Goal: Task Accomplishment & Management: Use online tool/utility

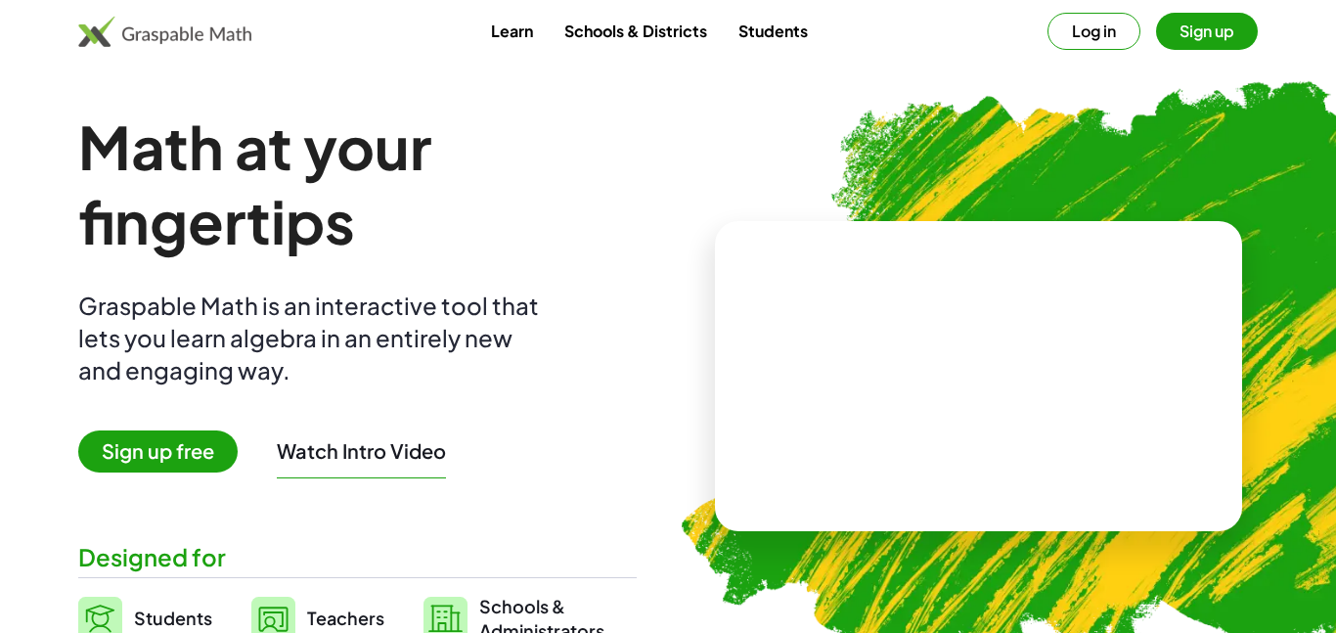
click at [1095, 31] on button "Log in" at bounding box center [1093, 31] width 93 height 37
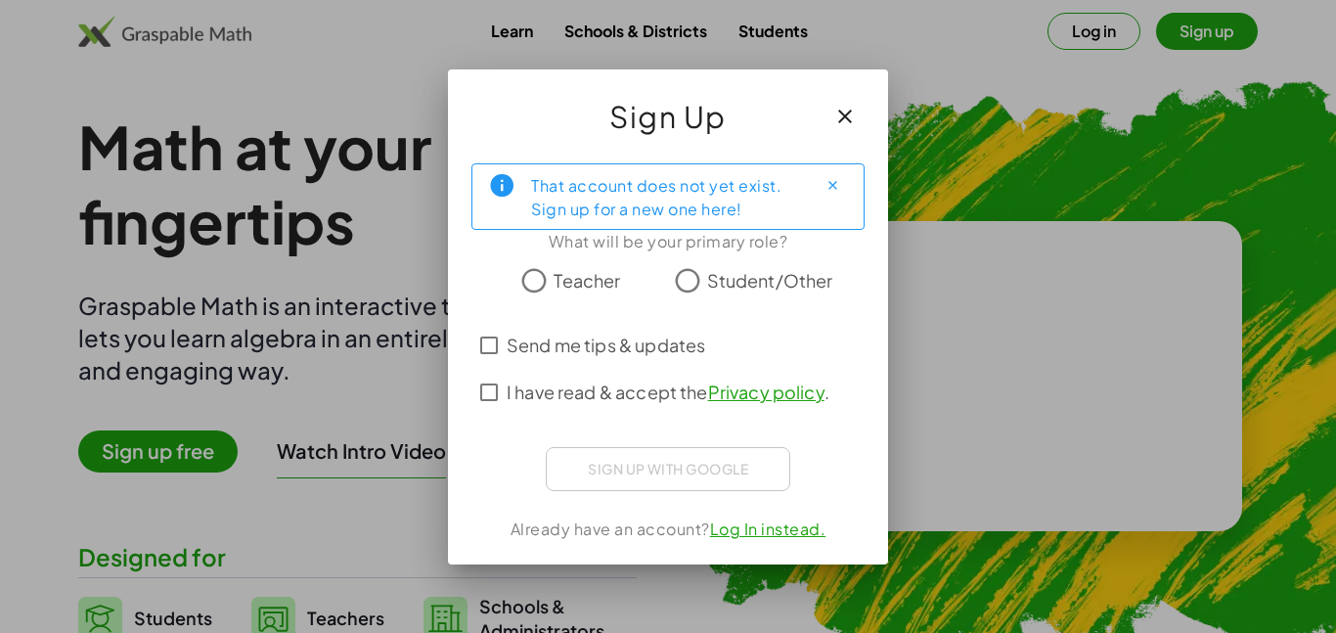
click at [853, 112] on icon "button" at bounding box center [844, 116] width 23 height 23
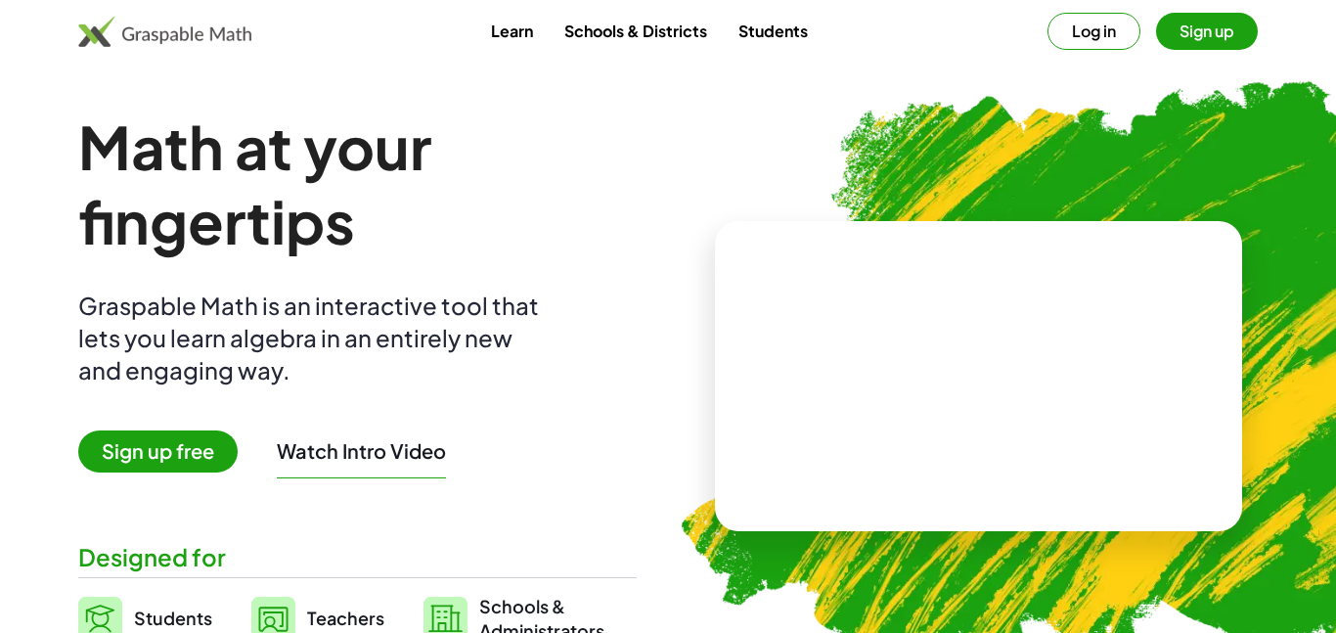
click at [1168, 50] on div "Learn Schools & Districts Students Log in Sign up" at bounding box center [668, 31] width 1336 height 63
click at [1171, 44] on button "Sign up" at bounding box center [1207, 31] width 102 height 37
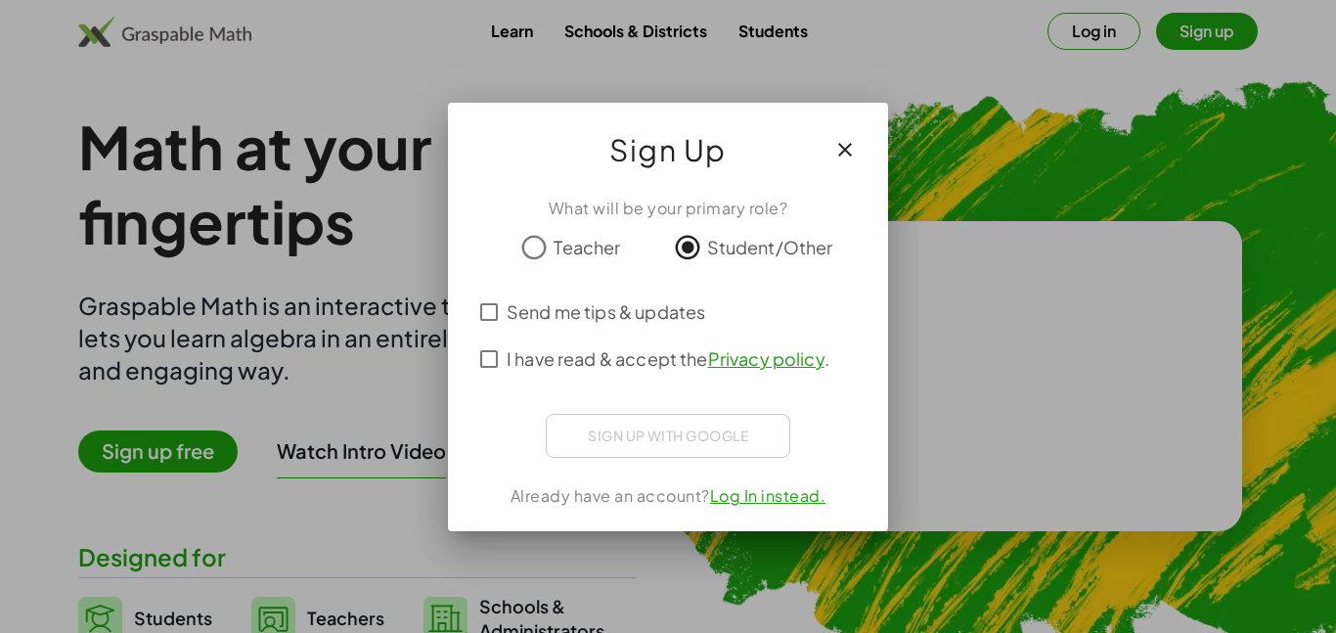
click at [666, 310] on span "Send me tips & updates" at bounding box center [606, 311] width 199 height 26
click at [667, 309] on span "Send me tips & updates" at bounding box center [606, 311] width 199 height 26
click at [641, 428] on div "Sign up with Google Sign in with Google Sign in with Google. Opens in new tab" at bounding box center [668, 436] width 244 height 44
click at [643, 376] on label "I have read & accept the Privacy policy ." at bounding box center [668, 358] width 323 height 47
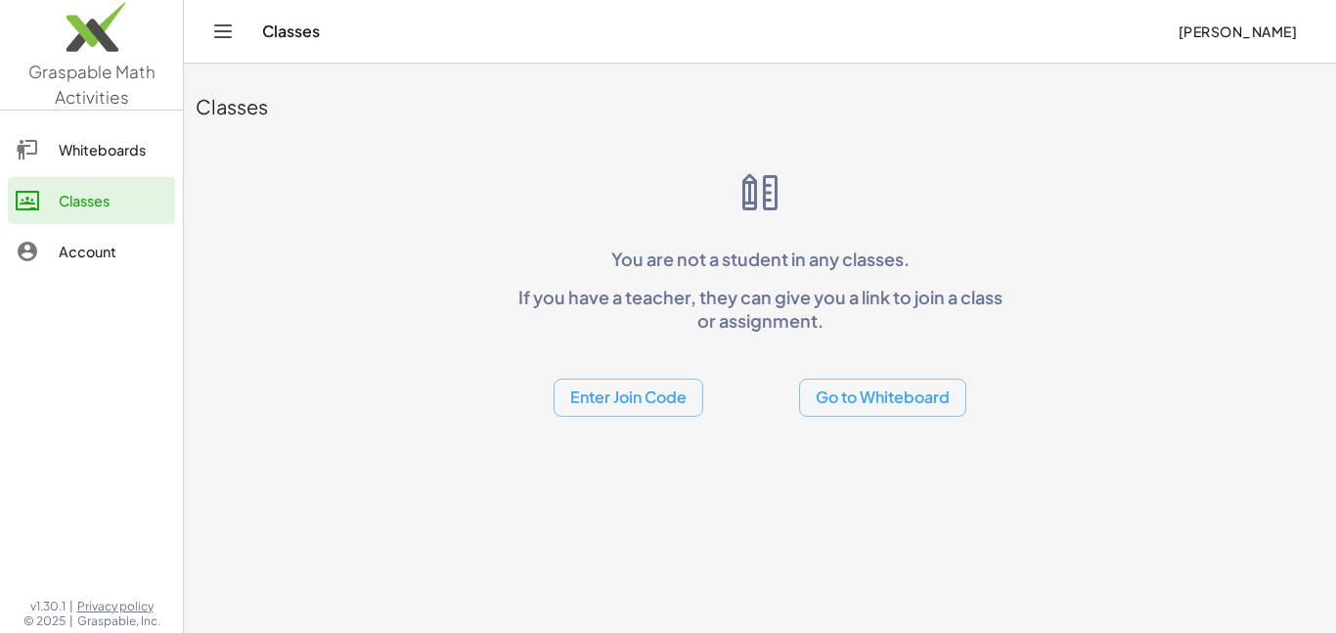
click at [588, 409] on button "Enter Join Code" at bounding box center [628, 397] width 150 height 38
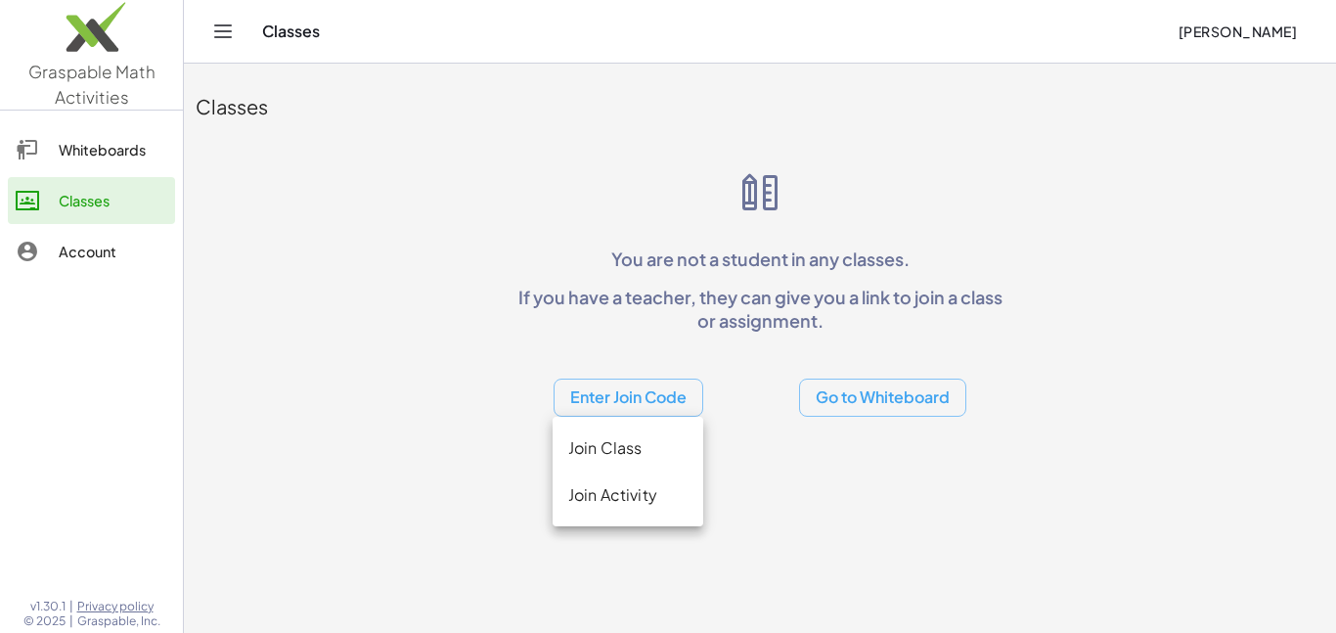
click at [603, 487] on div "Join Activity" at bounding box center [627, 494] width 119 height 23
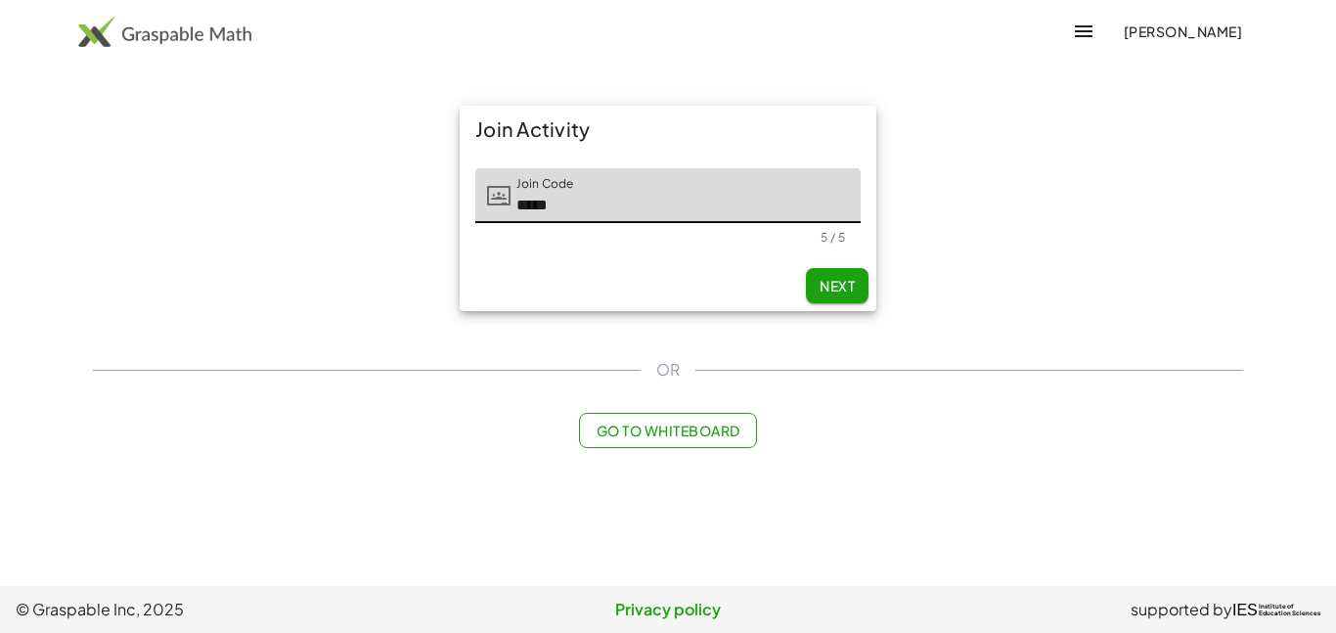
type input "*****"
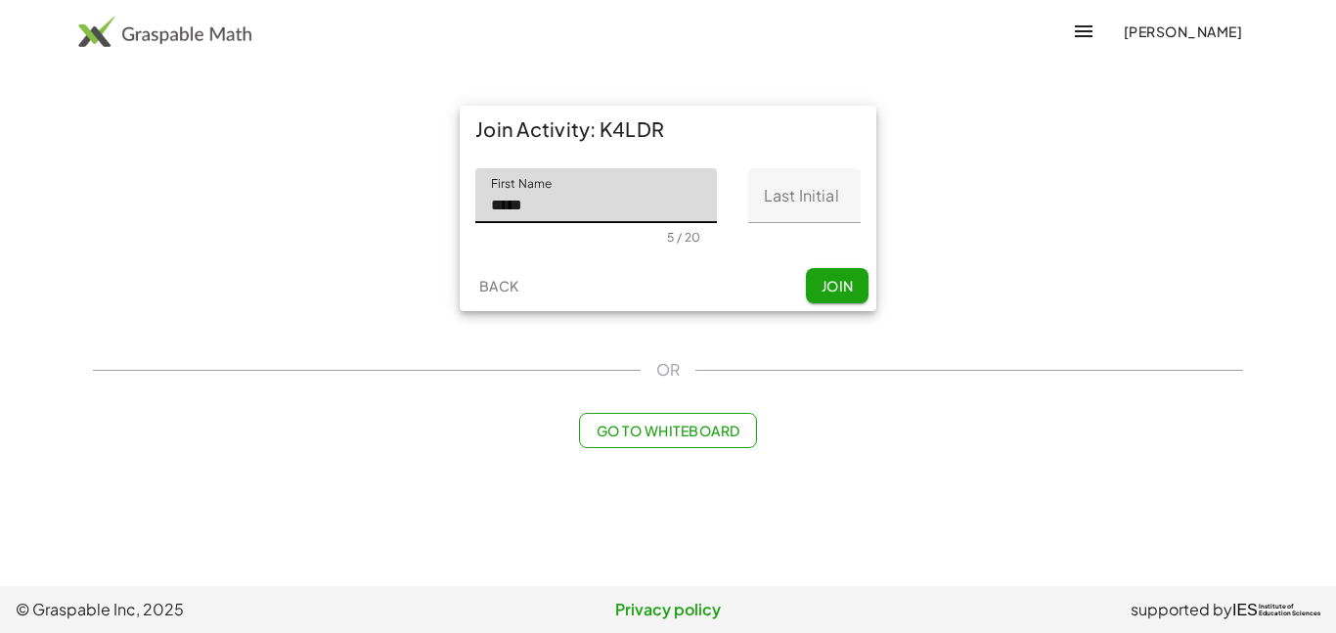
type input "*****"
click at [795, 191] on input "Last Initial" at bounding box center [804, 195] width 112 height 55
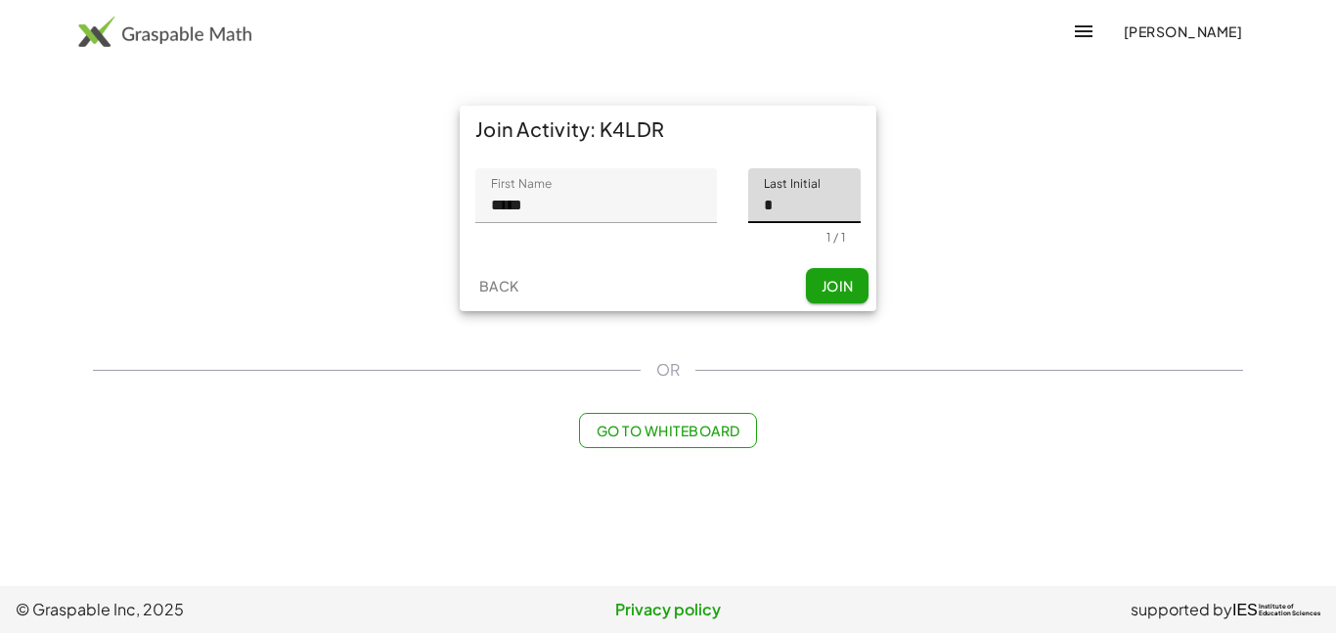
type input "*"
click at [823, 293] on span "Join" at bounding box center [836, 286] width 32 height 18
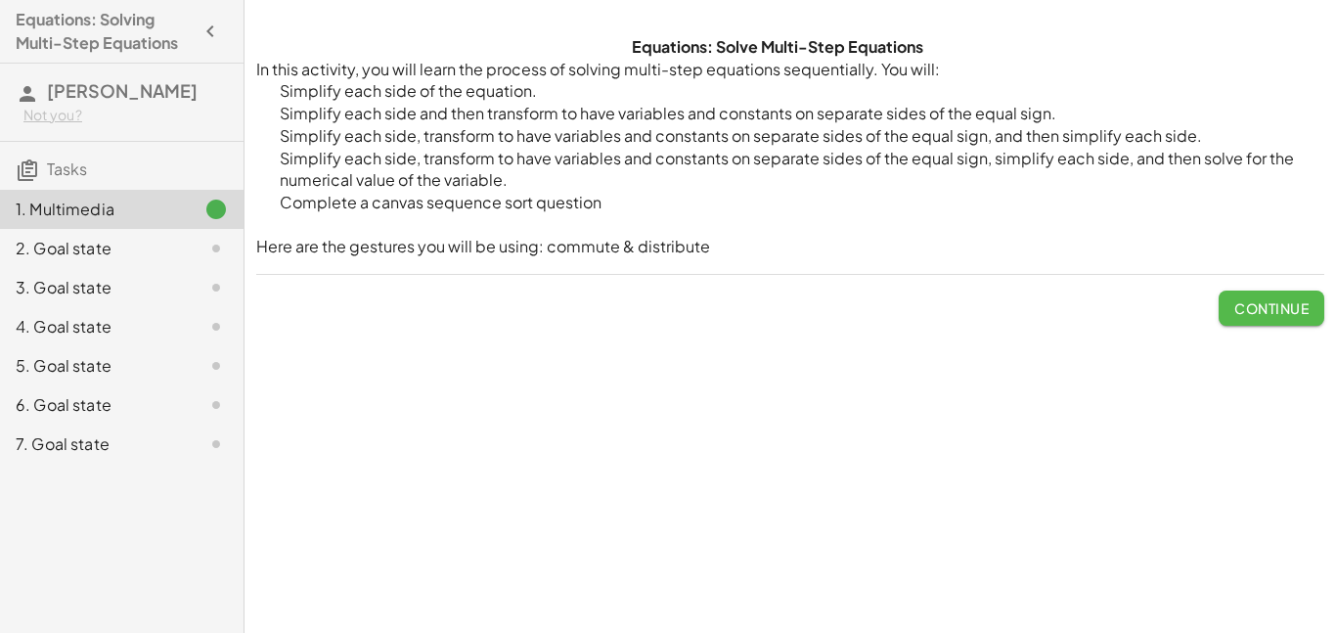
click at [1270, 311] on span "Continue" at bounding box center [1271, 308] width 74 height 18
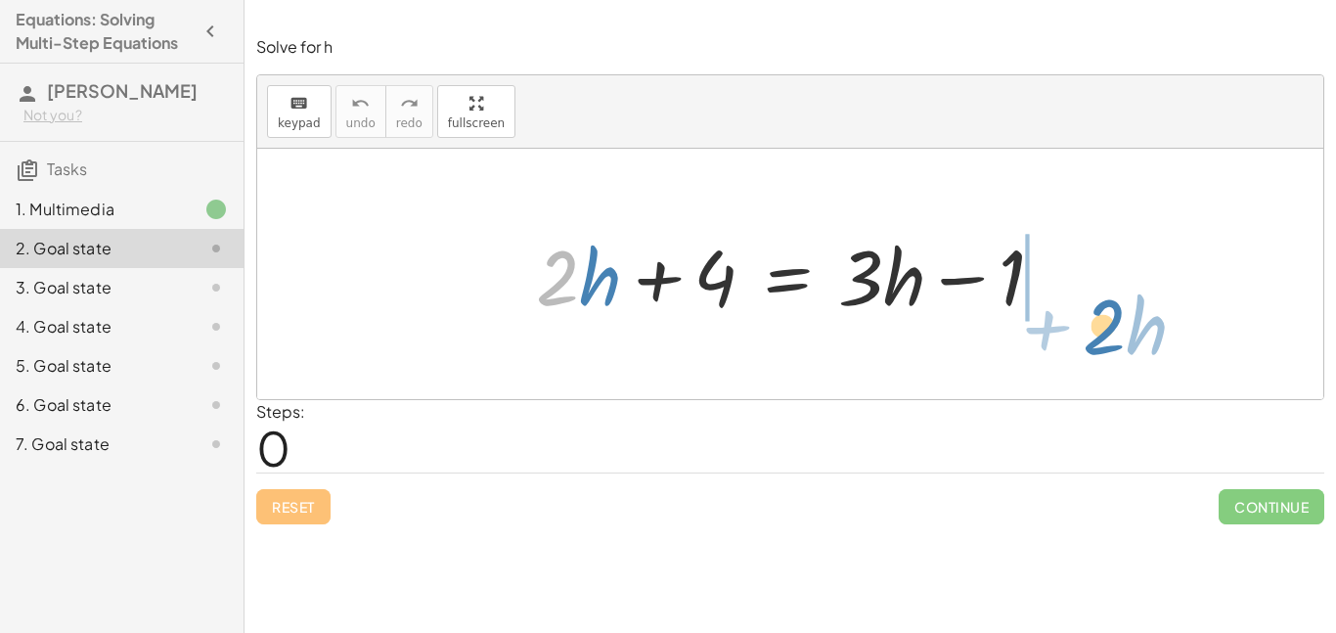
drag, startPoint x: 525, startPoint y: 285, endPoint x: 1072, endPoint y: 331, distance: 548.6
click at [1072, 331] on div "· 2 + · h + · 2 · h + 4 = + · 3 · h − 1" at bounding box center [790, 274] width 1066 height 250
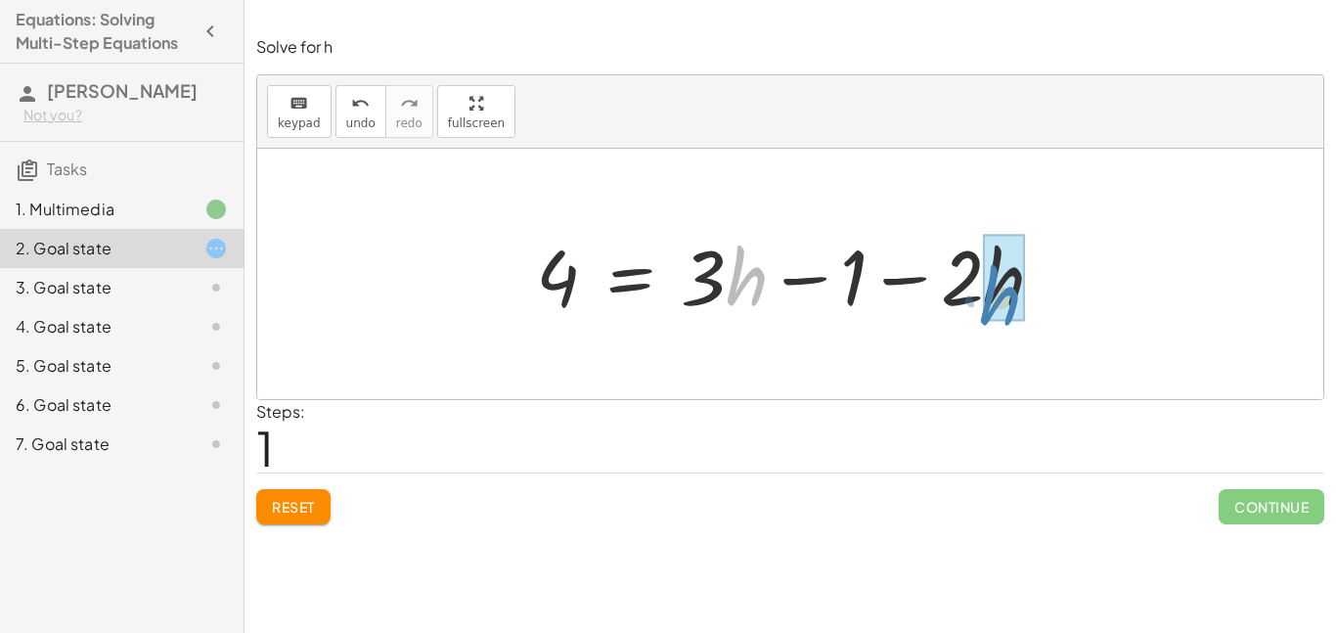
drag, startPoint x: 750, startPoint y: 272, endPoint x: 1006, endPoint y: 290, distance: 256.9
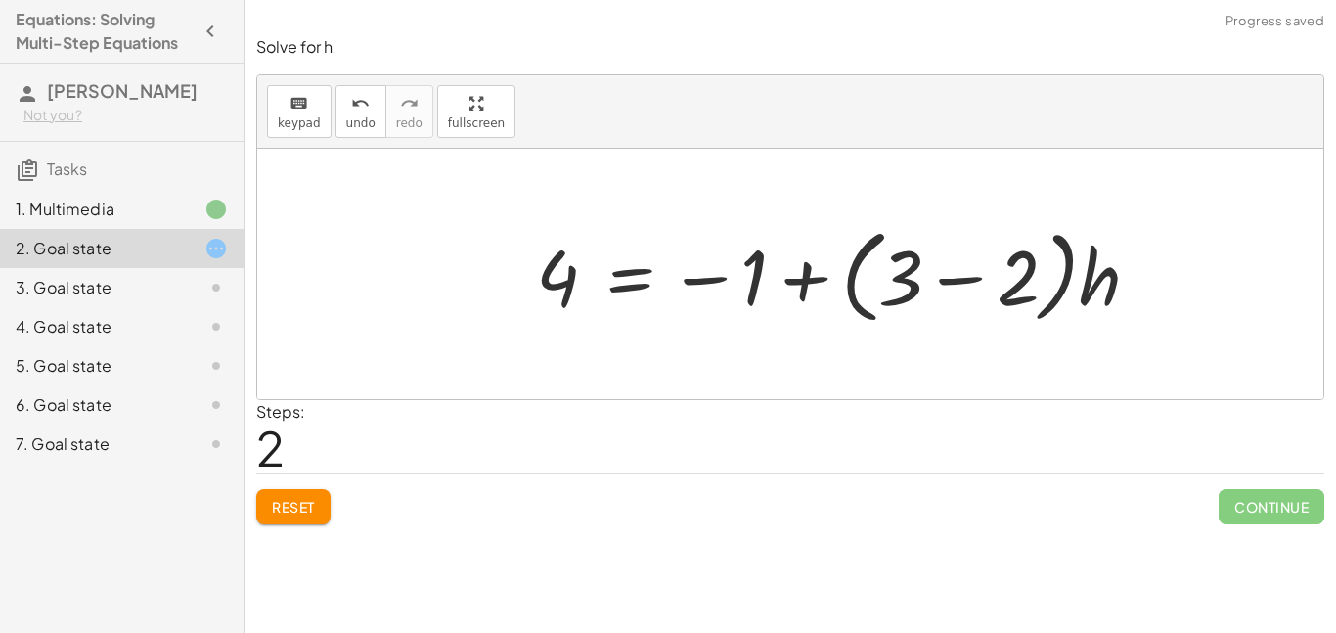
click at [966, 290] on div at bounding box center [845, 274] width 639 height 112
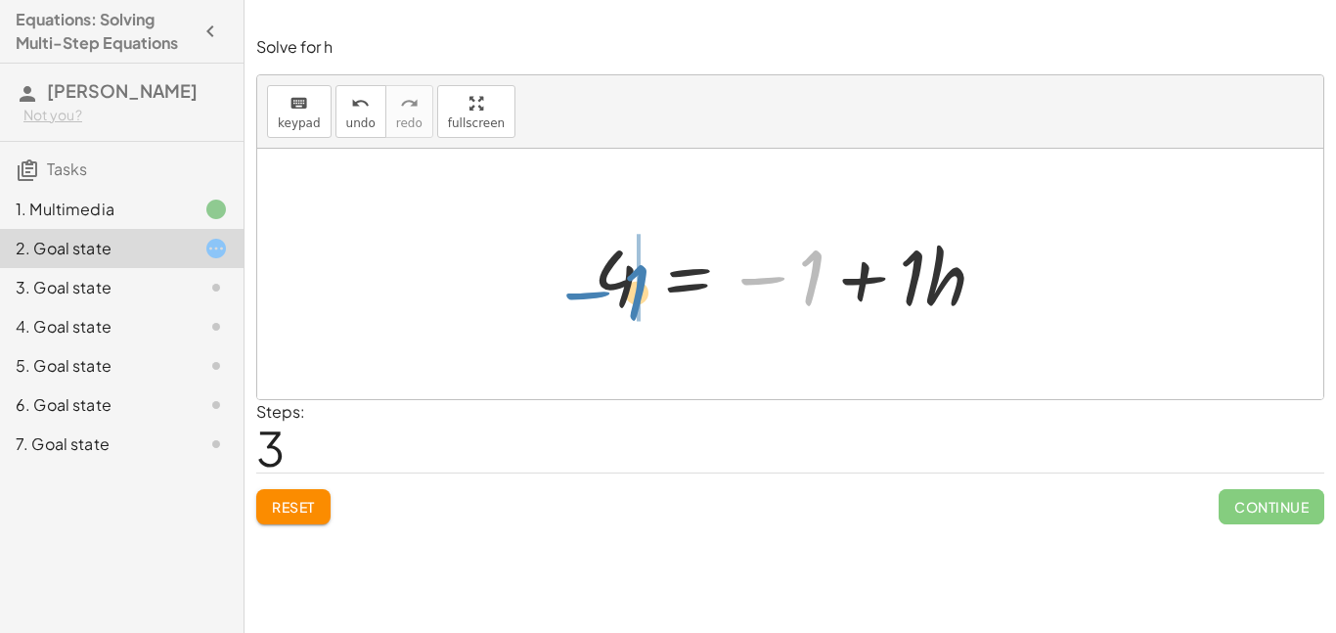
drag, startPoint x: 797, startPoint y: 273, endPoint x: 619, endPoint y: 286, distance: 178.4
click at [619, 286] on div at bounding box center [797, 274] width 427 height 101
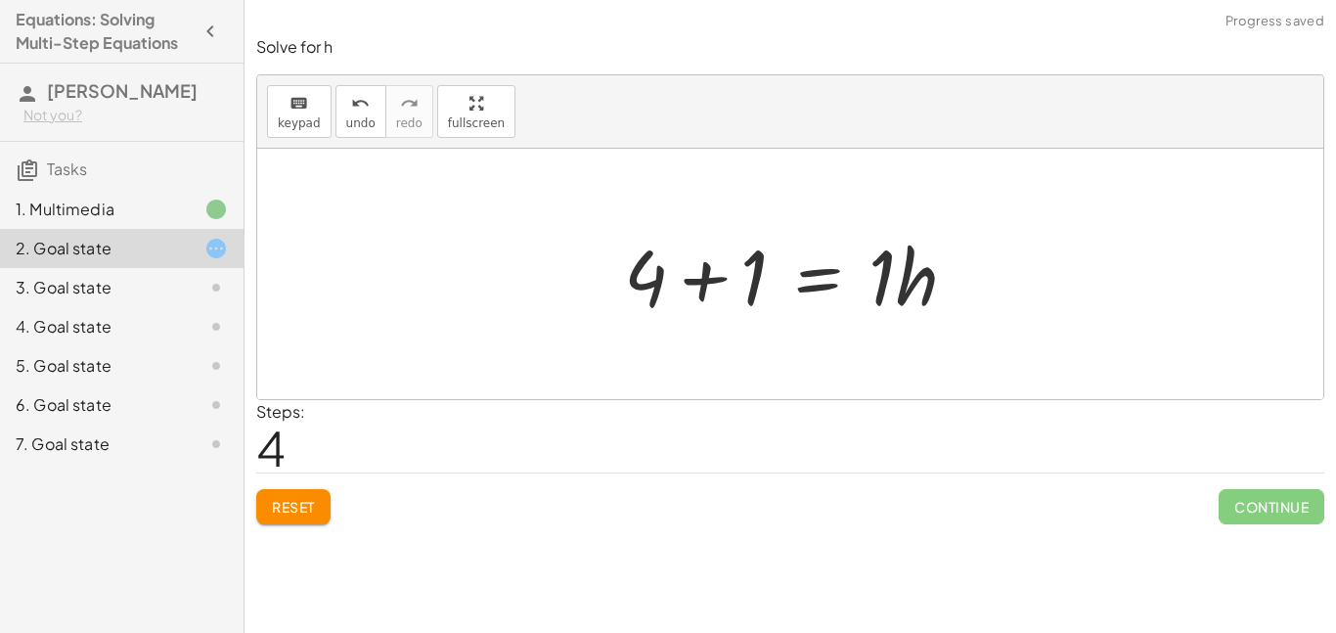
click at [707, 270] on div at bounding box center [798, 274] width 368 height 101
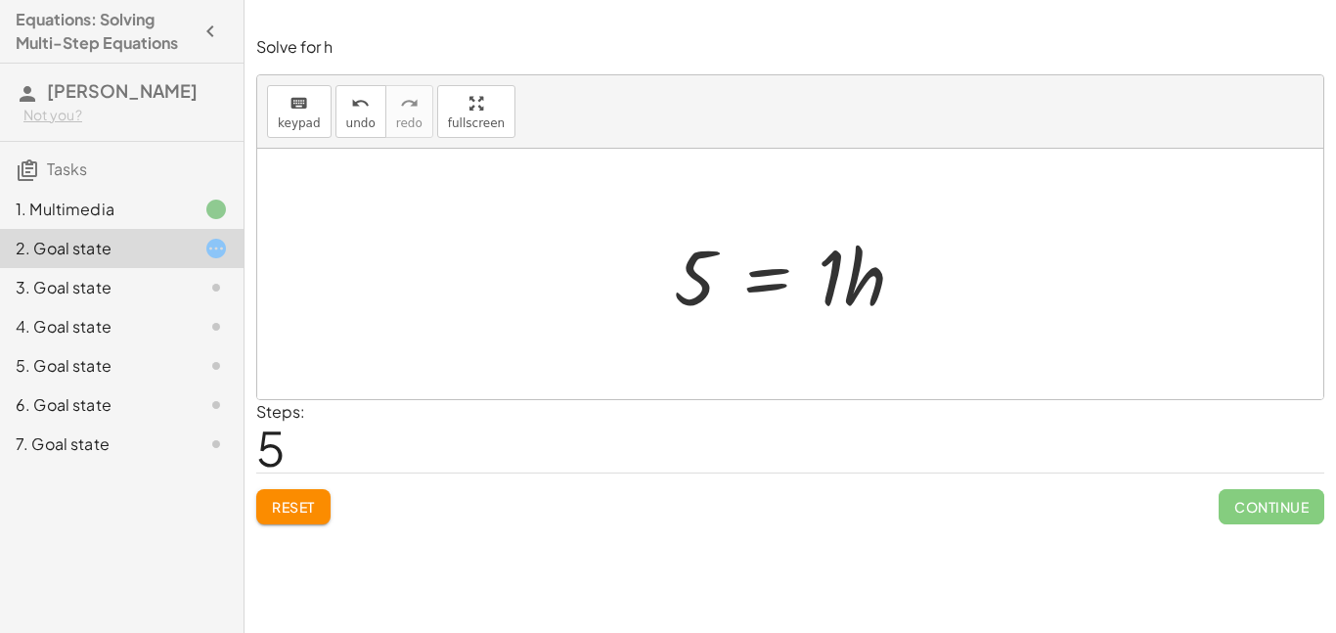
click at [773, 283] on div at bounding box center [797, 274] width 266 height 101
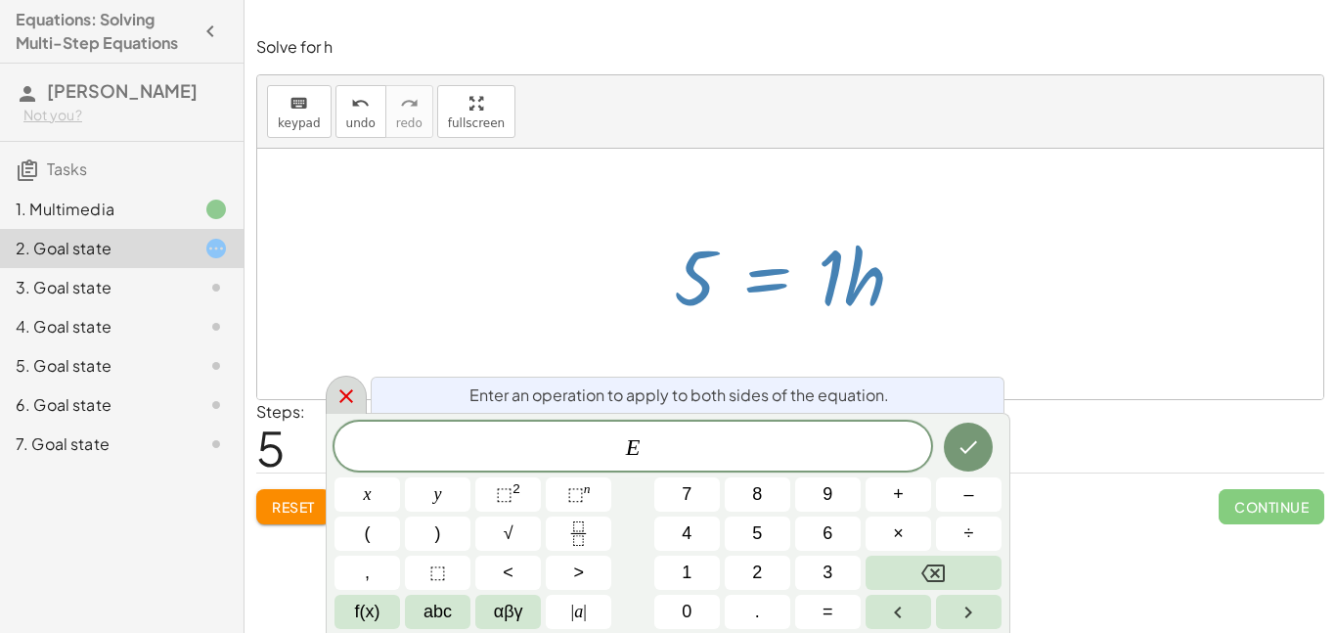
click at [350, 379] on div at bounding box center [346, 395] width 41 height 38
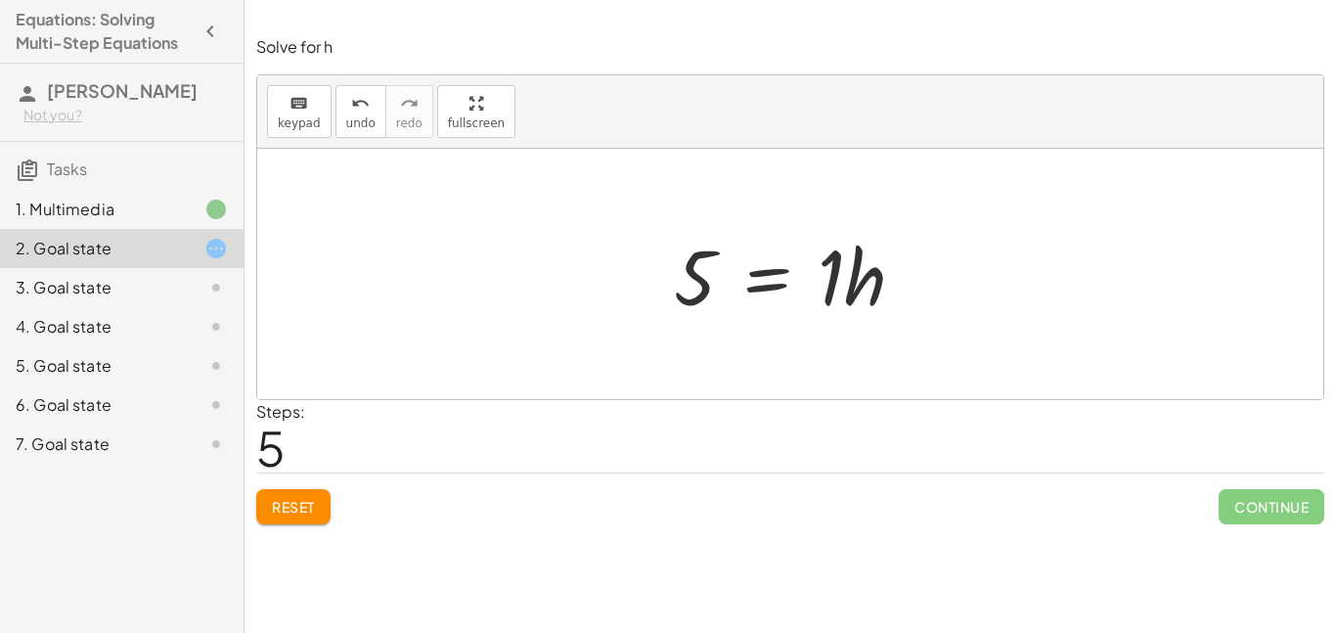
click at [291, 505] on span "Reset" at bounding box center [293, 507] width 43 height 18
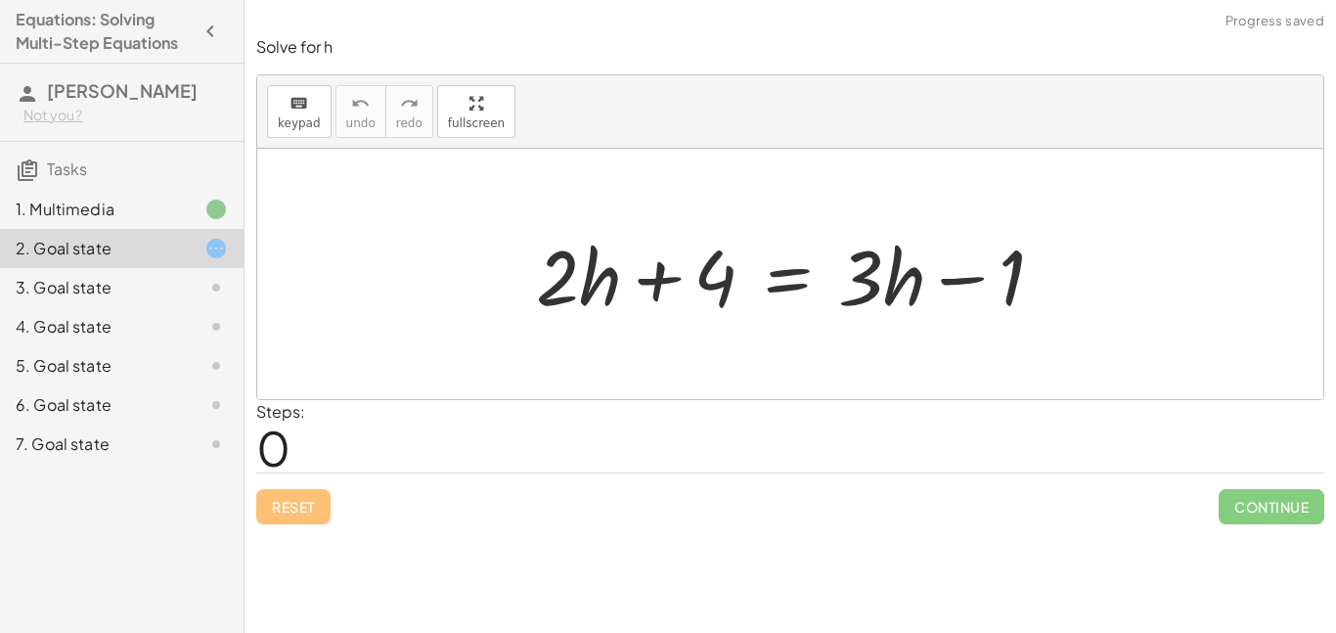
click at [783, 292] on div at bounding box center [797, 274] width 543 height 101
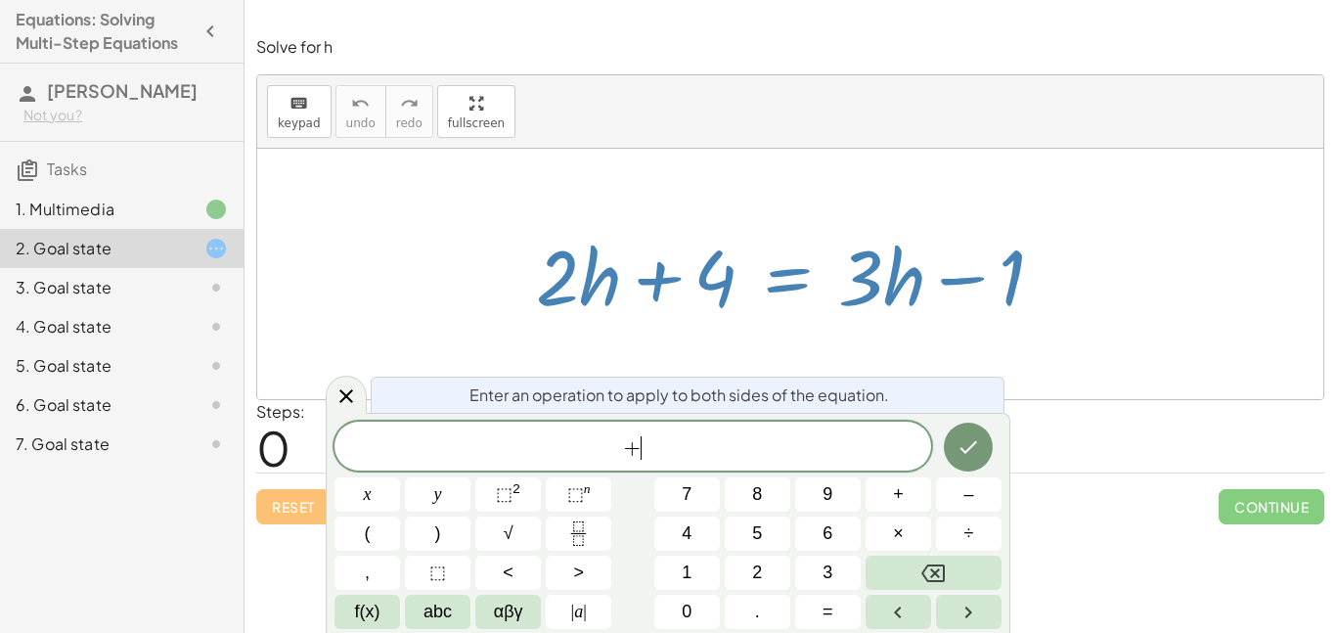
scroll to position [4, 0]
click at [983, 455] on button "Done" at bounding box center [968, 446] width 49 height 49
click at [616, 458] on span "​" at bounding box center [632, 447] width 597 height 27
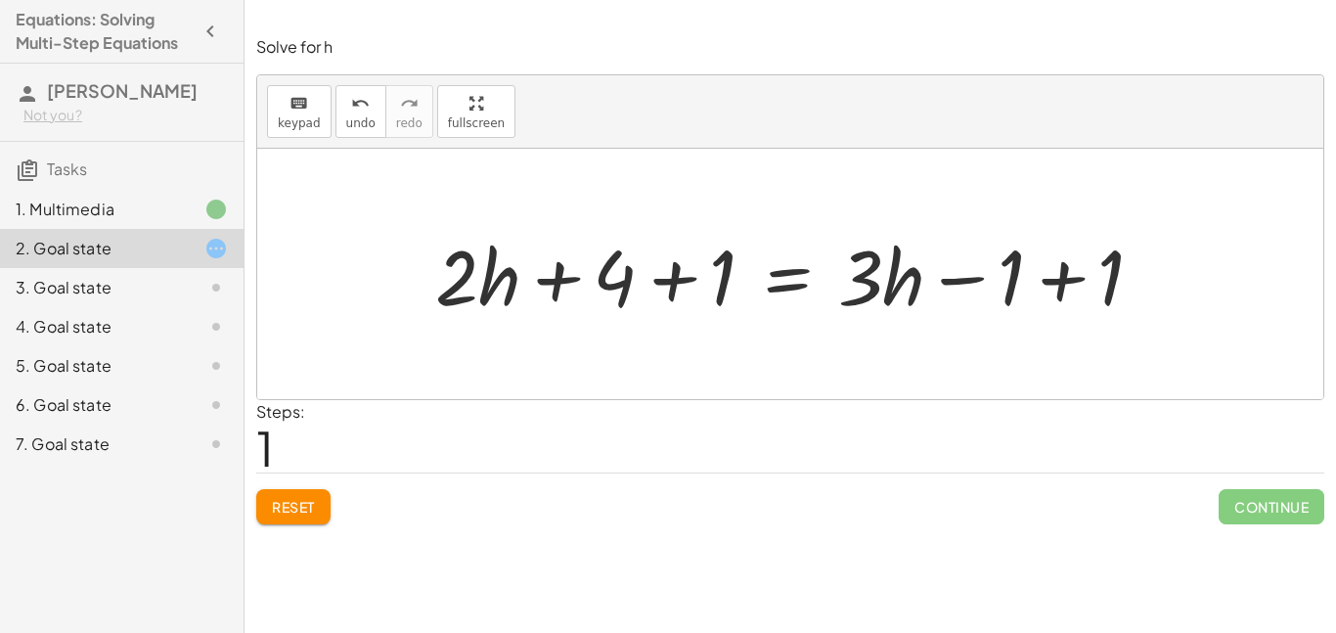
click at [313, 501] on span "Reset" at bounding box center [293, 507] width 43 height 18
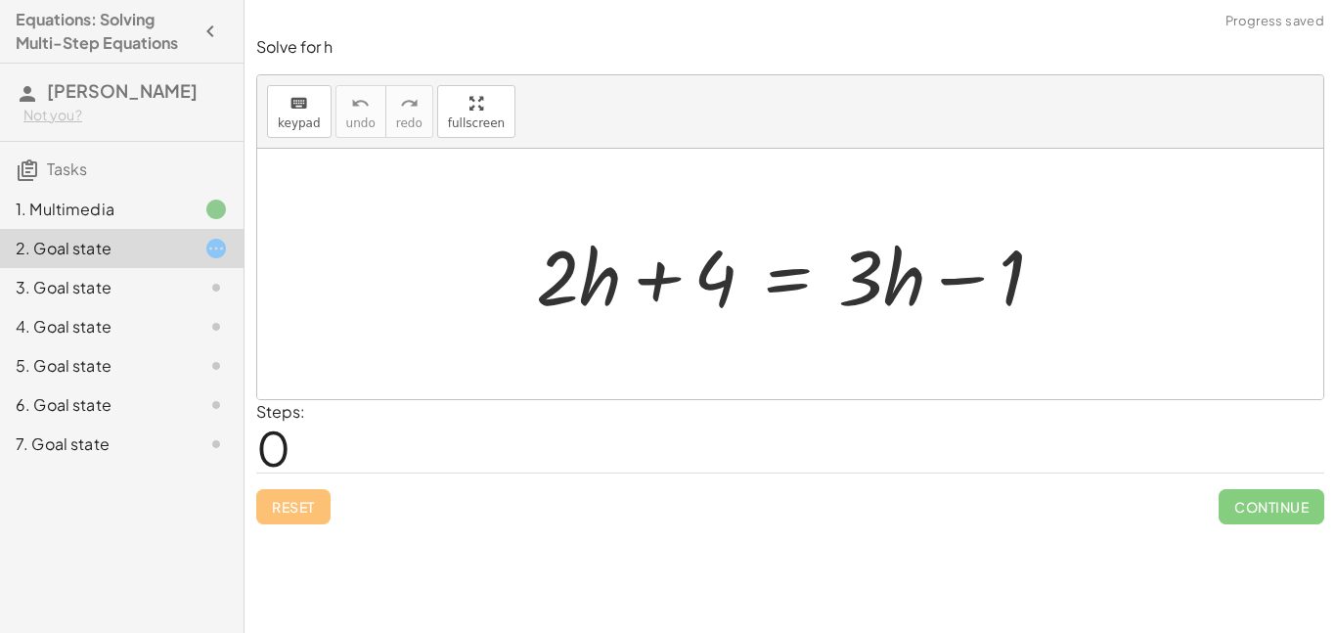
click at [795, 282] on div at bounding box center [797, 274] width 543 height 101
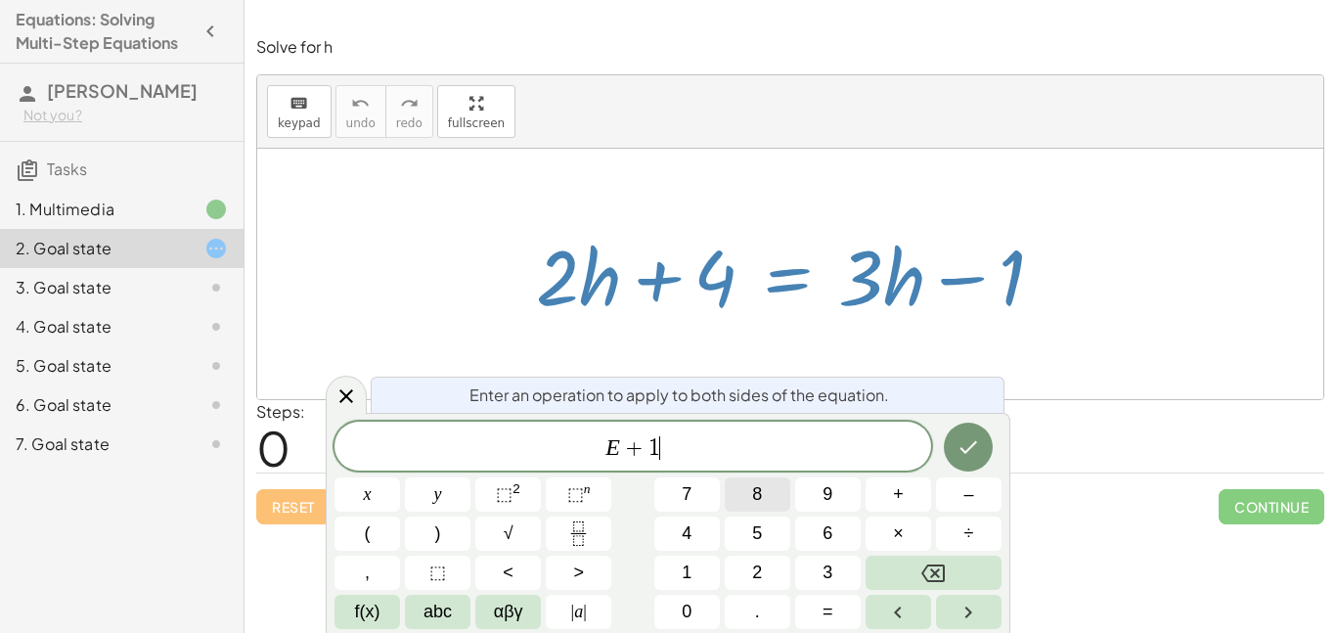
scroll to position [14, 0]
click at [977, 447] on icon "Done" at bounding box center [967, 446] width 23 height 23
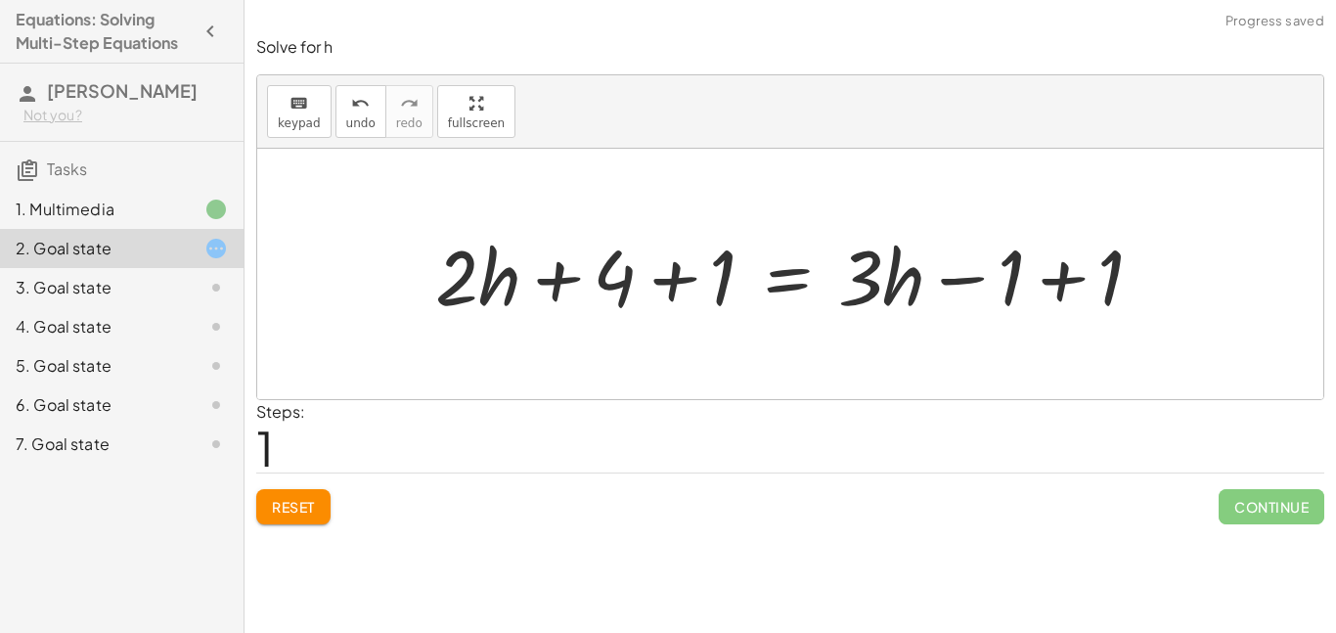
click at [1010, 270] on div at bounding box center [796, 274] width 743 height 101
click at [1042, 278] on div at bounding box center [796, 274] width 743 height 101
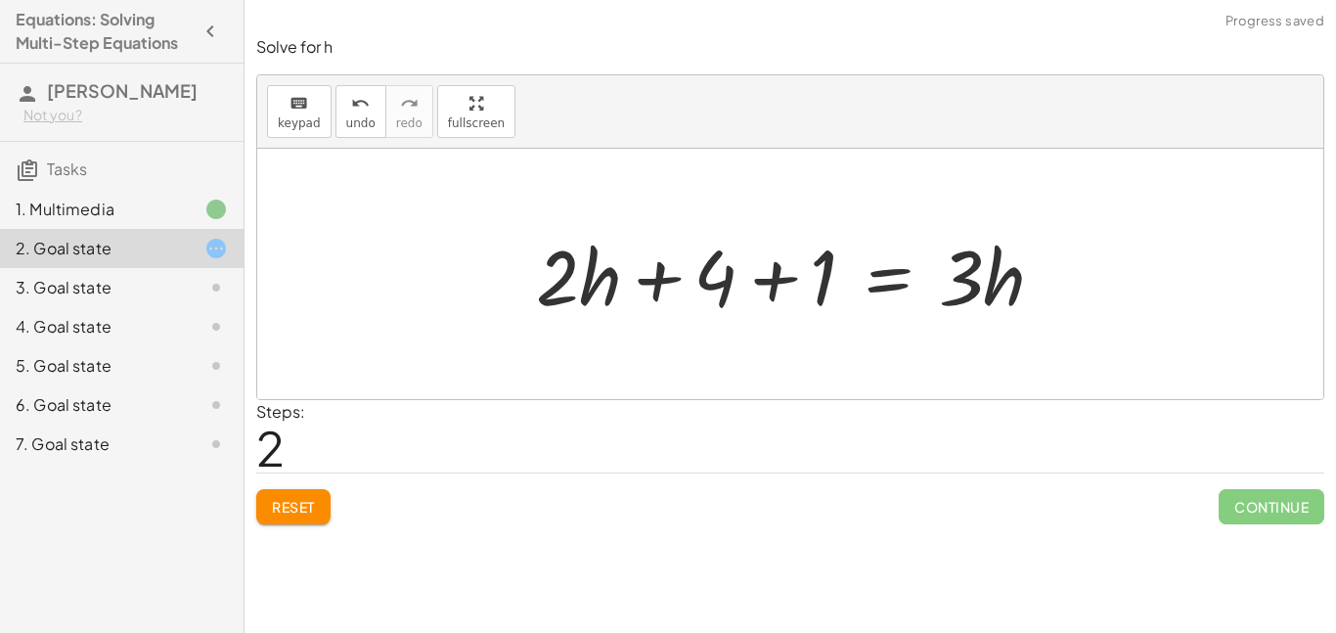
click at [770, 281] on div at bounding box center [797, 274] width 543 height 101
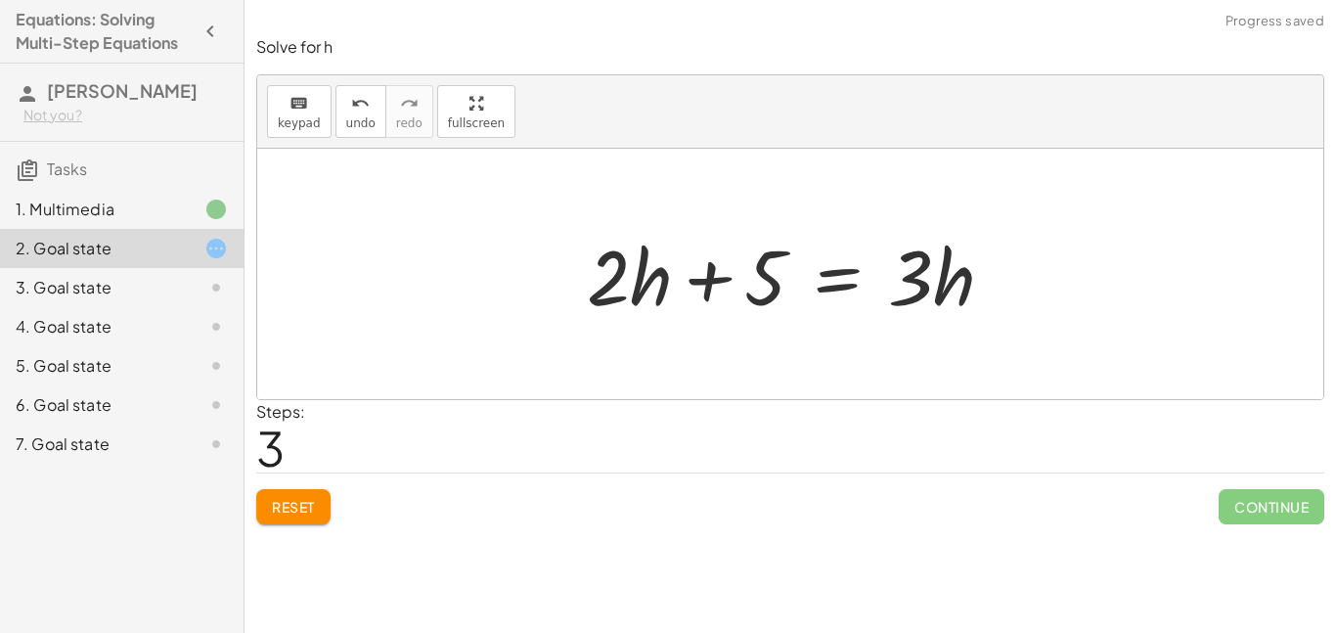
click at [829, 274] on div at bounding box center [798, 274] width 442 height 101
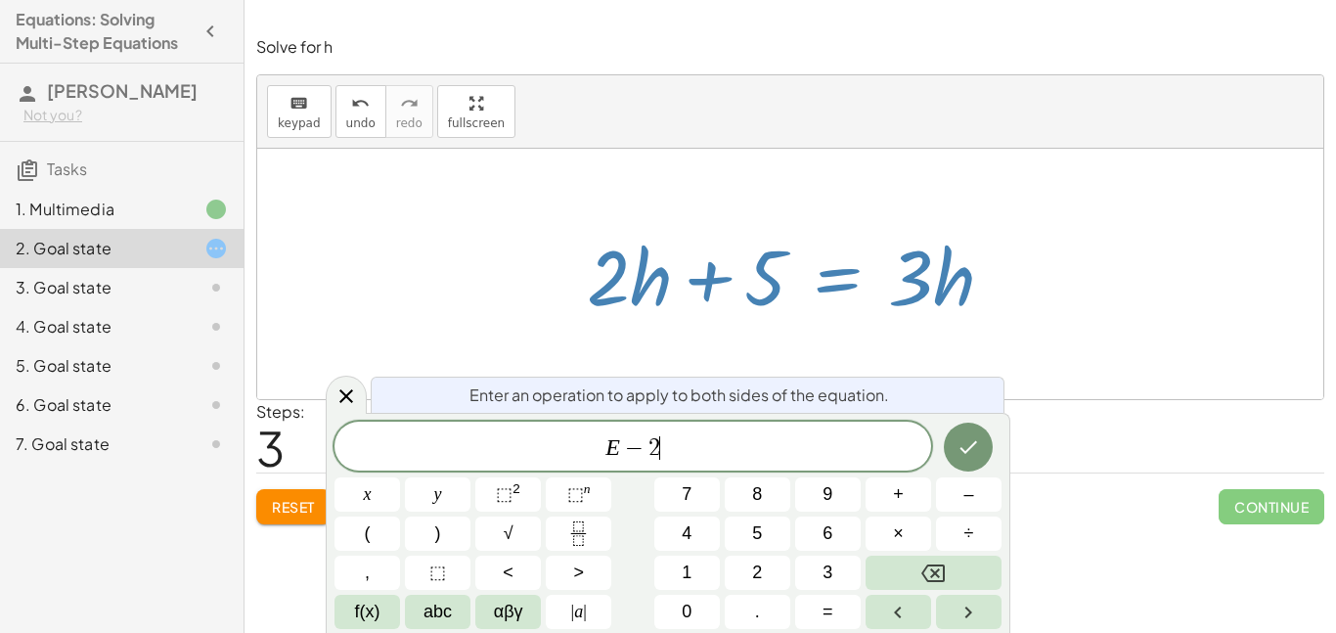
scroll to position [18, 0]
click at [961, 451] on icon "Done" at bounding box center [967, 446] width 23 height 23
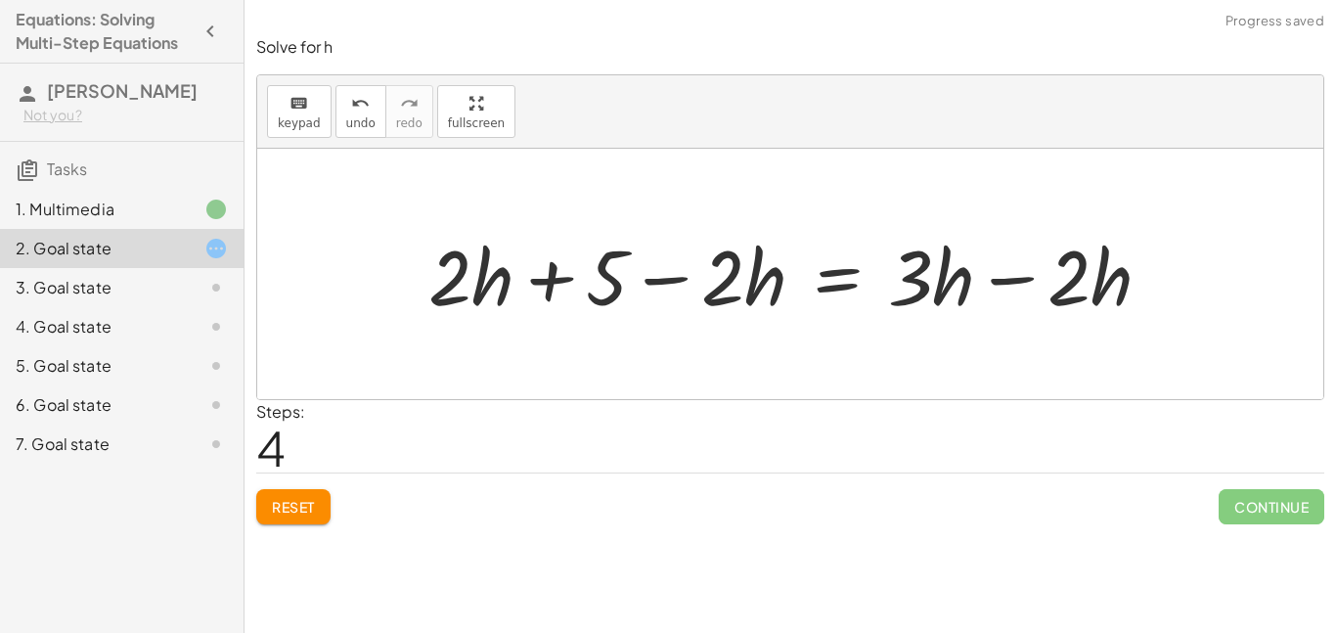
click at [572, 279] on div at bounding box center [798, 274] width 758 height 101
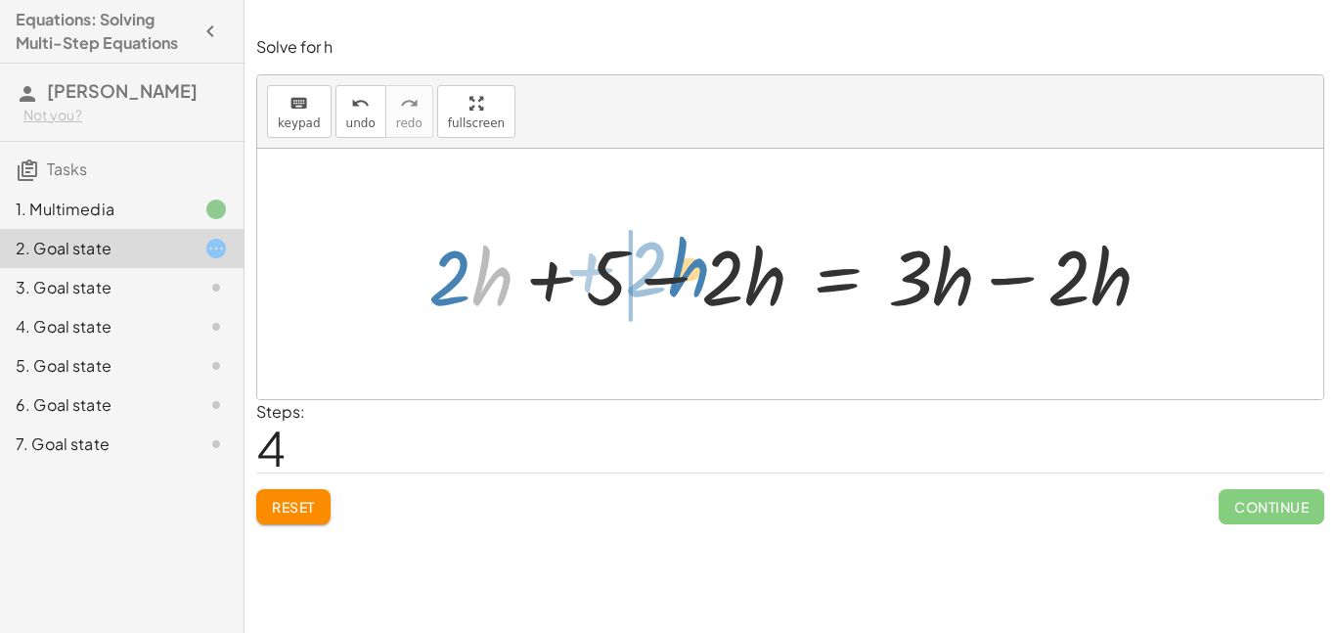
drag, startPoint x: 492, startPoint y: 287, endPoint x: 688, endPoint y: 279, distance: 196.8
click at [688, 279] on div at bounding box center [798, 274] width 758 height 101
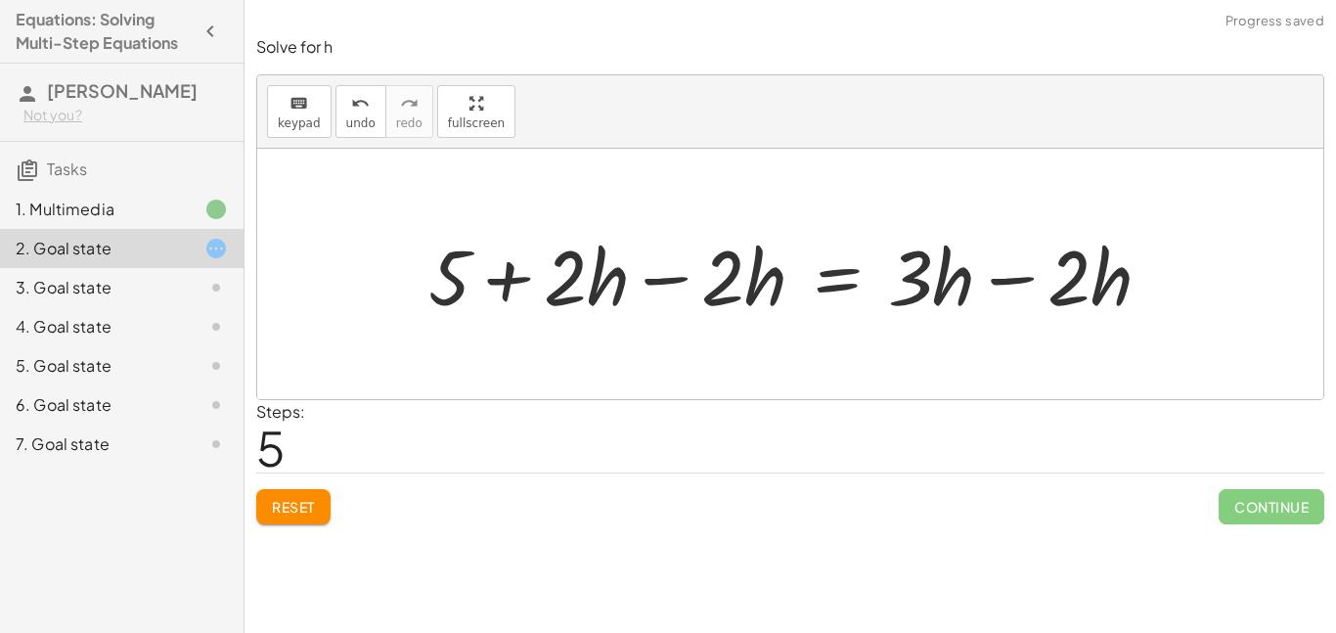
click at [652, 273] on div at bounding box center [798, 274] width 758 height 101
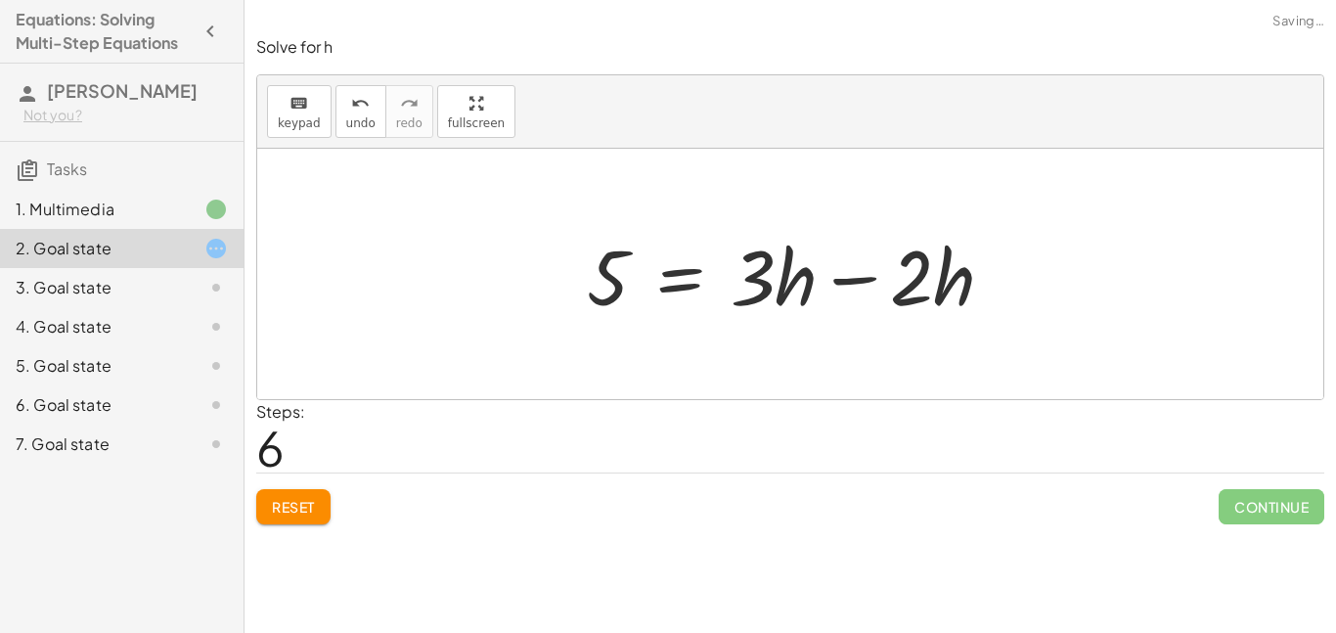
click at [866, 283] on div at bounding box center [798, 274] width 442 height 101
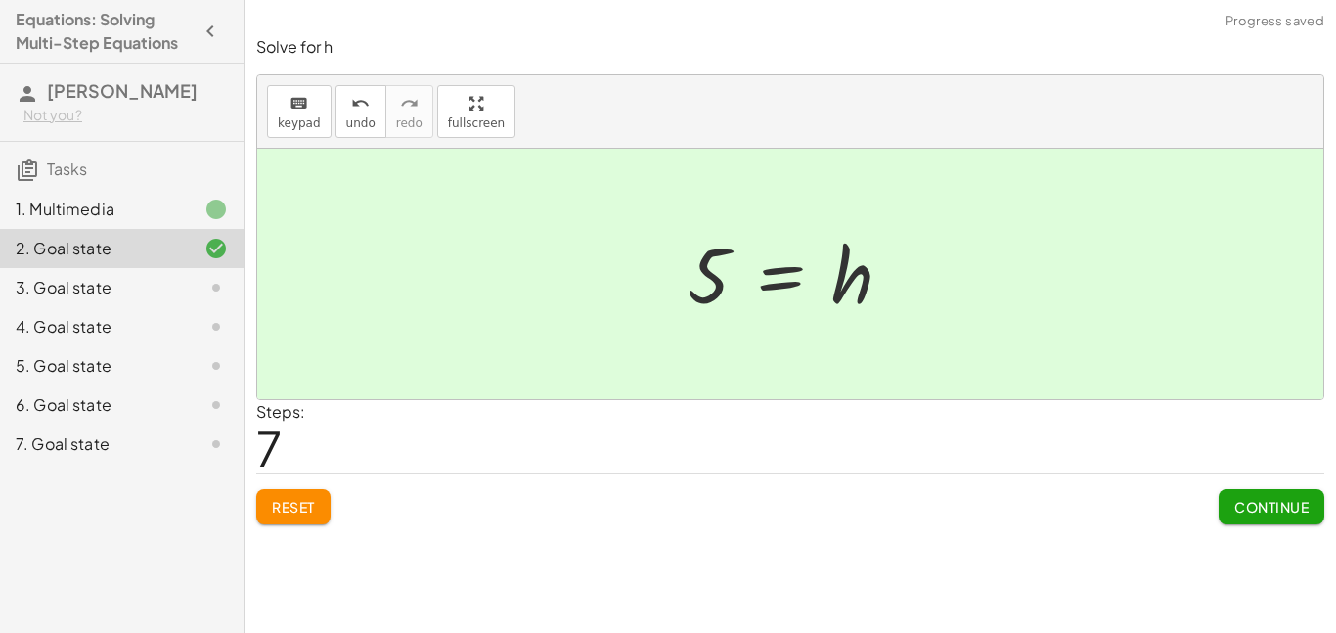
click at [1278, 496] on button "Continue" at bounding box center [1271, 506] width 106 height 35
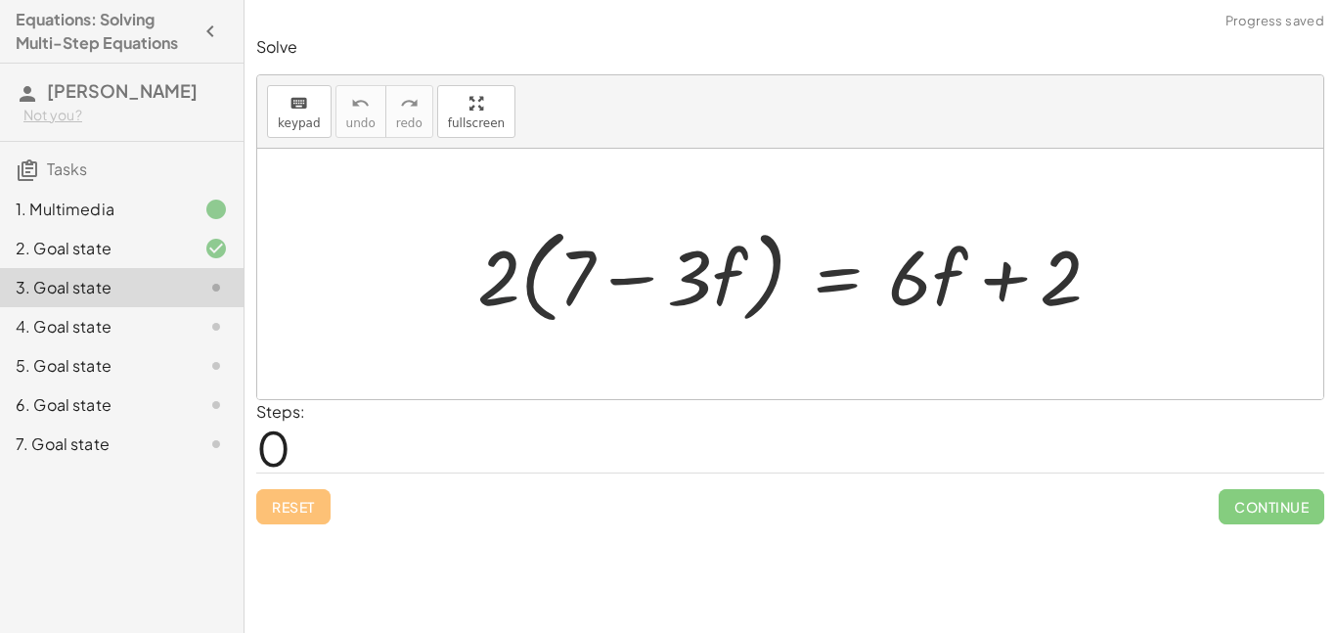
drag, startPoint x: 513, startPoint y: 280, endPoint x: 528, endPoint y: 280, distance: 14.7
click at [528, 280] on div at bounding box center [796, 274] width 659 height 112
click at [546, 286] on div at bounding box center [796, 274] width 659 height 112
click at [592, 284] on div at bounding box center [796, 274] width 659 height 112
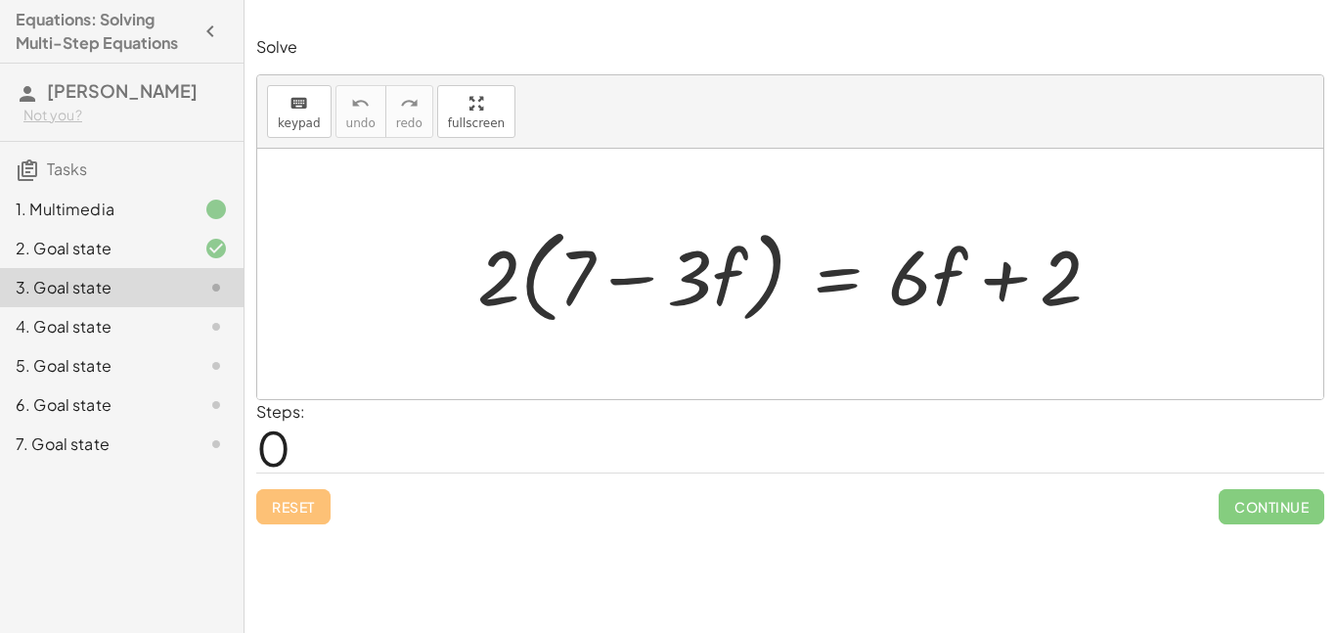
click at [630, 276] on div at bounding box center [796, 274] width 659 height 112
click at [514, 277] on div at bounding box center [796, 274] width 659 height 112
click at [851, 269] on div at bounding box center [796, 274] width 659 height 112
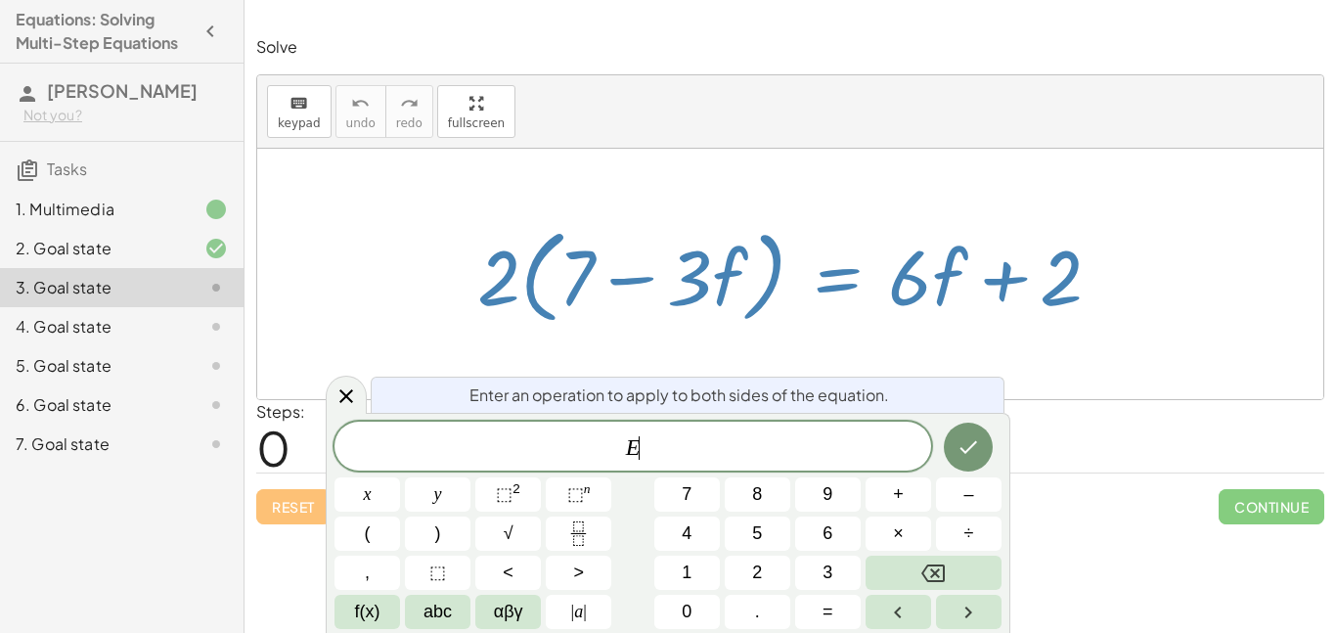
scroll to position [19, 0]
click at [420, 367] on div at bounding box center [790, 274] width 1066 height 250
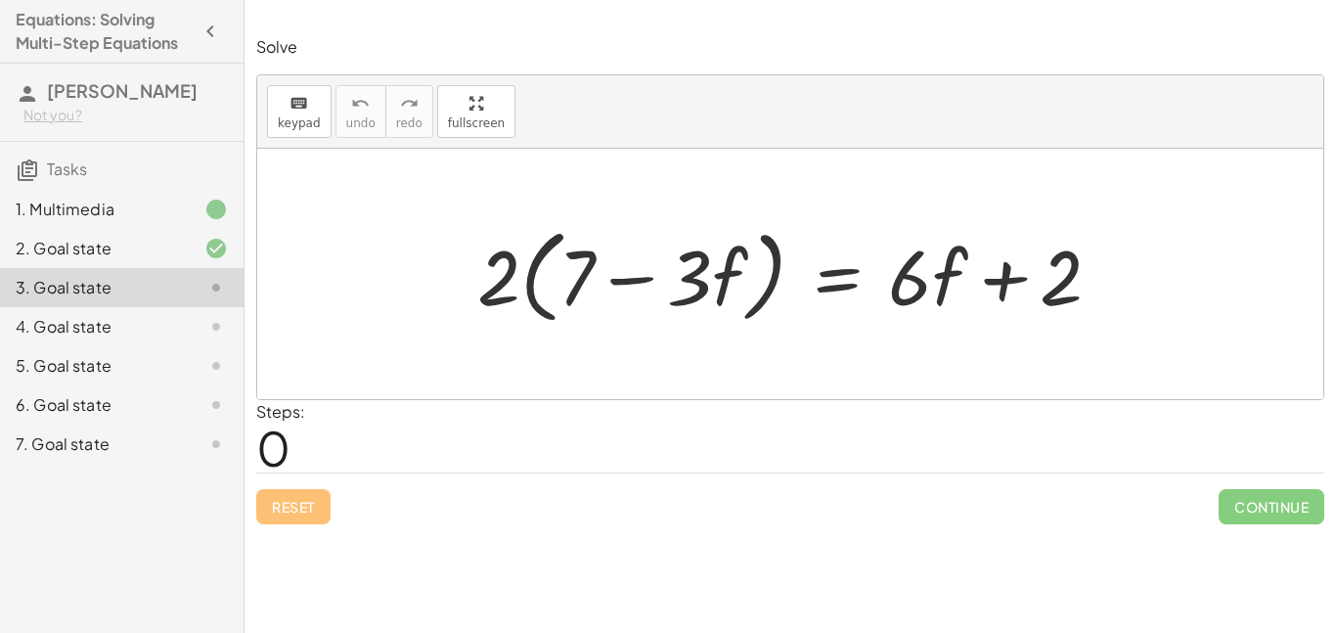
click at [480, 295] on div at bounding box center [796, 274] width 659 height 112
click at [483, 294] on div at bounding box center [796, 274] width 659 height 112
click at [513, 288] on div at bounding box center [796, 274] width 659 height 112
click at [584, 287] on div at bounding box center [796, 274] width 659 height 112
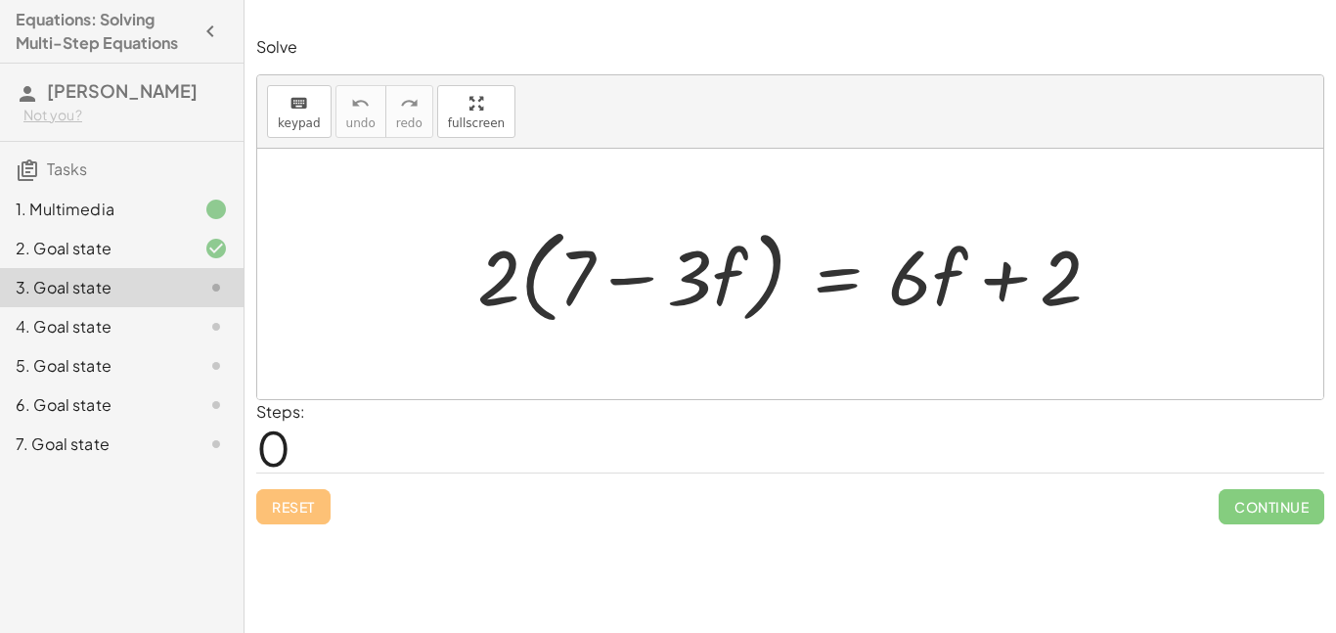
click at [584, 287] on div at bounding box center [796, 274] width 659 height 112
click at [631, 278] on div at bounding box center [796, 274] width 659 height 112
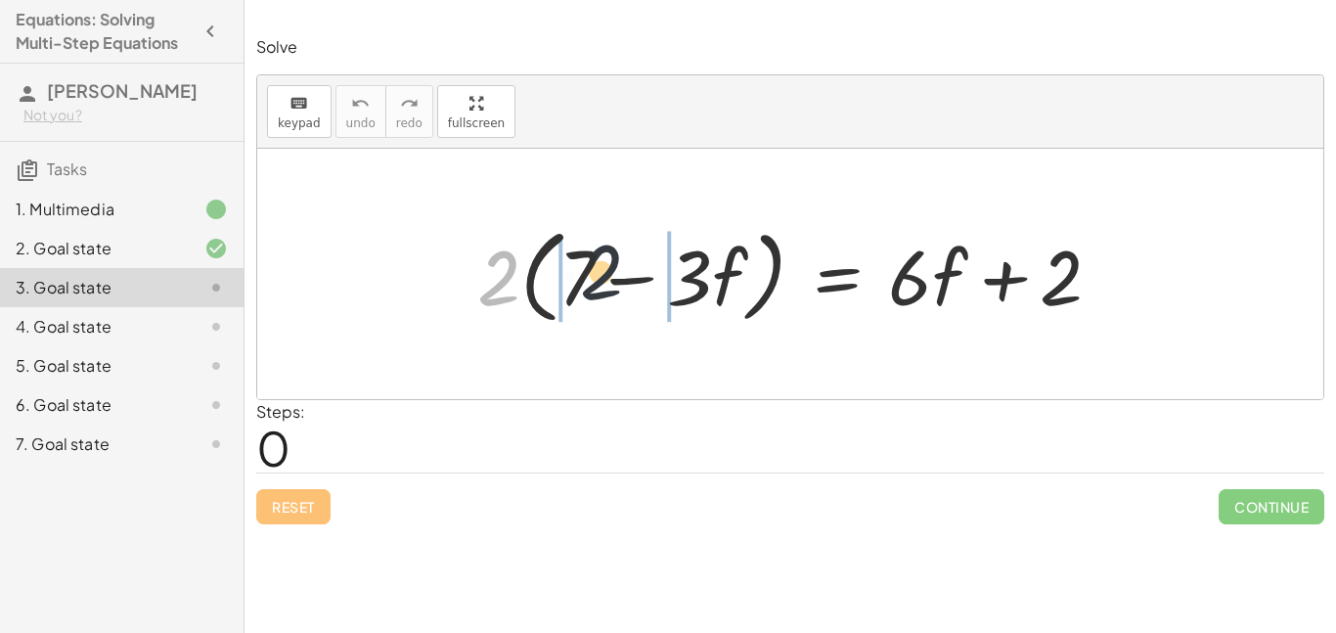
drag, startPoint x: 491, startPoint y: 283, endPoint x: 647, endPoint y: 272, distance: 156.8
click at [647, 272] on div at bounding box center [796, 274] width 659 height 112
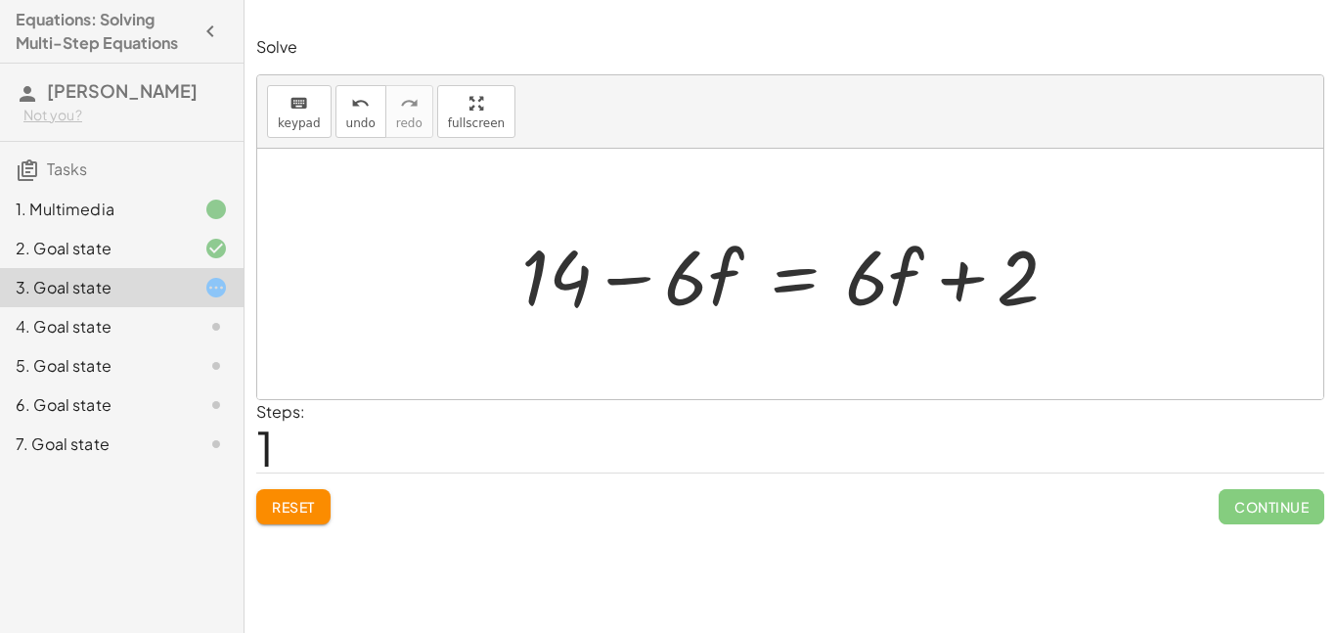
click at [792, 279] on div at bounding box center [797, 274] width 572 height 101
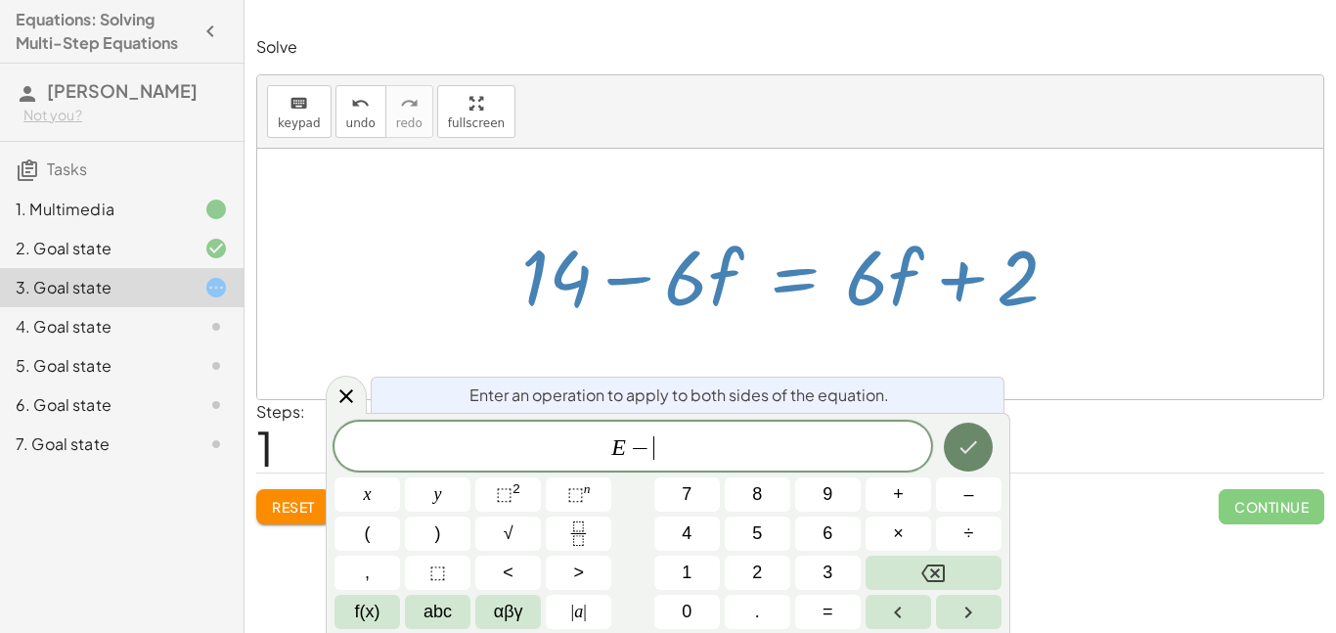
scroll to position [22, 0]
click at [953, 447] on button "Done" at bounding box center [968, 446] width 49 height 49
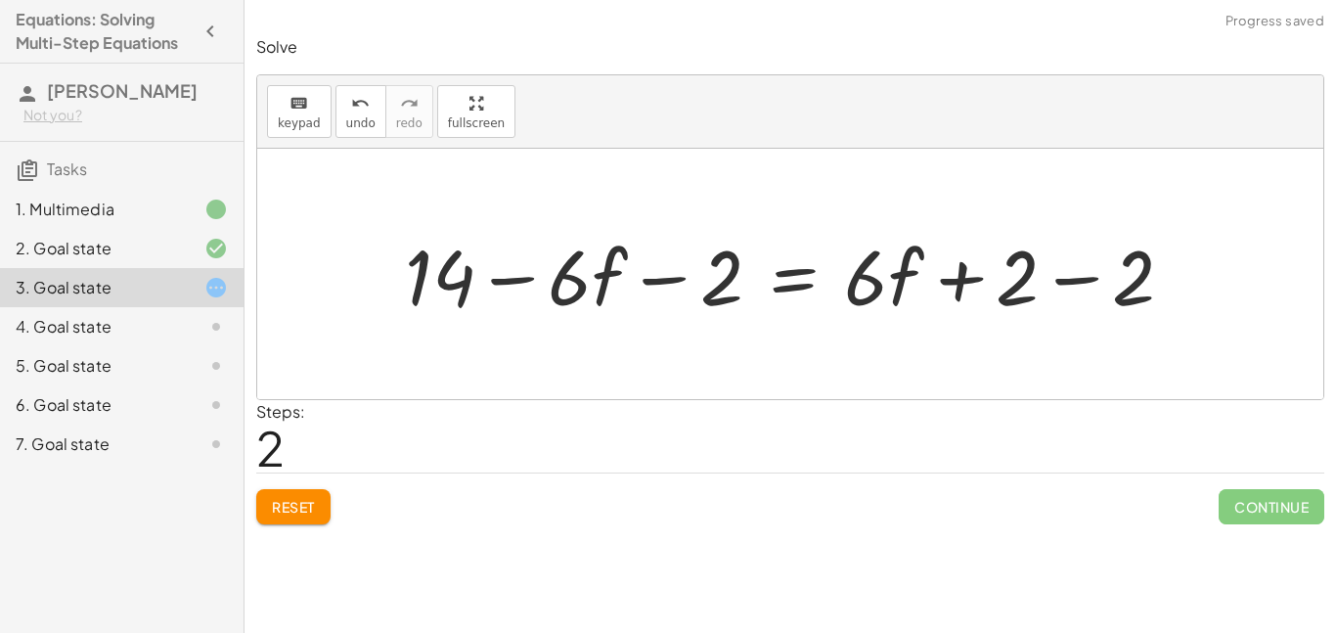
click at [992, 276] on div at bounding box center [797, 274] width 804 height 101
click at [1054, 284] on div at bounding box center [797, 274] width 804 height 101
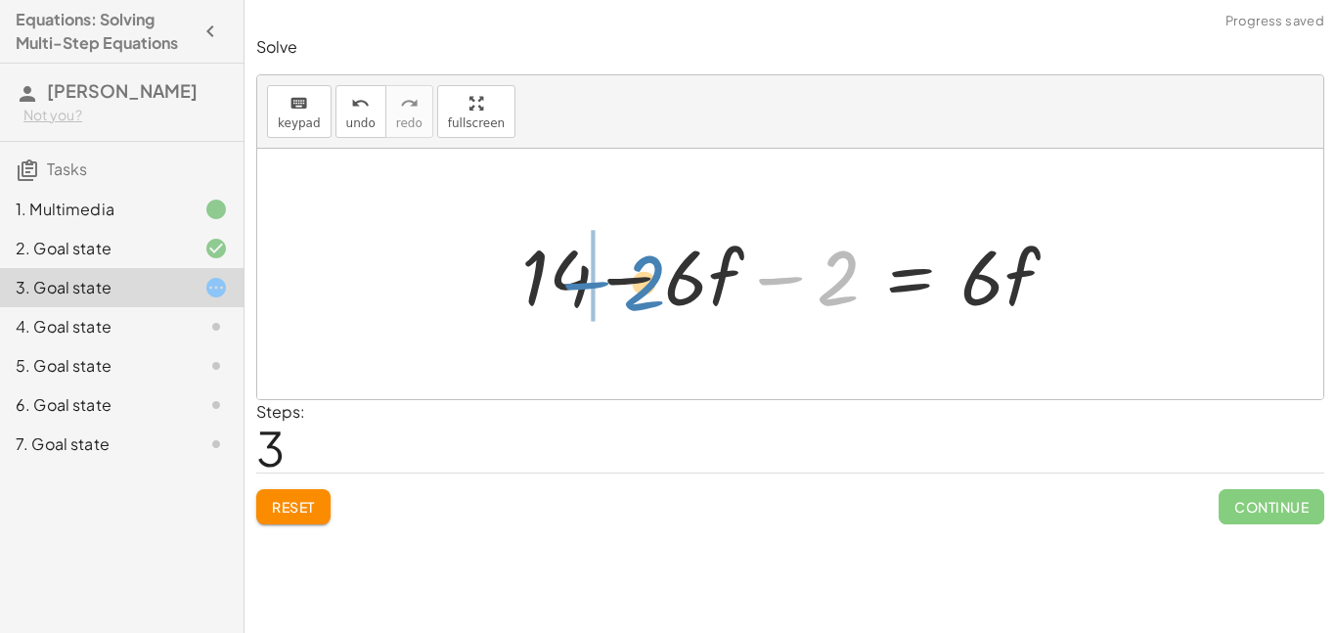
drag, startPoint x: 796, startPoint y: 282, endPoint x: 599, endPoint y: 284, distance: 196.6
click at [599, 284] on div at bounding box center [797, 274] width 572 height 101
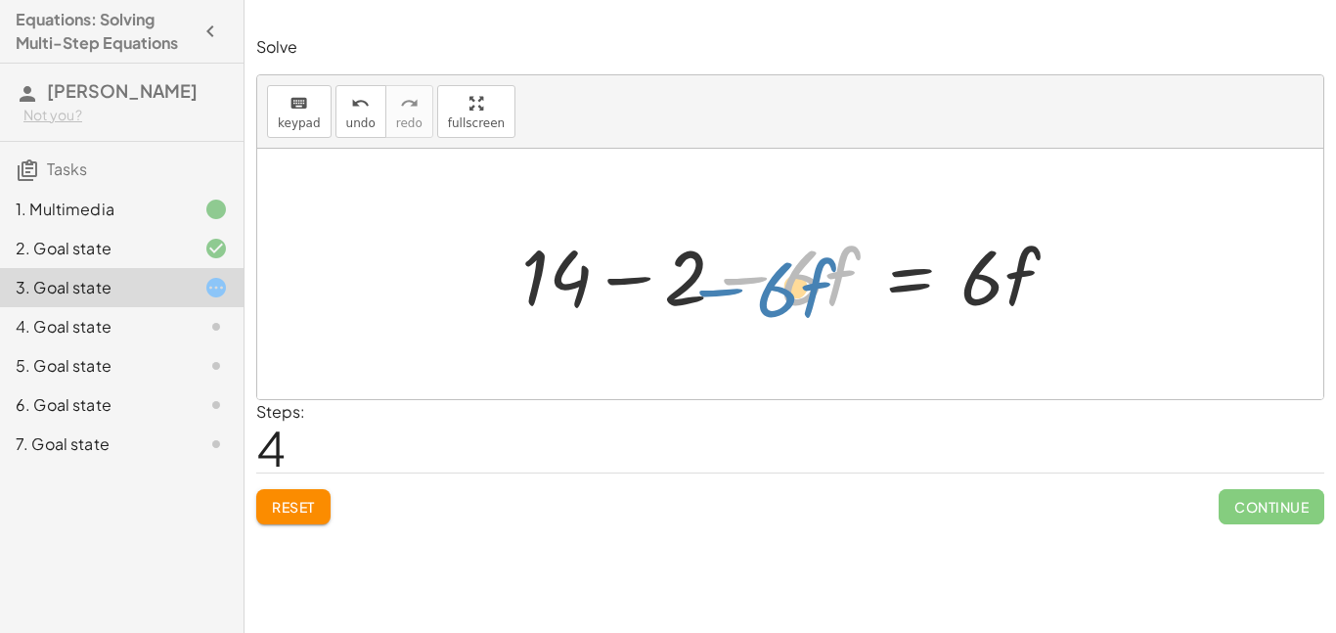
drag, startPoint x: 733, startPoint y: 279, endPoint x: 710, endPoint y: 287, distance: 25.1
click at [710, 287] on div at bounding box center [797, 274] width 572 height 101
click at [641, 286] on div at bounding box center [797, 274] width 572 height 101
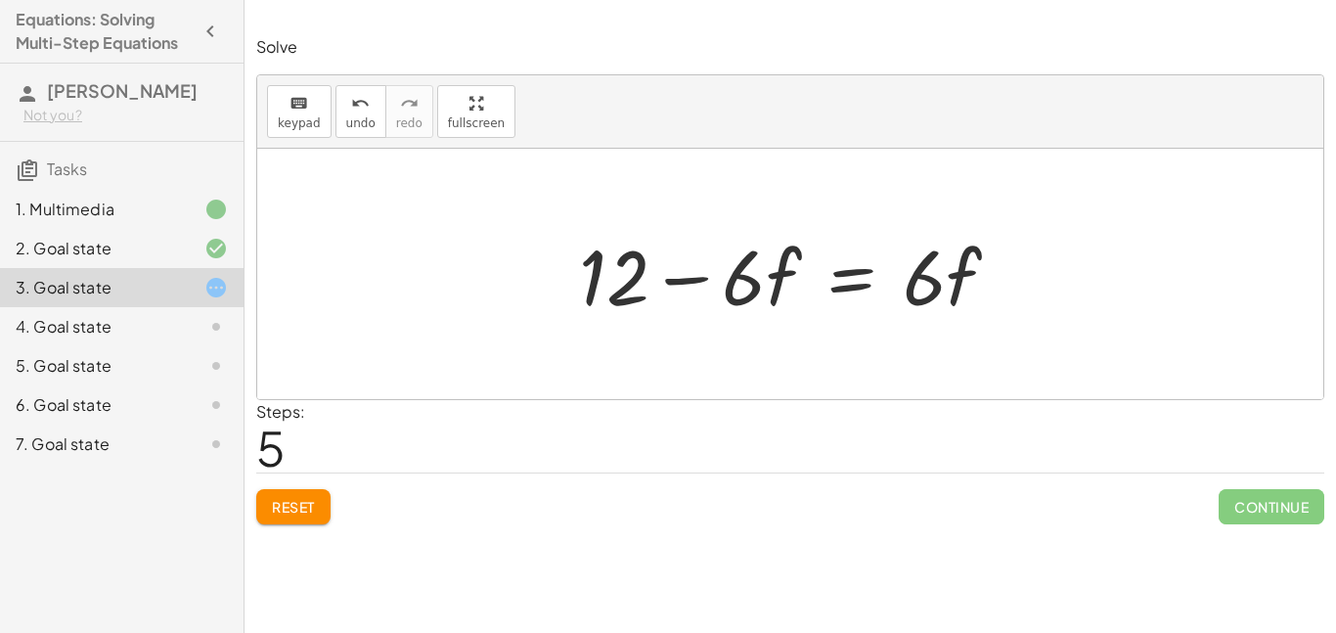
click at [853, 281] on div at bounding box center [797, 274] width 456 height 101
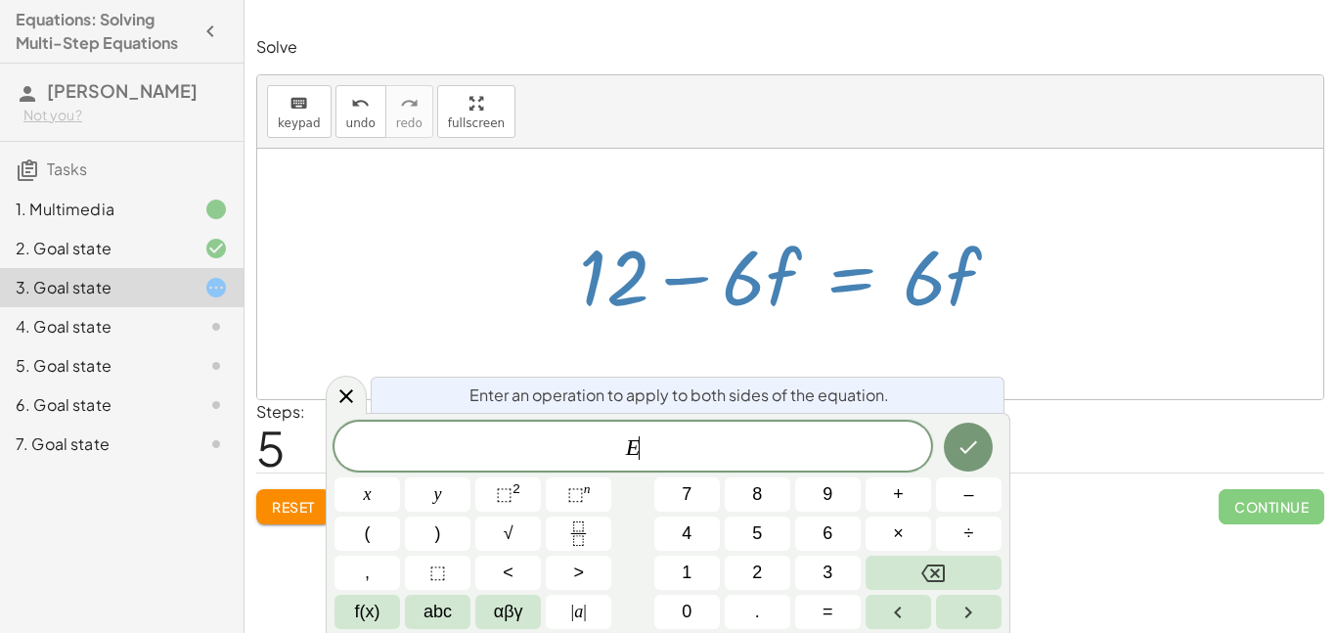
scroll to position [22, 0]
click at [973, 445] on icon "Done" at bounding box center [969, 447] width 18 height 13
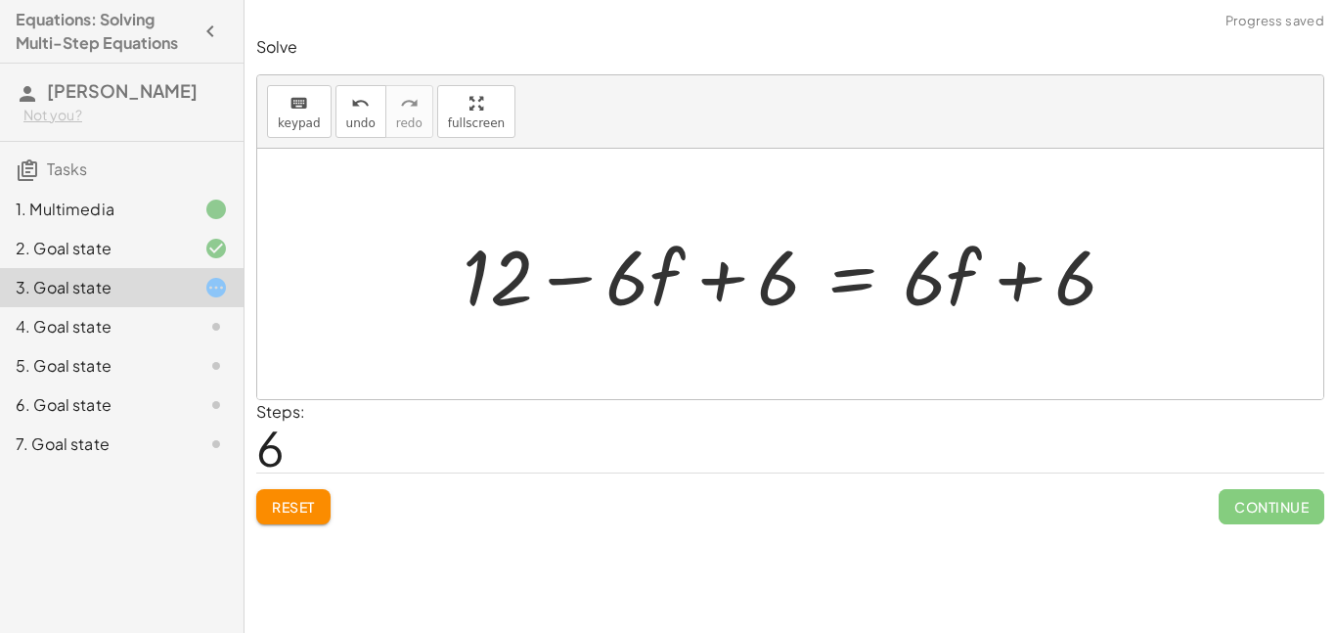
click at [727, 281] on div at bounding box center [797, 274] width 688 height 101
click at [364, 116] on span "undo" at bounding box center [360, 123] width 29 height 14
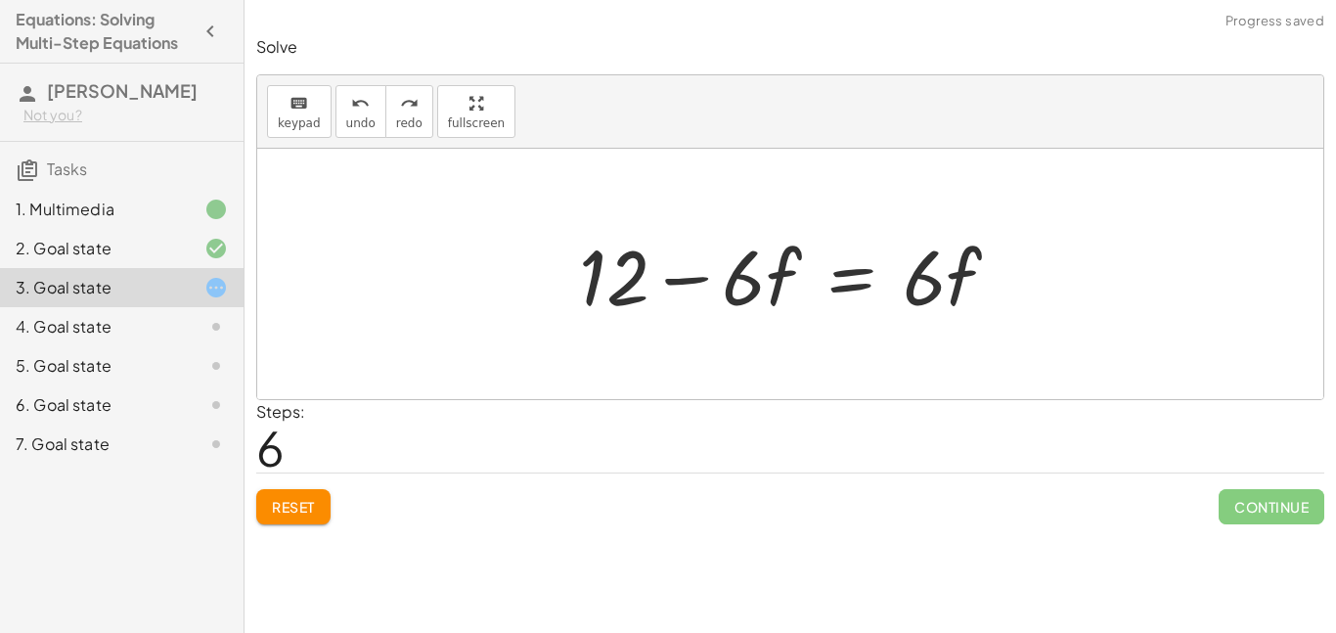
click at [830, 276] on div at bounding box center [797, 274] width 456 height 101
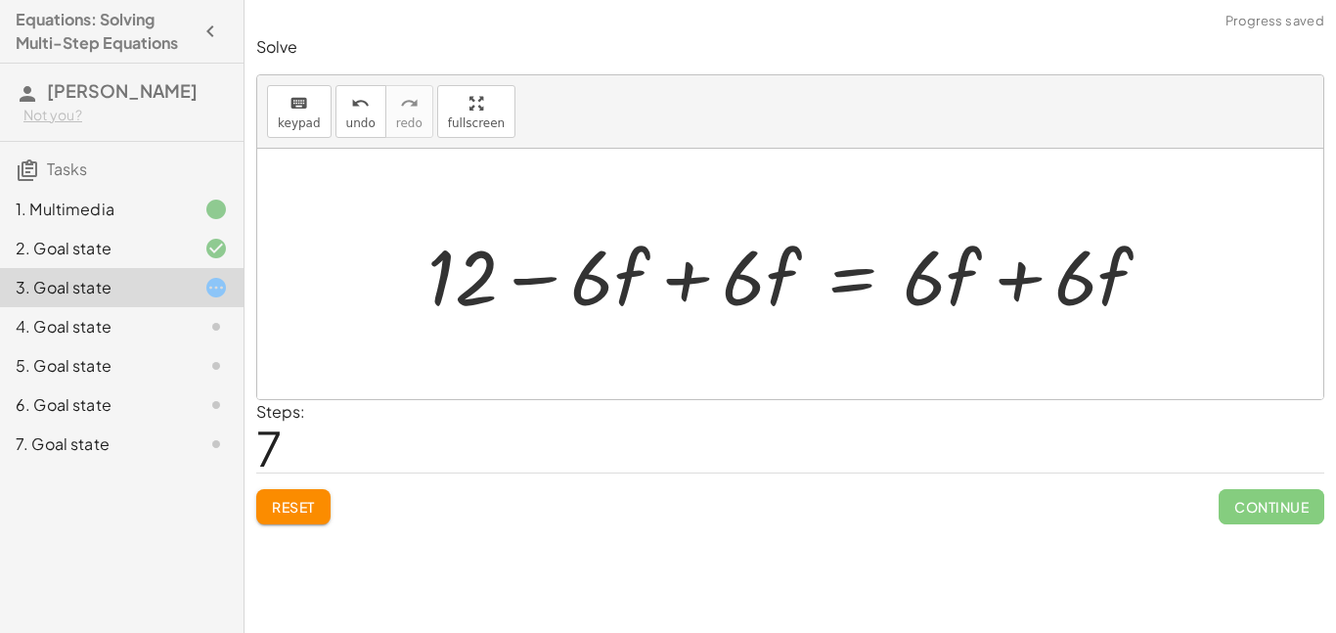
click at [754, 291] on div at bounding box center [797, 274] width 759 height 101
click at [653, 290] on div at bounding box center [797, 274] width 759 height 101
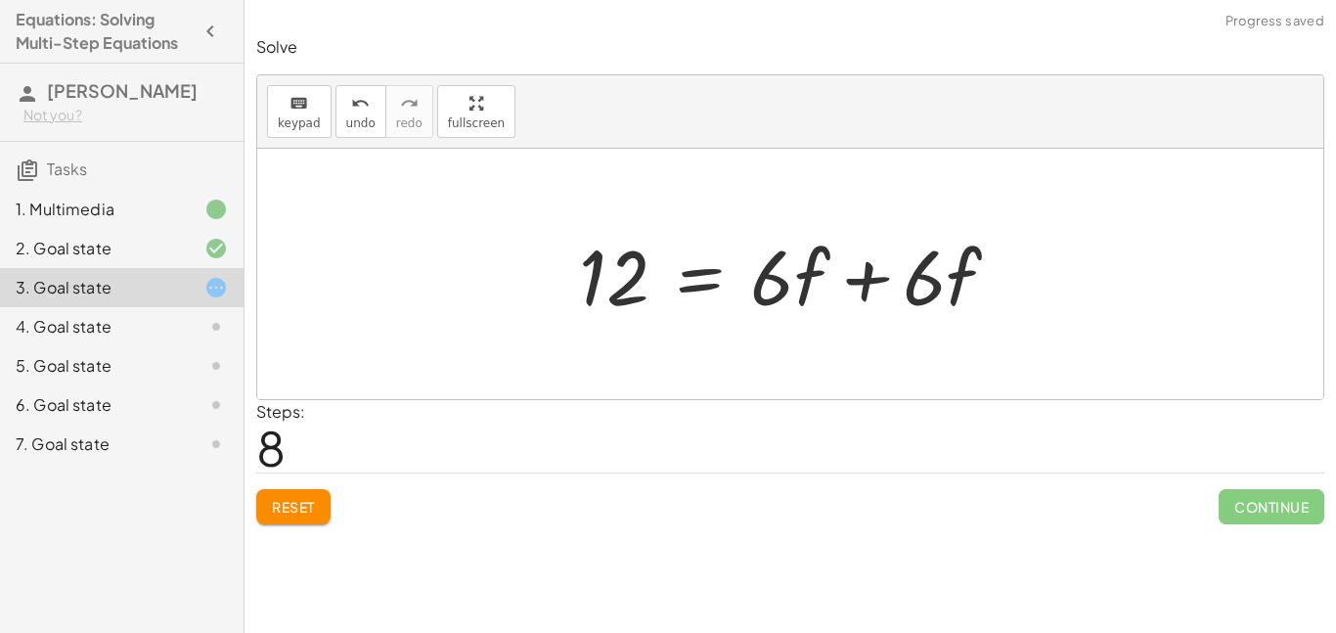
click at [839, 289] on div at bounding box center [797, 274] width 456 height 101
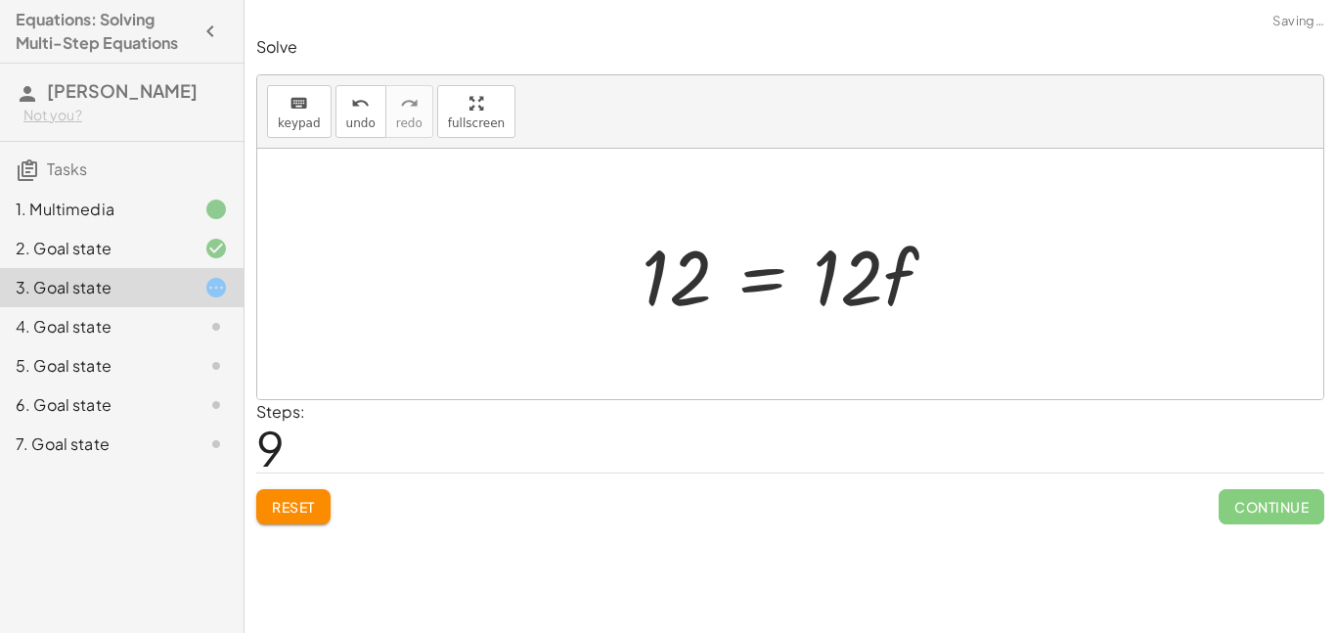
click at [771, 267] on div at bounding box center [797, 274] width 331 height 101
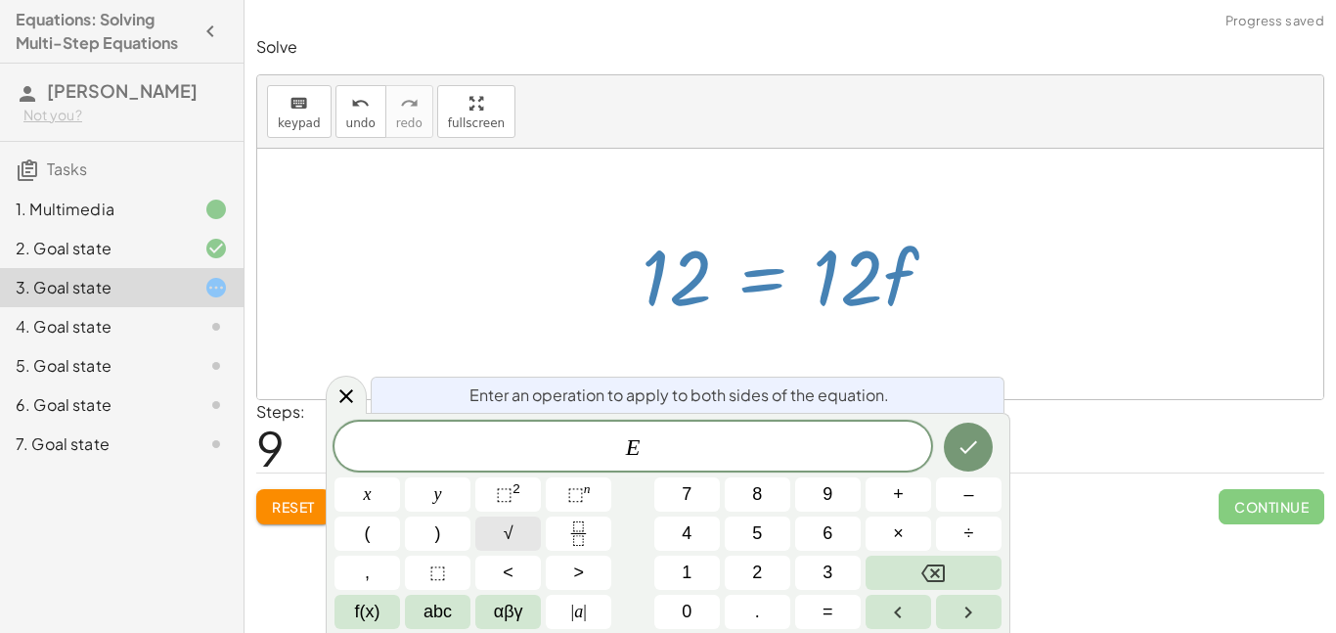
click at [524, 547] on button "√" at bounding box center [508, 533] width 66 height 34
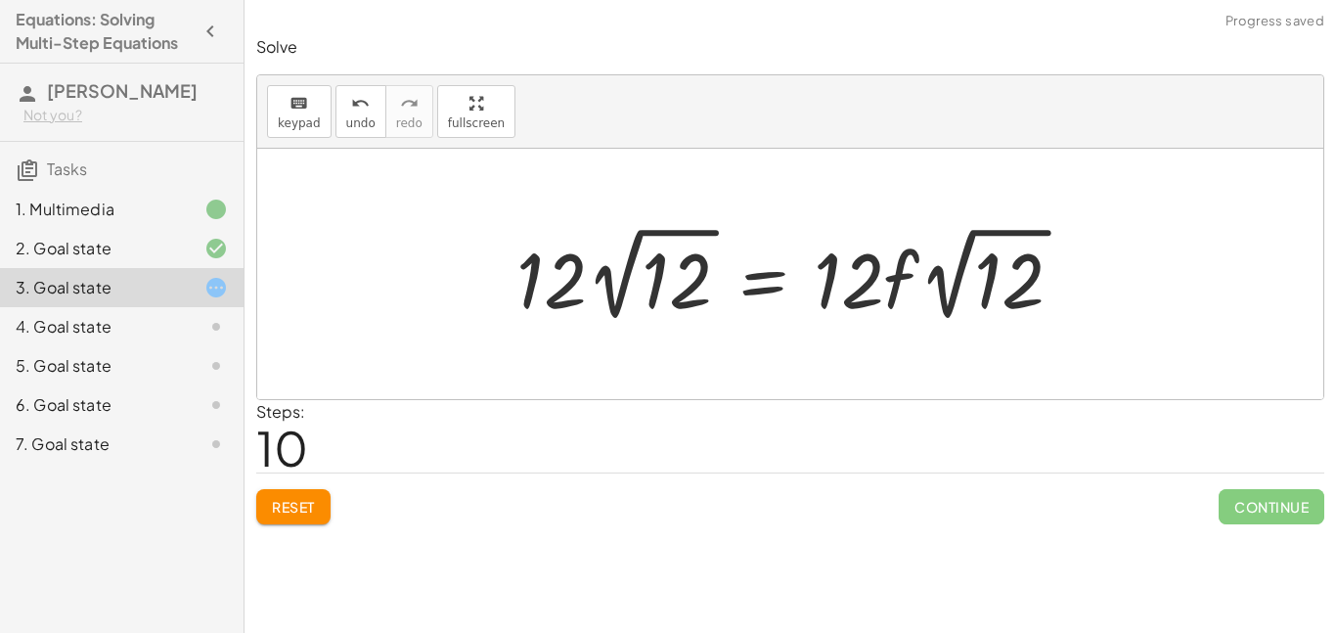
click at [640, 246] on div at bounding box center [798, 274] width 582 height 108
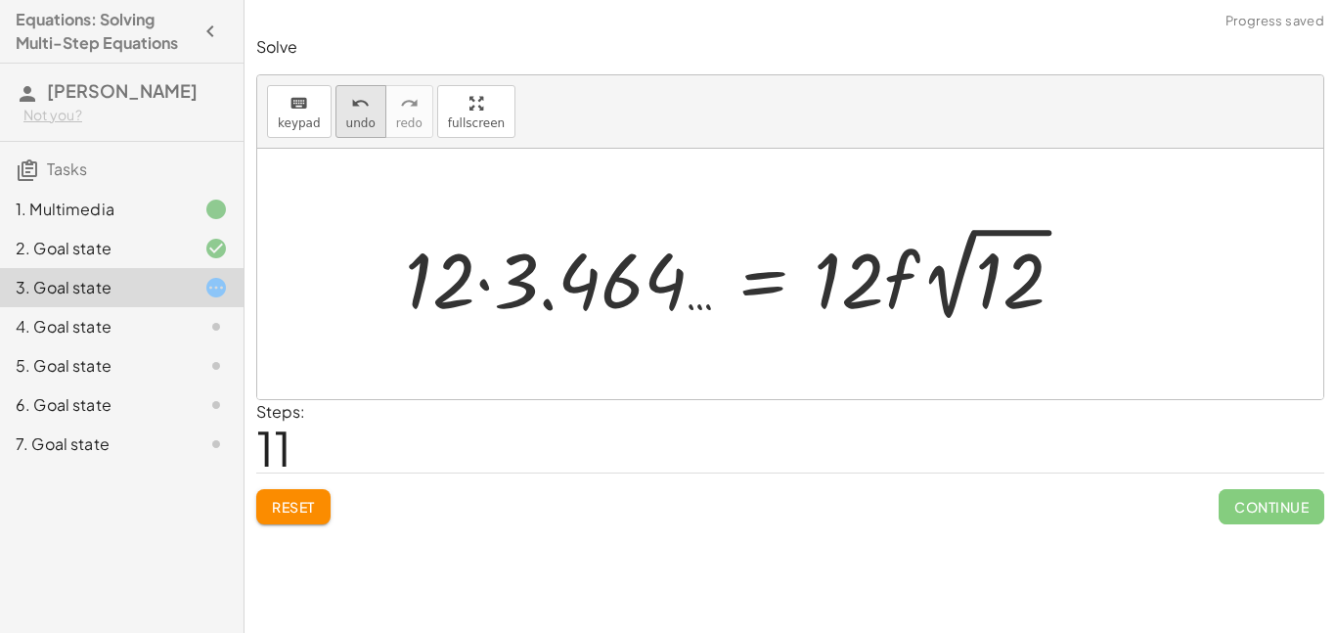
click at [347, 132] on button "undo undo" at bounding box center [360, 111] width 51 height 53
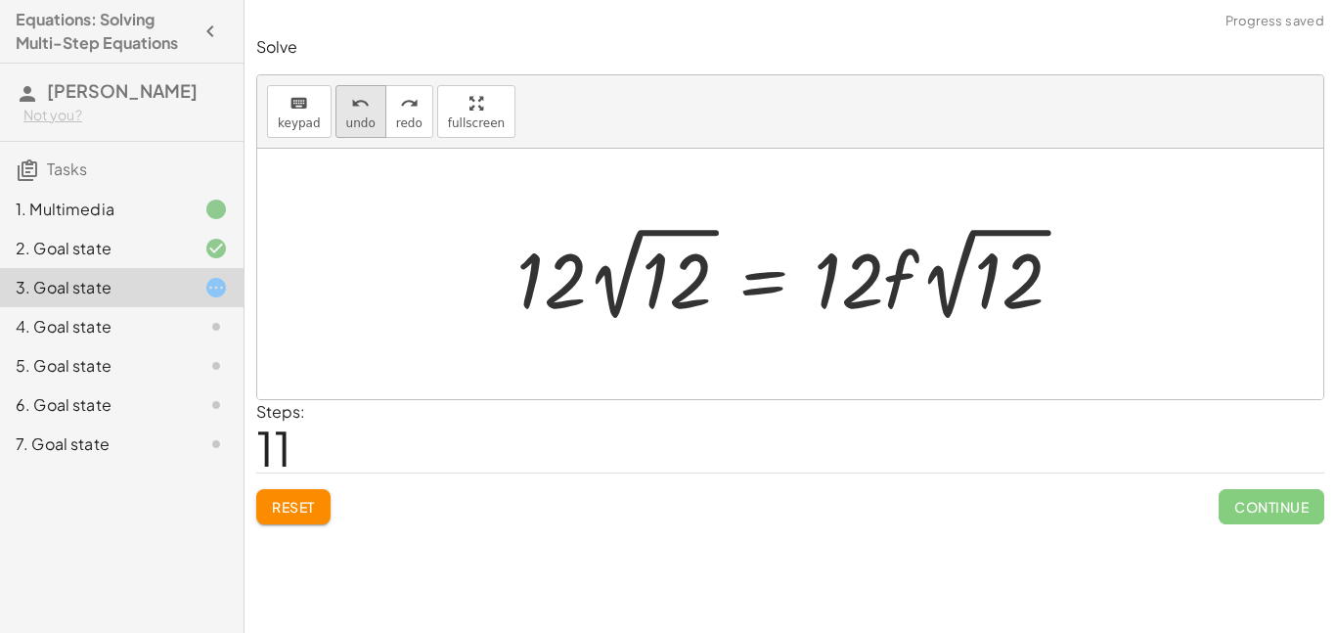
click at [346, 121] on span "undo" at bounding box center [360, 123] width 29 height 14
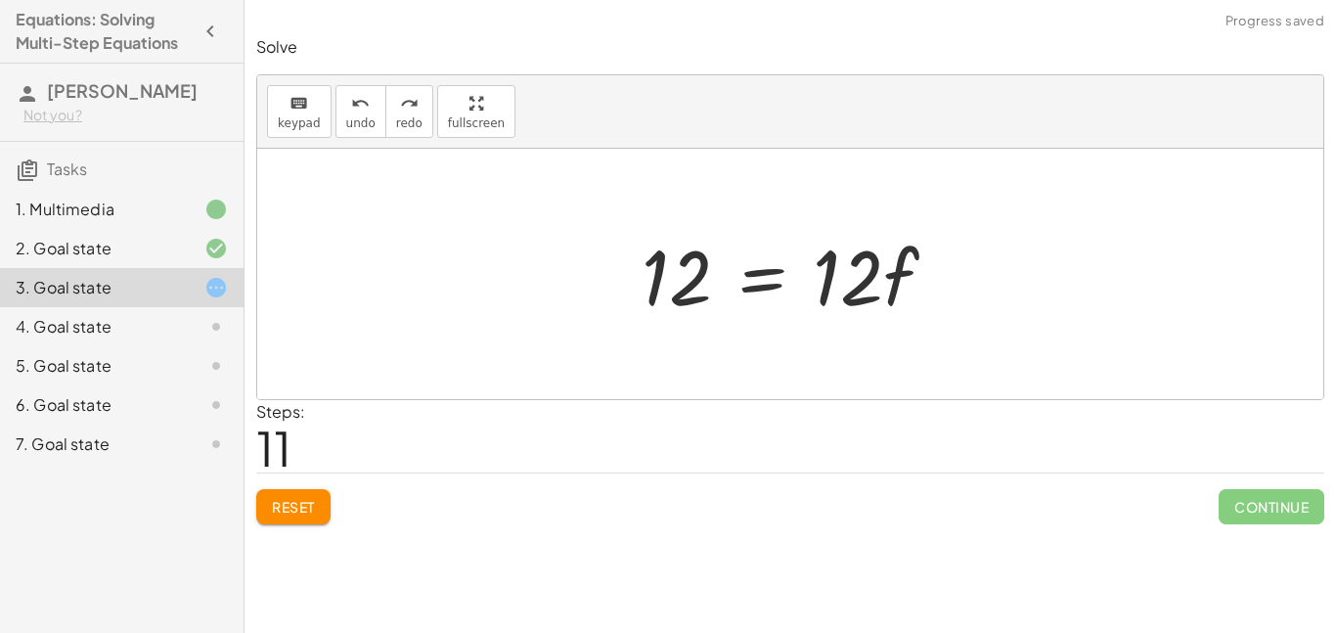
click at [815, 267] on div at bounding box center [797, 274] width 331 height 101
click at [796, 275] on div at bounding box center [797, 274] width 331 height 101
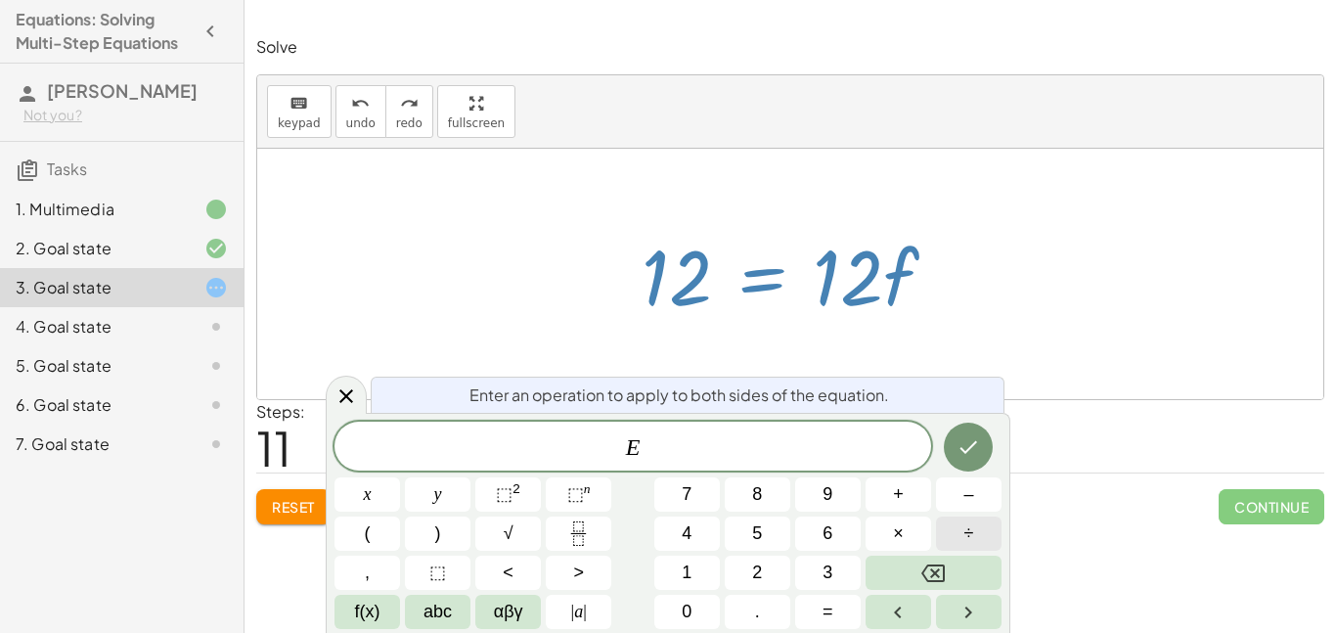
click at [949, 533] on button "÷" at bounding box center [969, 533] width 66 height 34
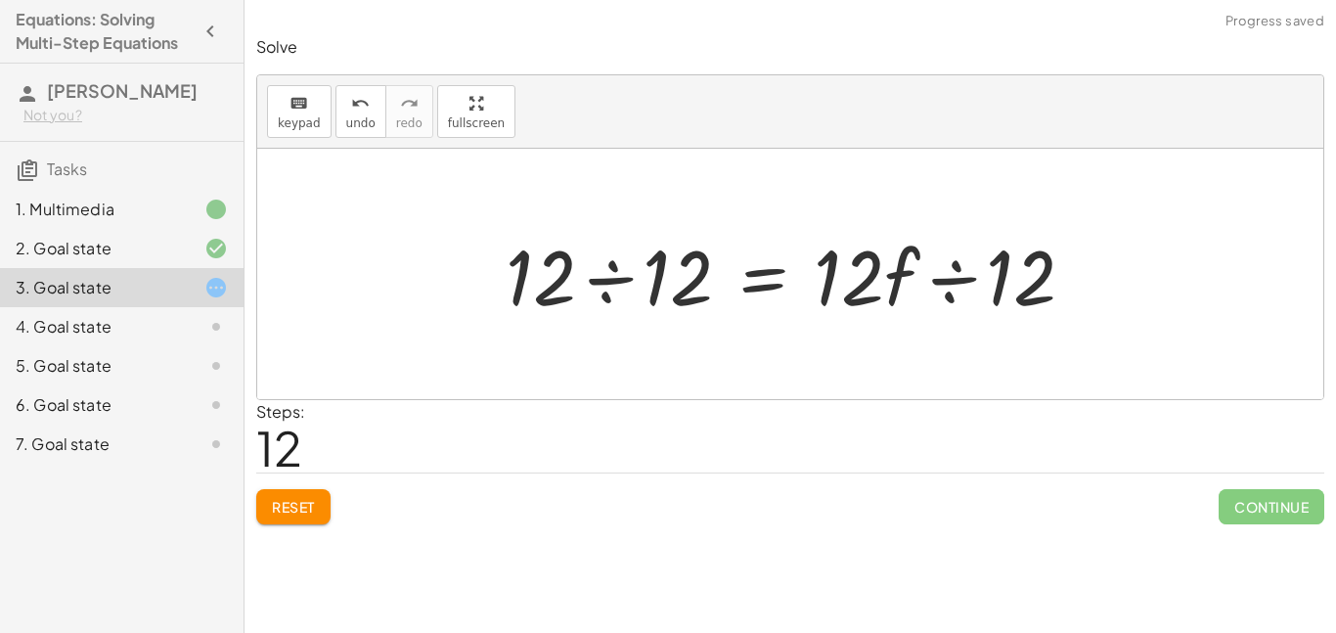
click at [676, 287] on div at bounding box center [797, 274] width 603 height 101
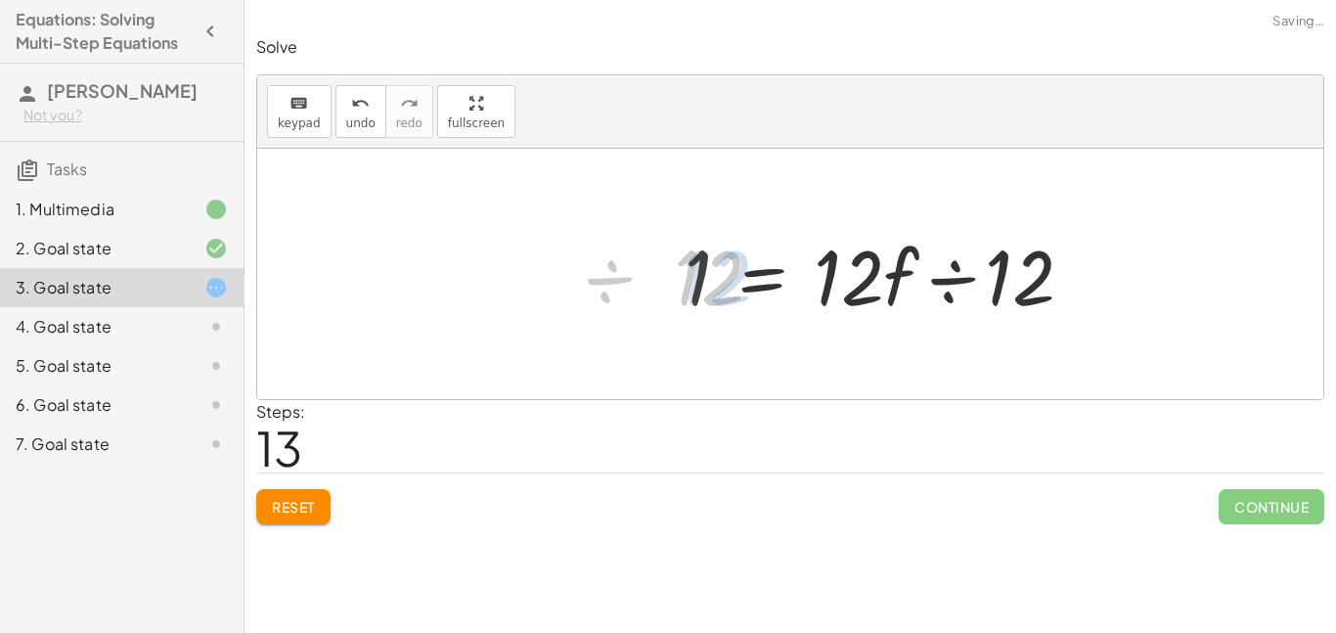
click at [920, 262] on div at bounding box center [887, 274] width 424 height 101
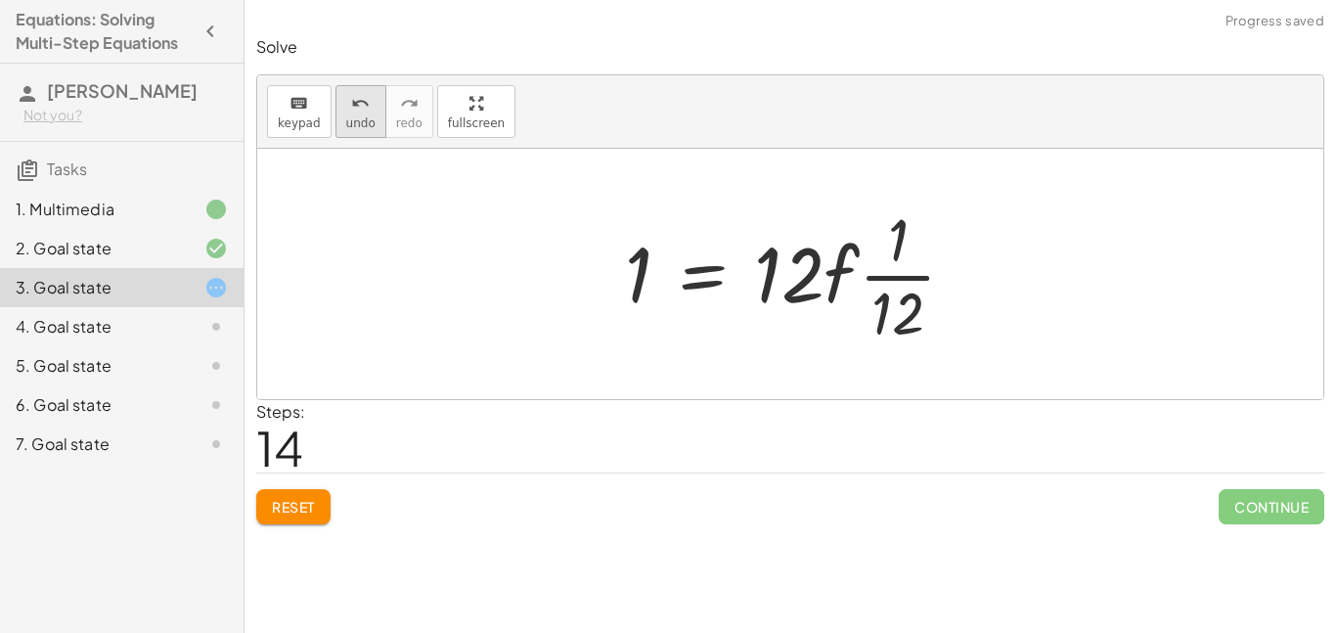
click at [337, 121] on button "undo undo" at bounding box center [360, 111] width 51 height 53
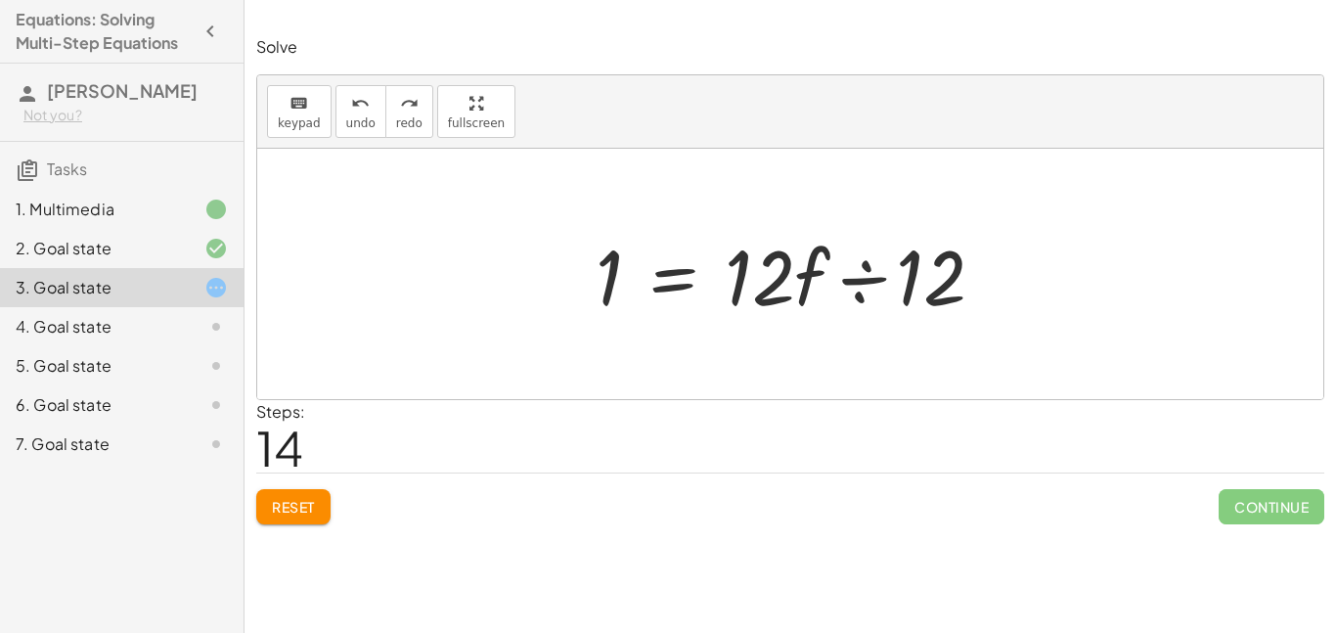
click at [900, 292] on div at bounding box center [798, 274] width 424 height 101
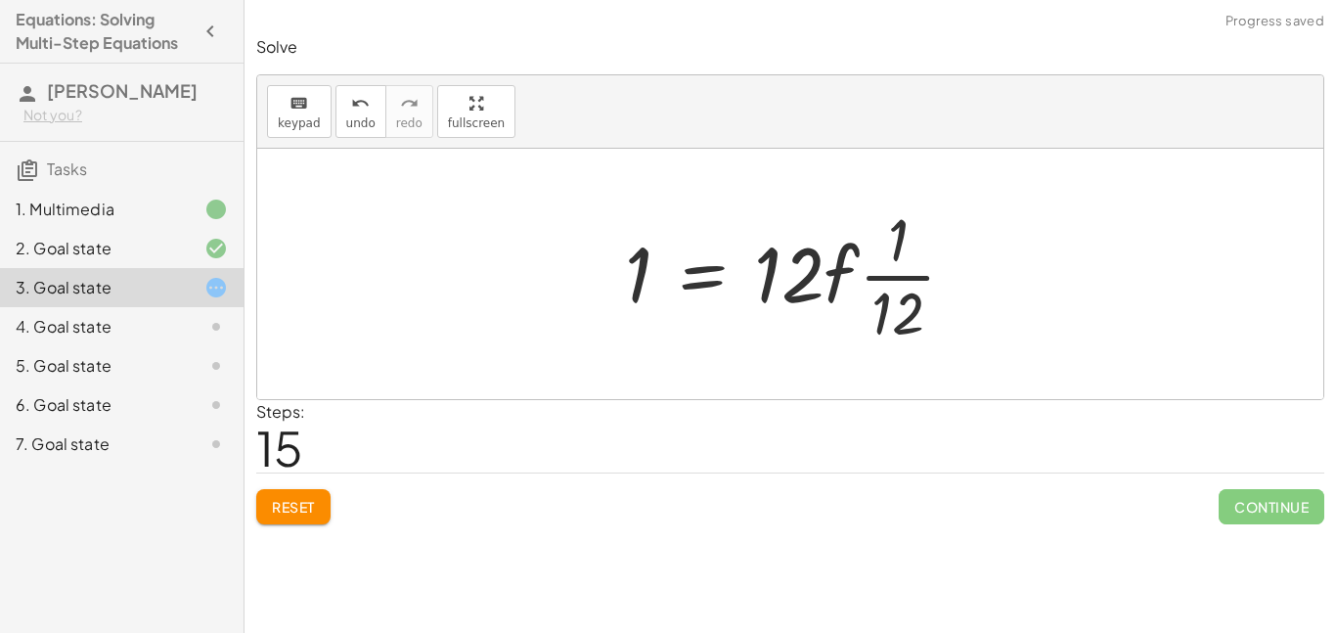
click at [864, 283] on div at bounding box center [798, 274] width 366 height 151
click at [808, 240] on div at bounding box center [798, 274] width 366 height 151
click at [785, 261] on div at bounding box center [798, 274] width 366 height 151
click at [350, 129] on span "undo" at bounding box center [360, 123] width 29 height 14
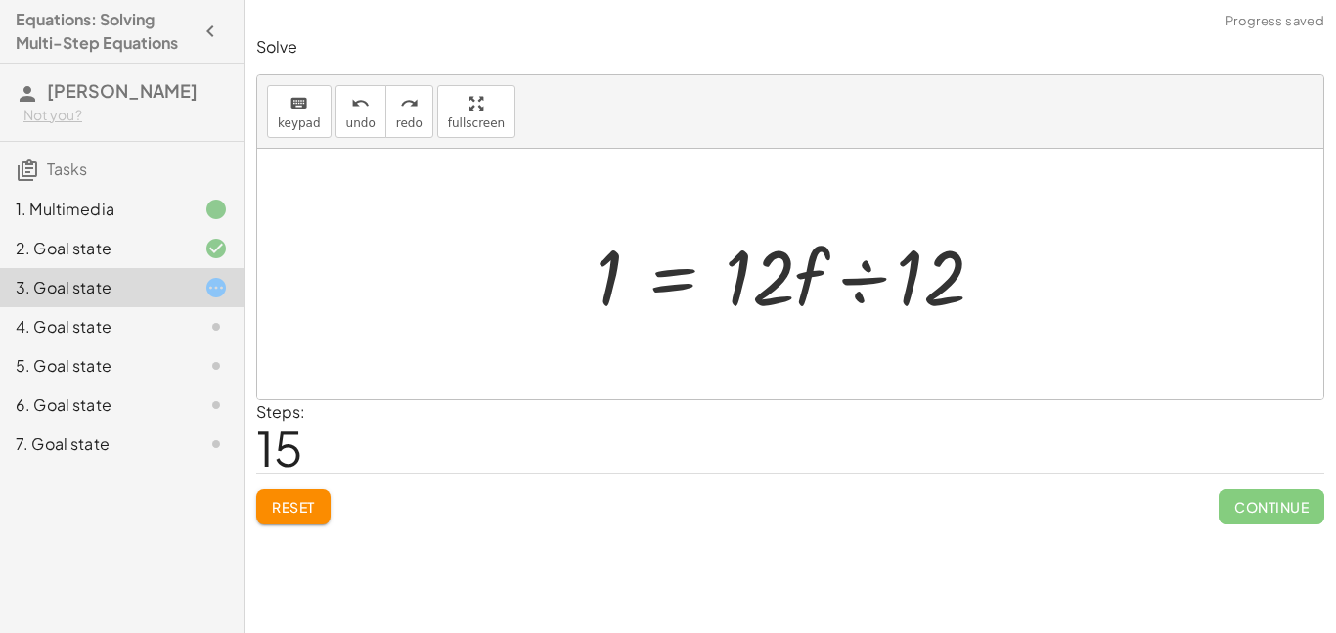
click at [787, 271] on div at bounding box center [798, 274] width 424 height 101
click at [860, 287] on div at bounding box center [798, 274] width 424 height 101
click at [860, 287] on div at bounding box center [769, 274] width 366 height 151
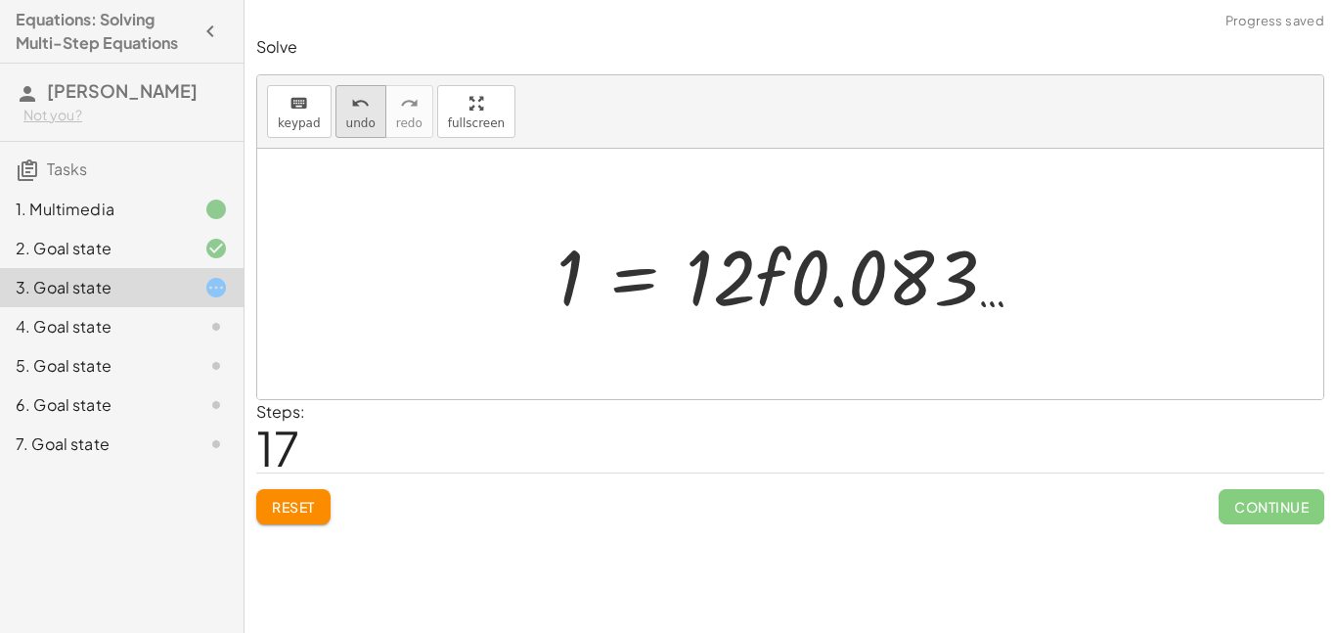
click at [360, 110] on icon "undo" at bounding box center [360, 103] width 19 height 23
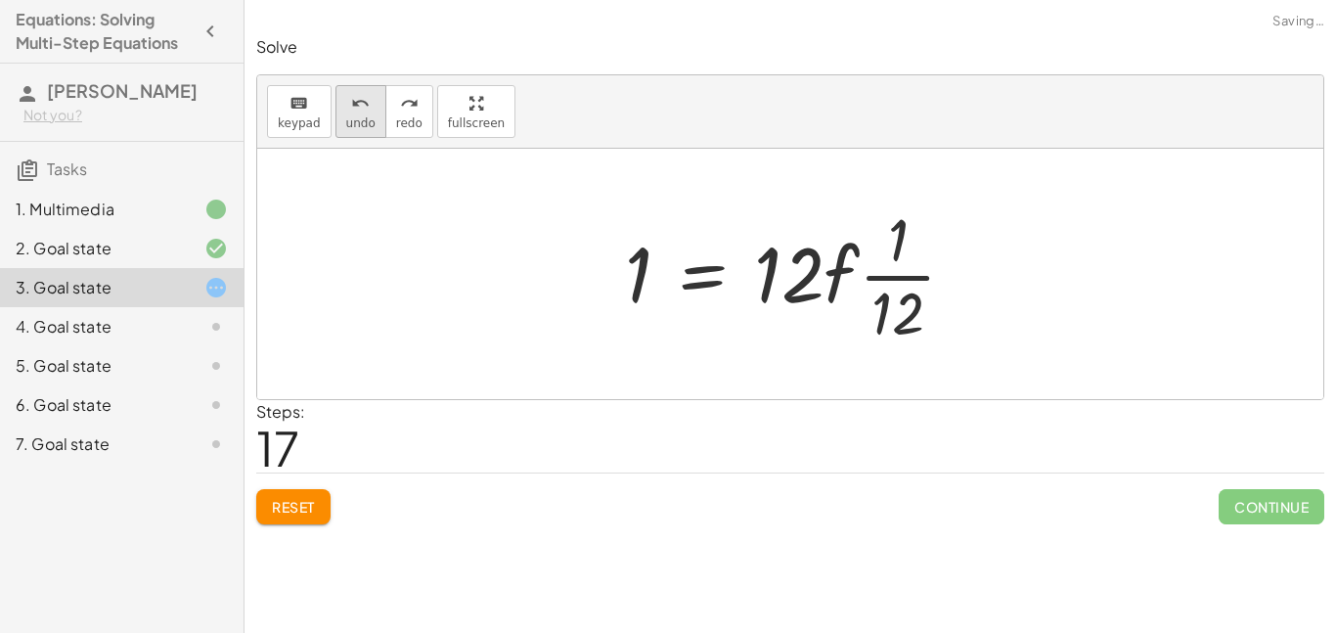
click at [363, 121] on span "undo" at bounding box center [360, 123] width 29 height 14
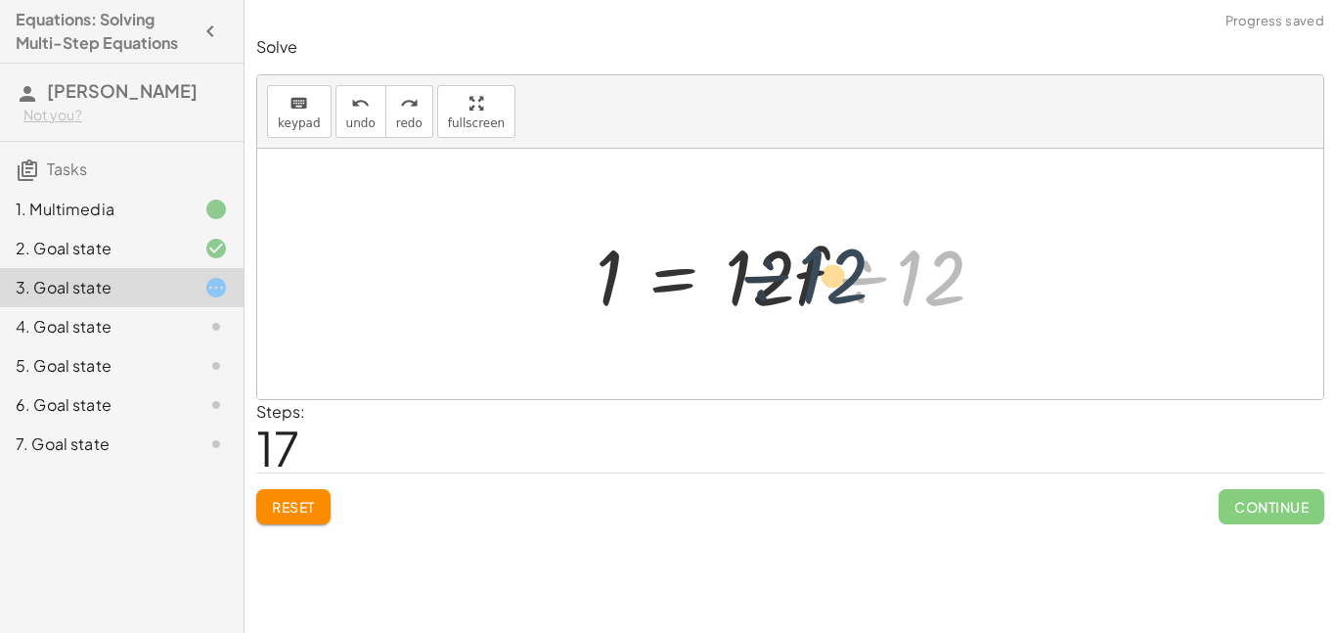
drag, startPoint x: 921, startPoint y: 283, endPoint x: 816, endPoint y: 279, distance: 105.7
click at [816, 279] on div at bounding box center [798, 274] width 424 height 101
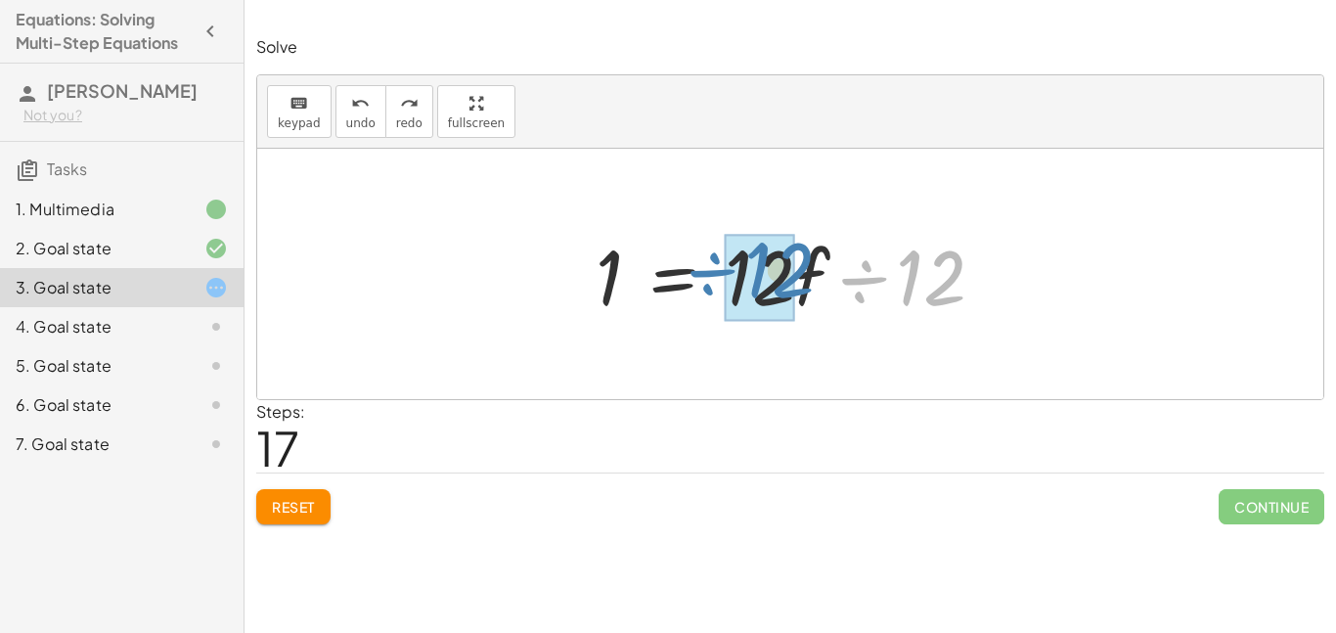
drag, startPoint x: 928, startPoint y: 293, endPoint x: 776, endPoint y: 286, distance: 151.8
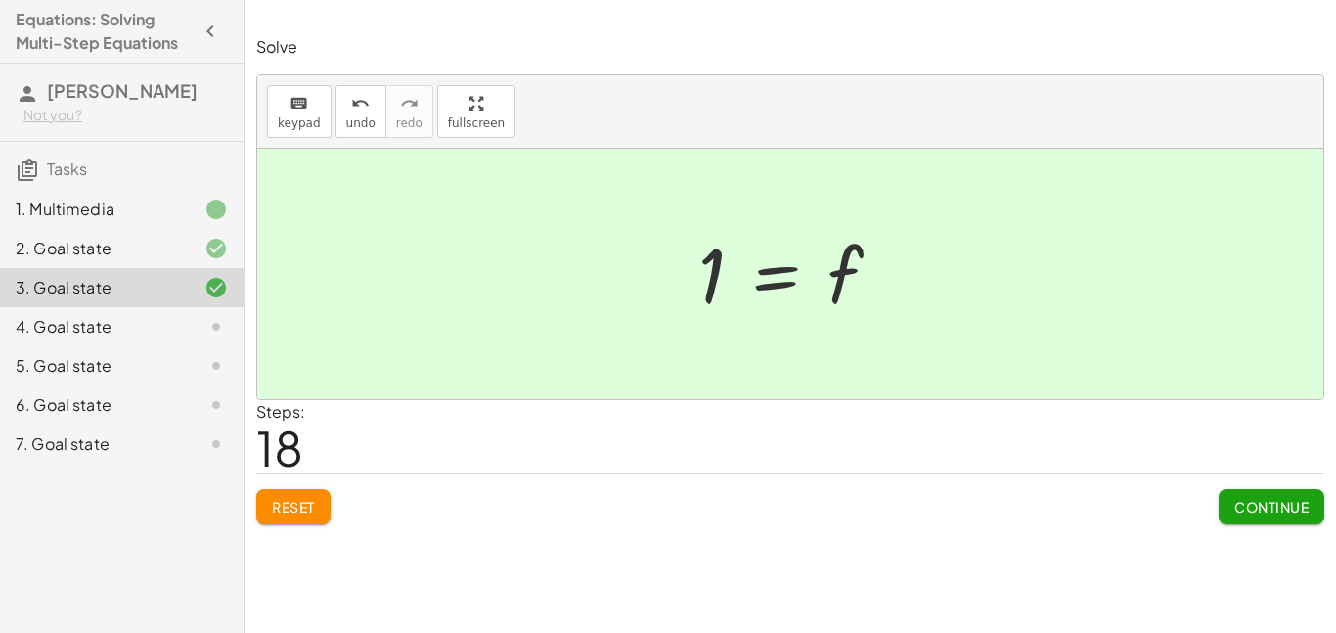
click at [1274, 499] on span "Continue" at bounding box center [1271, 507] width 74 height 18
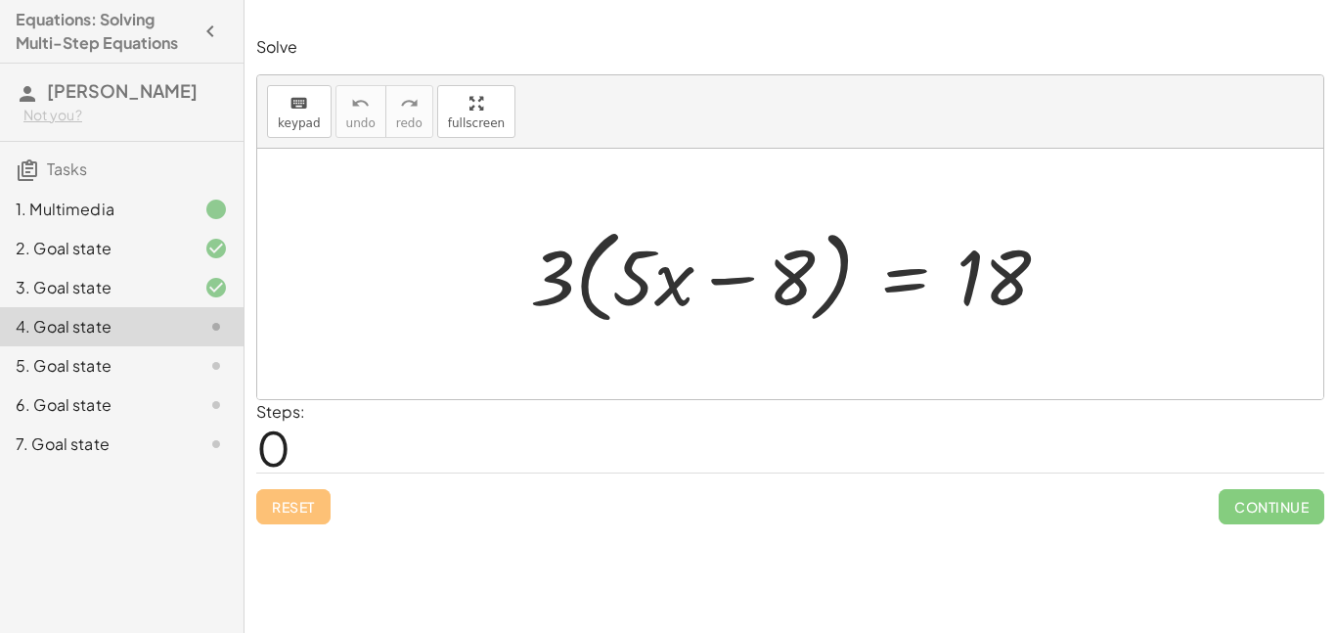
click at [899, 277] on div at bounding box center [796, 274] width 553 height 112
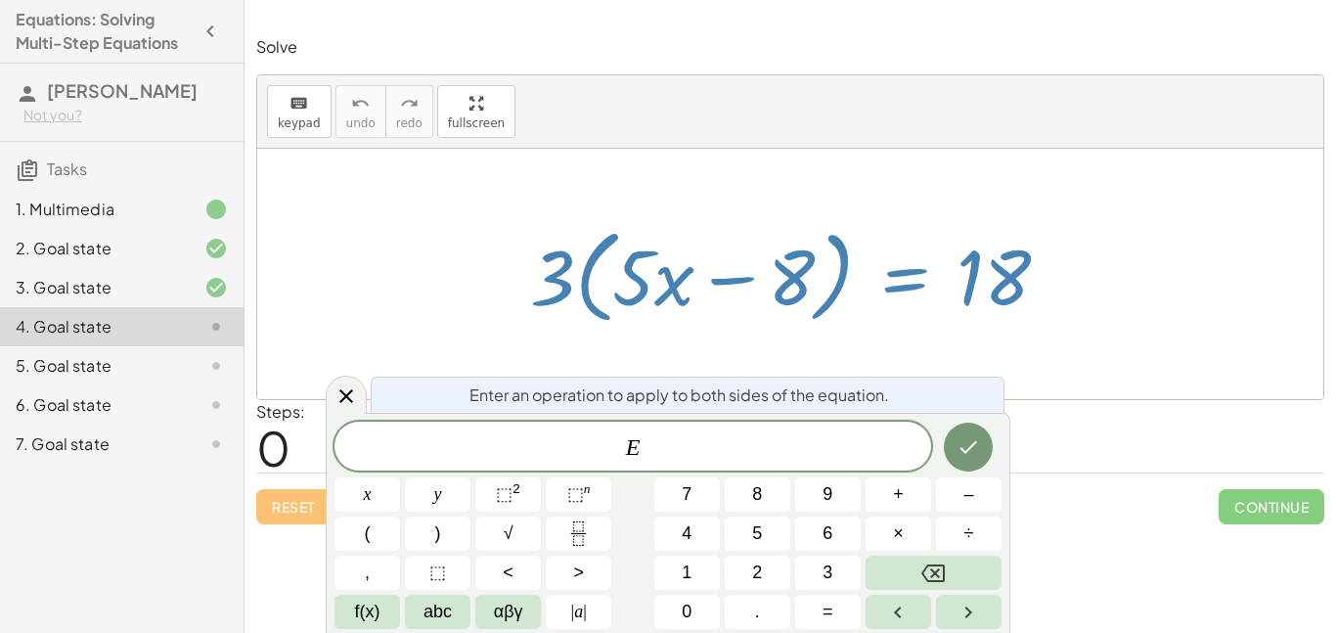
click at [899, 277] on div at bounding box center [796, 274] width 553 height 112
click at [349, 391] on icon at bounding box center [346, 396] width 14 height 14
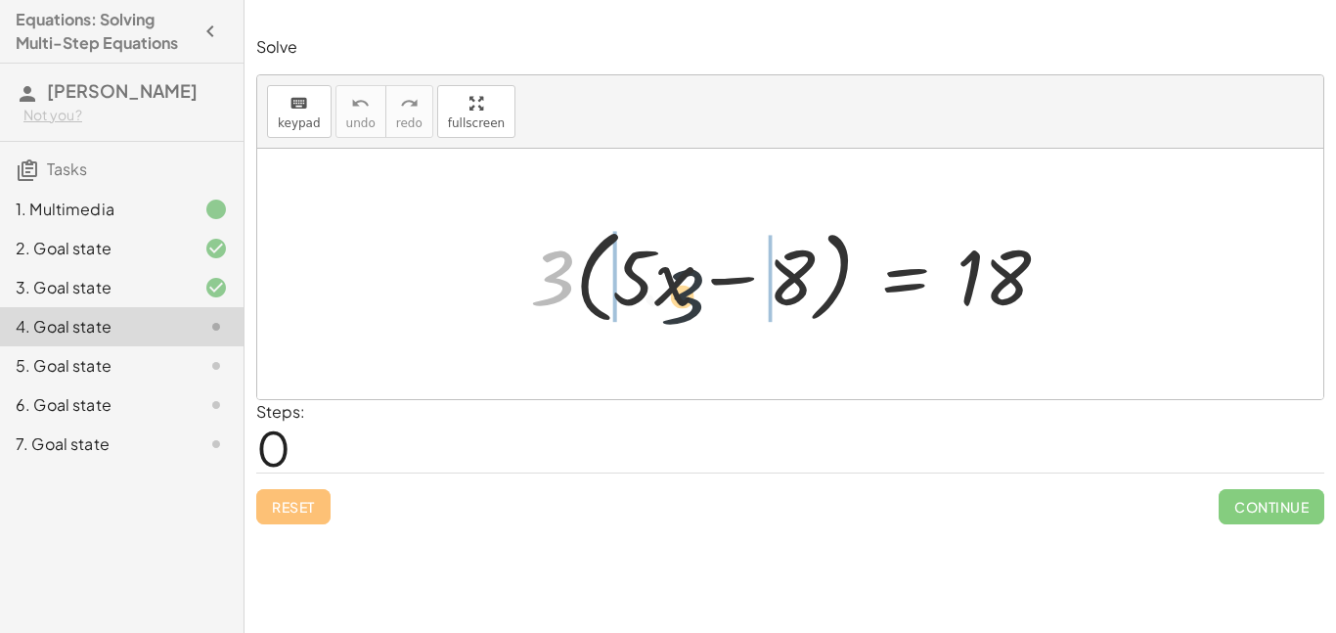
drag, startPoint x: 564, startPoint y: 270, endPoint x: 726, endPoint y: 286, distance: 162.1
click at [726, 286] on div at bounding box center [796, 274] width 553 height 112
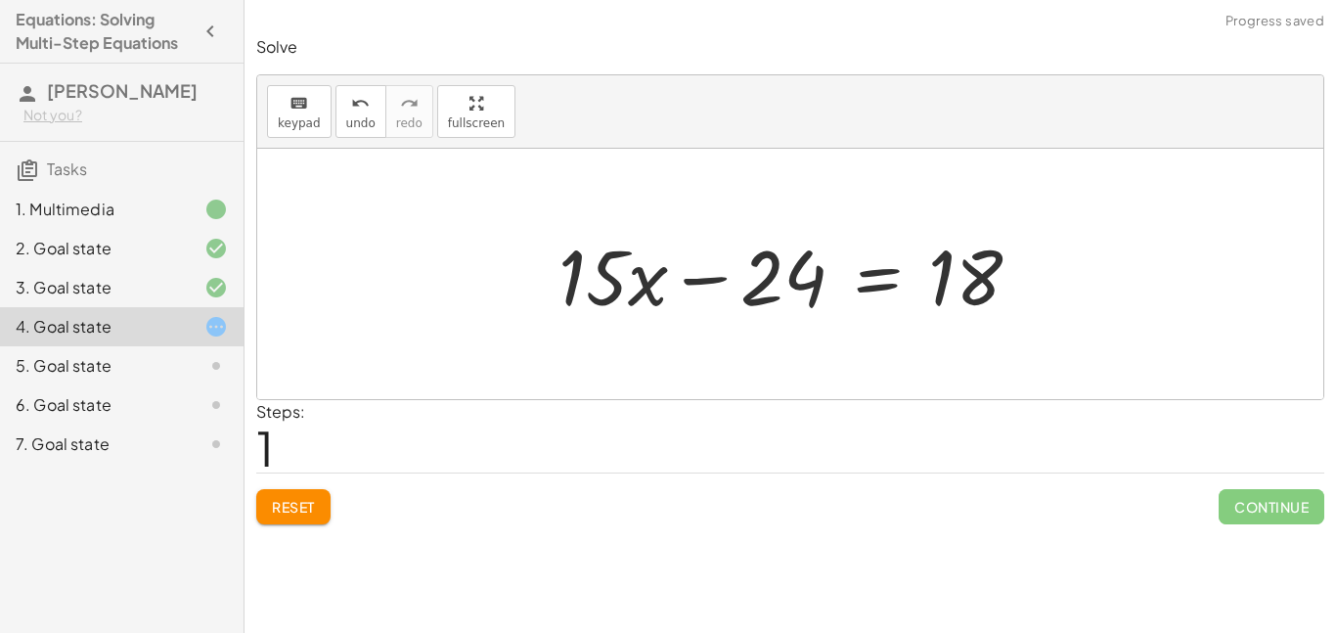
click at [897, 283] on div at bounding box center [798, 274] width 498 height 101
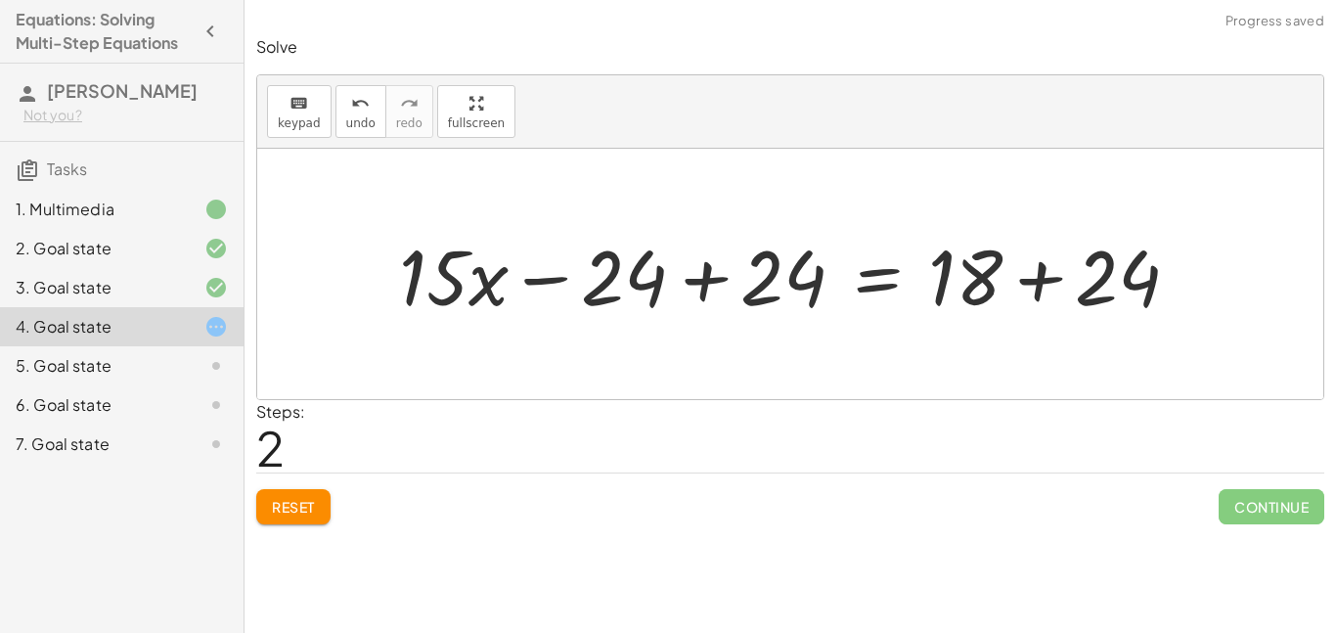
click at [733, 264] on div at bounding box center [797, 274] width 816 height 101
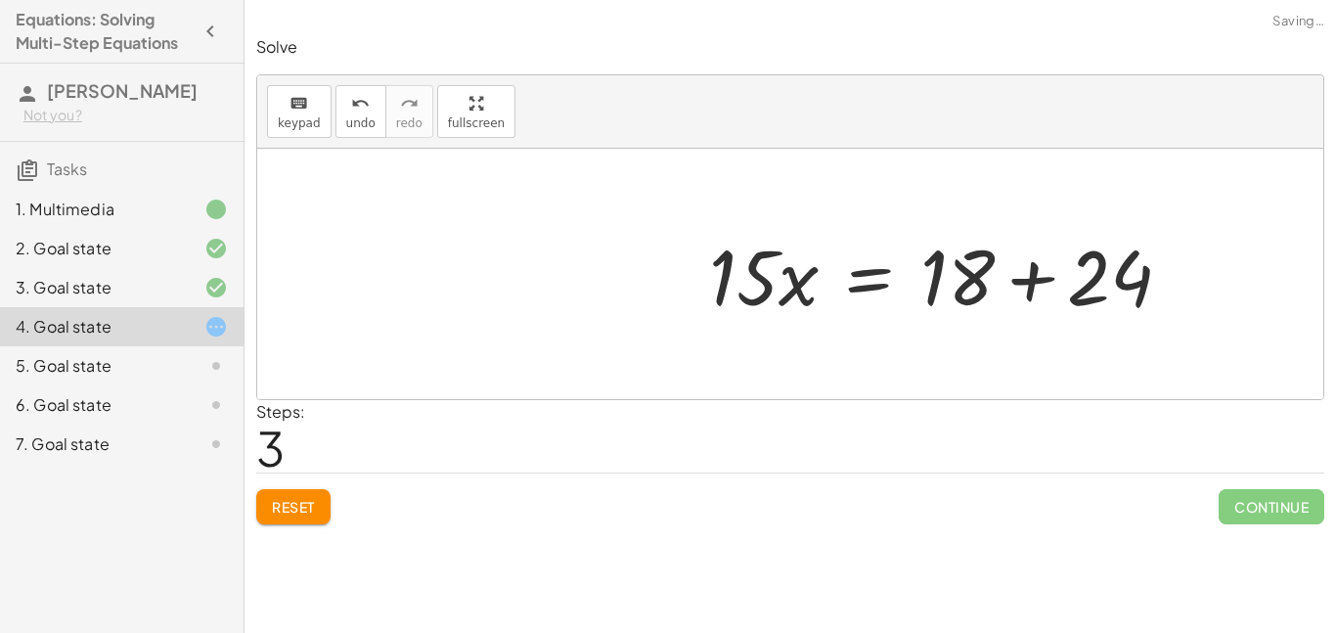
click at [1028, 294] on div at bounding box center [948, 274] width 498 height 101
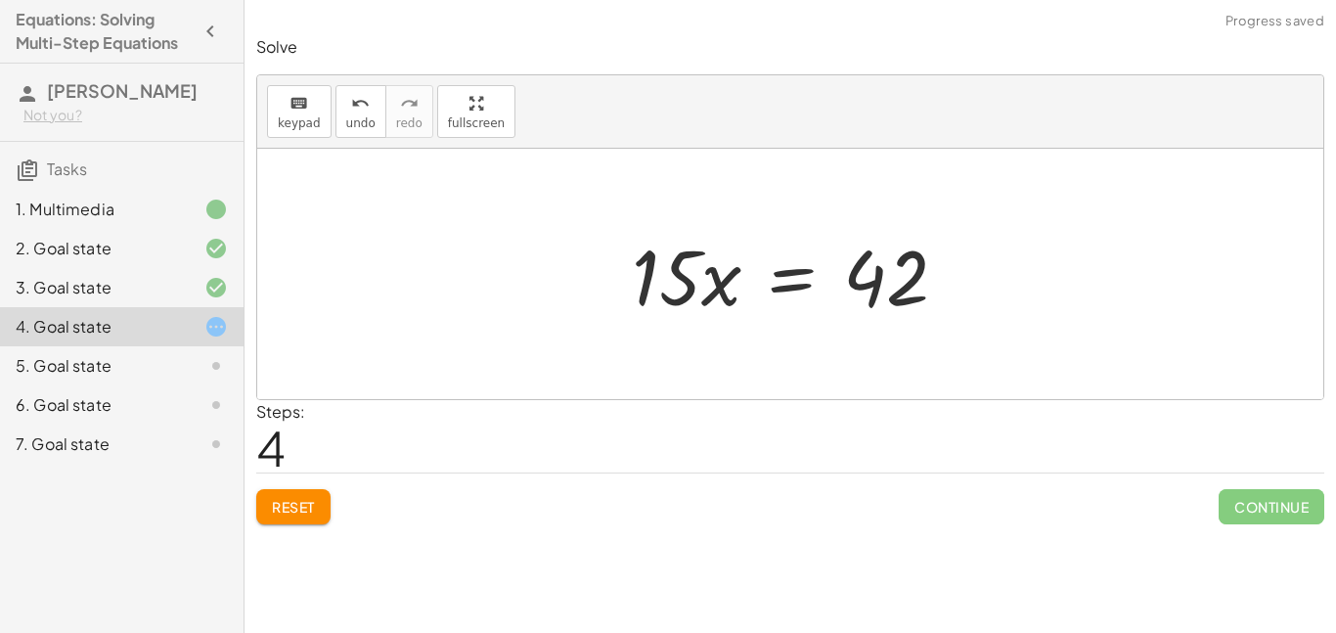
click at [780, 285] on div at bounding box center [797, 274] width 351 height 101
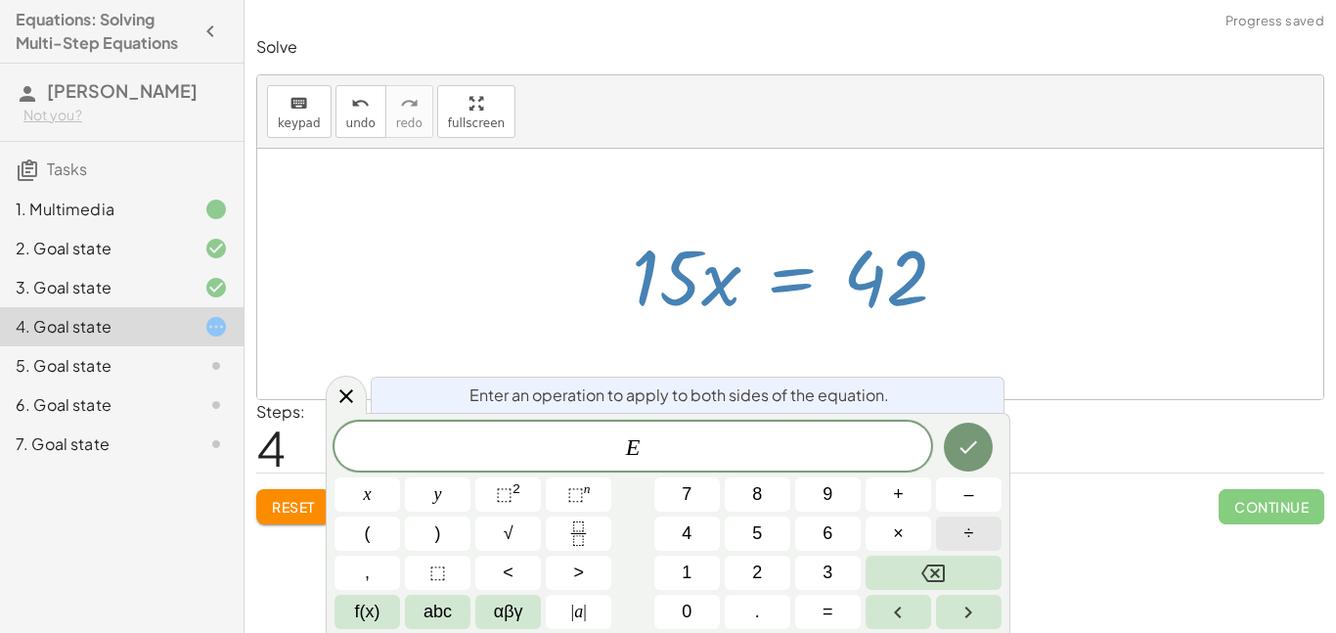
click at [957, 536] on button "÷" at bounding box center [969, 533] width 66 height 34
click at [964, 453] on icon "Done" at bounding box center [967, 446] width 23 height 23
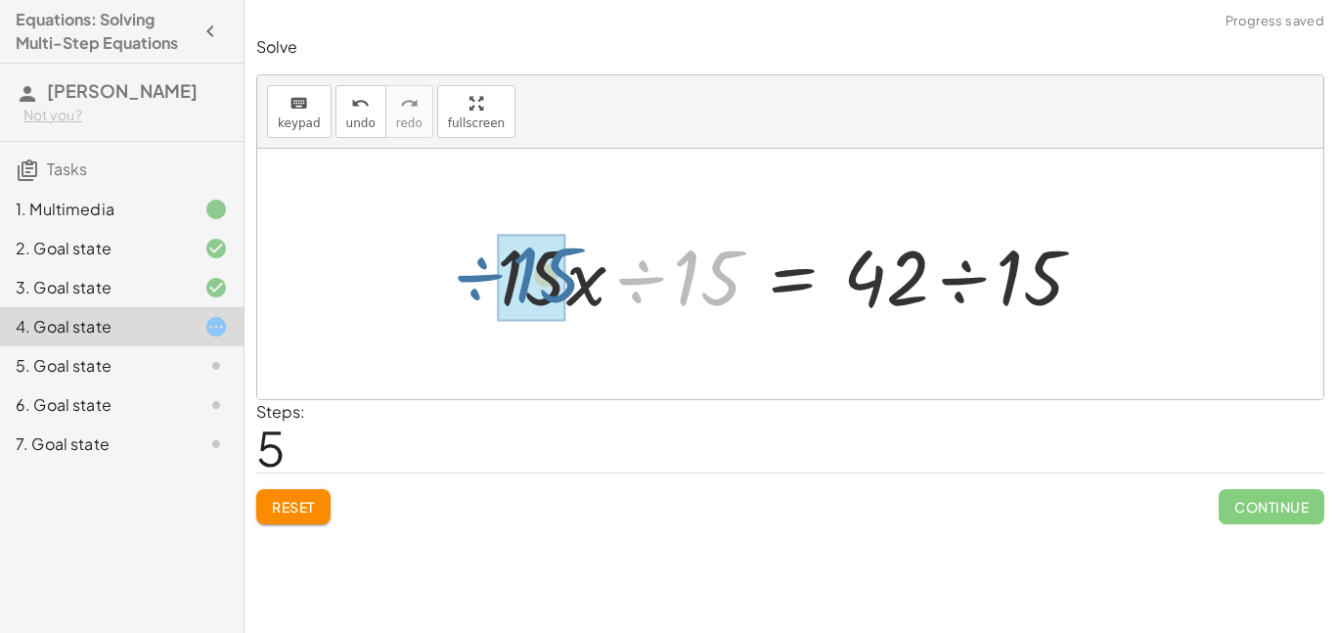
drag, startPoint x: 684, startPoint y: 291, endPoint x: 513, endPoint y: 283, distance: 170.4
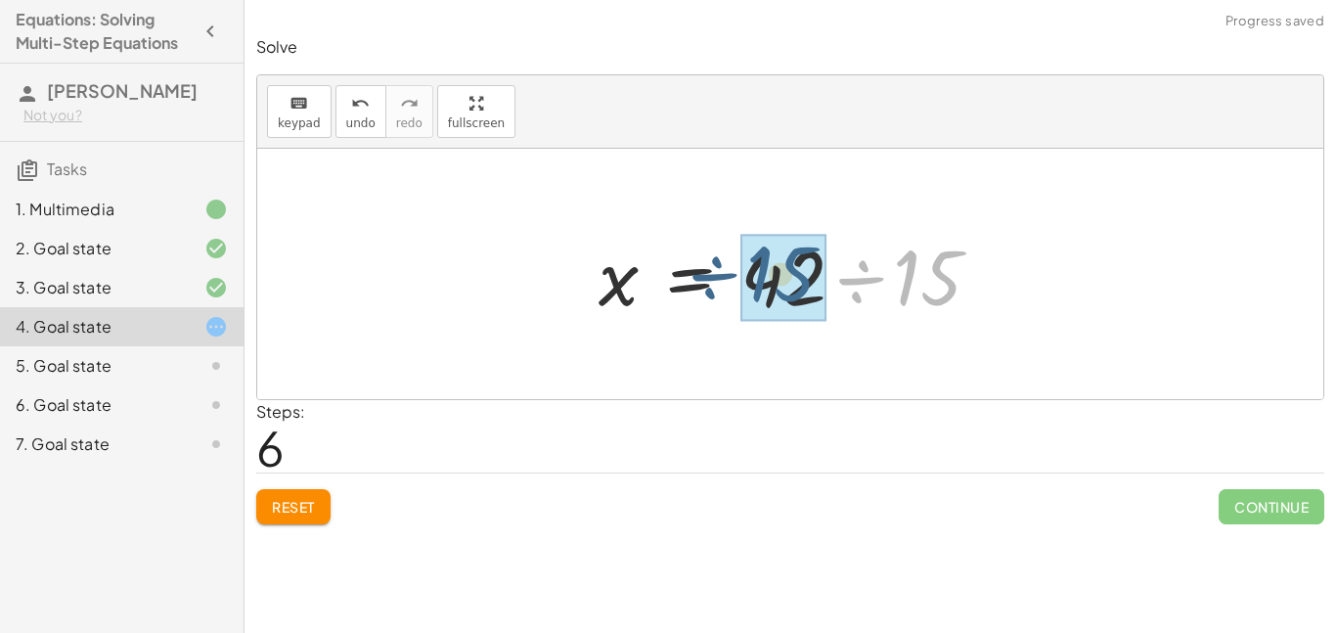
drag, startPoint x: 931, startPoint y: 298, endPoint x: 782, endPoint y: 295, distance: 148.7
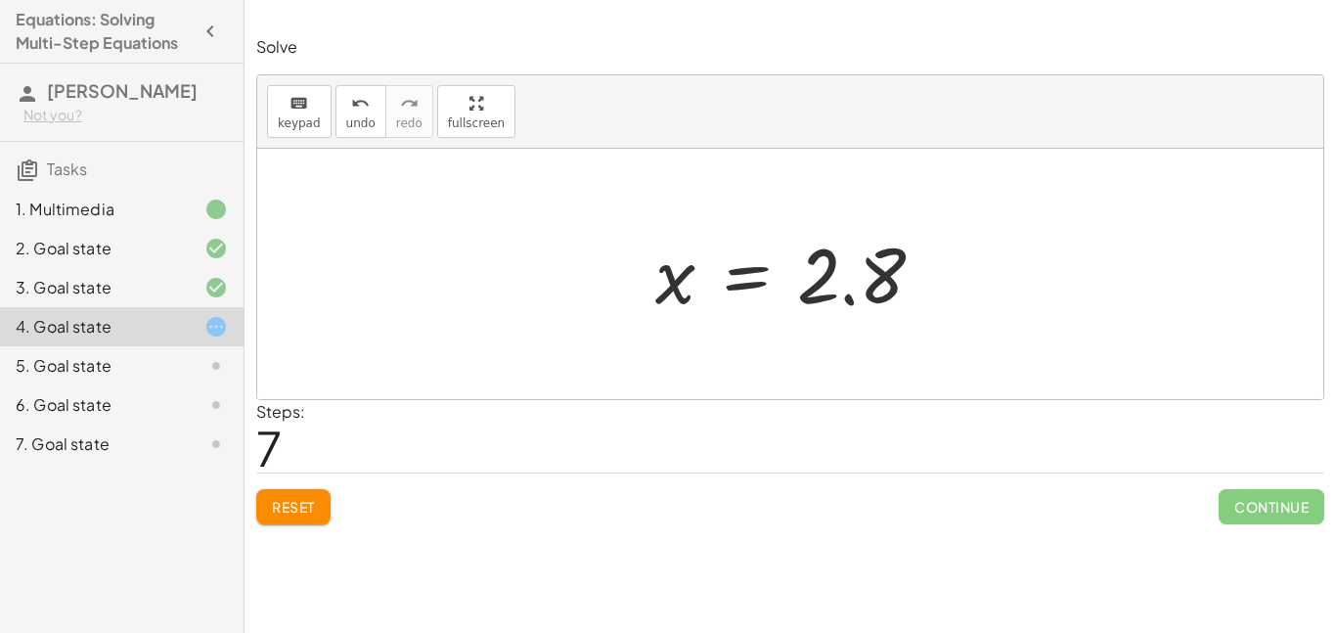
click at [1091, 503] on div "Reset Continue" at bounding box center [790, 498] width 1068 height 52
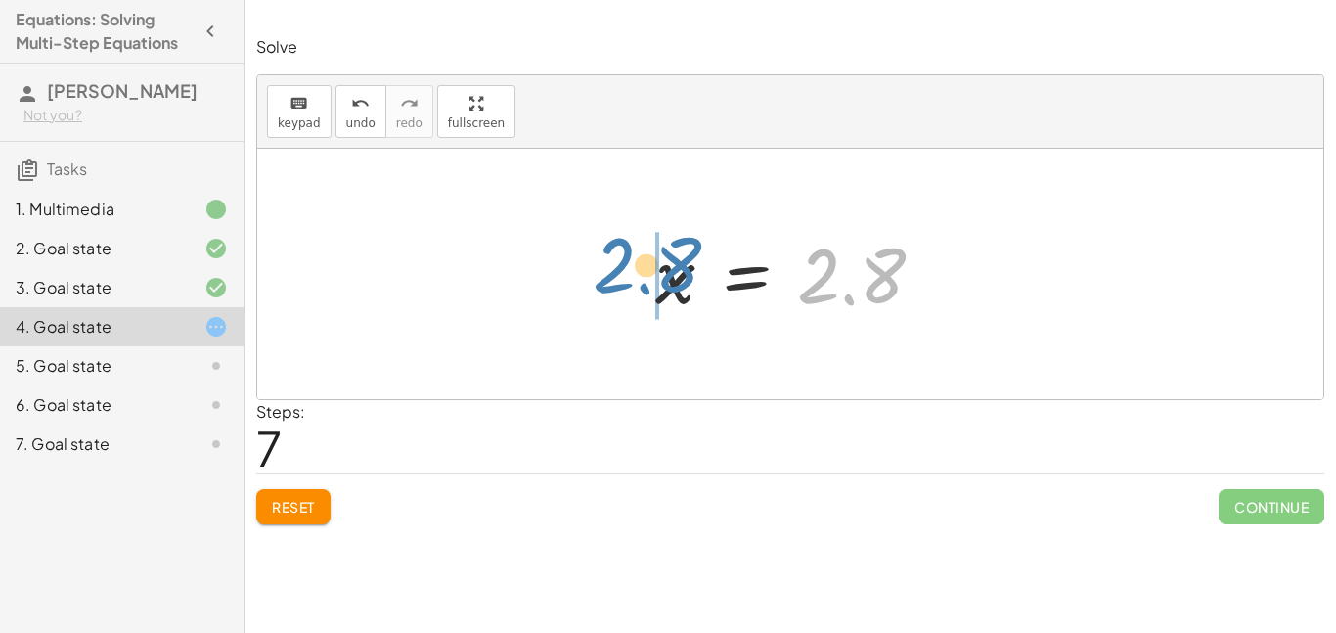
drag, startPoint x: 848, startPoint y: 292, endPoint x: 639, endPoint y: 284, distance: 209.5
click at [639, 284] on div "· 3 · ( + · 5 · x − 8 ) = 18 + · 3 · 5 · x − · 3 · 8 = 18 + · 15 · x − 24 = 18 …" at bounding box center [790, 274] width 329 height 107
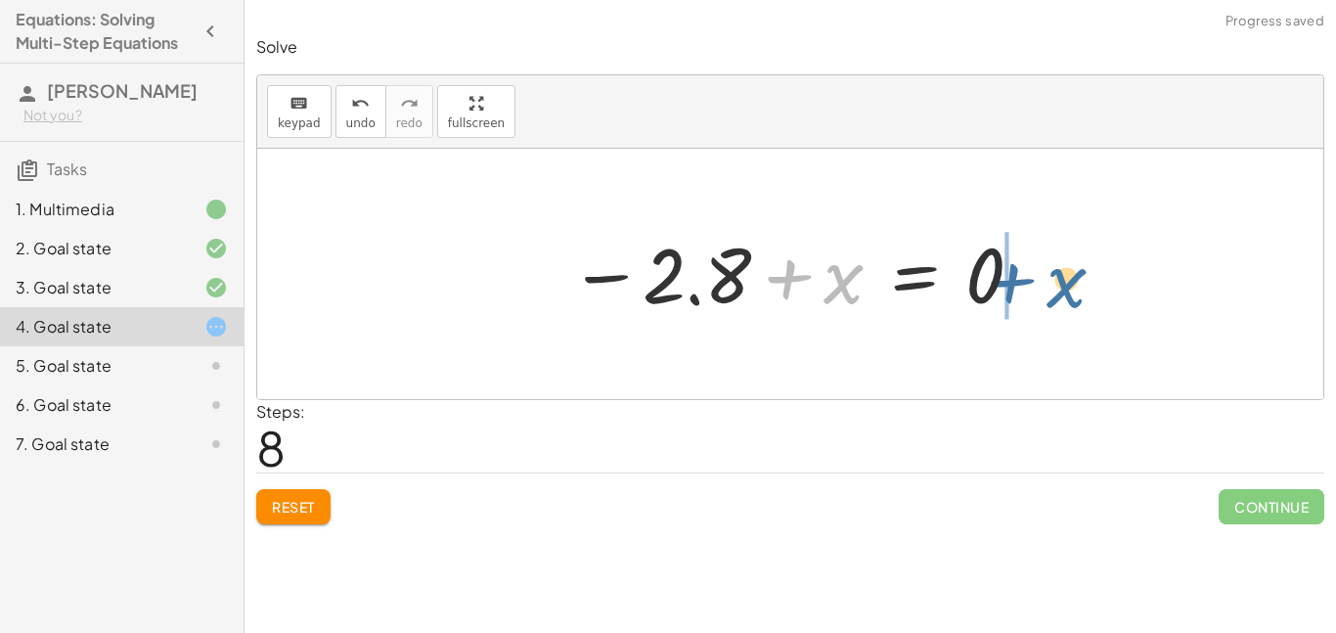
drag, startPoint x: 850, startPoint y: 279, endPoint x: 1075, endPoint y: 283, distance: 224.9
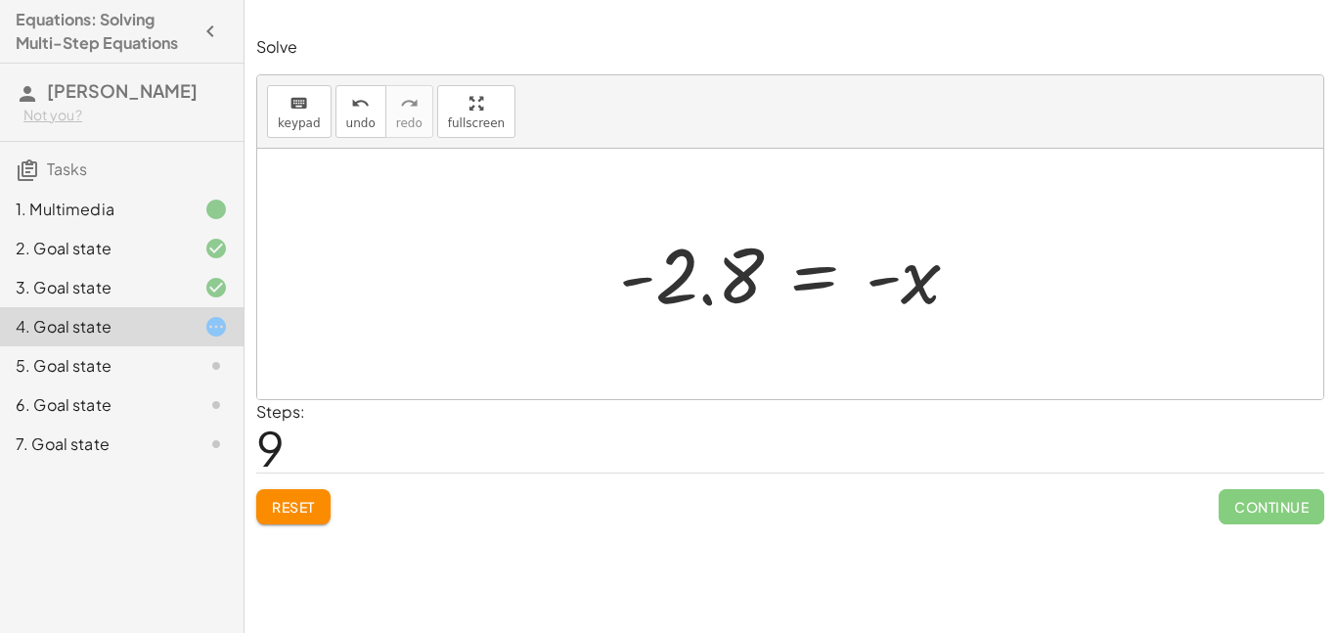
click at [807, 293] on div at bounding box center [797, 274] width 376 height 97
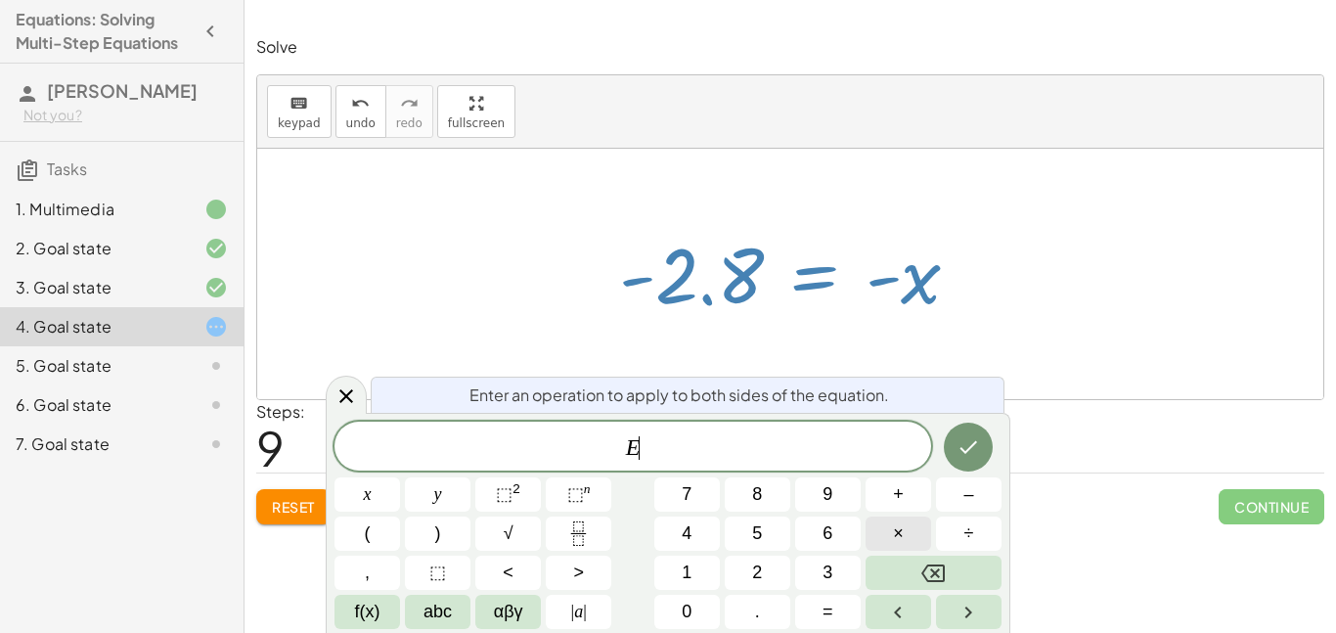
click at [912, 534] on button "×" at bounding box center [898, 533] width 66 height 34
click at [972, 440] on icon "Done" at bounding box center [967, 446] width 23 height 23
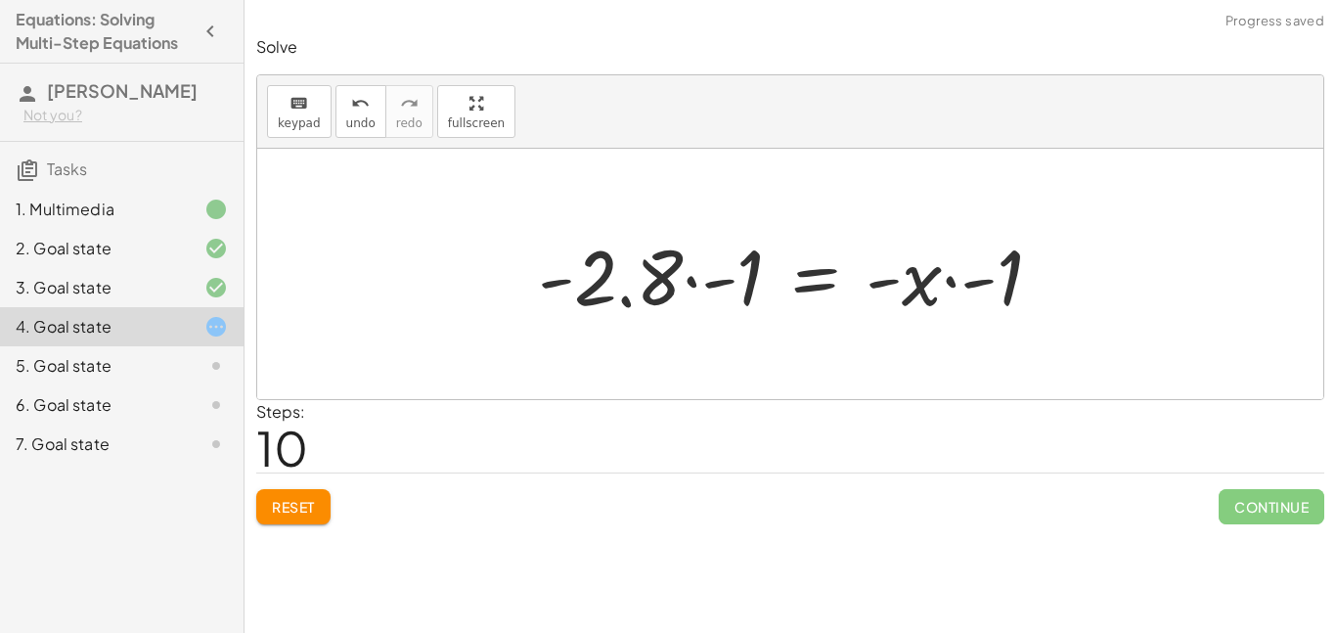
click at [739, 261] on div at bounding box center [797, 274] width 539 height 101
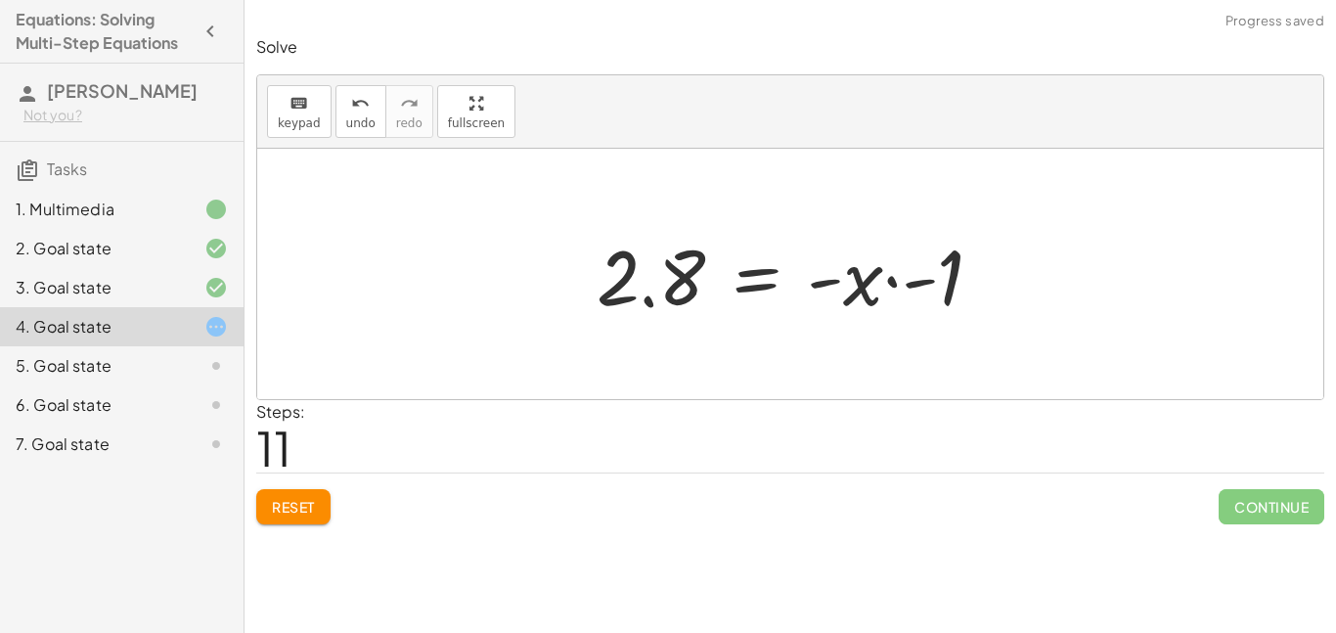
click at [921, 280] on div at bounding box center [797, 274] width 421 height 101
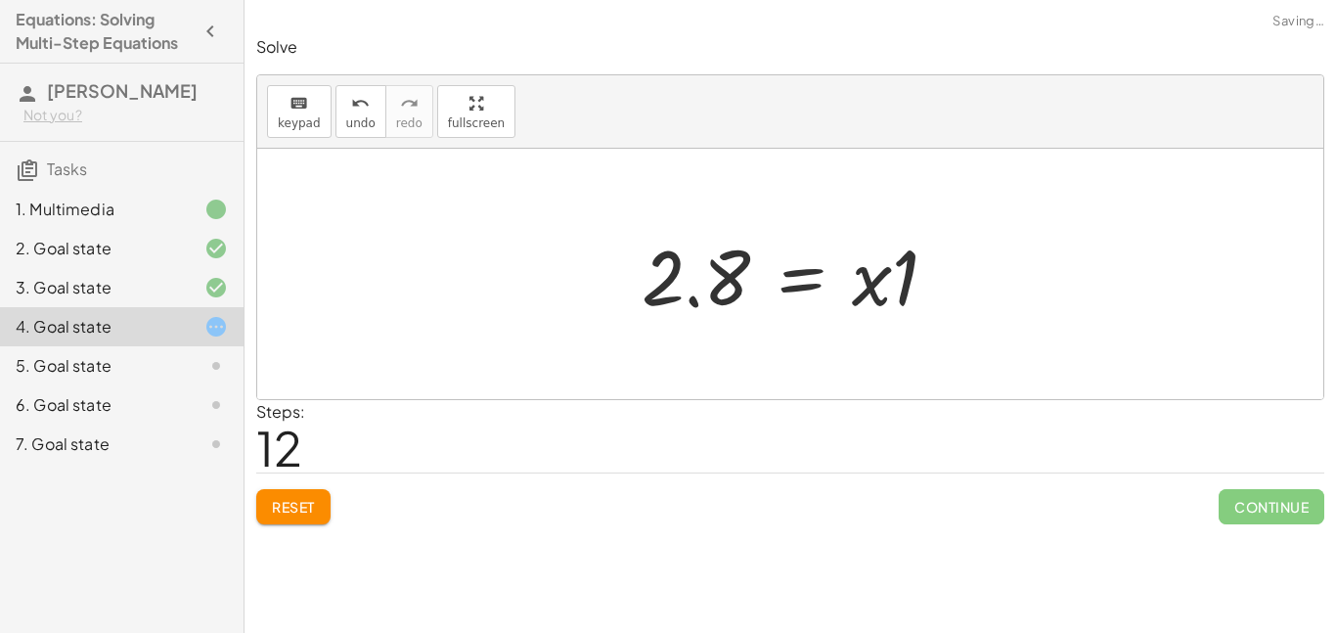
click at [888, 301] on div at bounding box center [798, 274] width 332 height 101
click at [892, 287] on div at bounding box center [798, 274] width 332 height 101
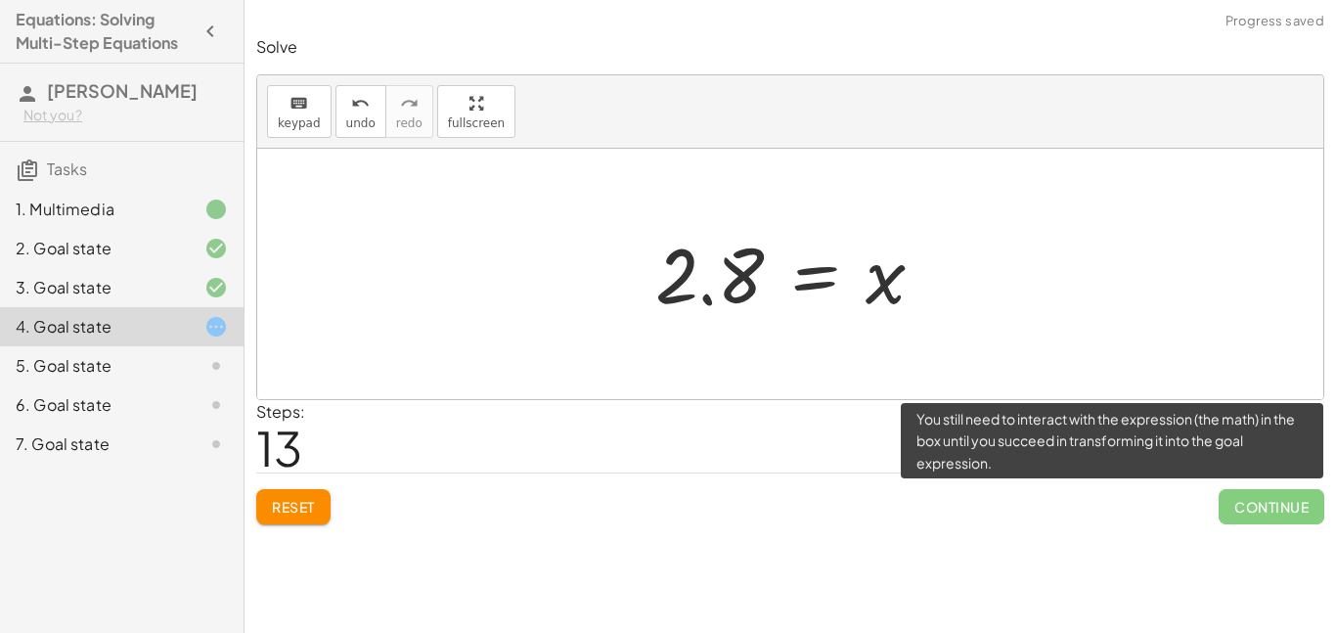
click at [1227, 513] on span "Continue" at bounding box center [1271, 506] width 106 height 35
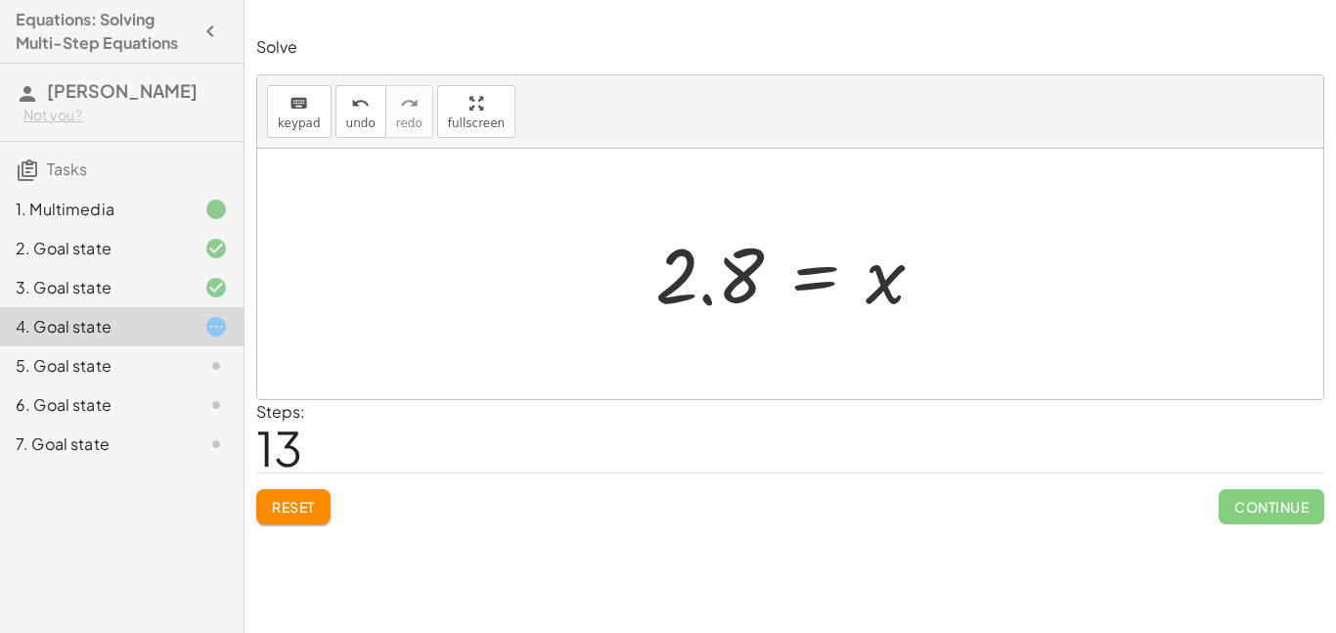
click at [278, 522] on button "Reset" at bounding box center [293, 506] width 74 height 35
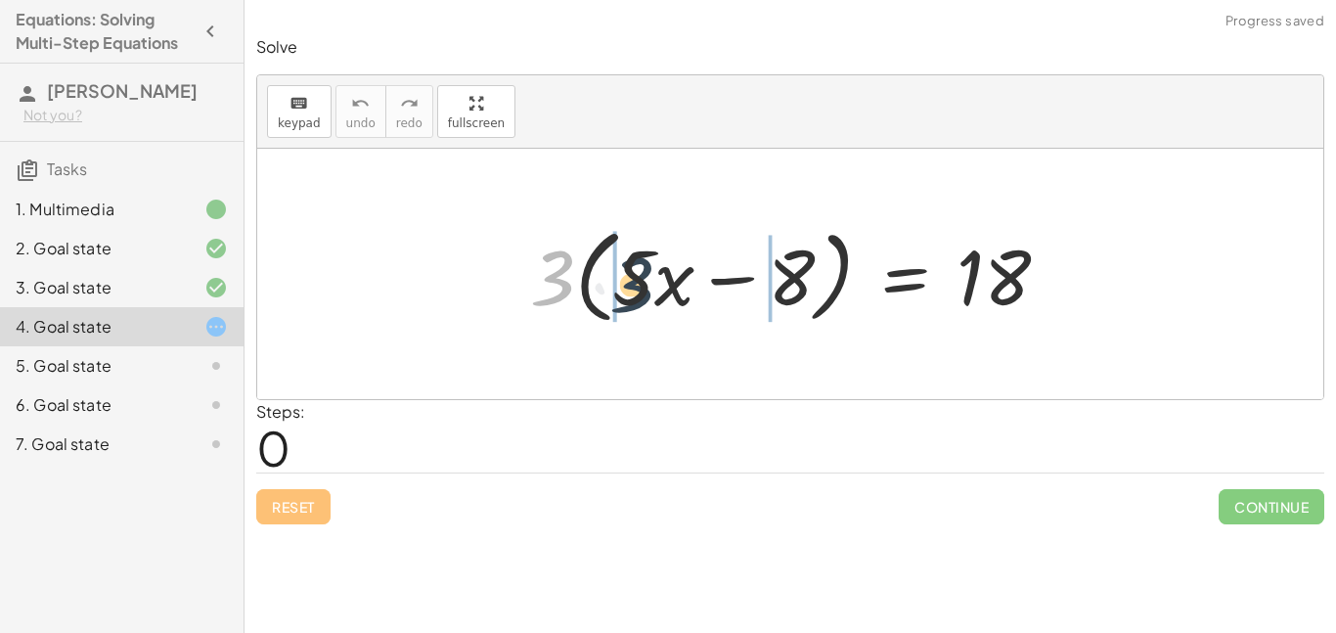
drag, startPoint x: 551, startPoint y: 280, endPoint x: 642, endPoint y: 287, distance: 92.2
click at [642, 287] on div at bounding box center [796, 274] width 553 height 112
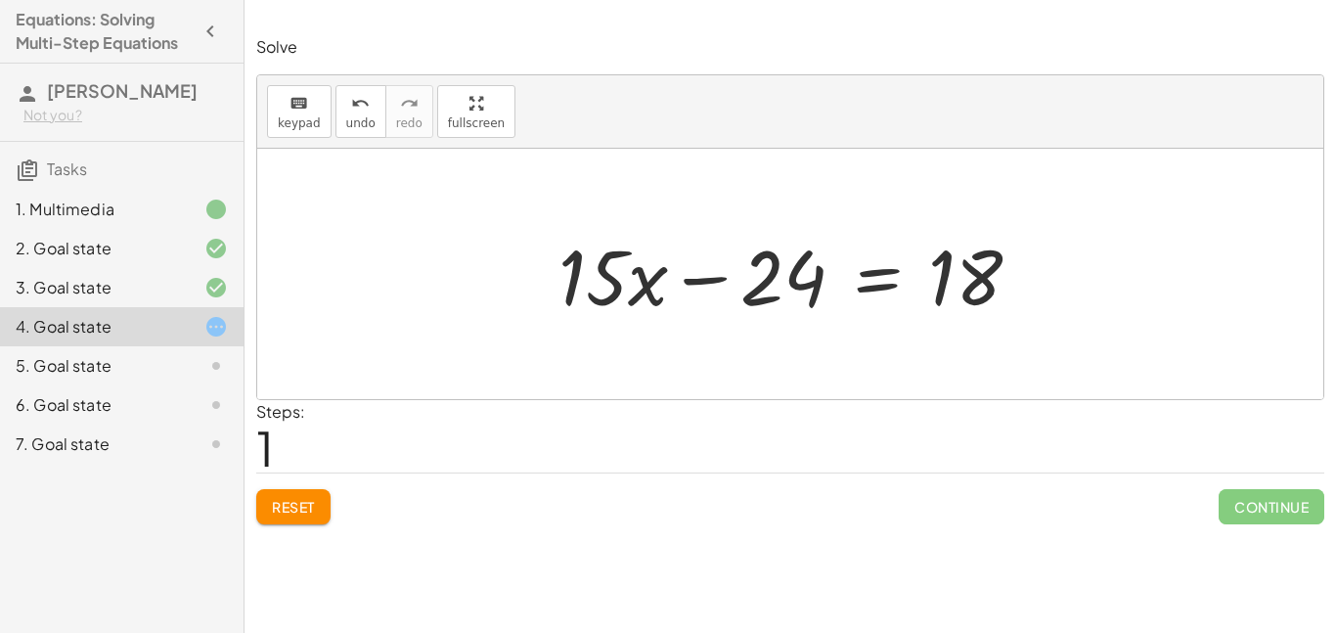
click at [885, 281] on div at bounding box center [798, 274] width 498 height 101
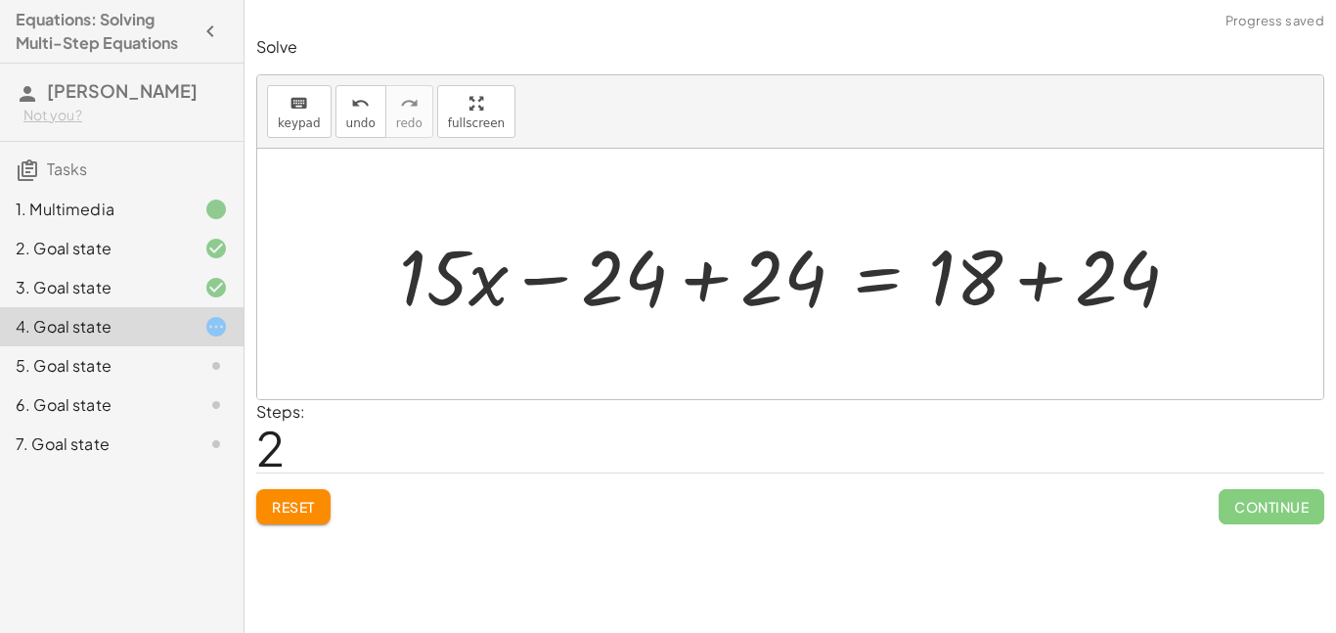
click at [710, 288] on div at bounding box center [797, 274] width 816 height 101
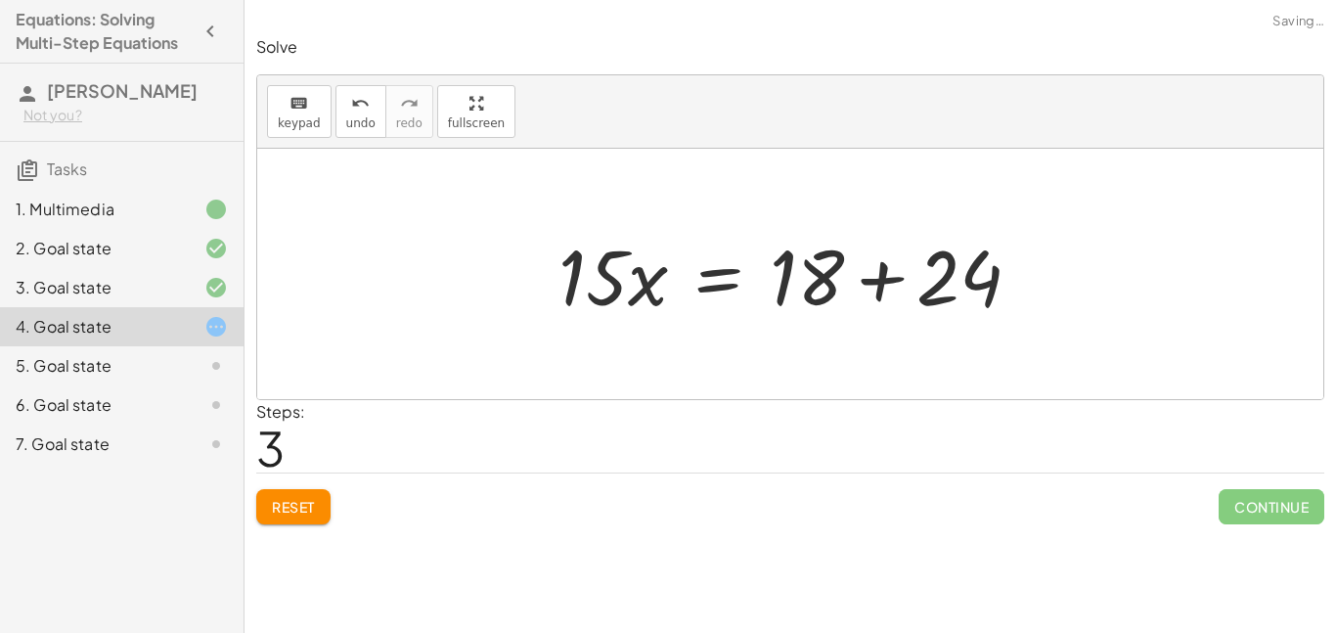
click at [900, 292] on div at bounding box center [798, 274] width 498 height 101
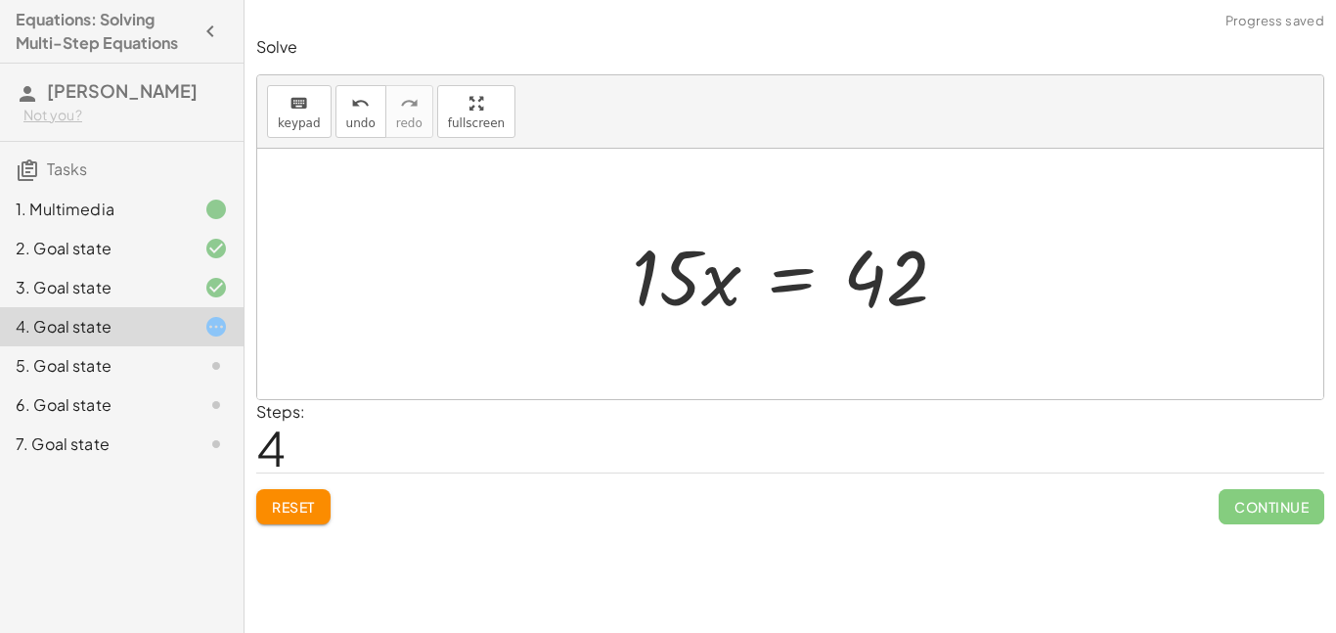
click at [772, 282] on div at bounding box center [797, 274] width 351 height 101
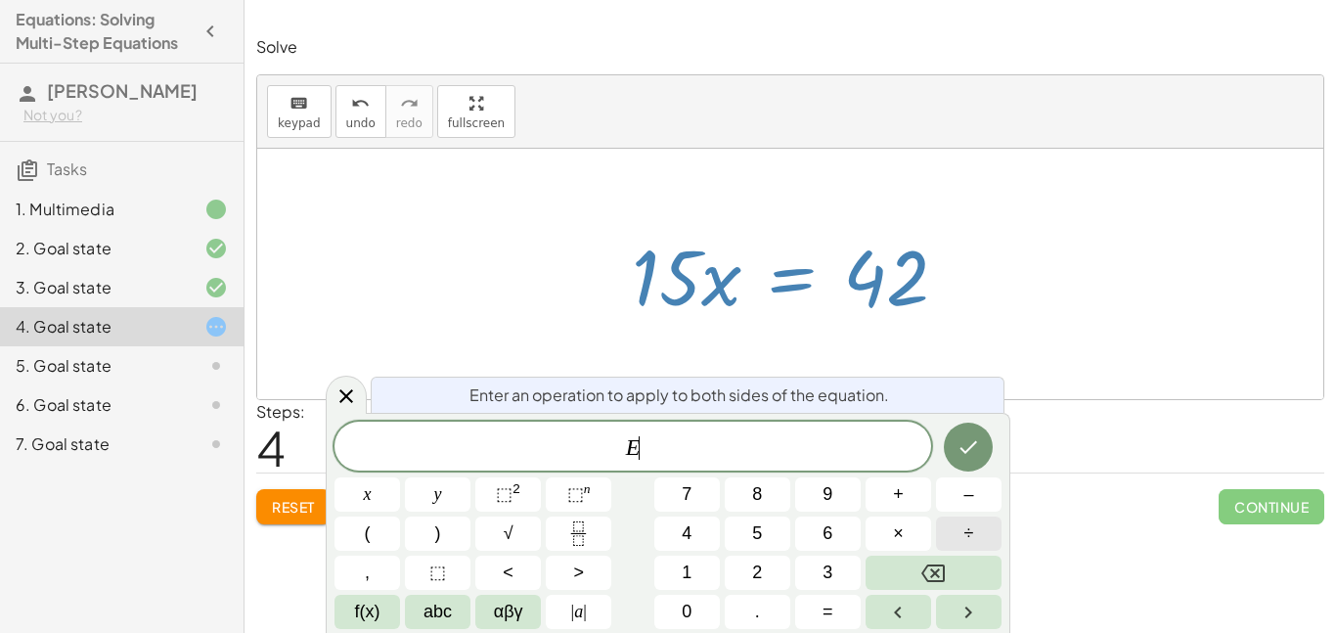
click at [967, 535] on span "÷" at bounding box center [969, 533] width 10 height 26
click at [823, 569] on span "3" at bounding box center [827, 572] width 10 height 26
click at [969, 437] on icon "Done" at bounding box center [967, 446] width 23 height 23
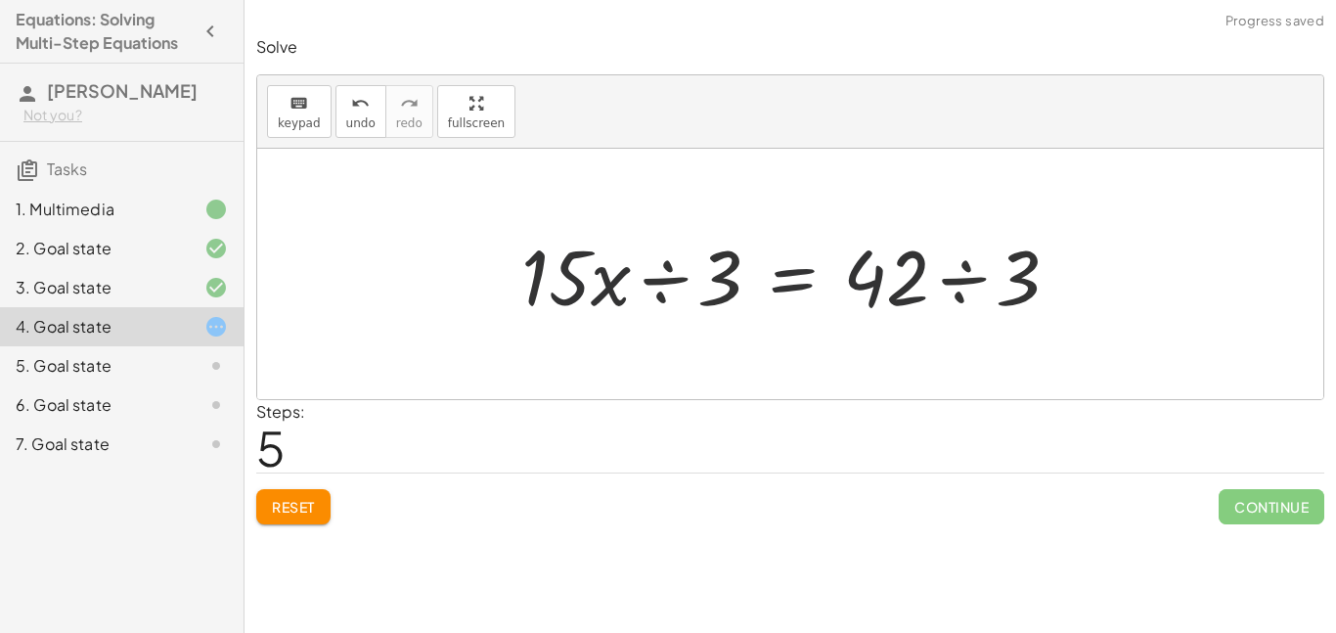
click at [719, 267] on div at bounding box center [797, 274] width 573 height 101
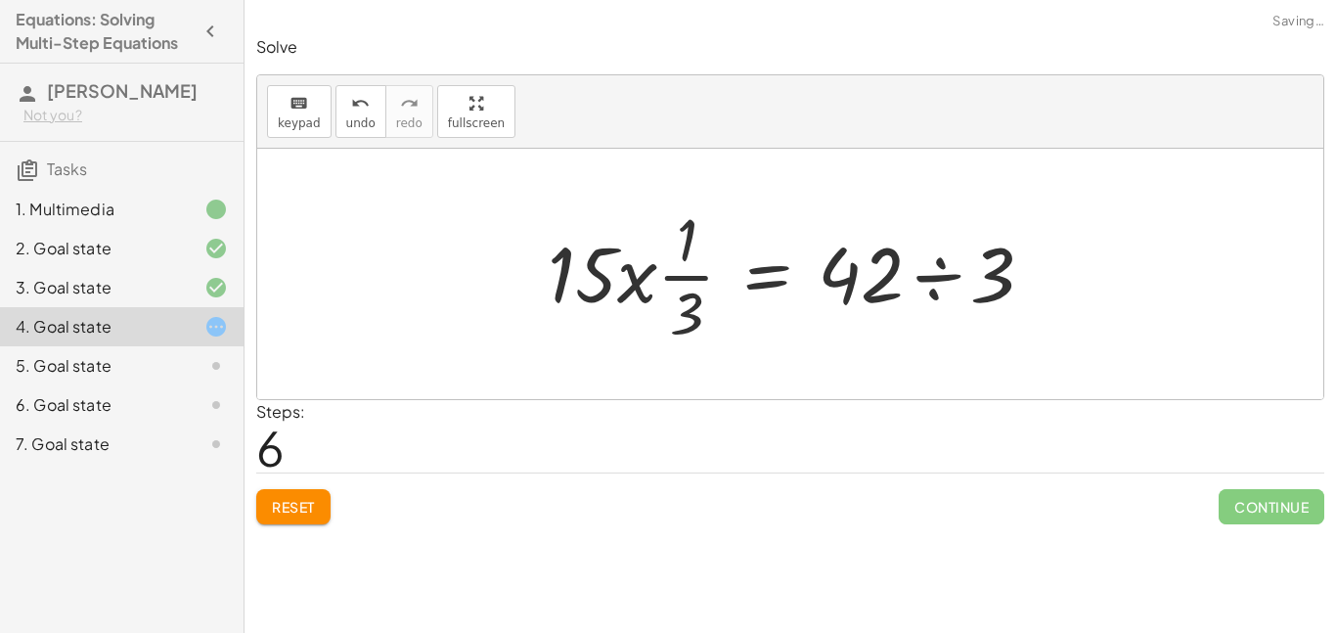
click at [710, 270] on div at bounding box center [798, 274] width 521 height 151
click at [368, 116] on span "undo" at bounding box center [360, 123] width 29 height 14
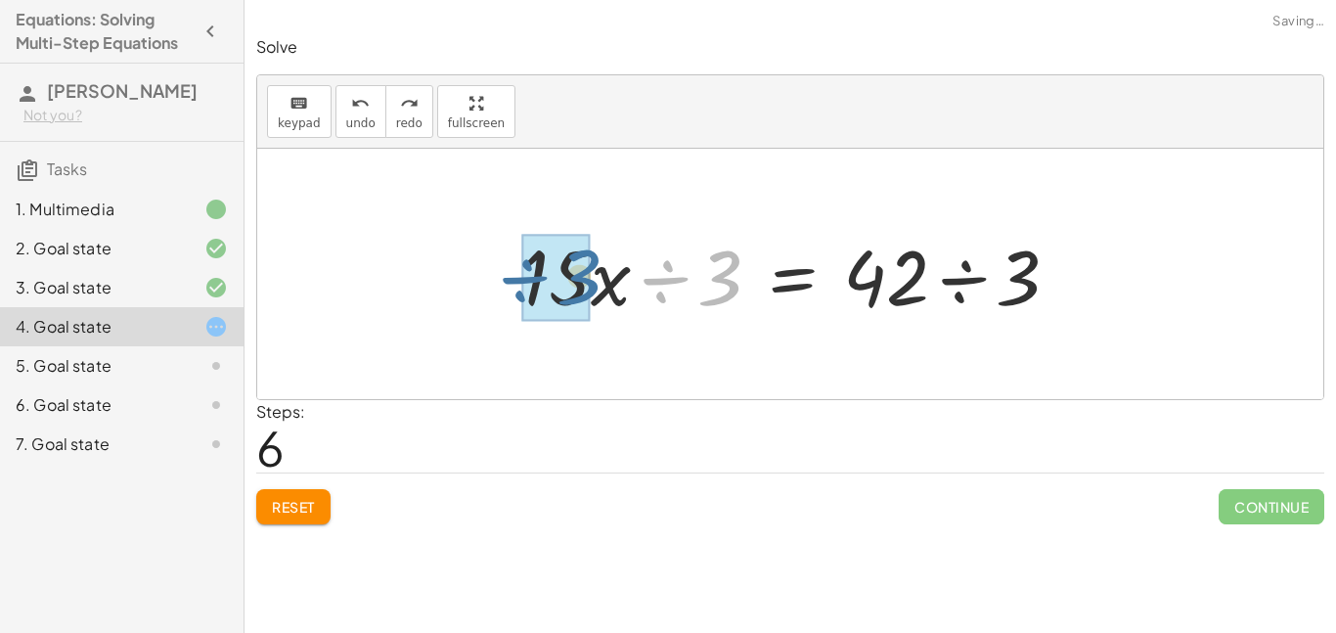
drag, startPoint x: 720, startPoint y: 279, endPoint x: 578, endPoint y: 278, distance: 141.8
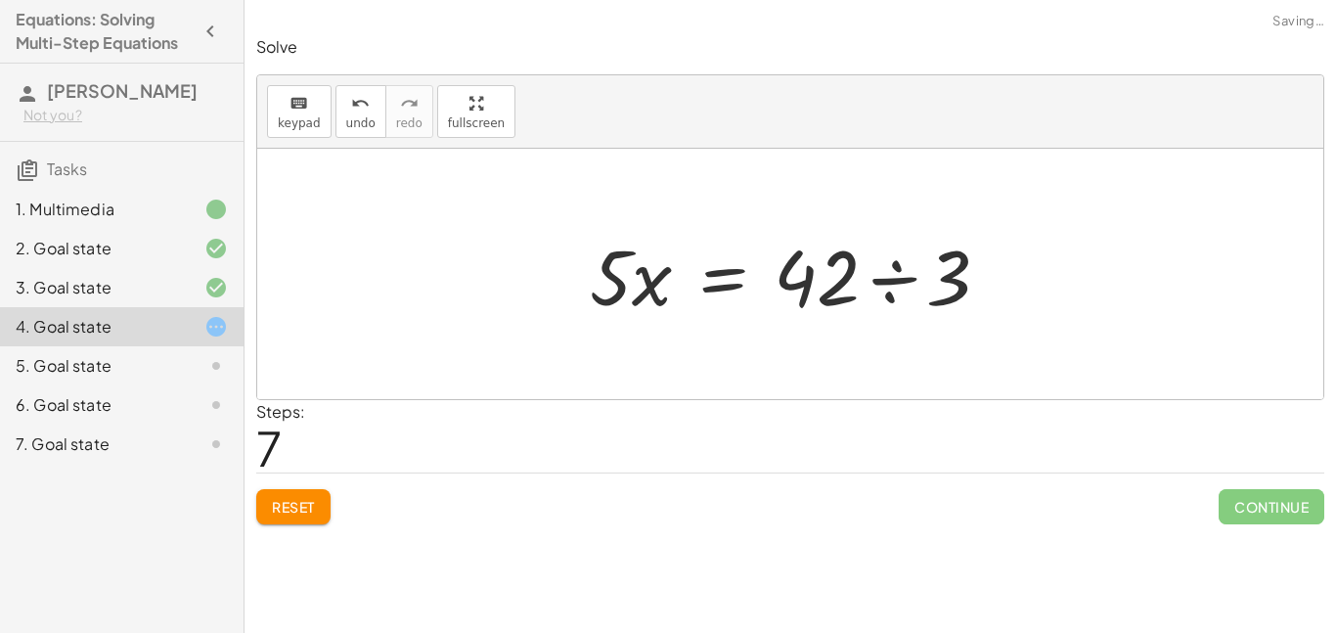
click at [840, 289] on div at bounding box center [797, 274] width 435 height 101
click at [908, 273] on div at bounding box center [797, 274] width 435 height 101
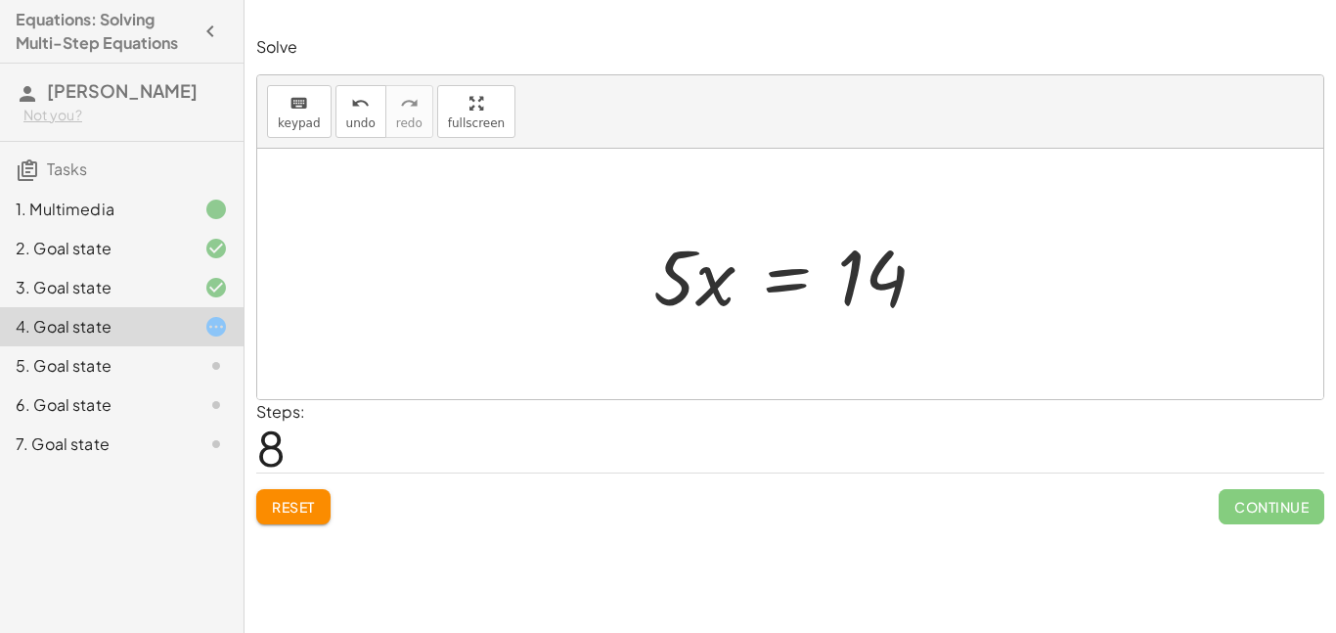
click at [798, 283] on div at bounding box center [797, 274] width 308 height 101
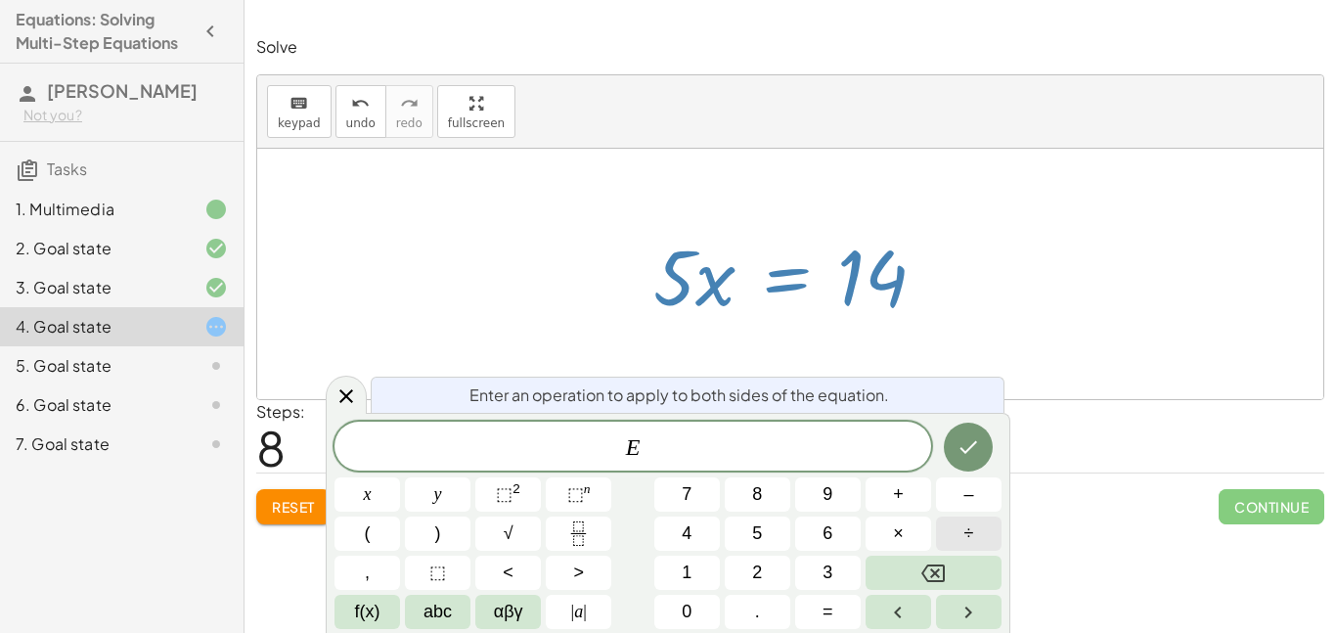
click at [961, 538] on button "÷" at bounding box center [969, 533] width 66 height 34
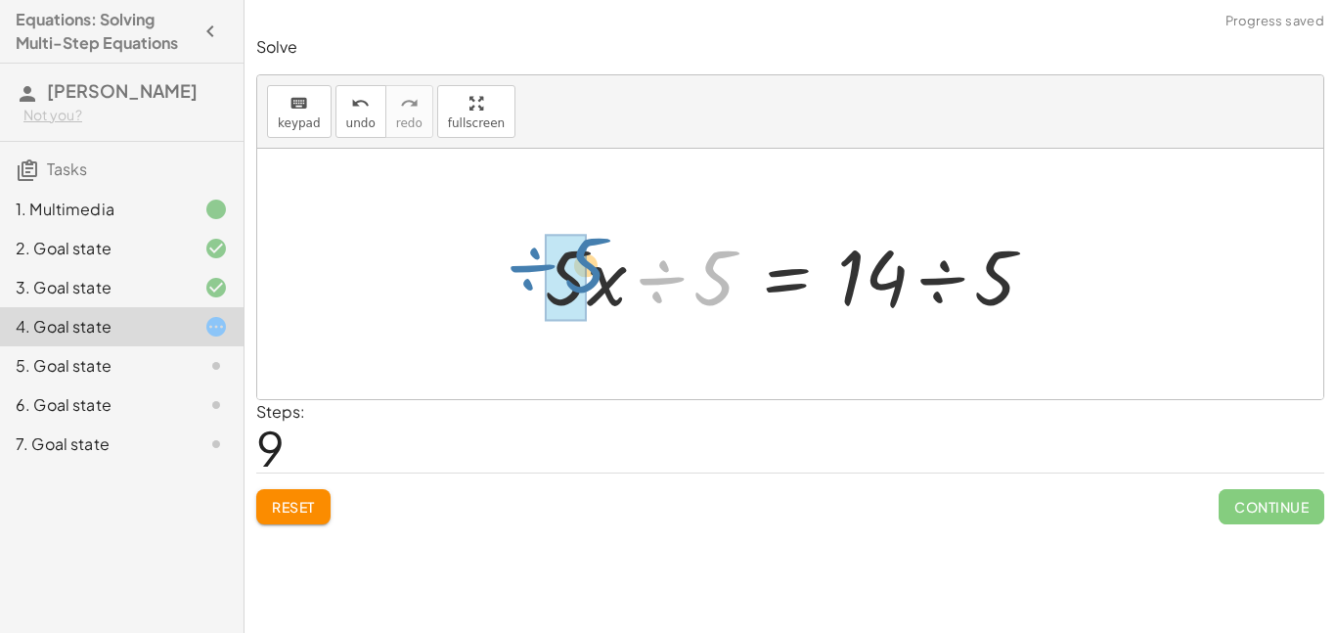
drag, startPoint x: 691, startPoint y: 281, endPoint x: 562, endPoint y: 265, distance: 130.0
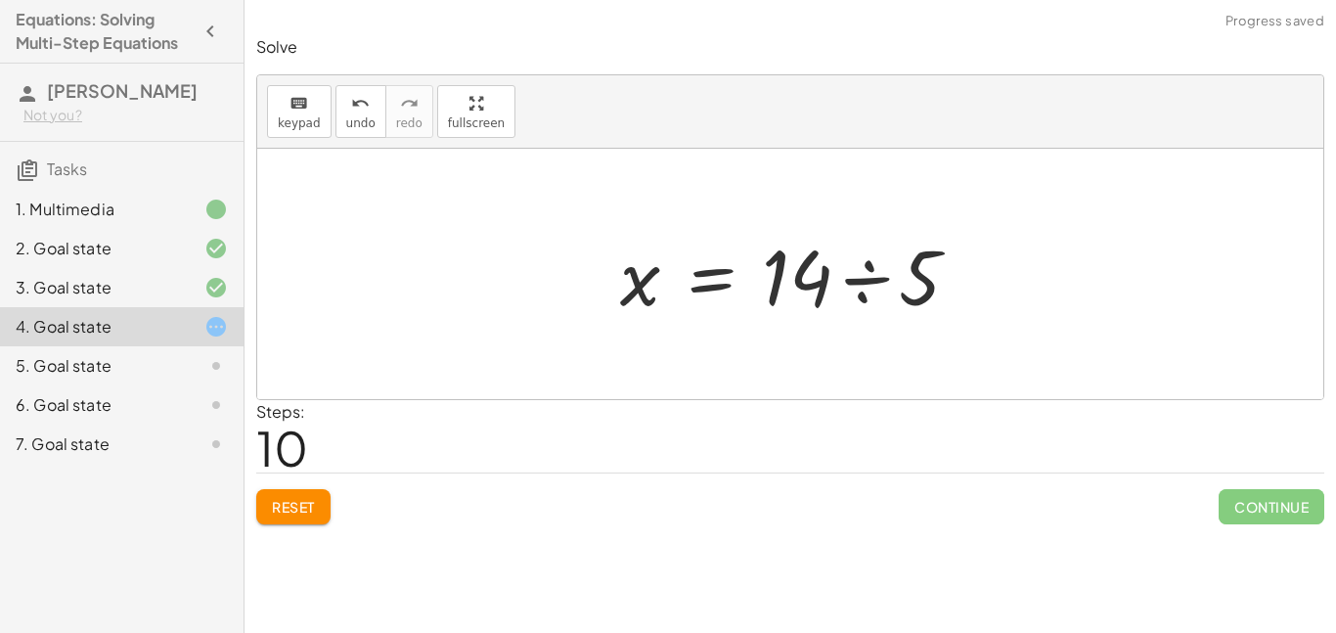
click at [919, 275] on div at bounding box center [797, 274] width 375 height 101
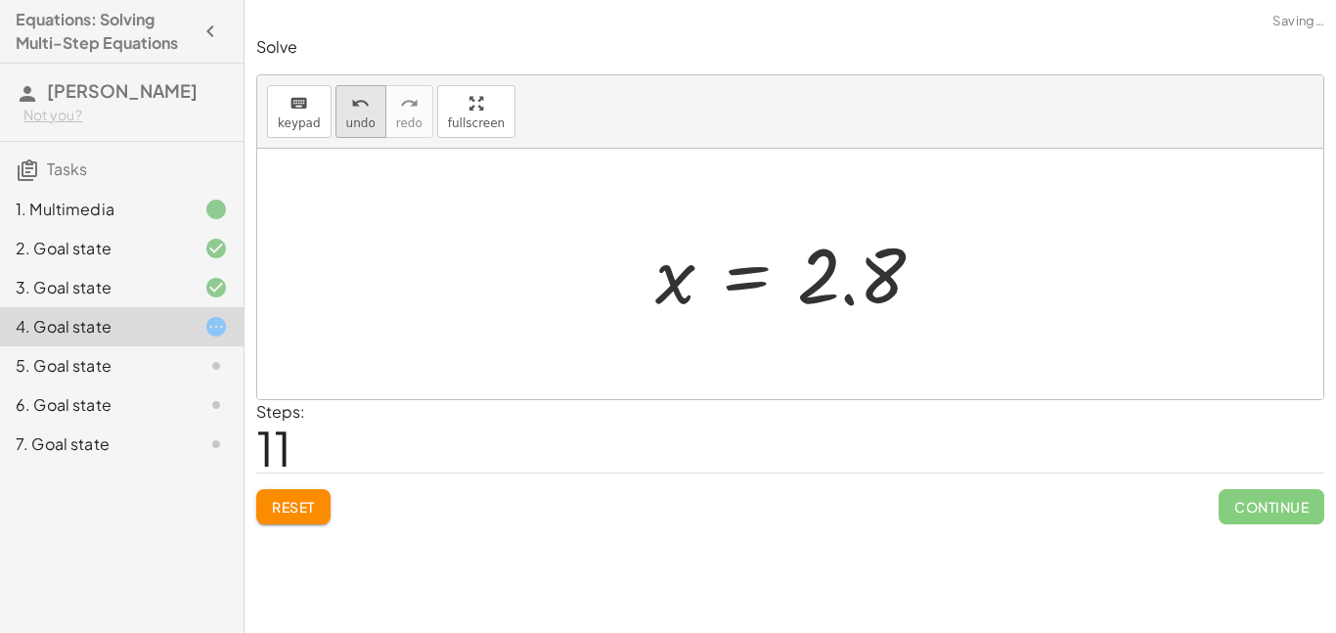
click at [352, 116] on span "undo" at bounding box center [360, 123] width 29 height 14
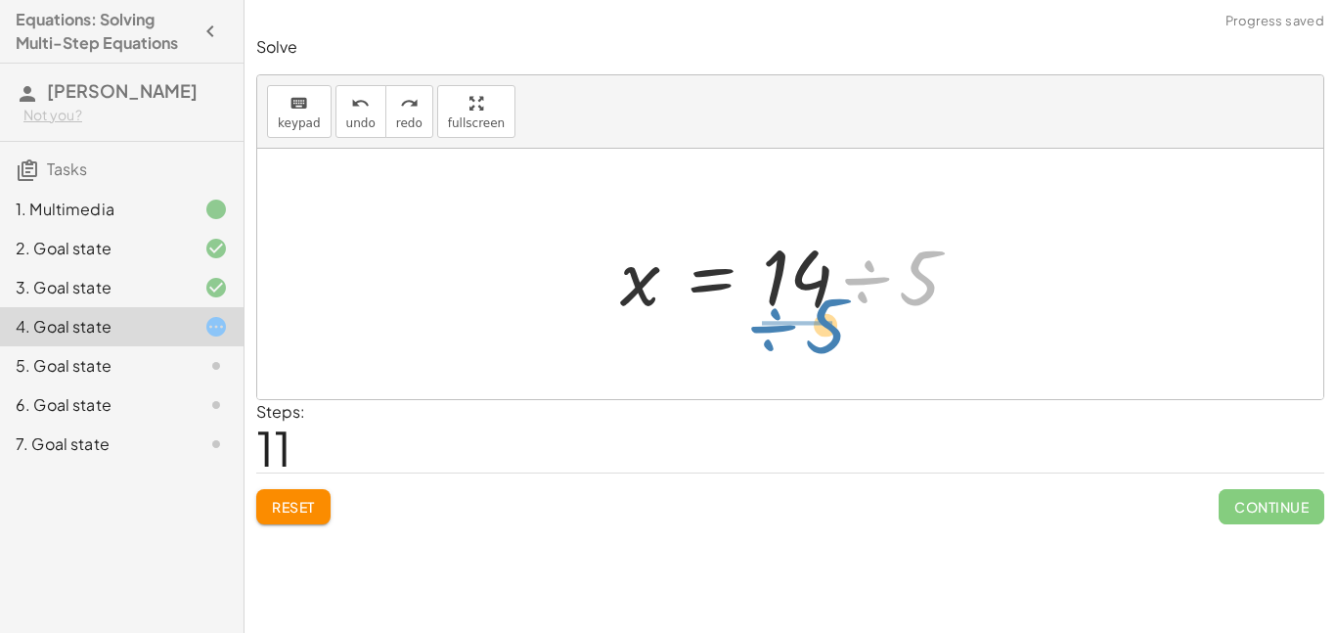
drag, startPoint x: 902, startPoint y: 282, endPoint x: 808, endPoint y: 331, distance: 105.8
click at [808, 331] on div "· 3 · ( + · 5 · x − 8 ) = 18 + · 3 · 5 · x − · 3 · 8 = 18 + · 15 · x − 24 = 18 …" at bounding box center [790, 274] width 1066 height 250
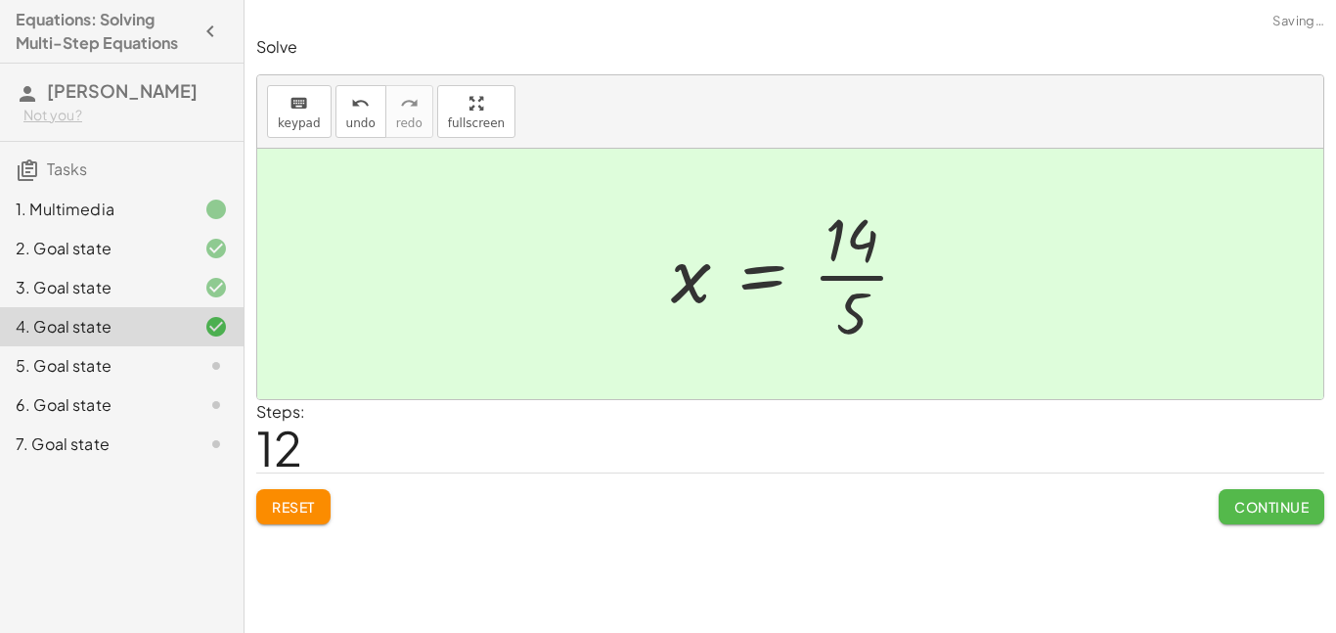
click at [1242, 504] on span "Continue" at bounding box center [1271, 507] width 74 height 18
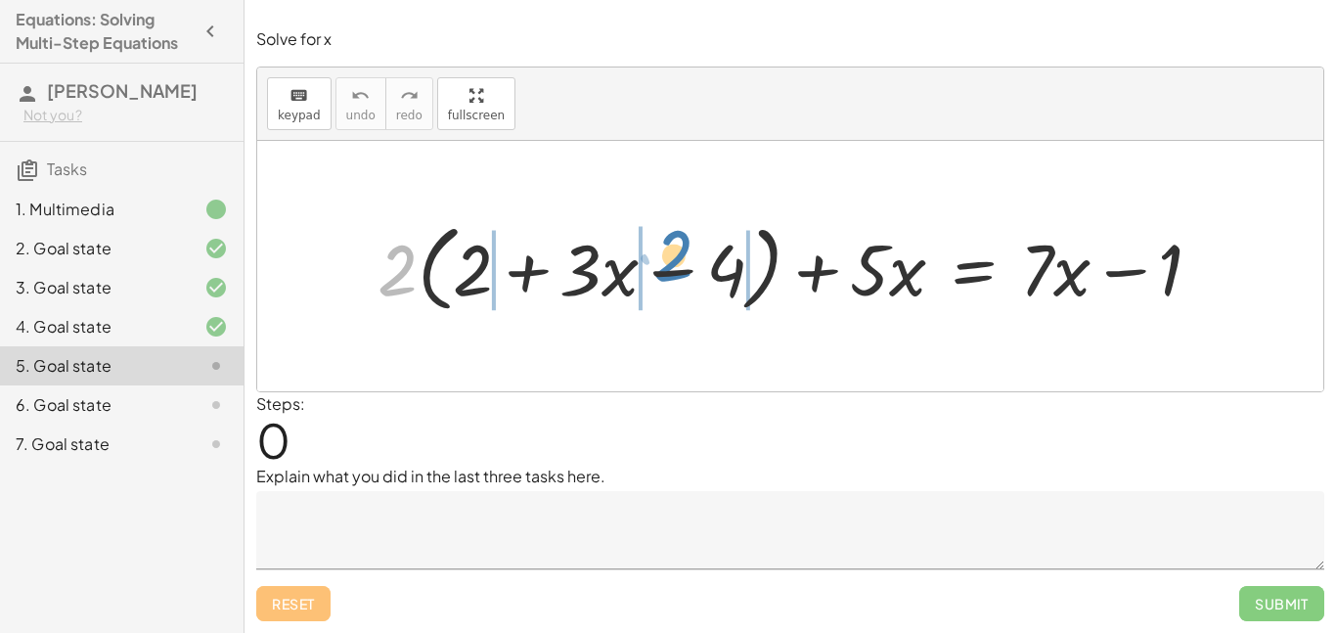
drag, startPoint x: 413, startPoint y: 243, endPoint x: 683, endPoint y: 227, distance: 270.3
click at [683, 227] on div at bounding box center [798, 266] width 860 height 105
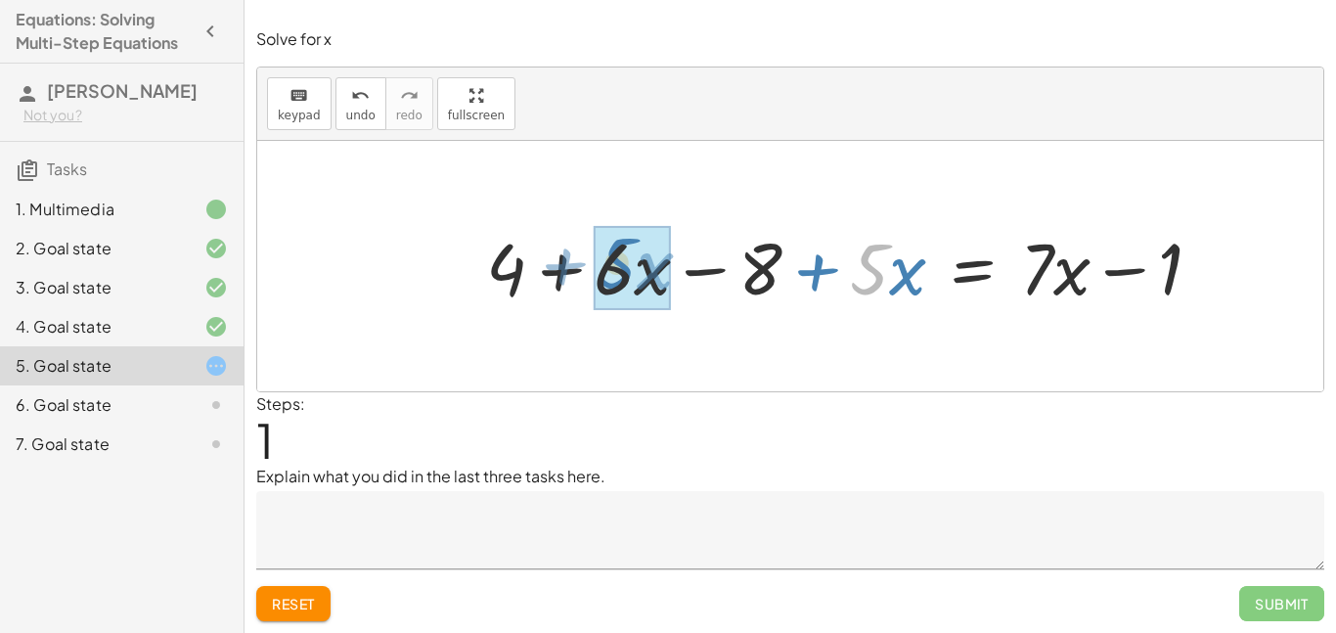
drag, startPoint x: 857, startPoint y: 286, endPoint x: 605, endPoint y: 280, distance: 251.4
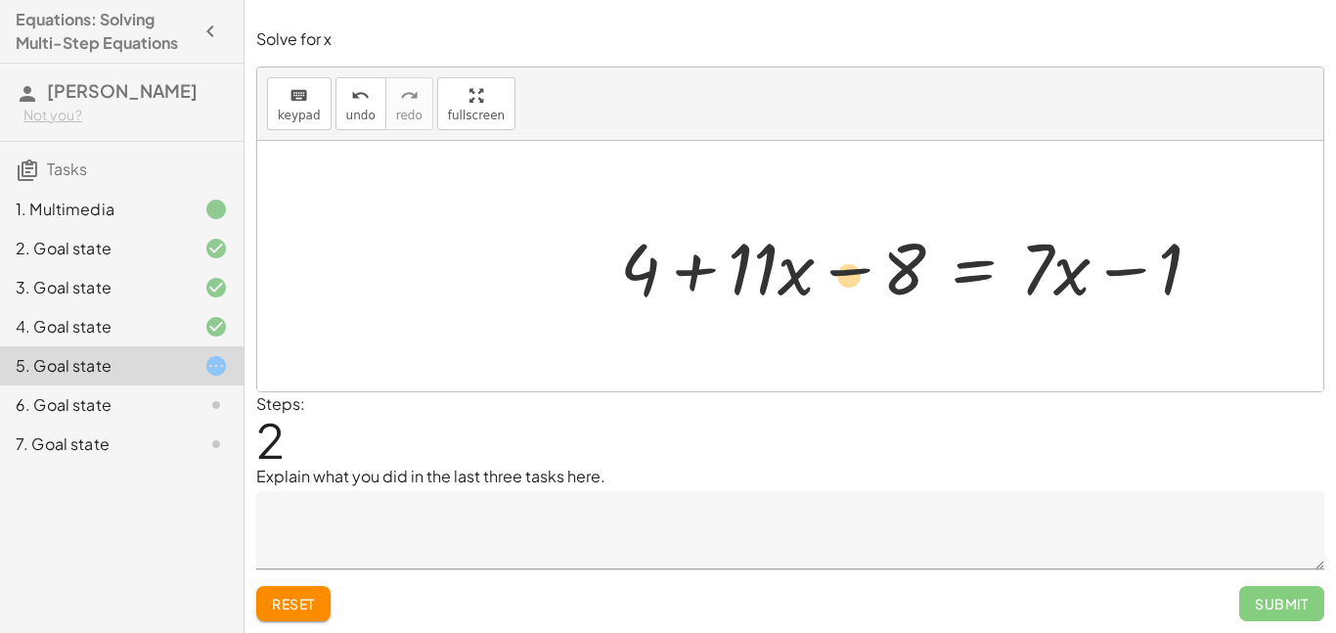
drag, startPoint x: 660, startPoint y: 289, endPoint x: 734, endPoint y: 297, distance: 74.7
click at [734, 297] on div at bounding box center [918, 266] width 617 height 94
drag, startPoint x: 633, startPoint y: 278, endPoint x: 913, endPoint y: 262, distance: 281.1
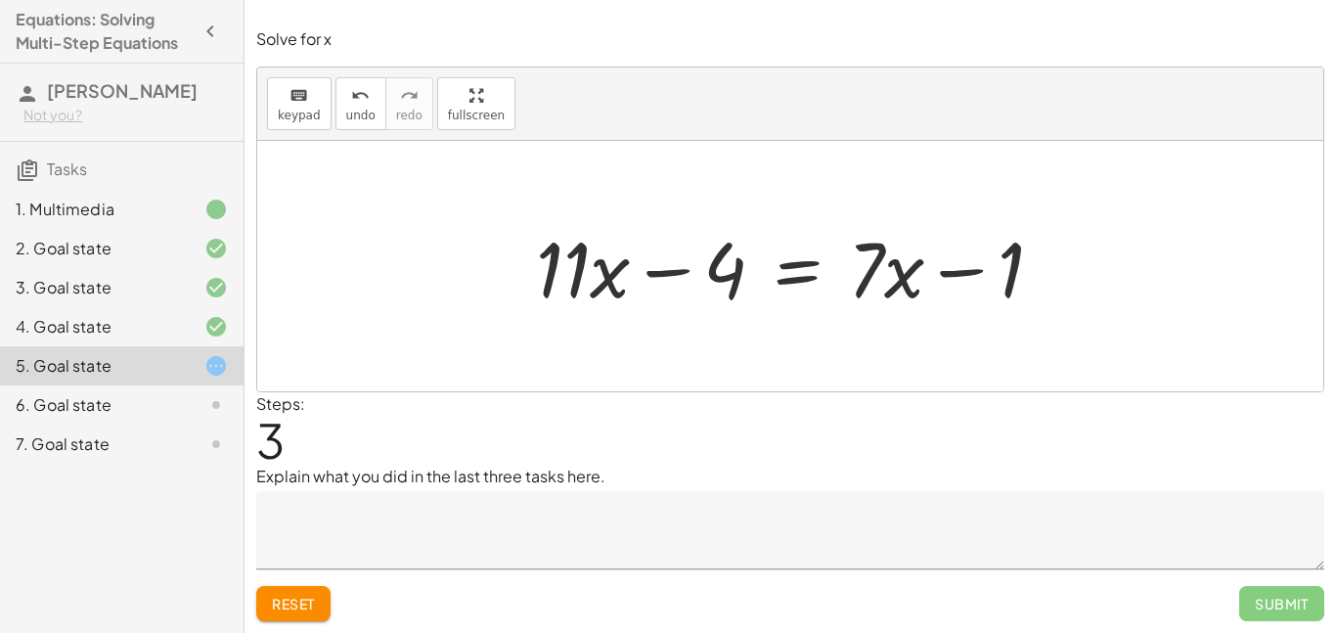
click at [786, 255] on div at bounding box center [797, 266] width 542 height 101
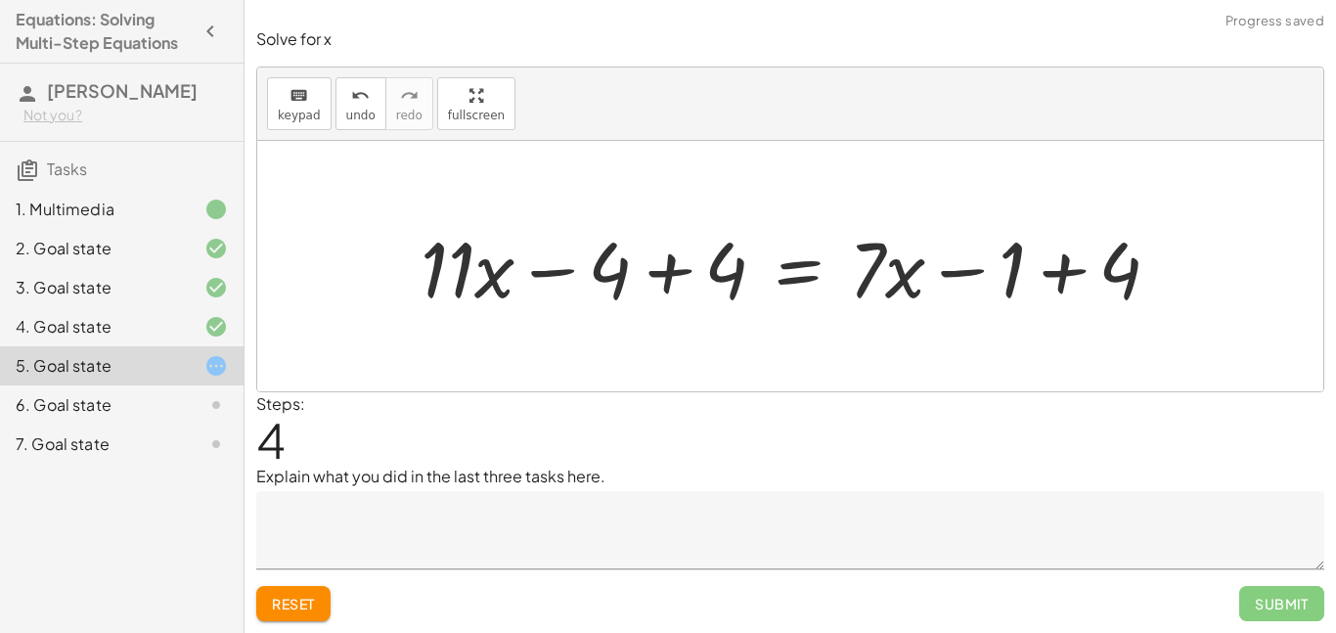
click at [700, 258] on div at bounding box center [798, 266] width 774 height 101
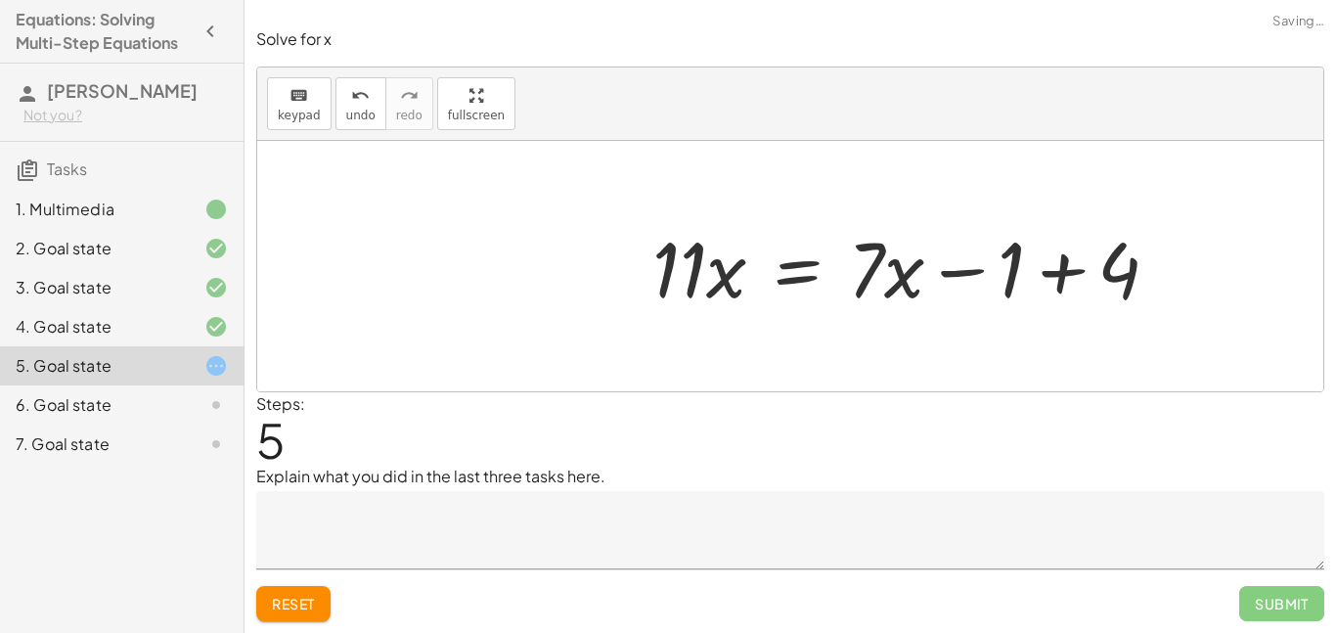
click at [1036, 274] on div at bounding box center [913, 266] width 542 height 101
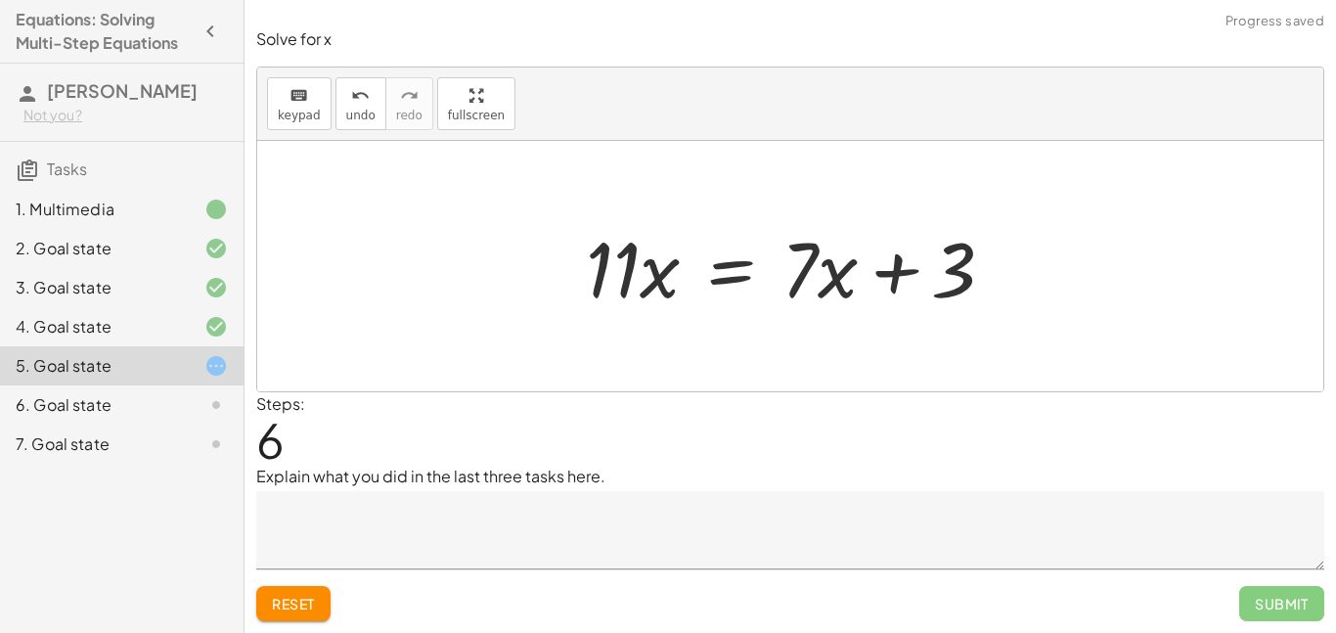
click at [752, 258] on div at bounding box center [798, 266] width 444 height 101
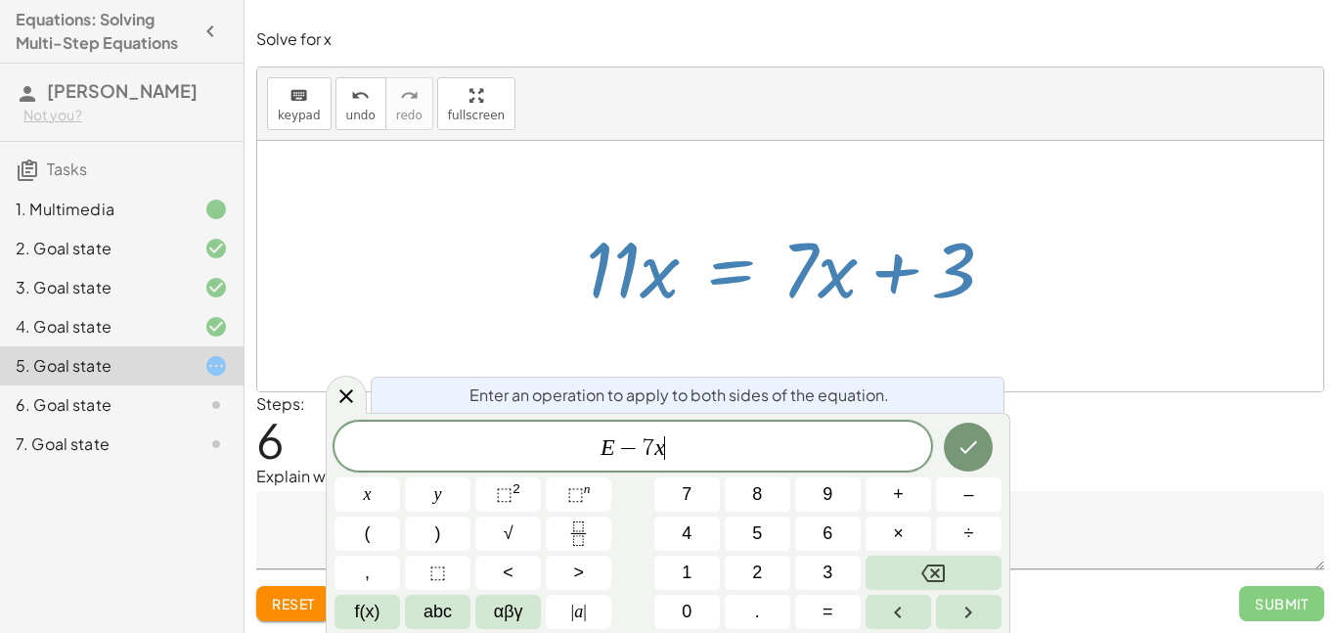
click at [877, 400] on span "Enter an operation to apply to both sides of the equation." at bounding box center [679, 394] width 420 height 23
click at [971, 445] on icon "Done" at bounding box center [969, 447] width 18 height 13
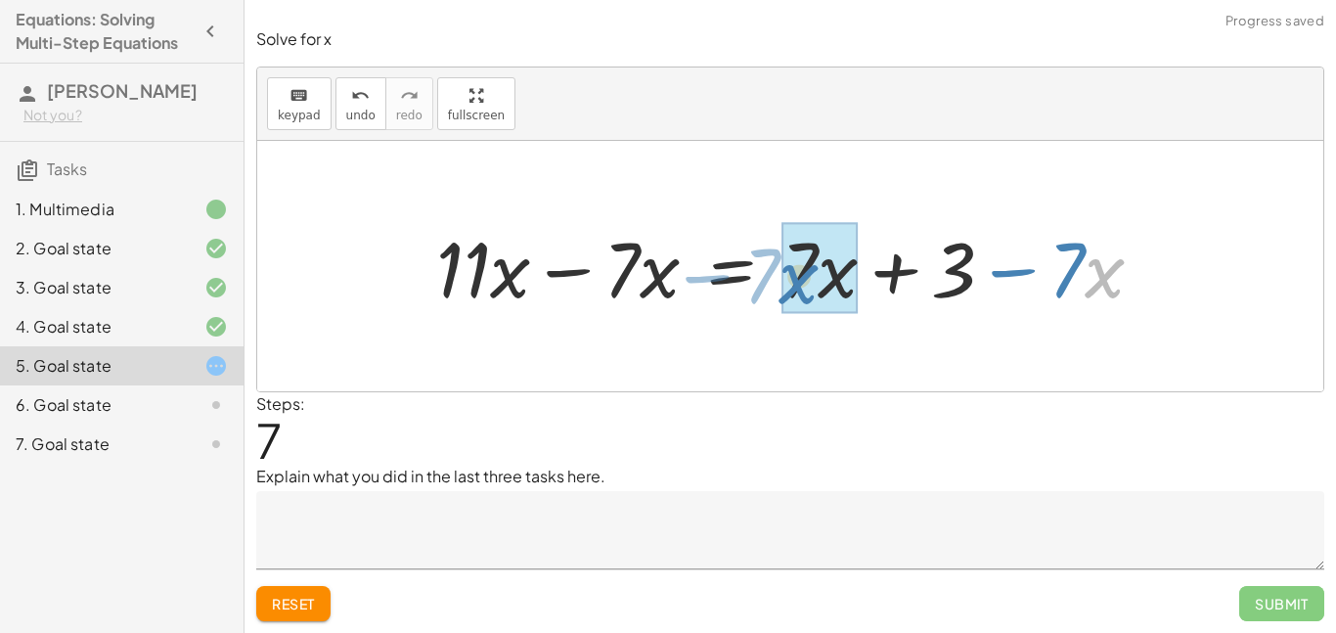
drag, startPoint x: 1085, startPoint y: 304, endPoint x: 782, endPoint y: 309, distance: 303.2
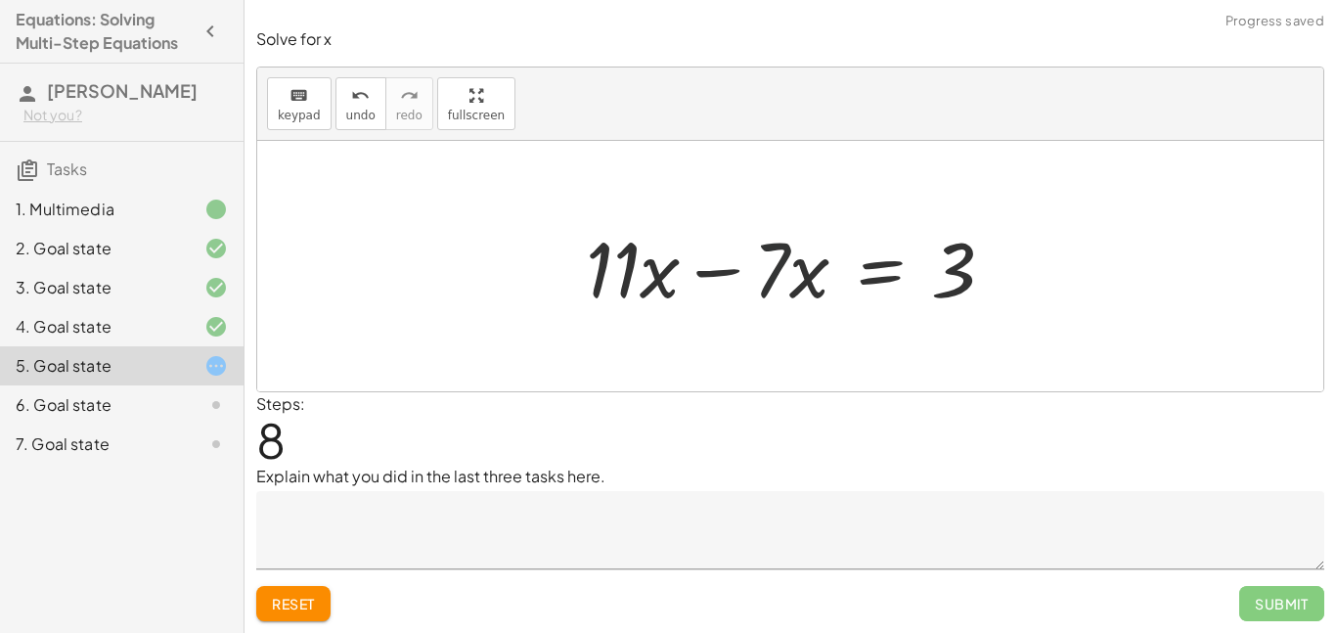
click at [787, 278] on div at bounding box center [798, 266] width 444 height 101
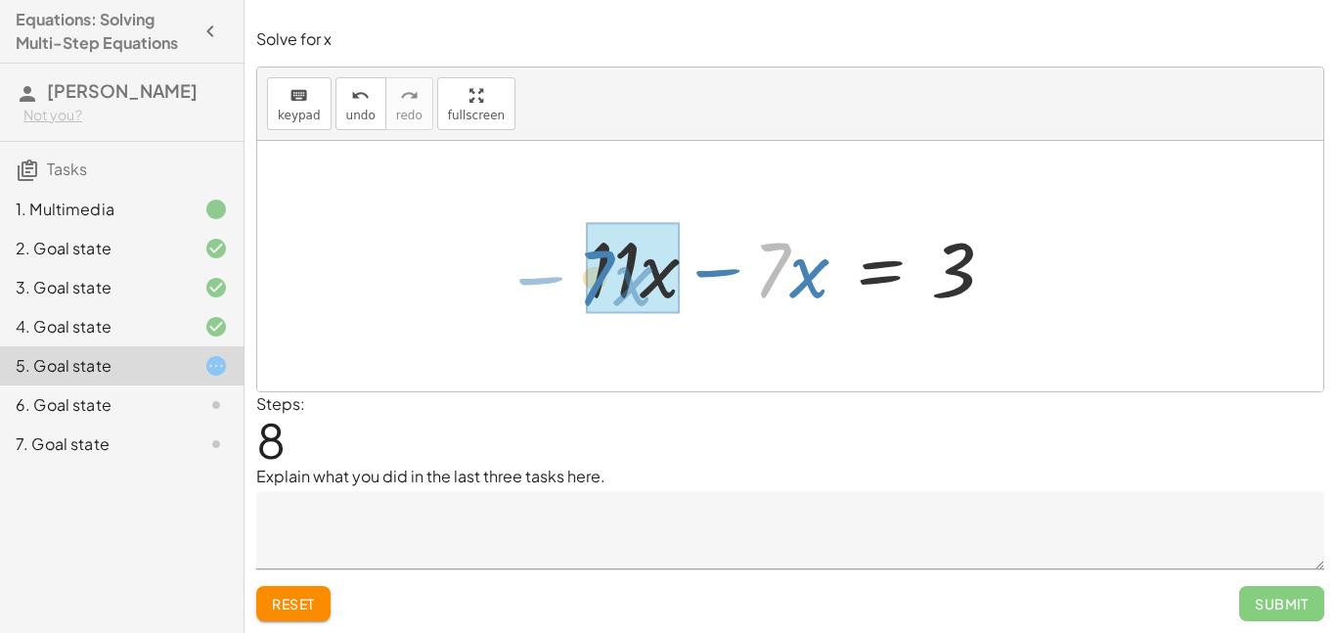
drag, startPoint x: 781, startPoint y: 276, endPoint x: 609, endPoint y: 284, distance: 172.3
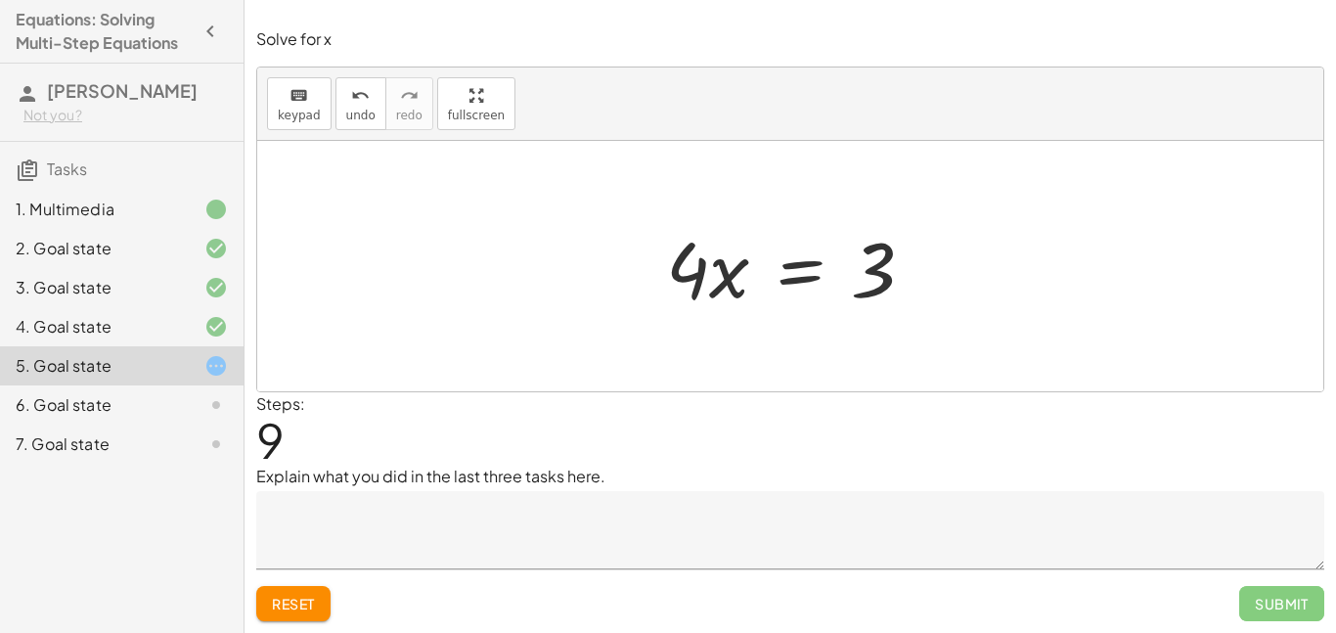
click at [798, 281] on div at bounding box center [798, 266] width 284 height 101
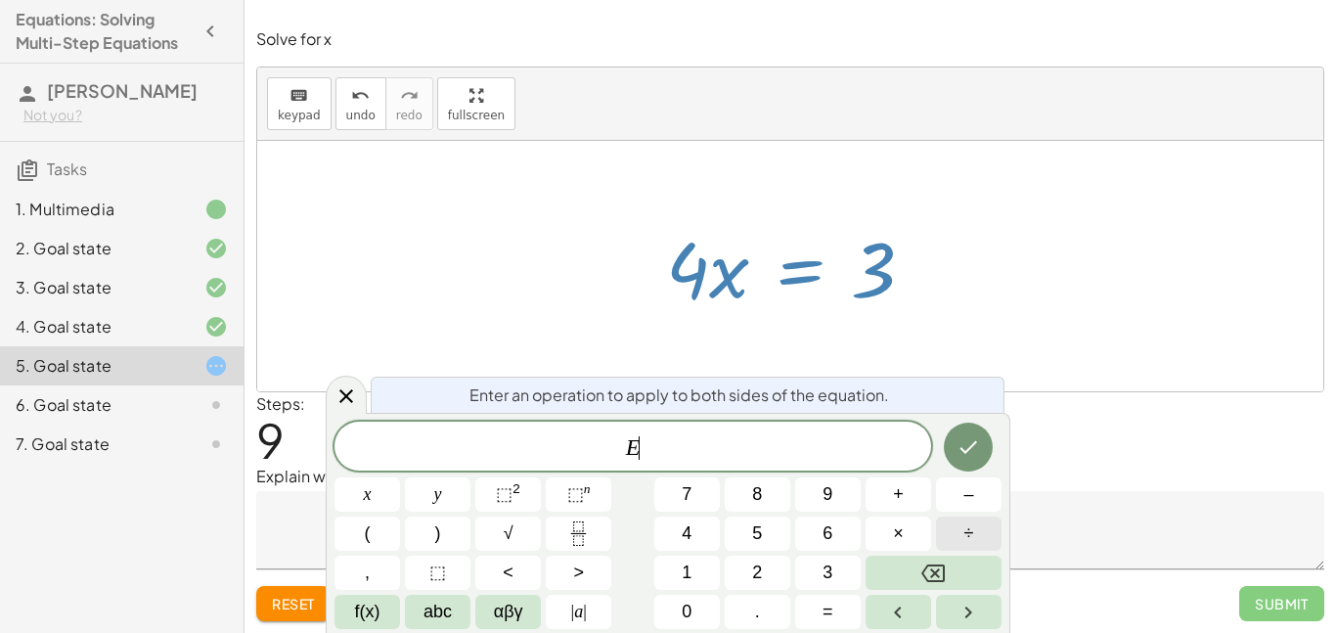
click at [950, 528] on button "÷" at bounding box center [969, 533] width 66 height 34
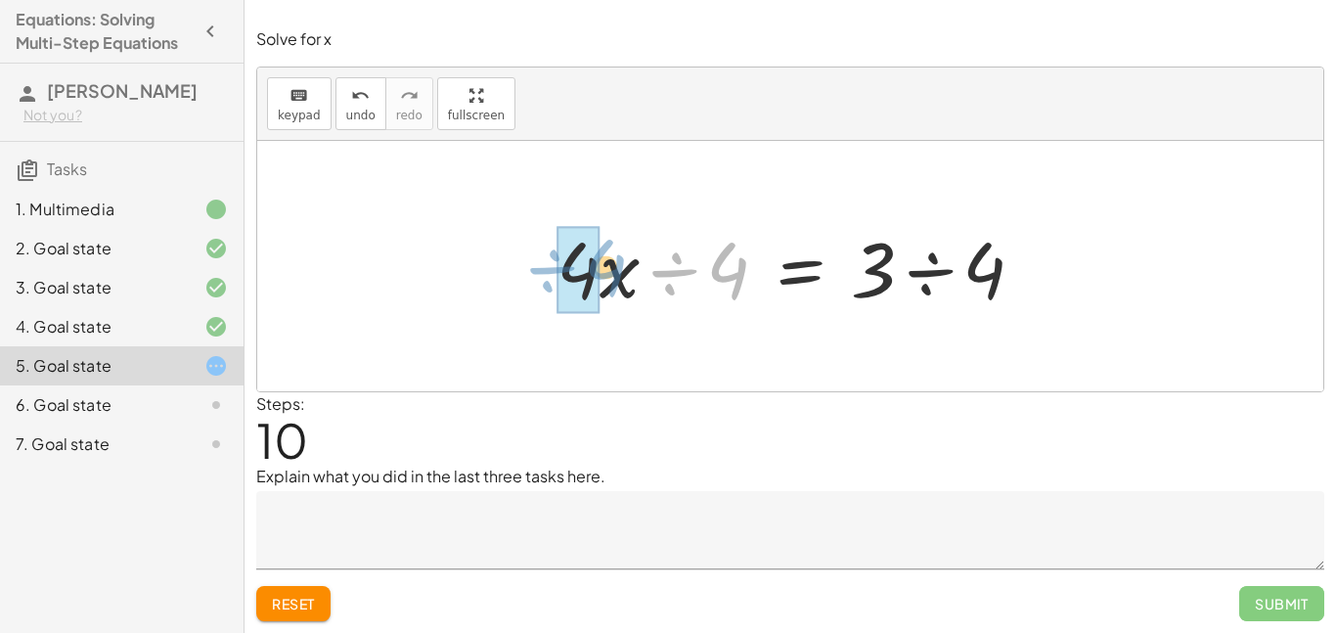
drag, startPoint x: 716, startPoint y: 270, endPoint x: 588, endPoint y: 257, distance: 128.7
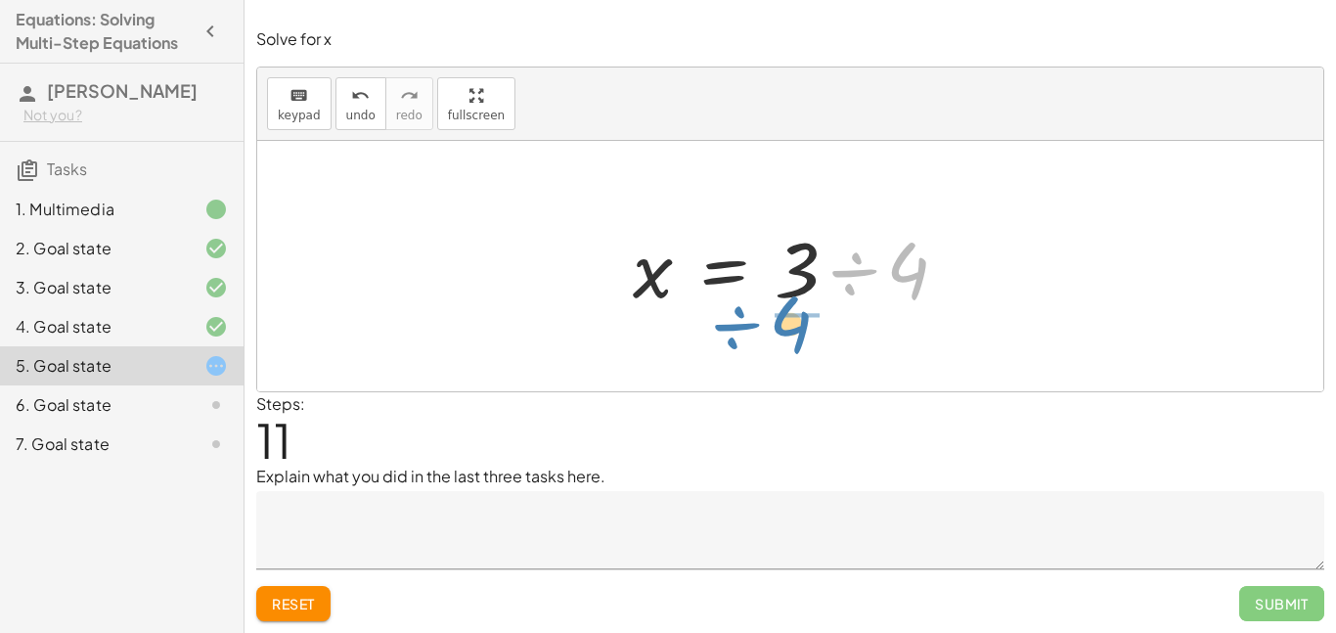
drag, startPoint x: 899, startPoint y: 282, endPoint x: 782, endPoint y: 334, distance: 127.8
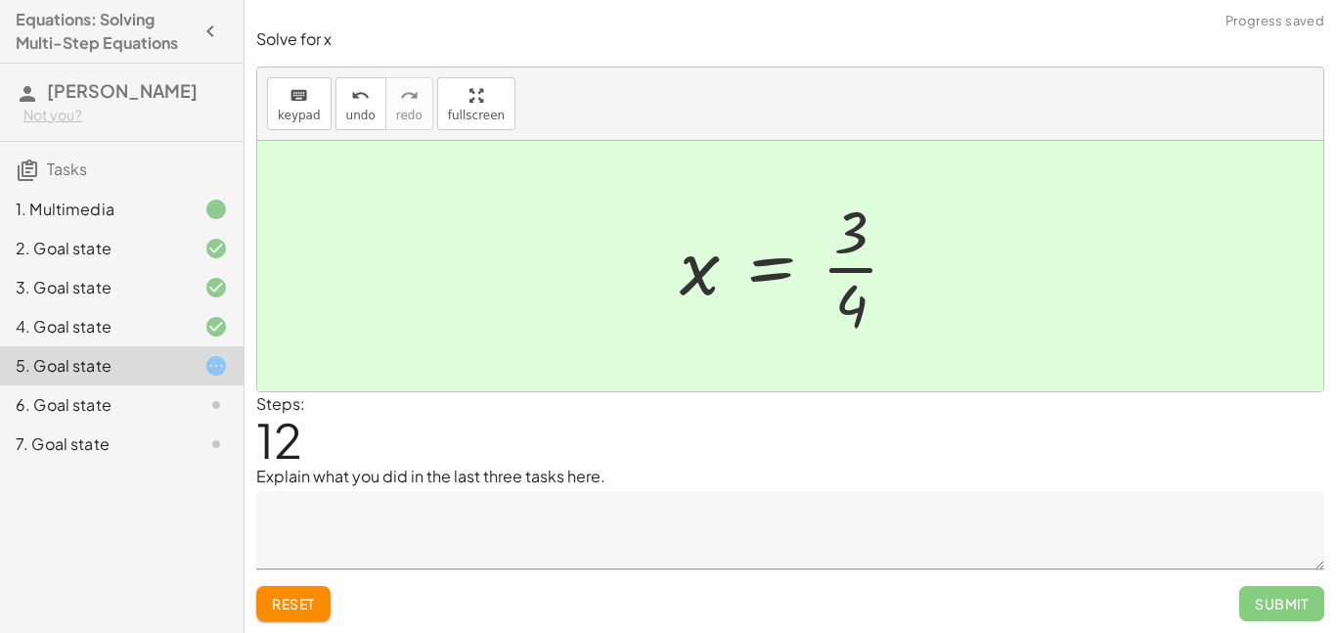
click at [1241, 519] on textarea at bounding box center [790, 530] width 1068 height 78
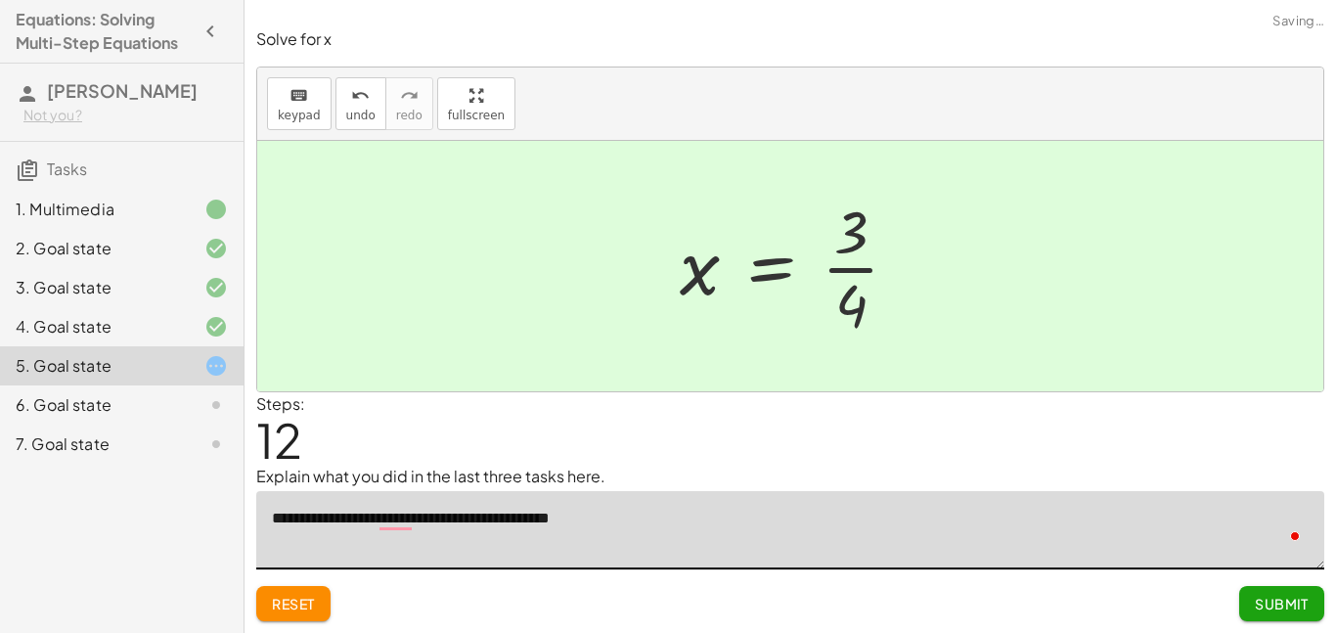
type textarea "**********"
click at [1274, 600] on span "Submit" at bounding box center [1282, 604] width 54 height 18
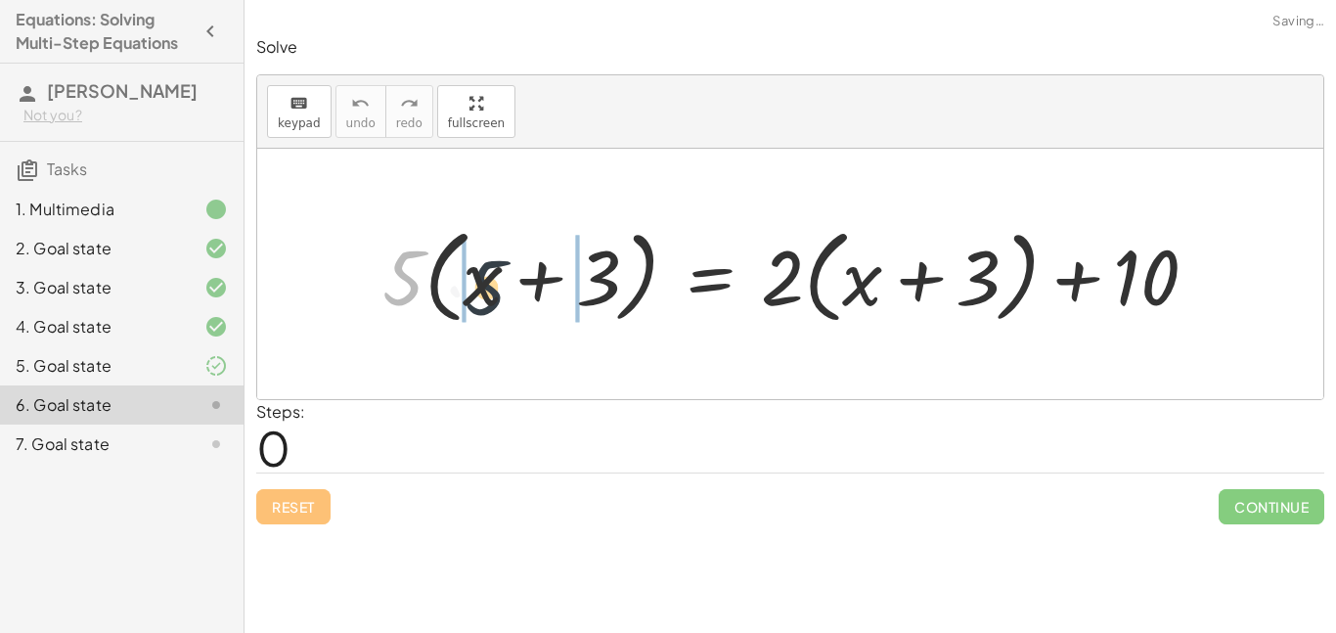
drag, startPoint x: 408, startPoint y: 267, endPoint x: 541, endPoint y: 276, distance: 133.3
click at [541, 276] on div at bounding box center [798, 274] width 850 height 112
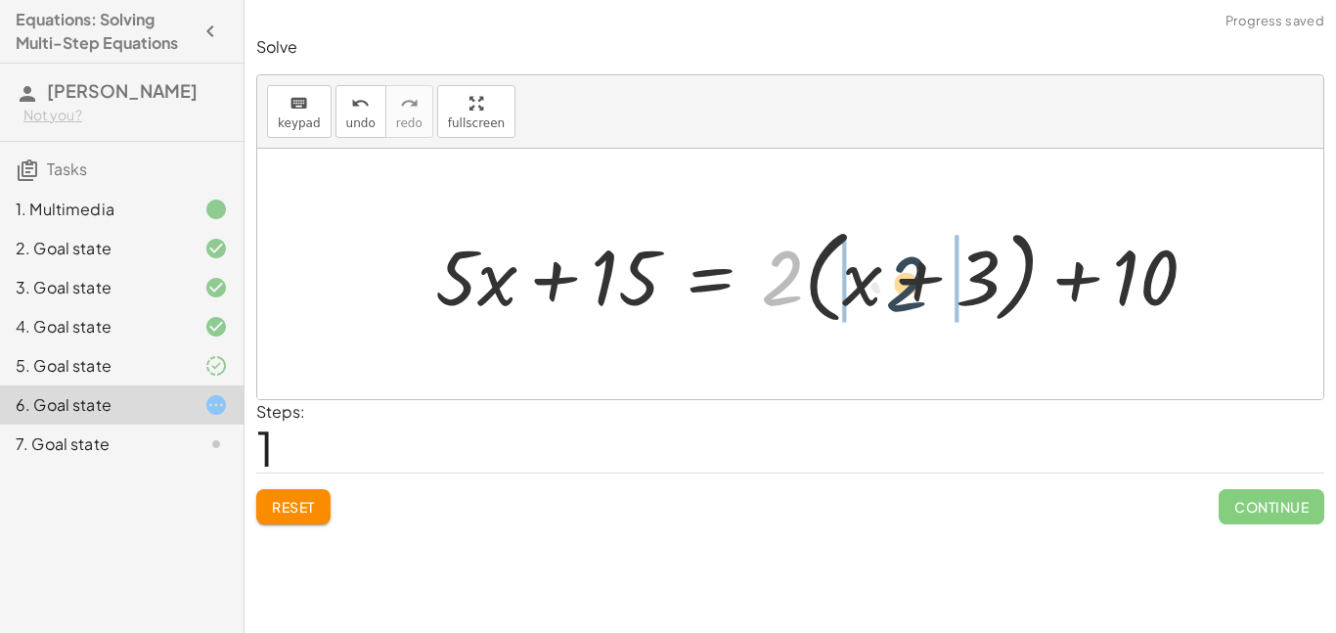
drag, startPoint x: 793, startPoint y: 279, endPoint x: 919, endPoint y: 281, distance: 126.2
click at [919, 281] on div at bounding box center [823, 274] width 797 height 112
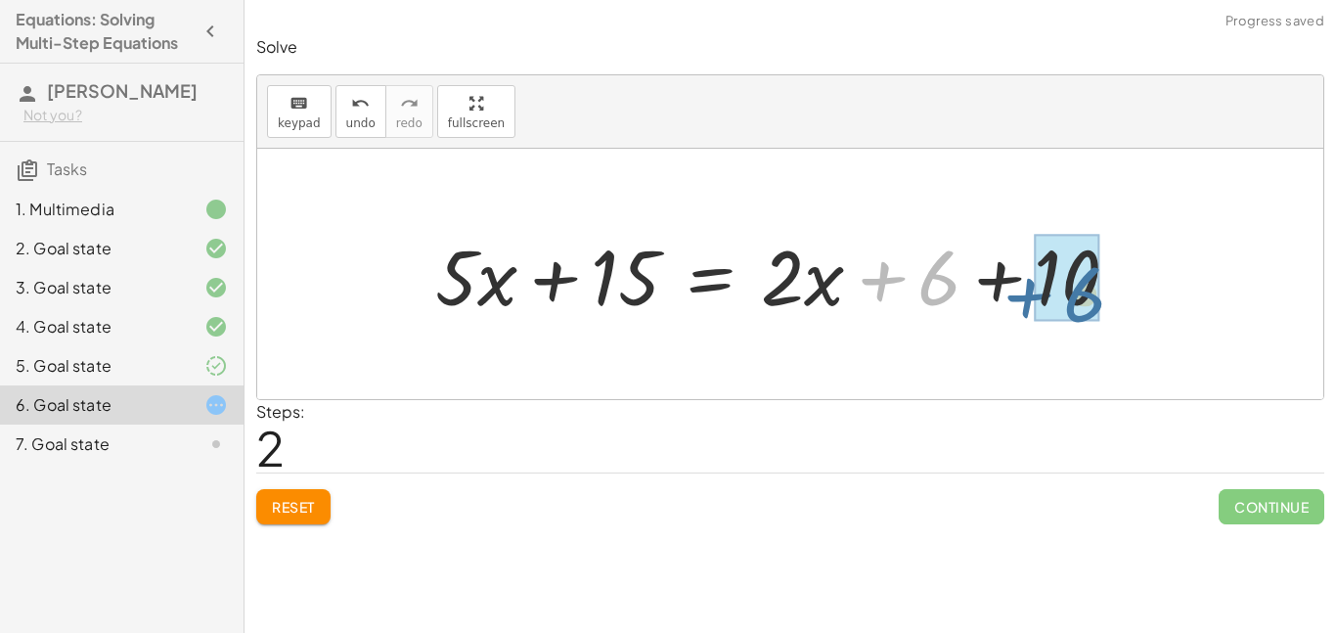
drag, startPoint x: 939, startPoint y: 291, endPoint x: 1088, endPoint y: 308, distance: 150.5
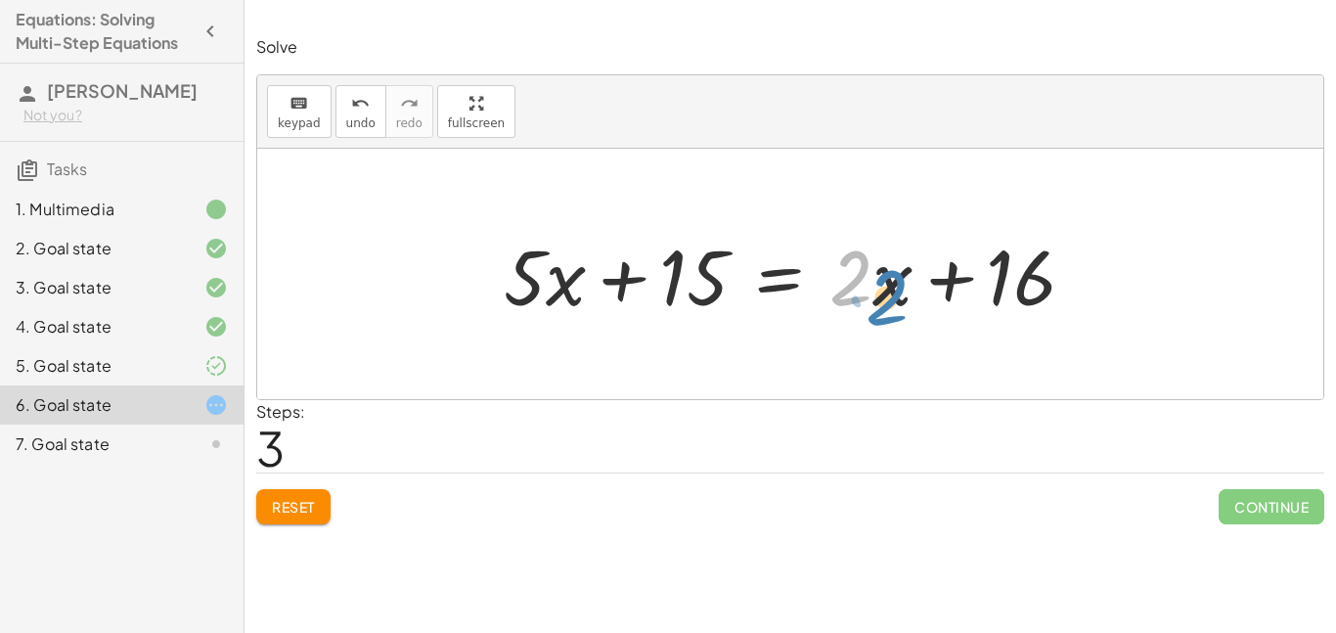
drag, startPoint x: 847, startPoint y: 284, endPoint x: 879, endPoint y: 301, distance: 36.8
click at [879, 301] on div at bounding box center [797, 274] width 606 height 101
drag, startPoint x: 887, startPoint y: 293, endPoint x: 929, endPoint y: 293, distance: 42.0
click at [929, 293] on div at bounding box center [797, 274] width 606 height 101
click at [796, 264] on div at bounding box center [797, 274] width 606 height 101
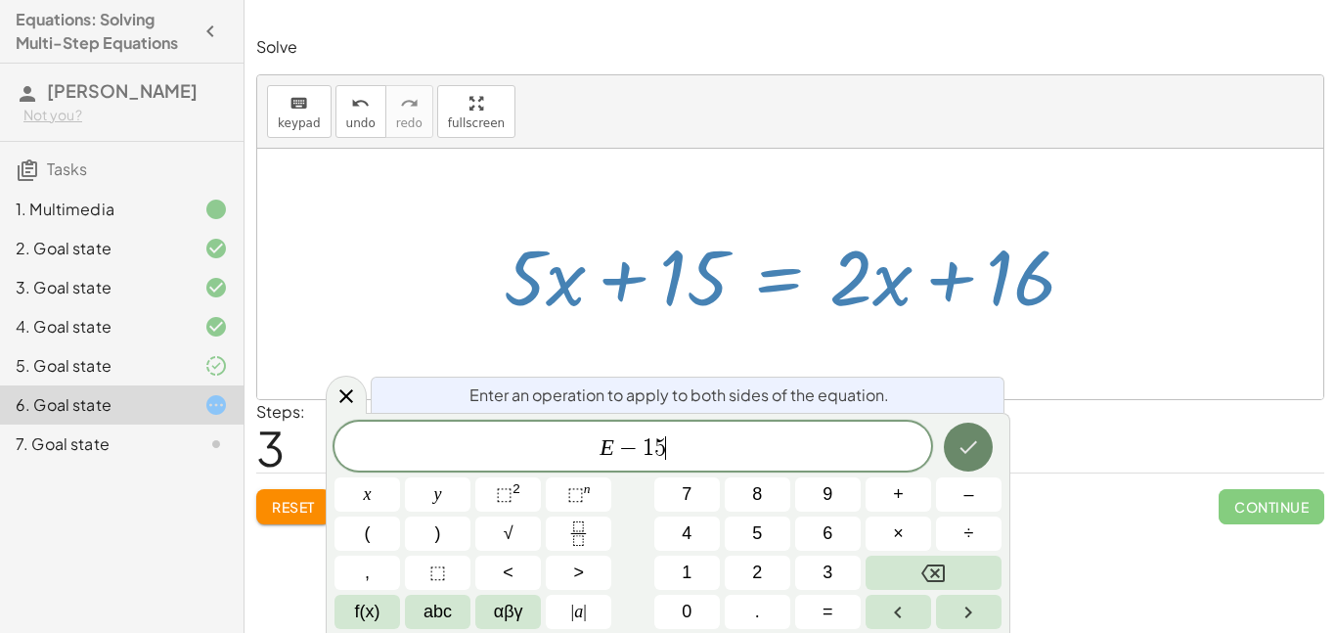
click at [961, 436] on icon "Done" at bounding box center [967, 446] width 23 height 23
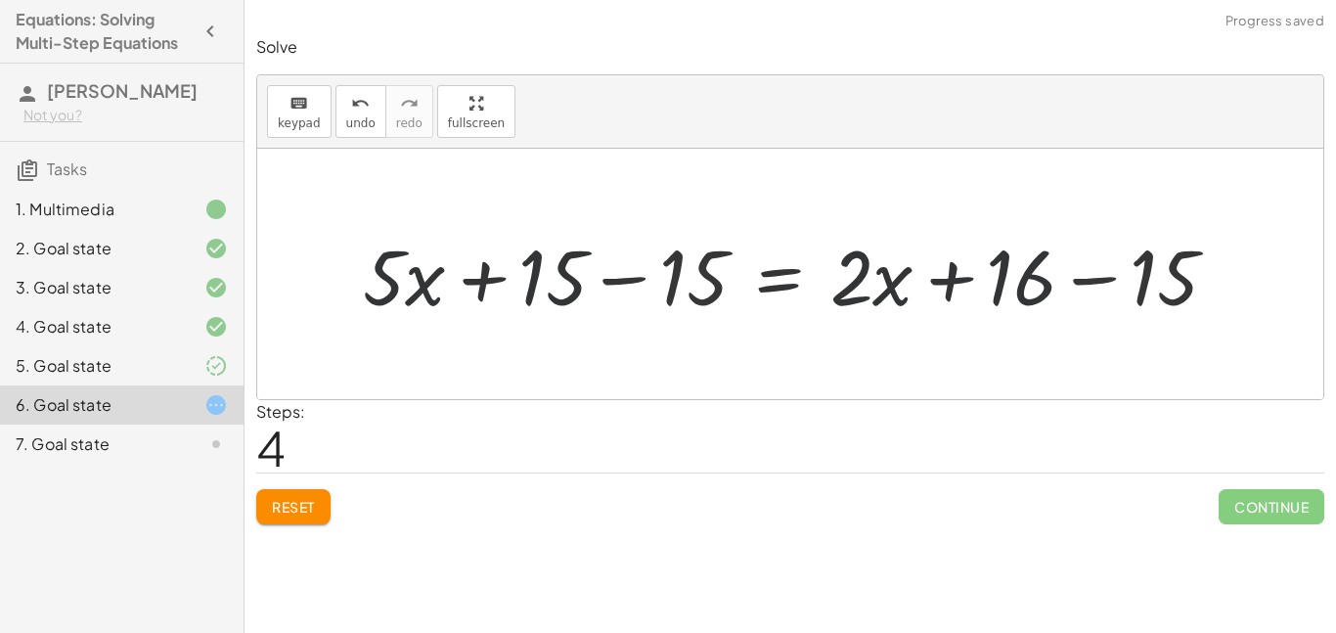
click at [681, 289] on div at bounding box center [797, 274] width 891 height 101
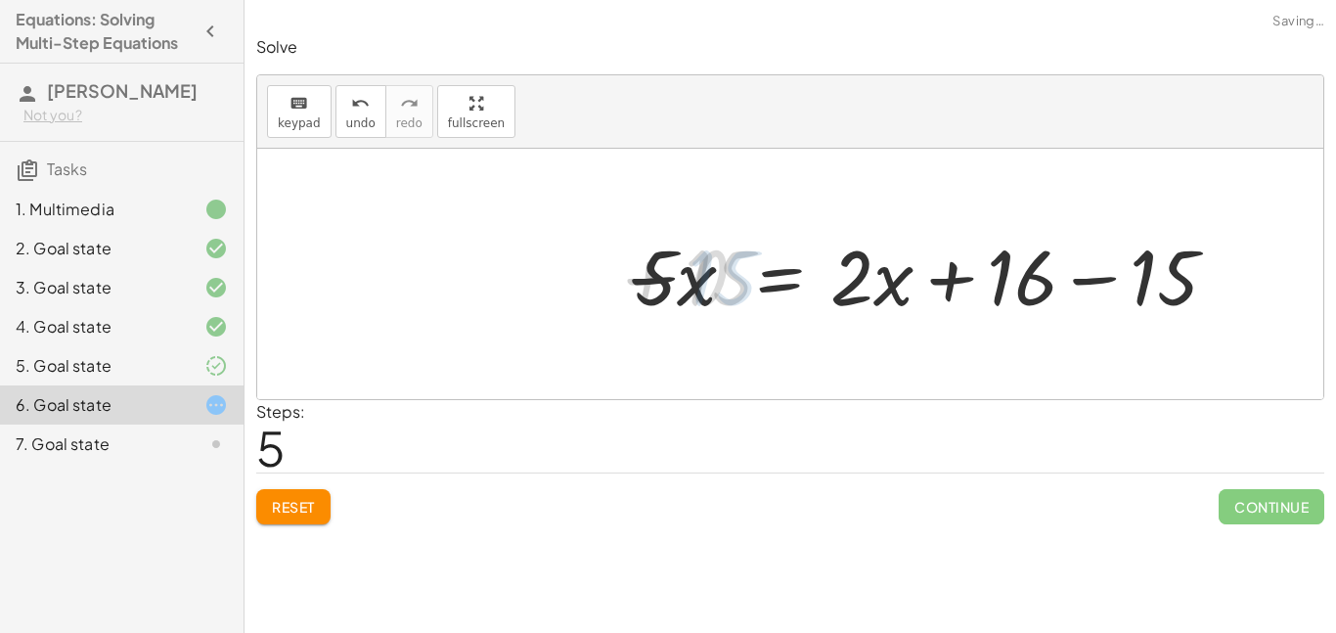
click at [1066, 300] on div at bounding box center [940, 274] width 606 height 101
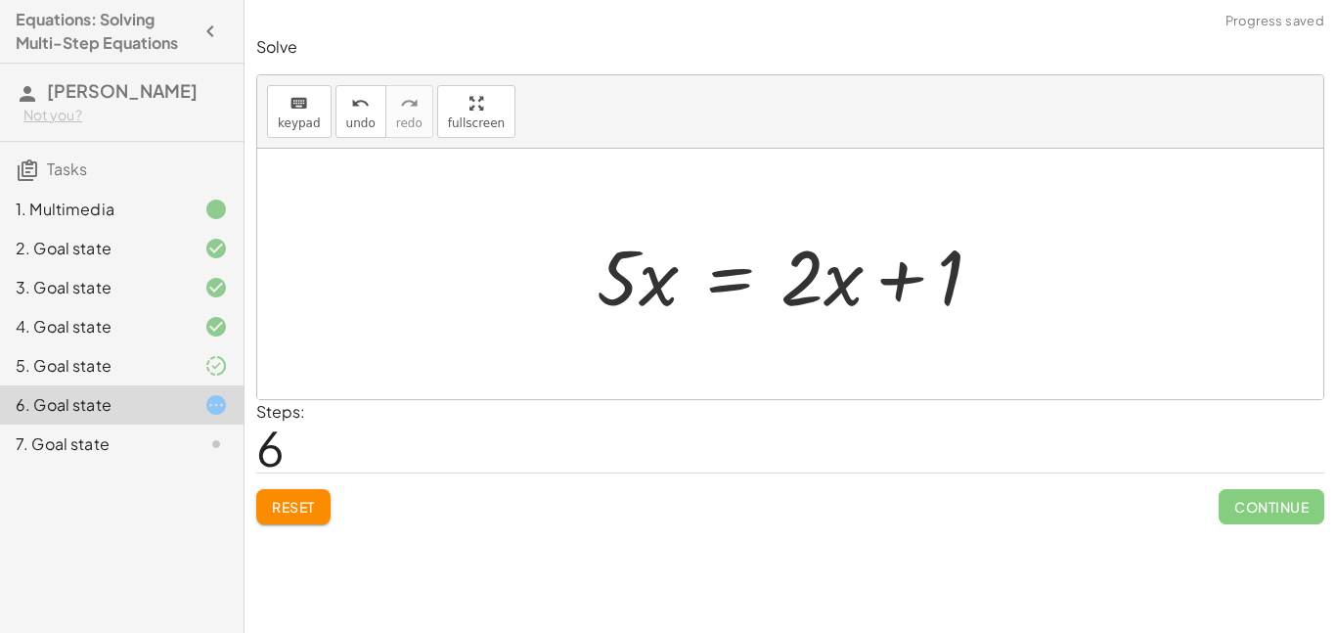
click at [738, 289] on div at bounding box center [797, 274] width 420 height 101
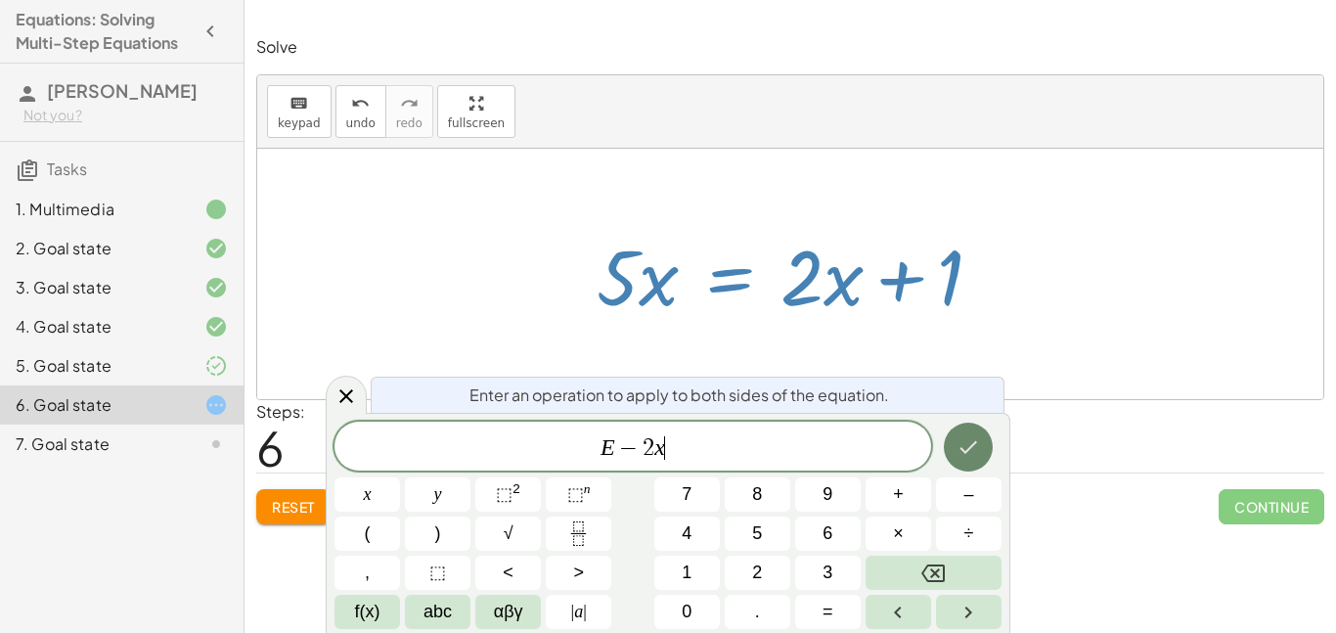
click at [982, 457] on button "Done" at bounding box center [968, 446] width 49 height 49
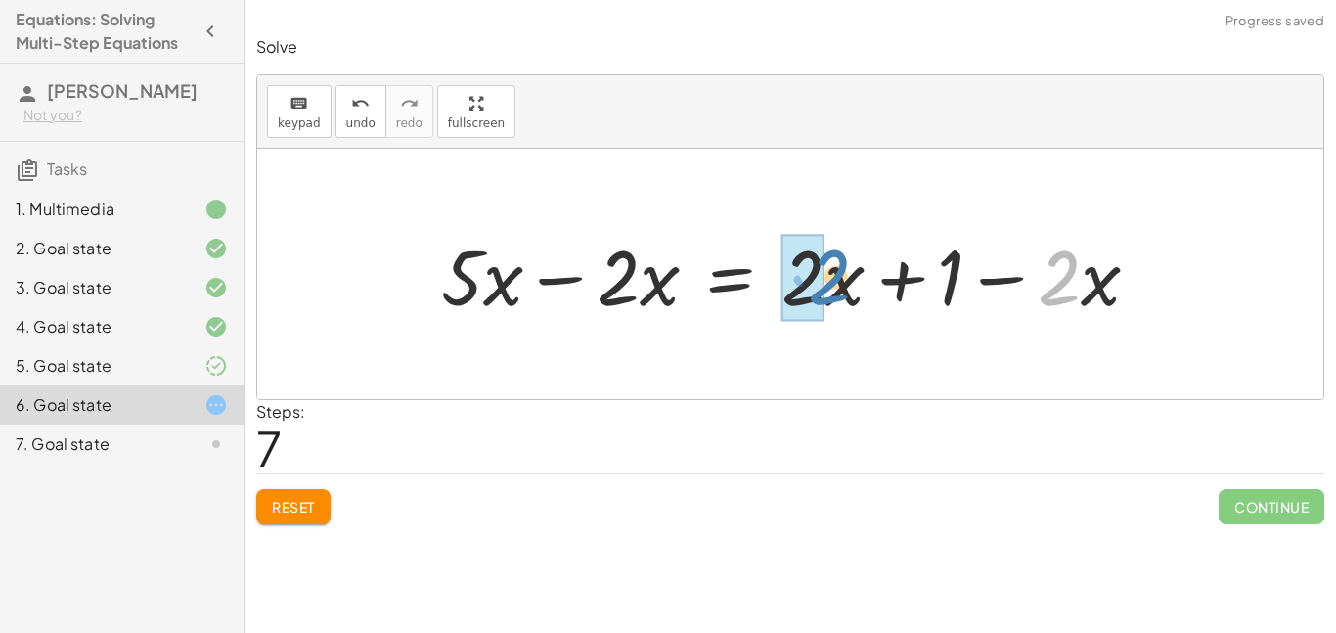
drag, startPoint x: 1071, startPoint y: 292, endPoint x: 828, endPoint y: 291, distance: 242.5
click at [828, 291] on div at bounding box center [797, 274] width 733 height 101
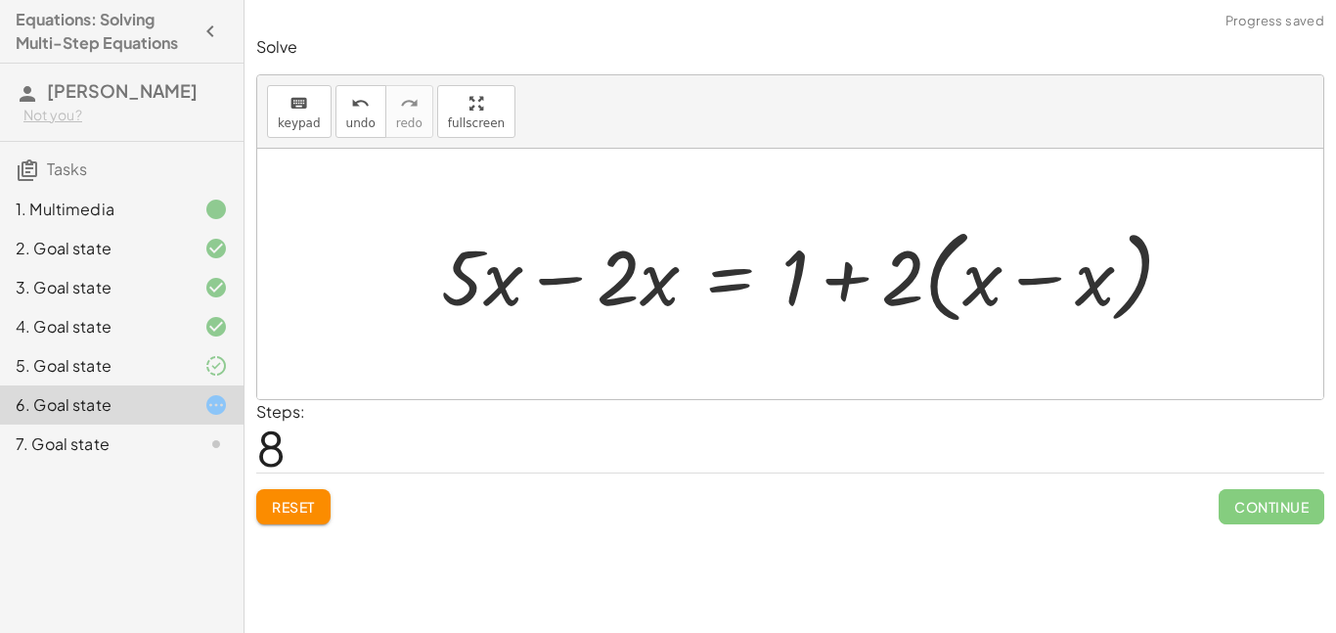
click at [979, 293] on div at bounding box center [815, 274] width 768 height 112
click at [854, 278] on div at bounding box center [815, 274] width 768 height 112
click at [906, 291] on div at bounding box center [815, 274] width 768 height 112
click at [363, 111] on icon "undo" at bounding box center [360, 103] width 19 height 23
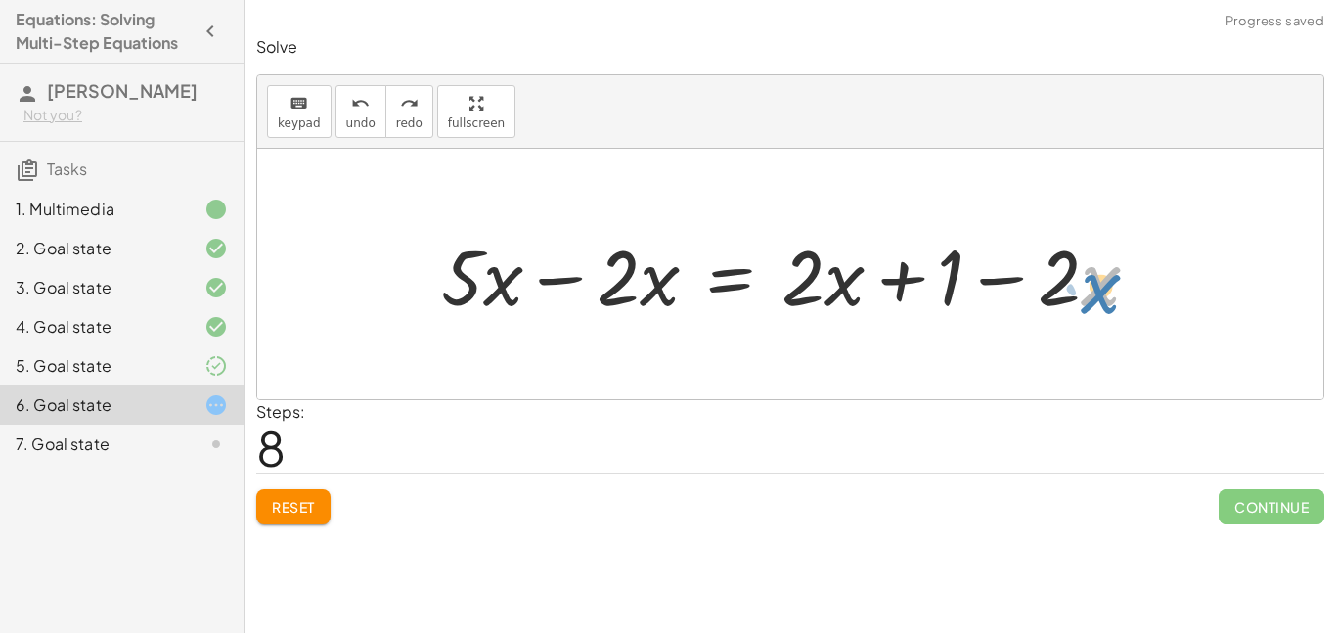
drag, startPoint x: 1086, startPoint y: 294, endPoint x: 1093, endPoint y: 303, distance: 11.1
click at [1093, 303] on div at bounding box center [797, 274] width 733 height 101
drag, startPoint x: 809, startPoint y: 290, endPoint x: 860, endPoint y: 287, distance: 50.9
click at [860, 287] on div at bounding box center [797, 274] width 733 height 101
drag, startPoint x: 831, startPoint y: 293, endPoint x: 778, endPoint y: 300, distance: 53.2
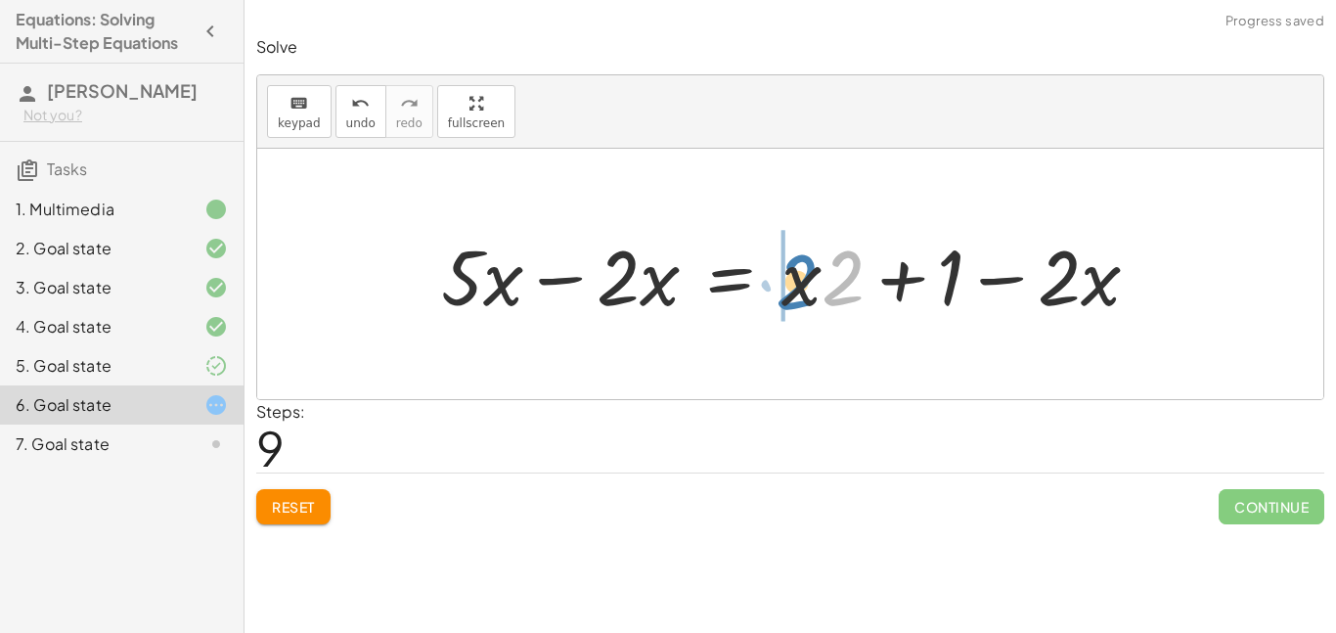
click at [778, 300] on div at bounding box center [797, 274] width 733 height 101
drag, startPoint x: 853, startPoint y: 279, endPoint x: 836, endPoint y: 280, distance: 16.7
click at [836, 280] on div at bounding box center [797, 274] width 733 height 101
click at [347, 118] on span "undo" at bounding box center [360, 123] width 29 height 14
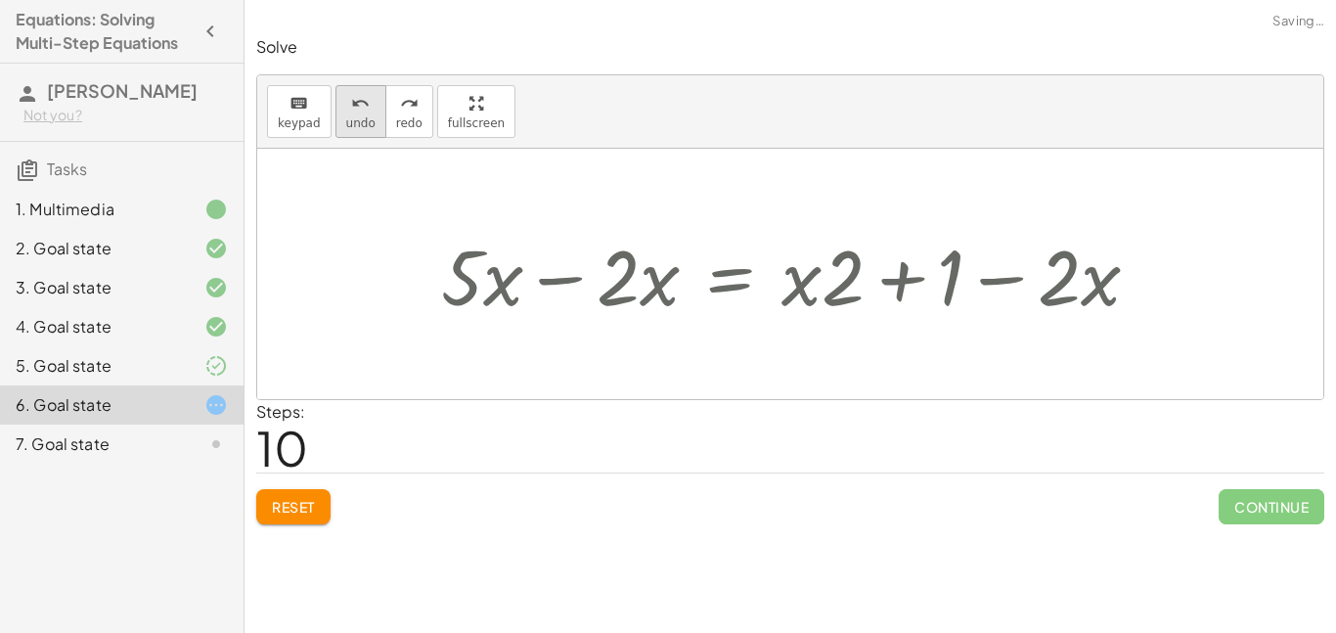
click at [347, 118] on span "undo" at bounding box center [360, 123] width 29 height 14
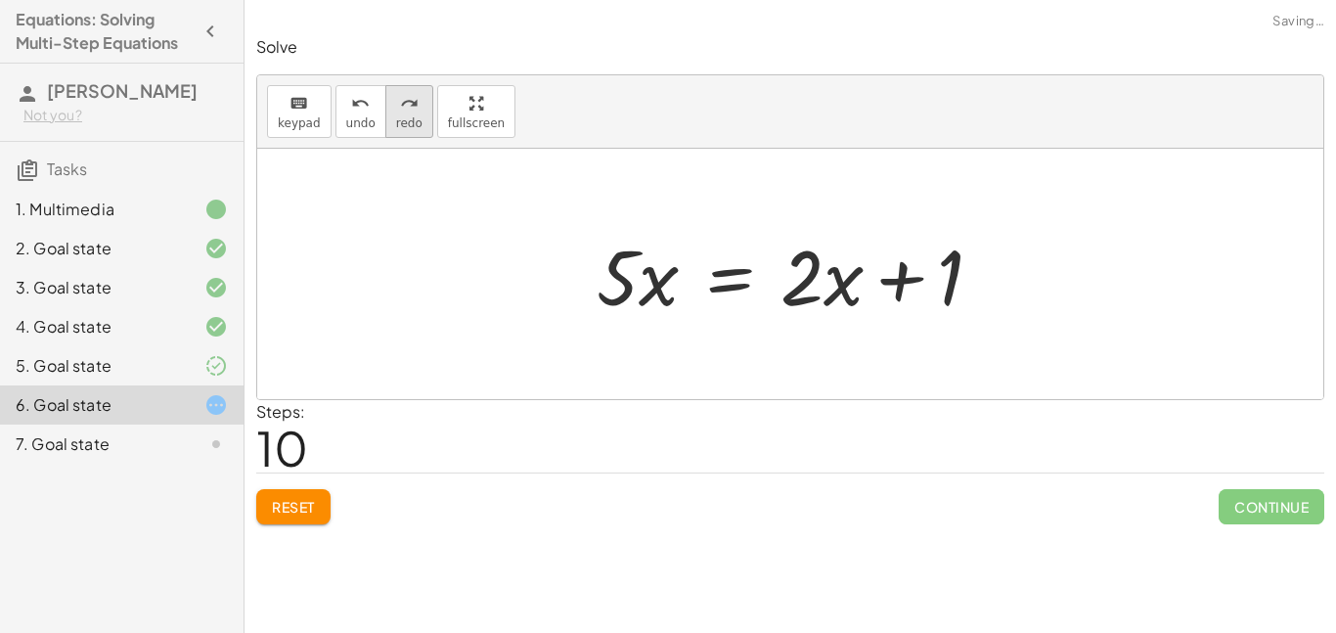
click at [400, 100] on icon "redo" at bounding box center [409, 103] width 19 height 23
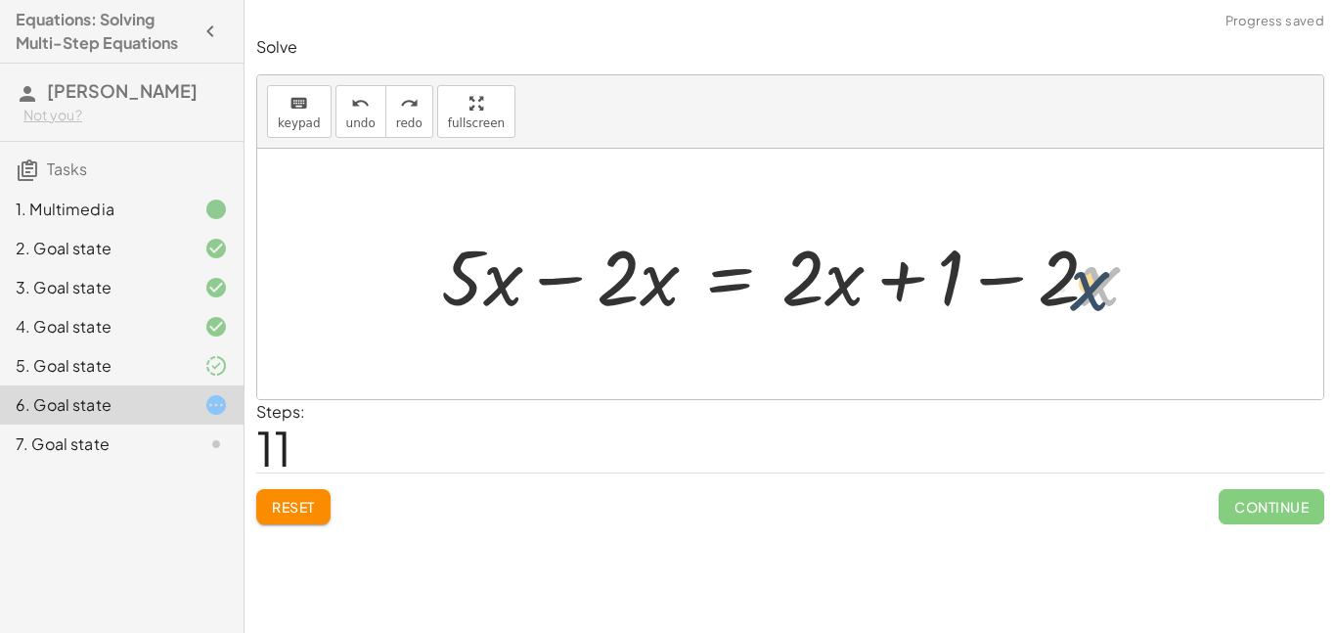
click at [1075, 287] on div at bounding box center [797, 274] width 733 height 101
drag, startPoint x: 1054, startPoint y: 285, endPoint x: 1064, endPoint y: 273, distance: 15.3
click at [1064, 273] on div at bounding box center [797, 274] width 733 height 101
drag, startPoint x: 1072, startPoint y: 300, endPoint x: 1056, endPoint y: 298, distance: 15.8
click at [1056, 298] on div at bounding box center [797, 274] width 733 height 101
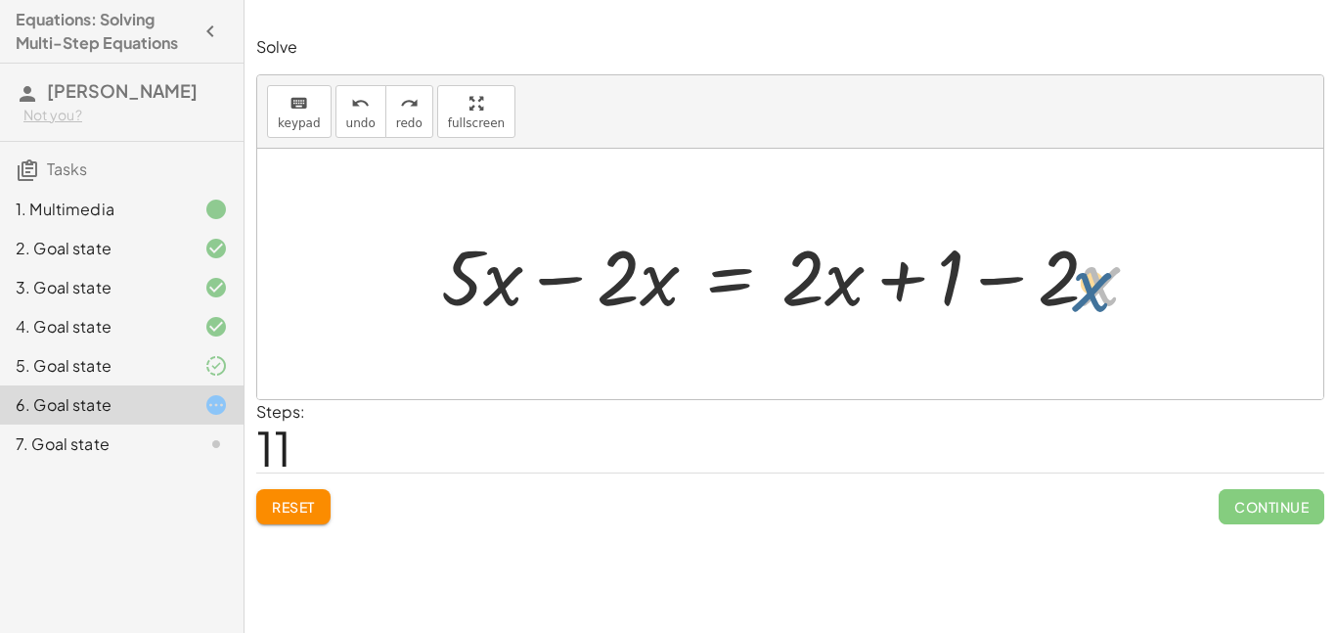
drag, startPoint x: 1087, startPoint y: 292, endPoint x: 1078, endPoint y: 299, distance: 11.9
click at [1078, 299] on div at bounding box center [797, 274] width 733 height 101
click at [830, 299] on div at bounding box center [797, 274] width 733 height 101
drag, startPoint x: 821, startPoint y: 296, endPoint x: 855, endPoint y: 296, distance: 33.2
click at [855, 296] on div at bounding box center [797, 274] width 733 height 101
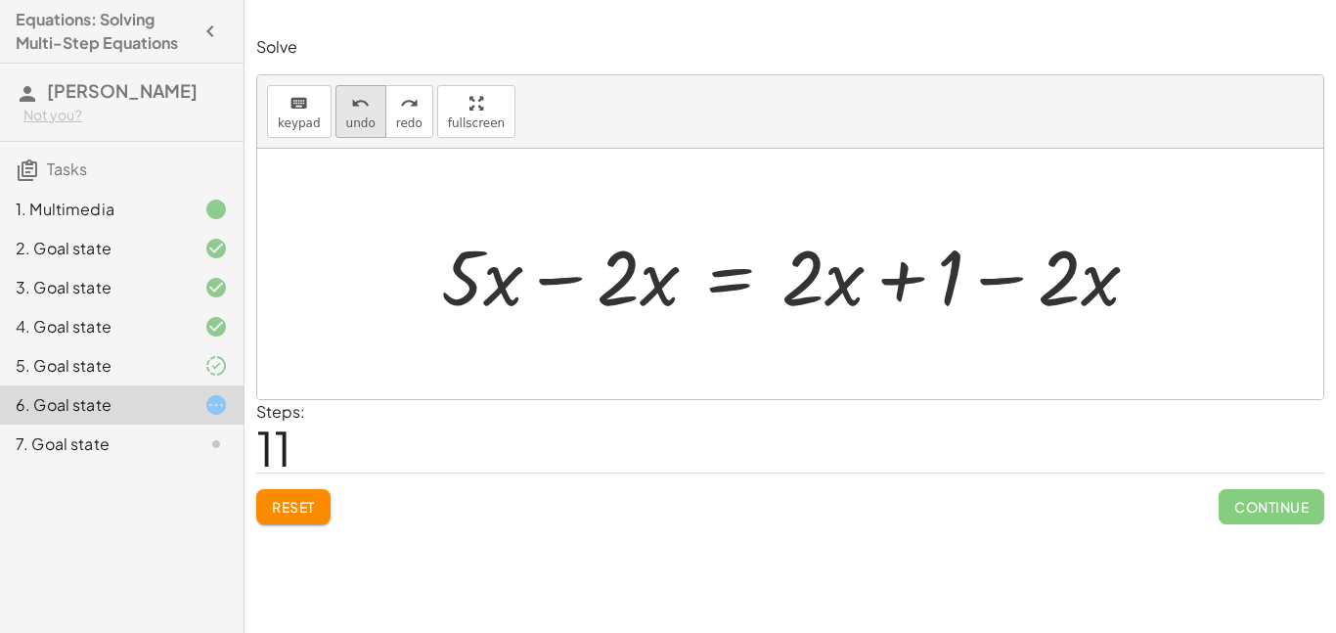
click at [337, 109] on button "undo undo" at bounding box center [360, 111] width 51 height 53
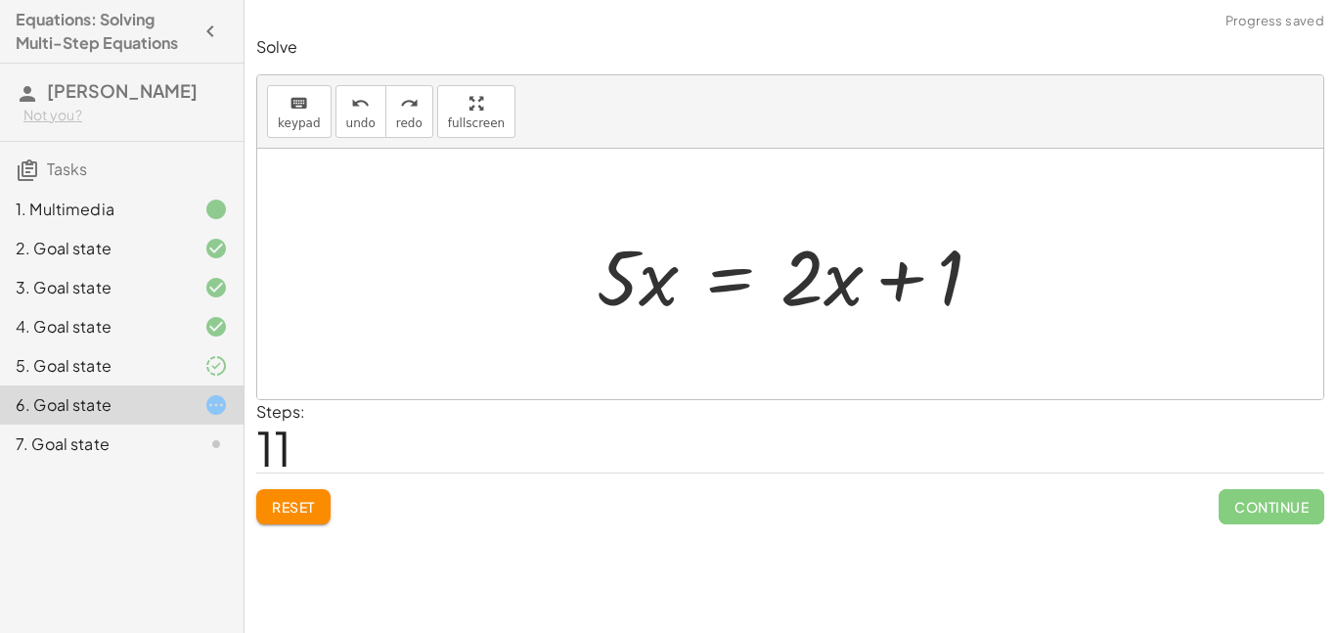
click at [720, 287] on div at bounding box center [797, 274] width 420 height 101
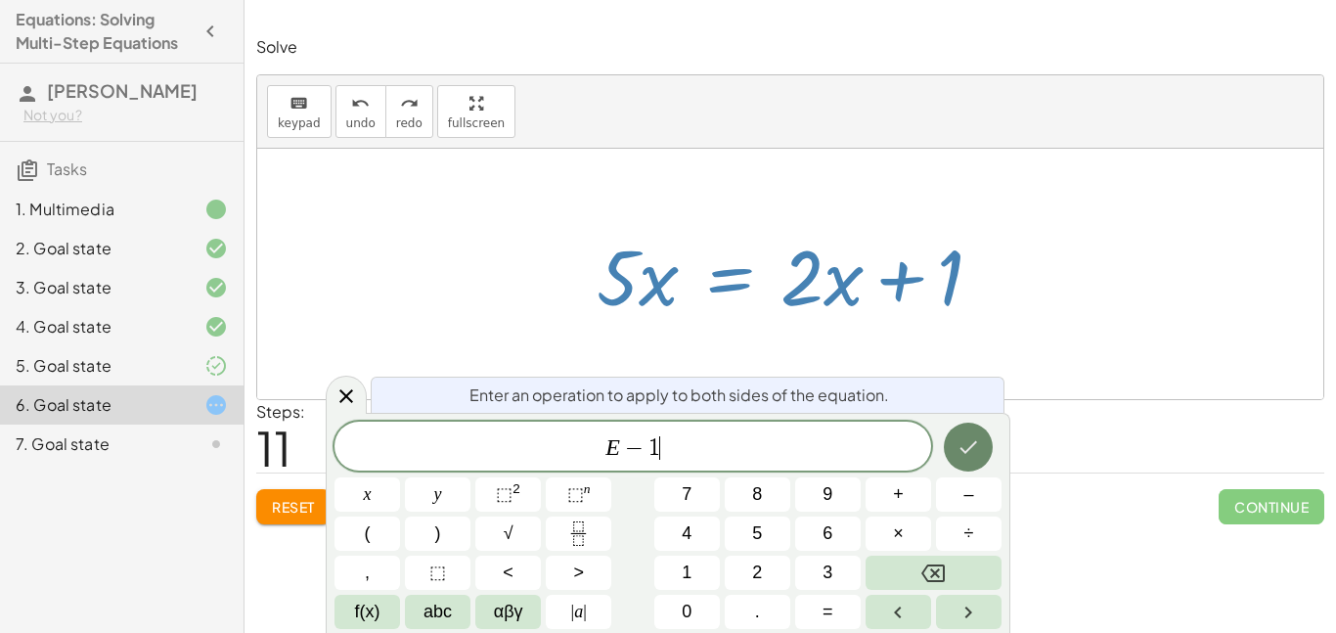
click at [965, 449] on icon "Done" at bounding box center [967, 446] width 23 height 23
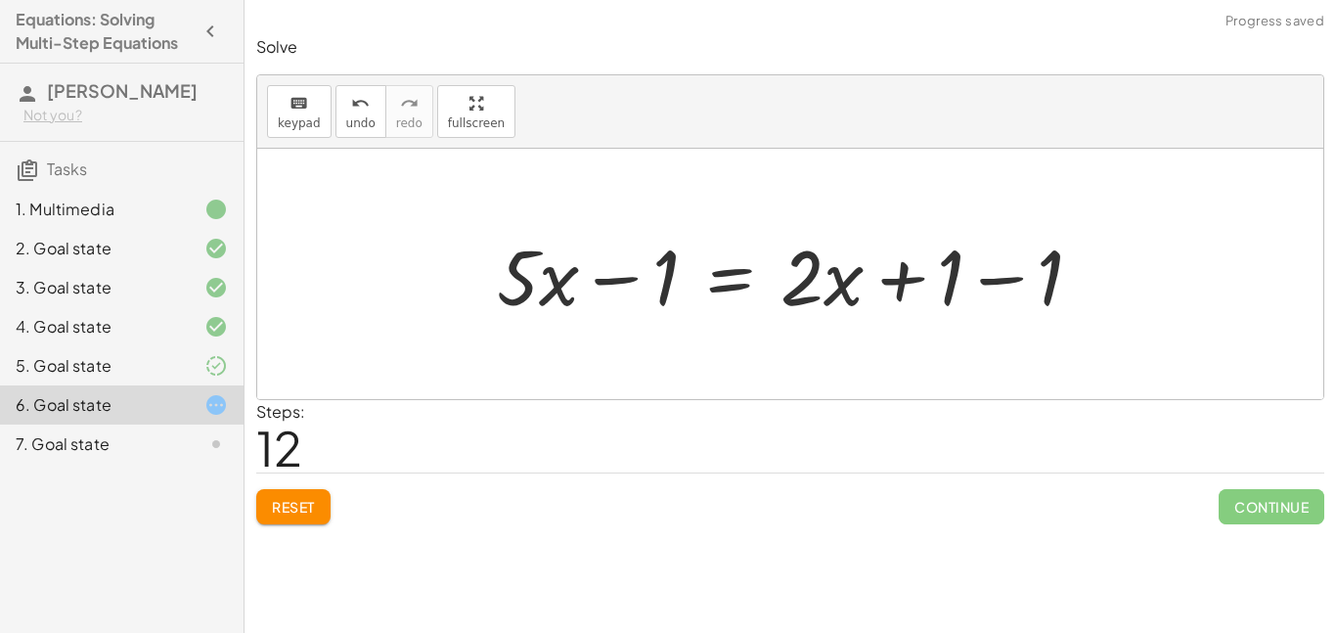
click at [959, 296] on div at bounding box center [797, 274] width 621 height 101
click at [964, 283] on div at bounding box center [797, 274] width 621 height 101
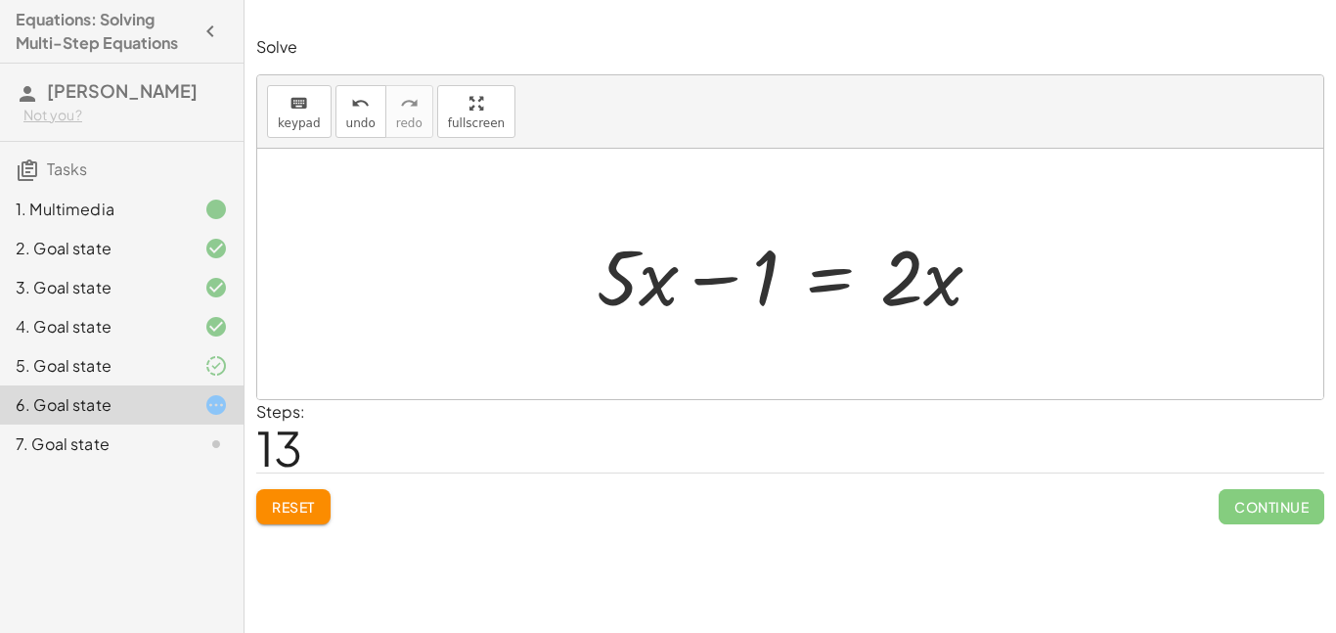
click at [831, 277] on div at bounding box center [797, 274] width 420 height 101
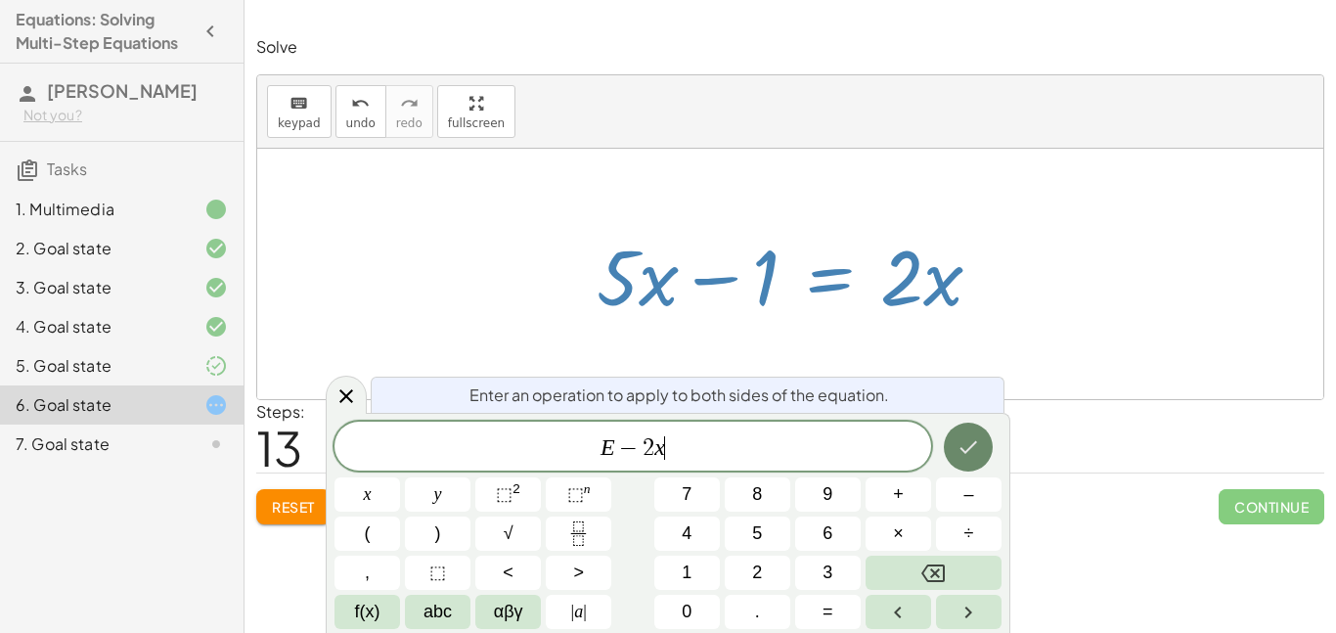
click at [986, 454] on button "Done" at bounding box center [968, 446] width 49 height 49
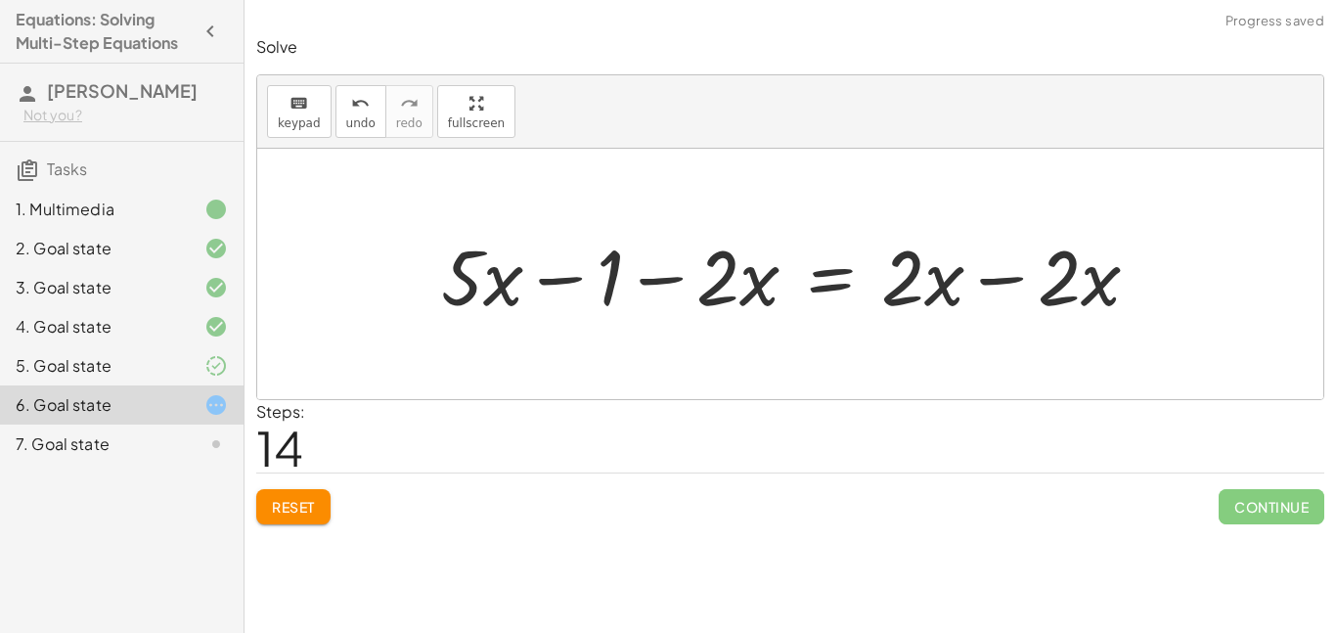
click at [980, 268] on div at bounding box center [797, 274] width 733 height 101
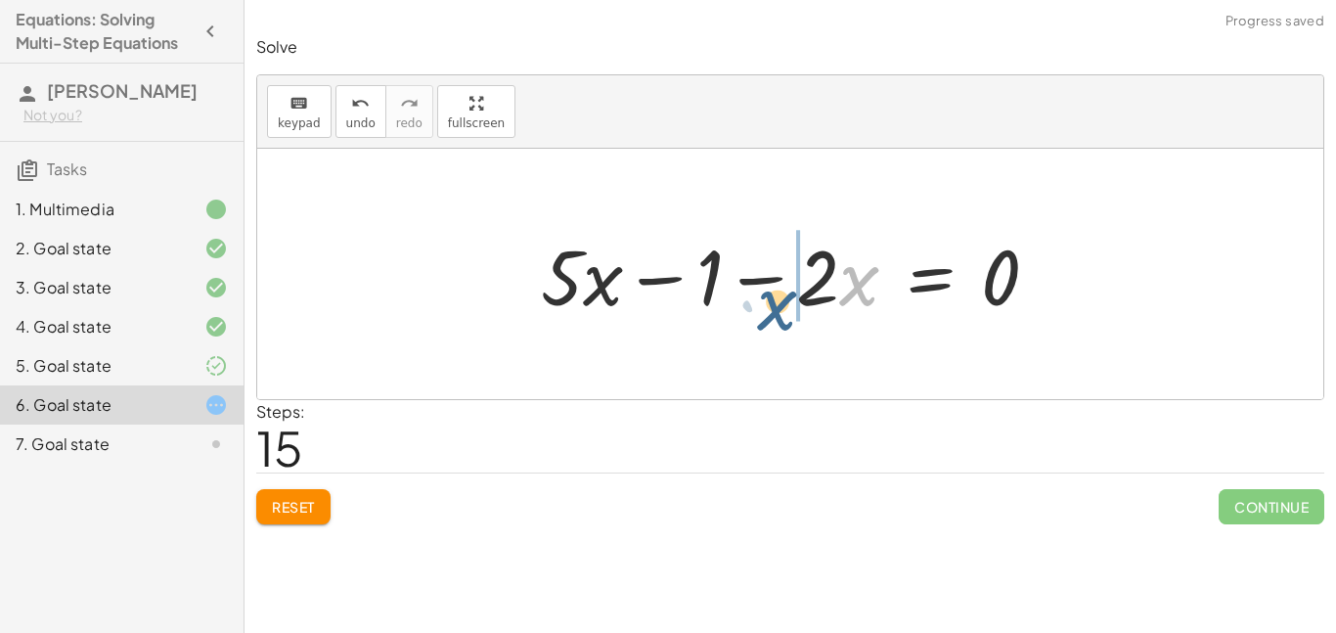
drag, startPoint x: 848, startPoint y: 286, endPoint x: 793, endPoint y: 296, distance: 55.8
click at [793, 296] on div at bounding box center [797, 274] width 533 height 101
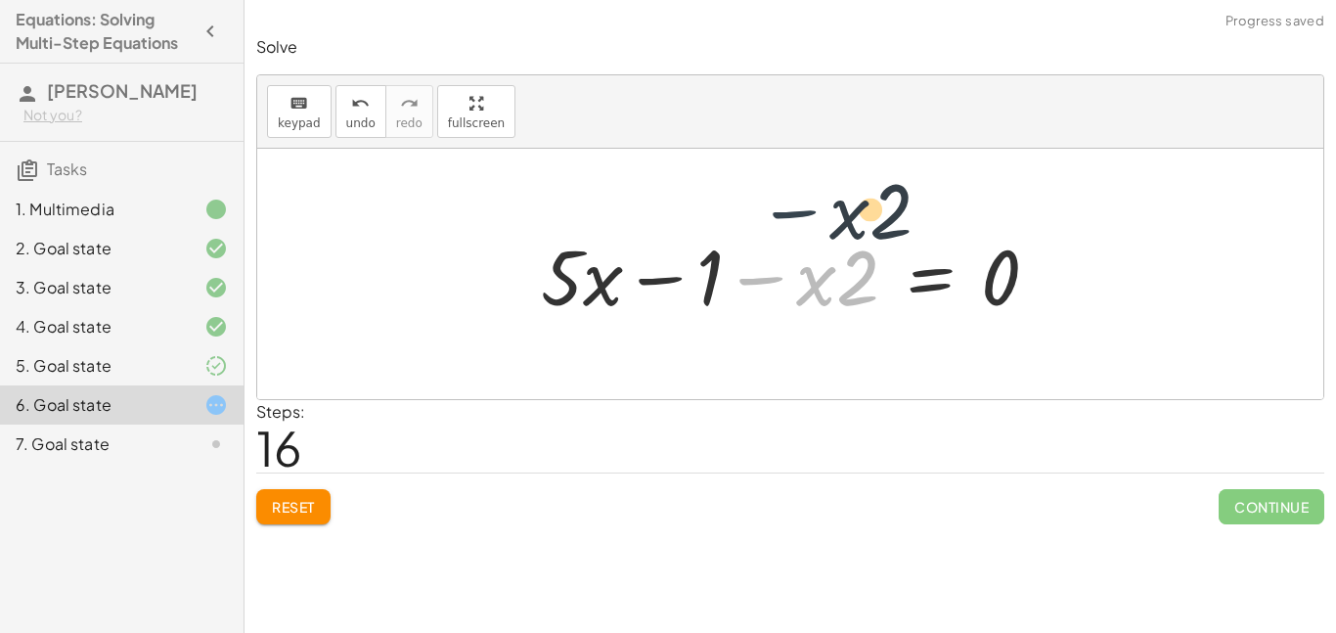
drag, startPoint x: 728, startPoint y: 283, endPoint x: 749, endPoint y: 236, distance: 51.6
click at [749, 236] on div at bounding box center [797, 274] width 533 height 101
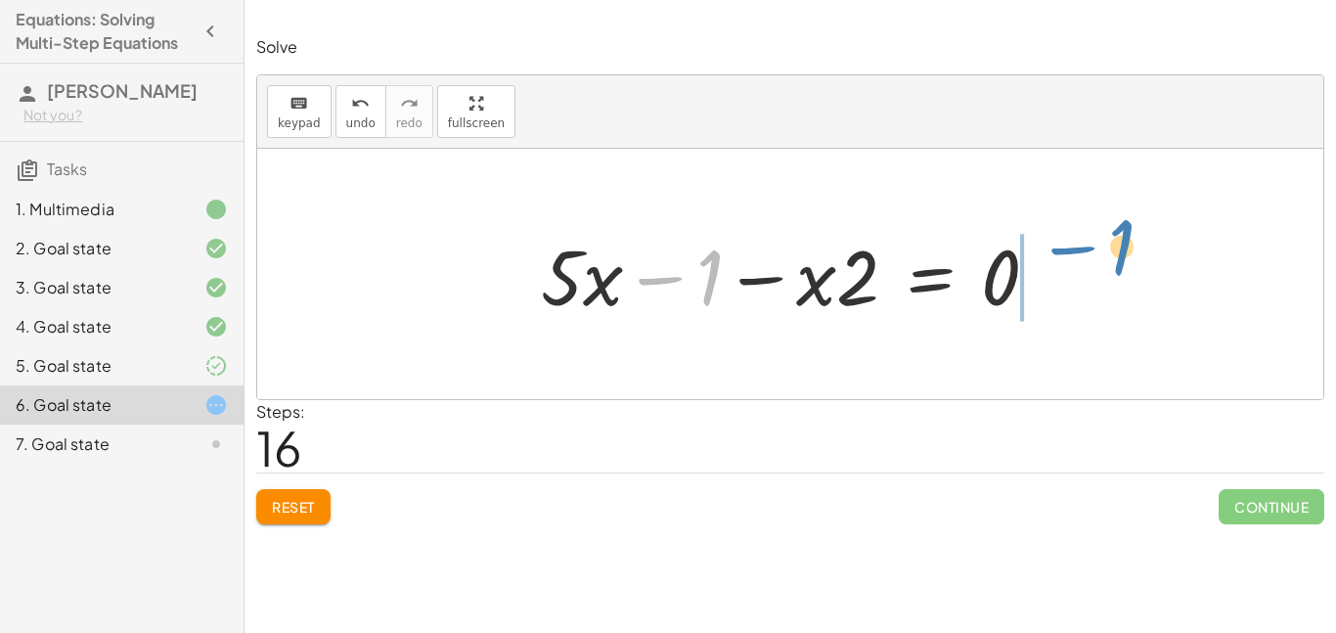
drag, startPoint x: 719, startPoint y: 270, endPoint x: 1118, endPoint y: 242, distance: 400.0
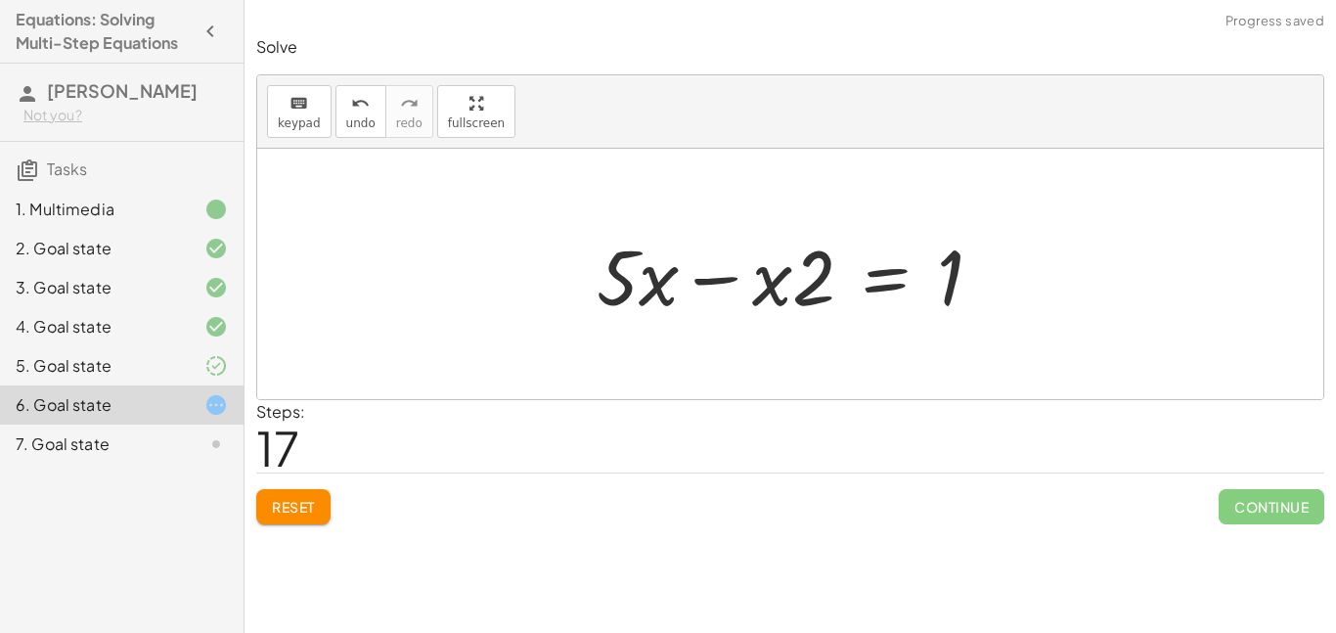
click at [708, 277] on div at bounding box center [797, 274] width 420 height 101
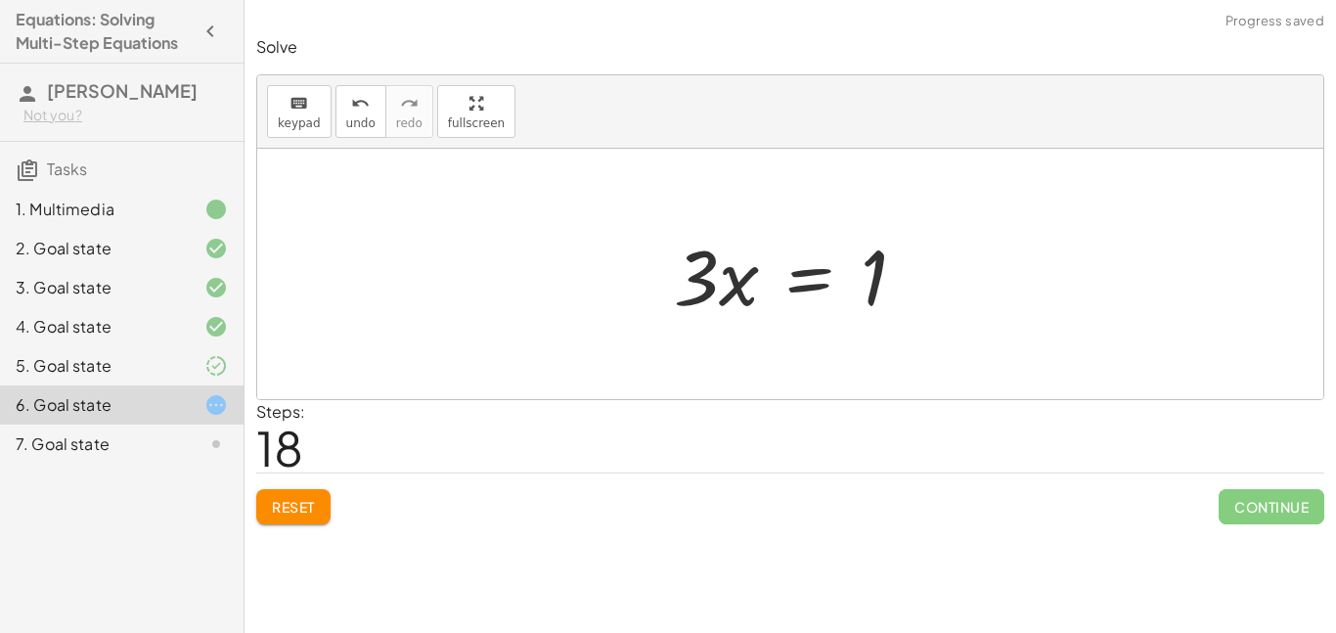
click at [826, 277] on div at bounding box center [797, 274] width 267 height 101
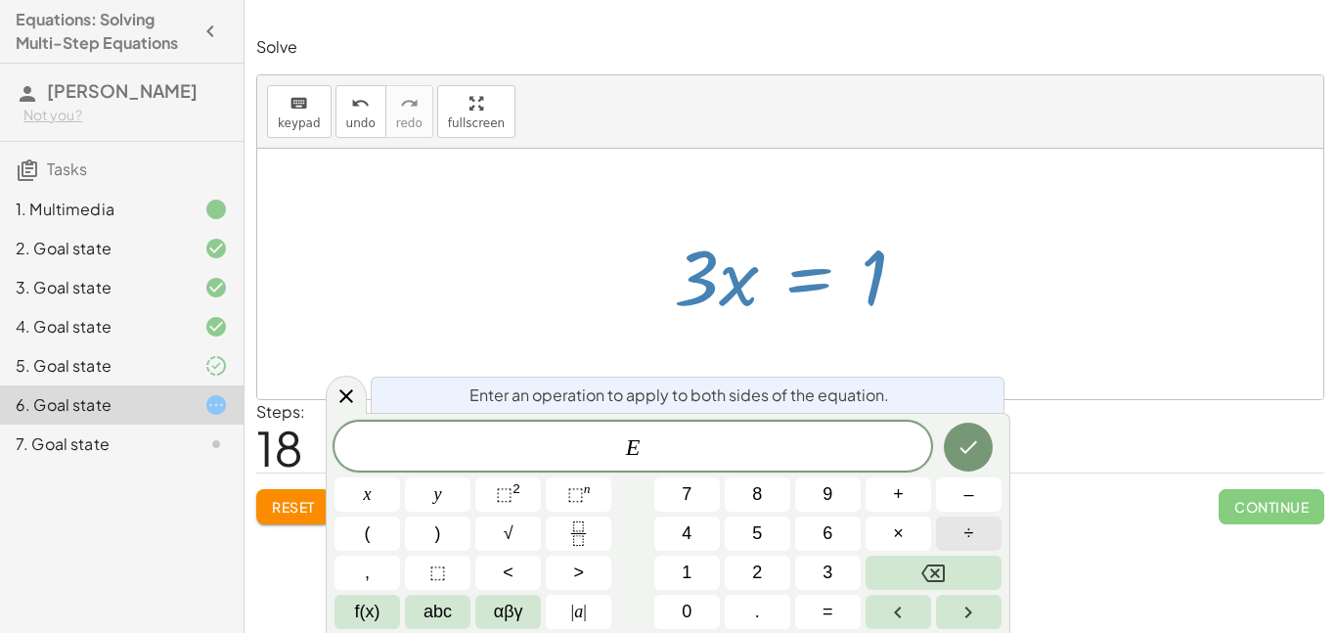
click at [953, 537] on button "÷" at bounding box center [969, 533] width 66 height 34
click at [978, 462] on button "Done" at bounding box center [968, 446] width 49 height 49
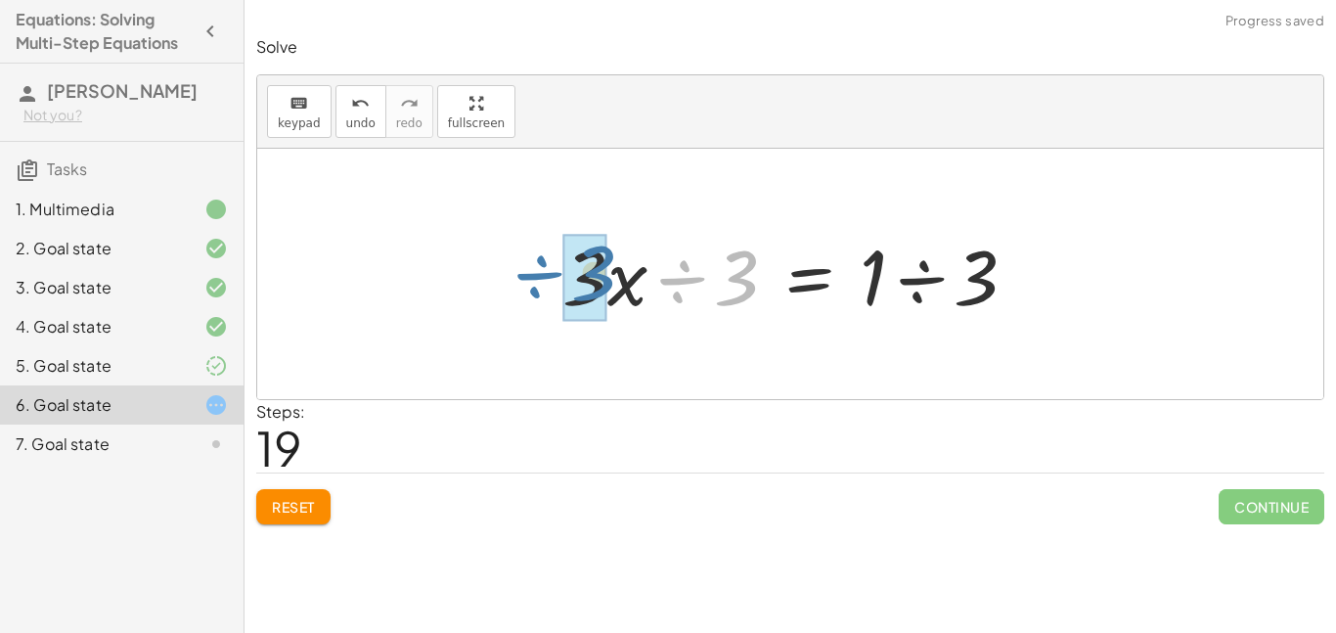
drag, startPoint x: 711, startPoint y: 270, endPoint x: 570, endPoint y: 268, distance: 140.8
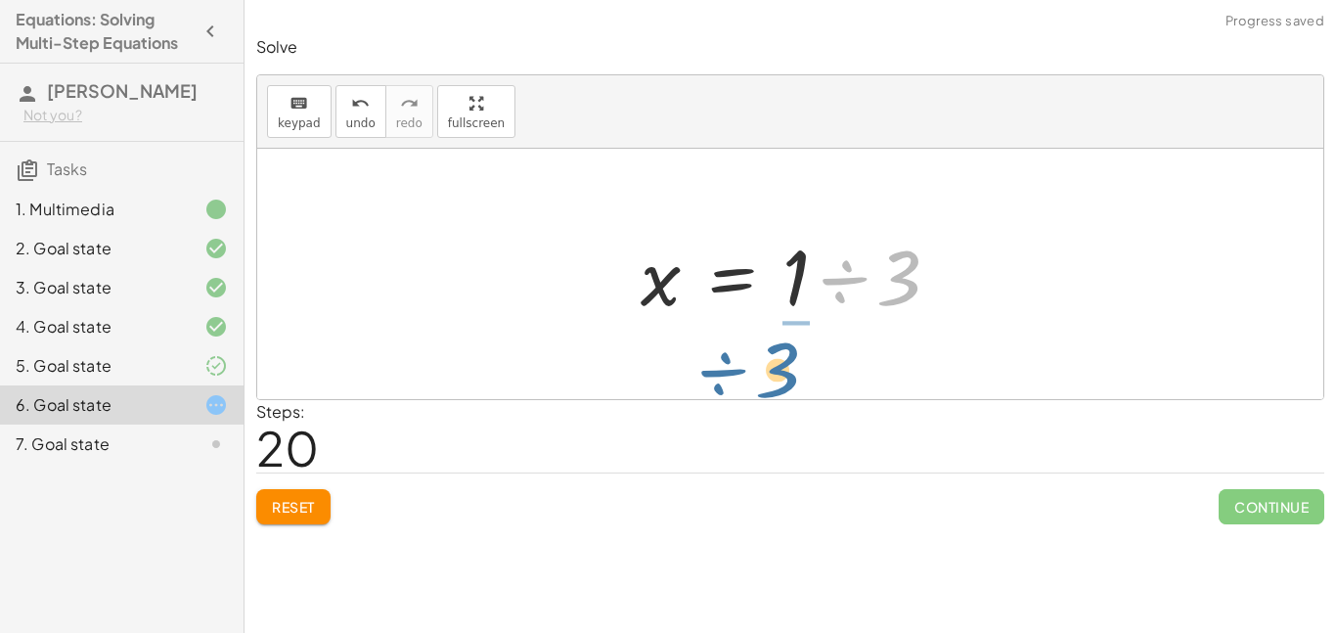
drag, startPoint x: 913, startPoint y: 282, endPoint x: 792, endPoint y: 374, distance: 152.2
click at [792, 374] on div "· 5 · ( + x + 3 ) = + · 2 · ( + x + 3 ) + 10 + · 5 · x + · 5 · 3 = + · 2 · ( + …" at bounding box center [790, 274] width 1066 height 250
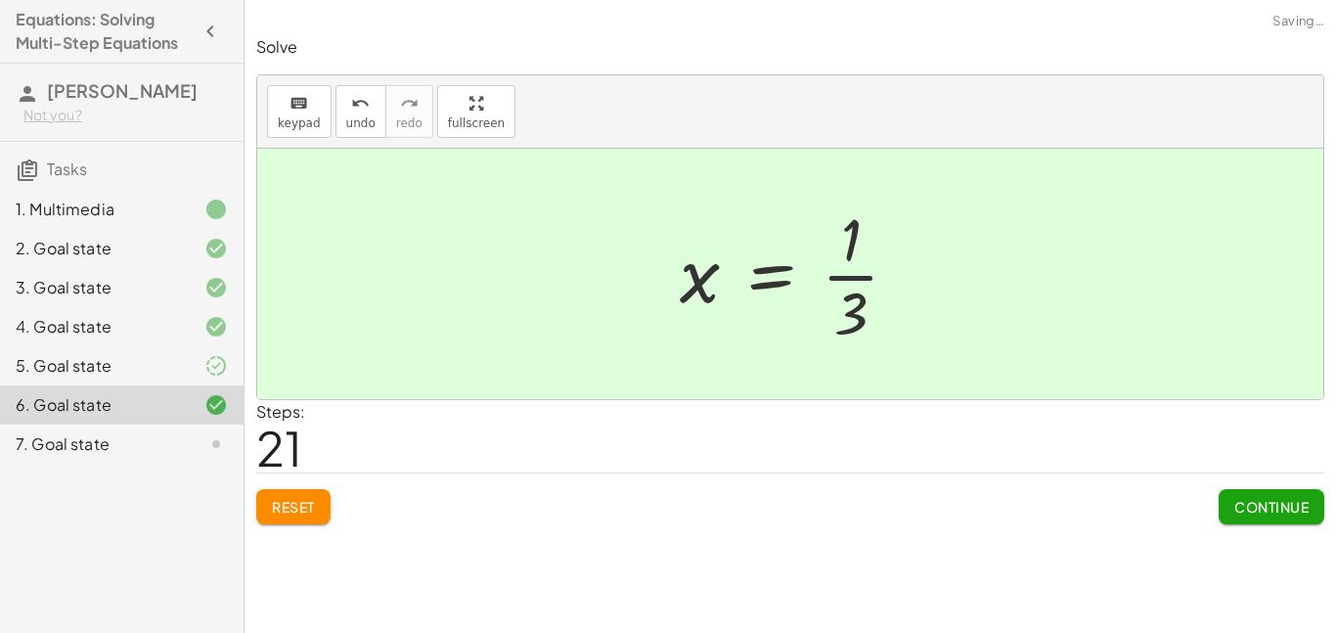
click at [1264, 509] on span "Continue" at bounding box center [1271, 507] width 74 height 18
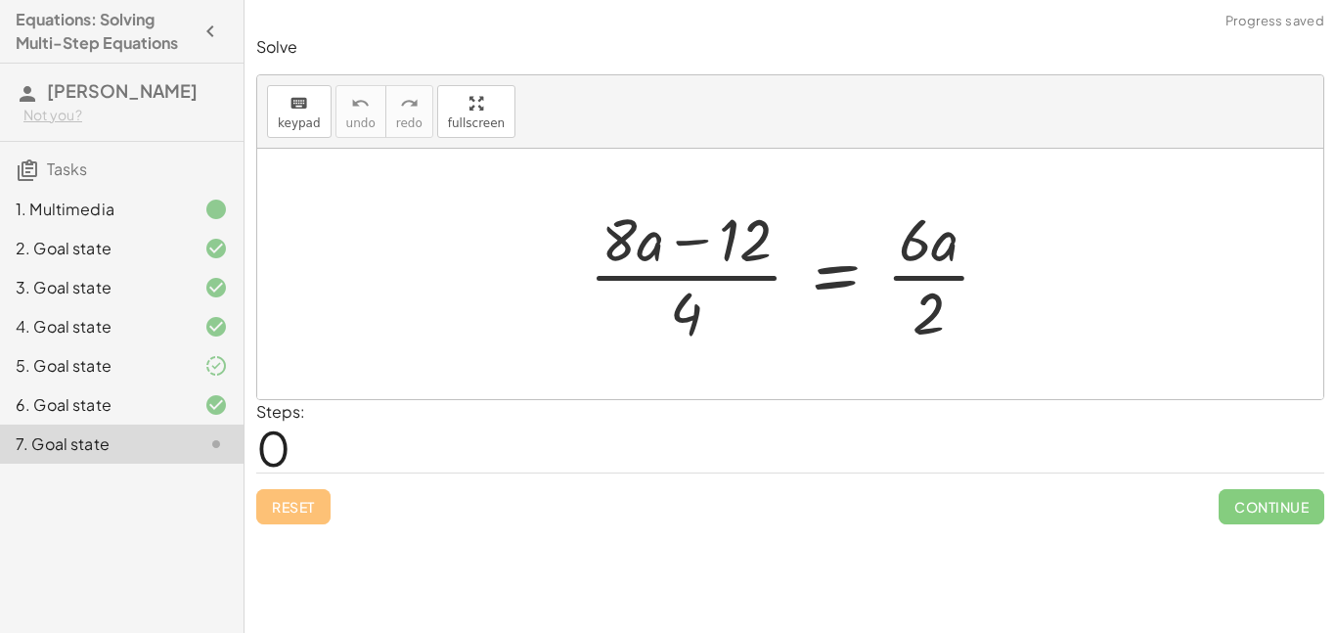
click at [842, 287] on div at bounding box center [797, 274] width 436 height 151
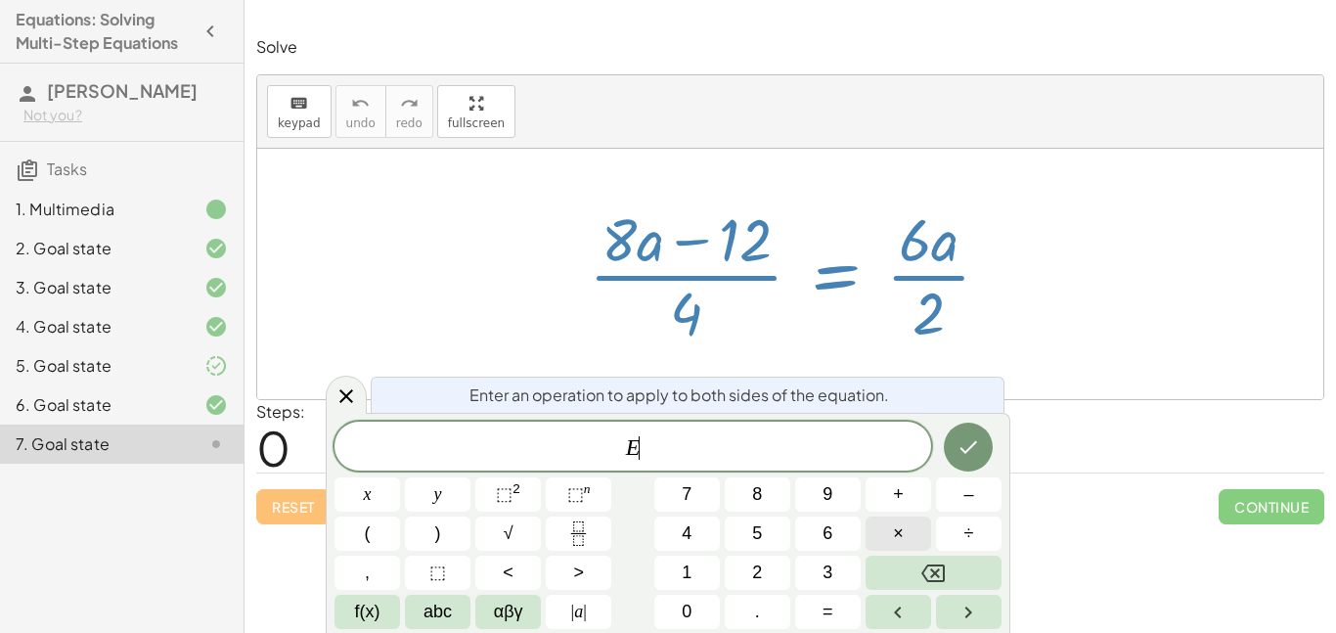
click at [890, 532] on button "×" at bounding box center [898, 533] width 66 height 34
click at [977, 454] on icon "Done" at bounding box center [967, 446] width 23 height 23
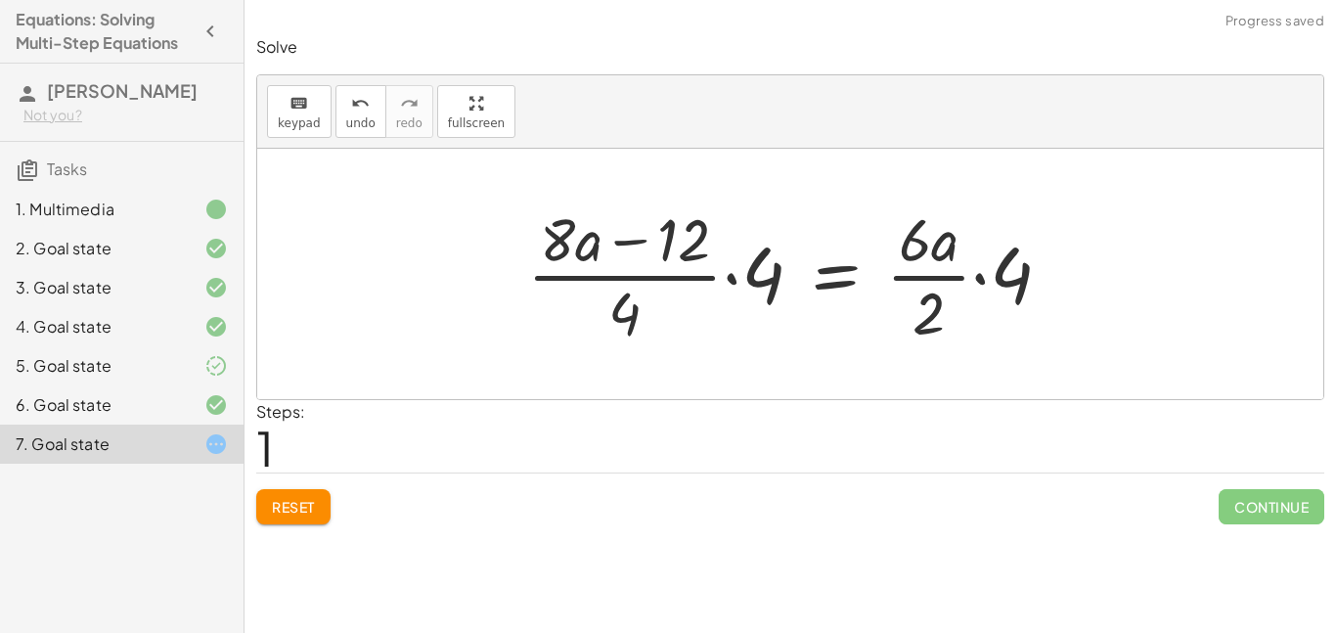
click at [990, 280] on div at bounding box center [796, 274] width 559 height 151
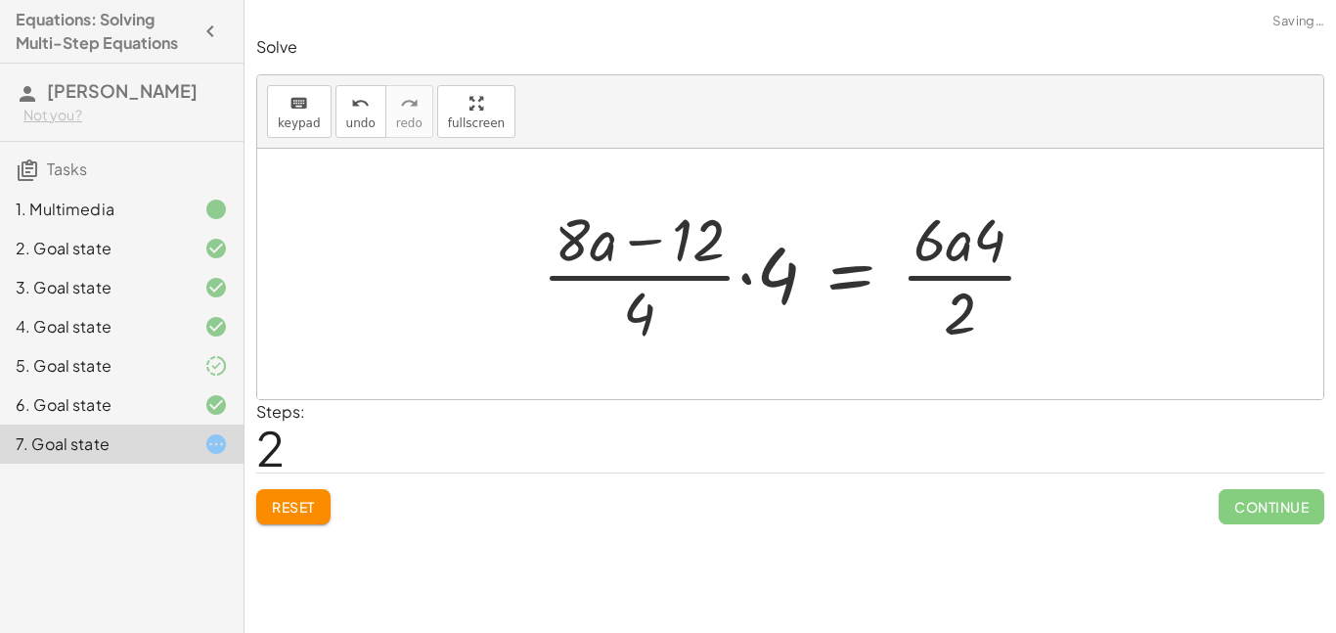
click at [993, 231] on div at bounding box center [797, 274] width 530 height 151
click at [376, 116] on button "undo undo" at bounding box center [360, 111] width 51 height 53
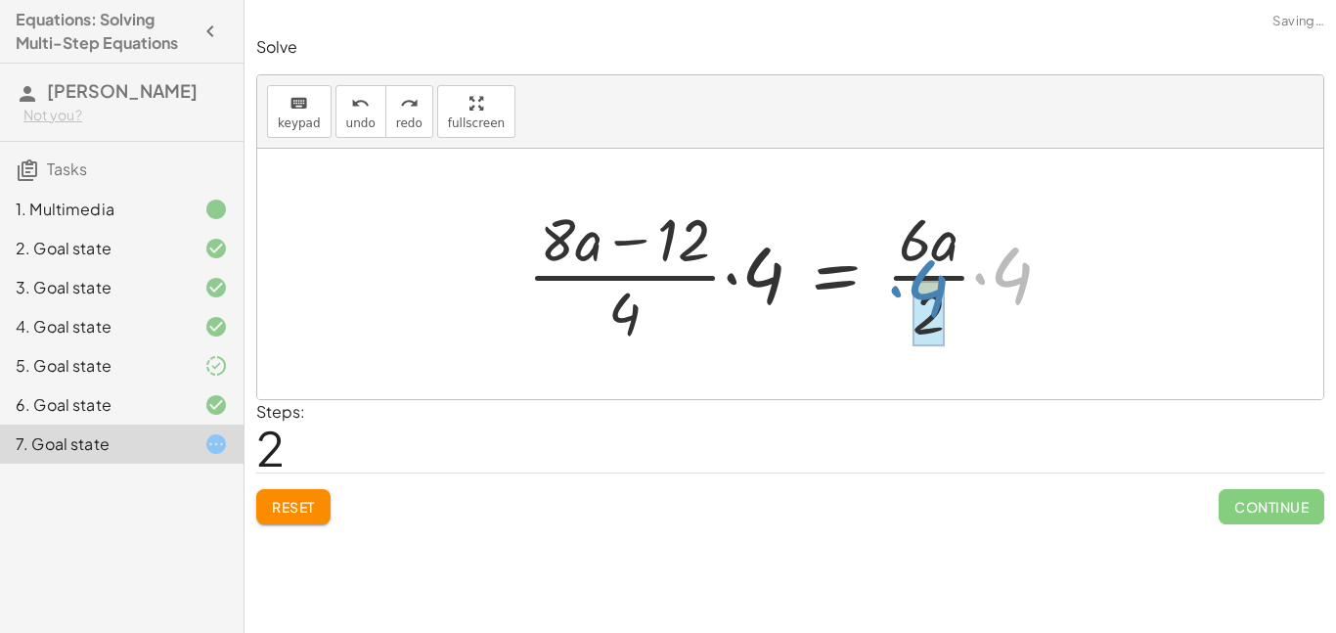
drag, startPoint x: 1040, startPoint y: 276, endPoint x: 956, endPoint y: 298, distance: 87.1
click at [956, 298] on div at bounding box center [796, 274] width 559 height 151
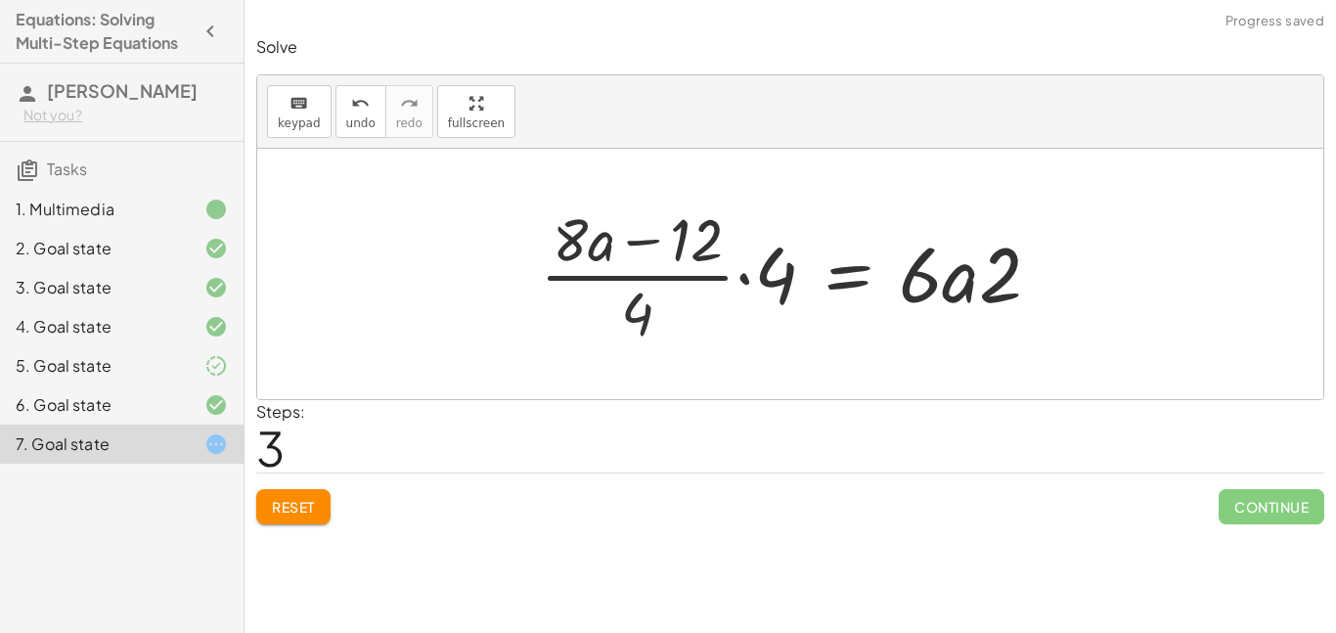
click at [641, 312] on div at bounding box center [798, 274] width 536 height 151
drag, startPoint x: 771, startPoint y: 278, endPoint x: 638, endPoint y: 317, distance: 138.6
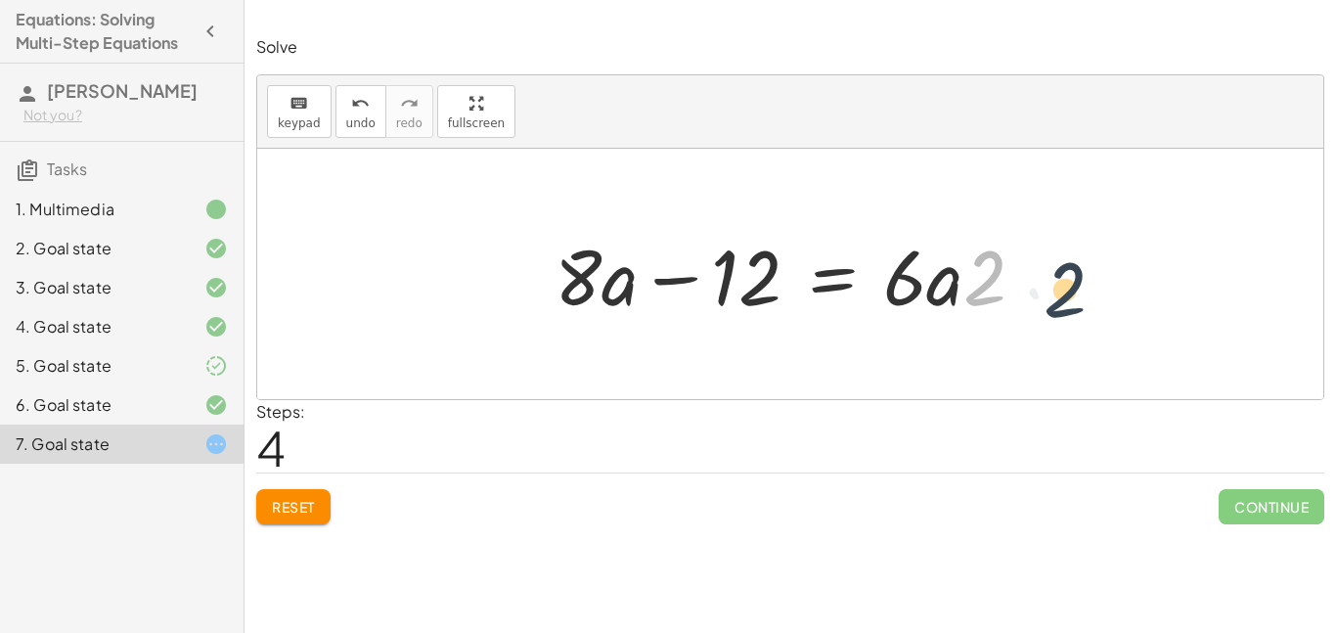
drag, startPoint x: 977, startPoint y: 288, endPoint x: 1050, endPoint y: 300, distance: 74.3
drag, startPoint x: 986, startPoint y: 287, endPoint x: 901, endPoint y: 284, distance: 85.1
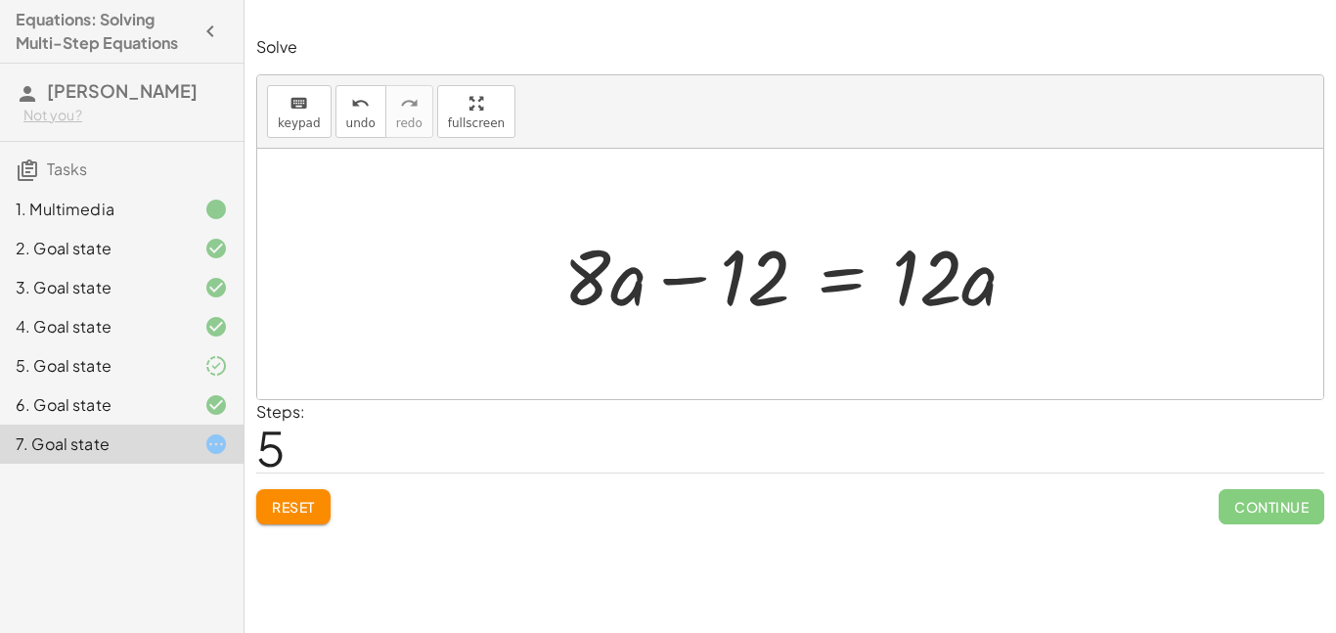
click at [858, 287] on div at bounding box center [797, 274] width 489 height 101
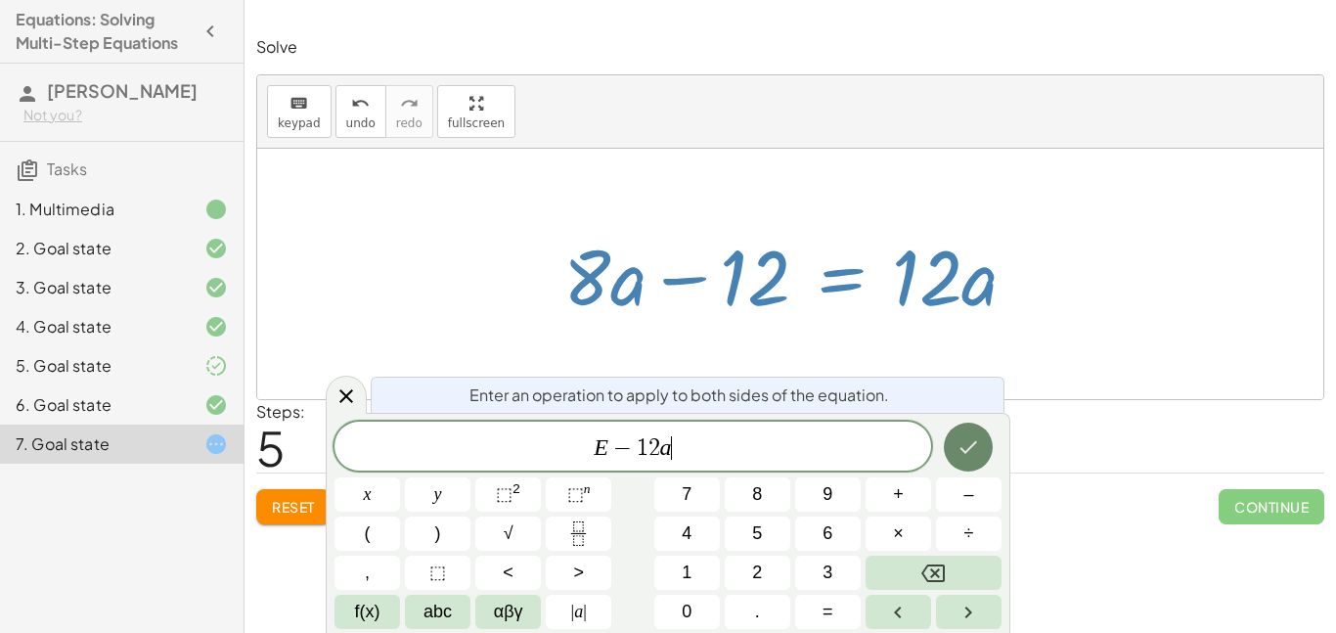
click at [985, 452] on button "Done" at bounding box center [968, 446] width 49 height 49
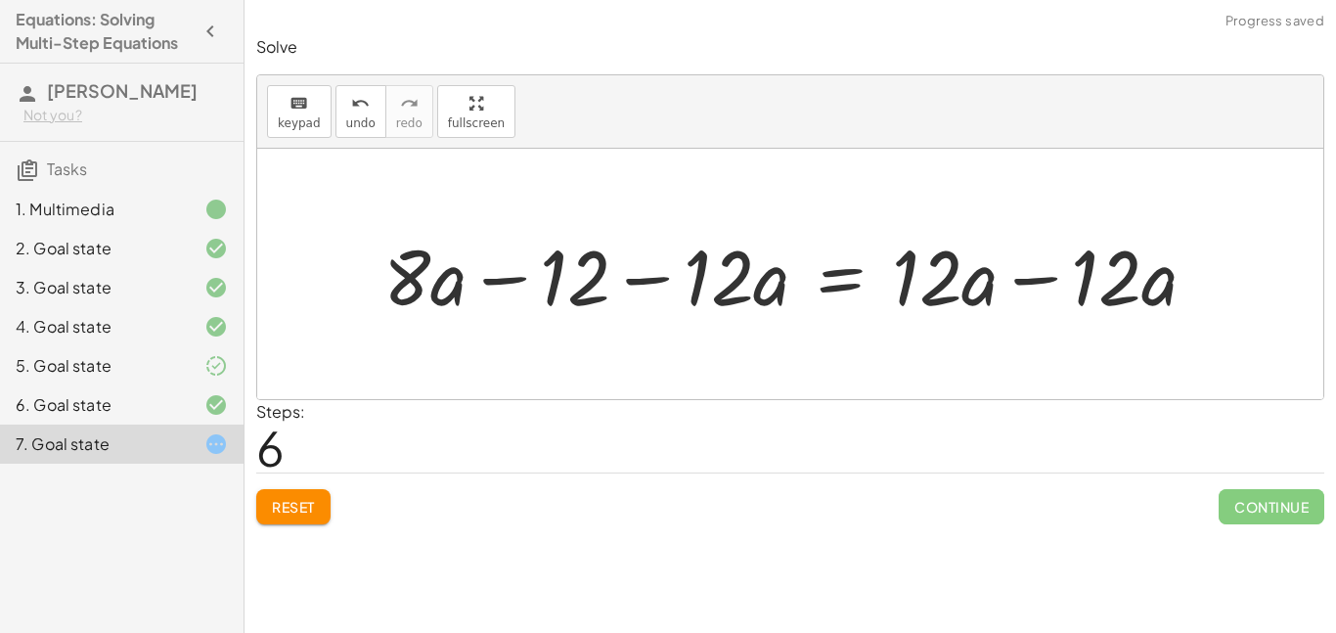
click at [1033, 289] on div at bounding box center [798, 274] width 849 height 101
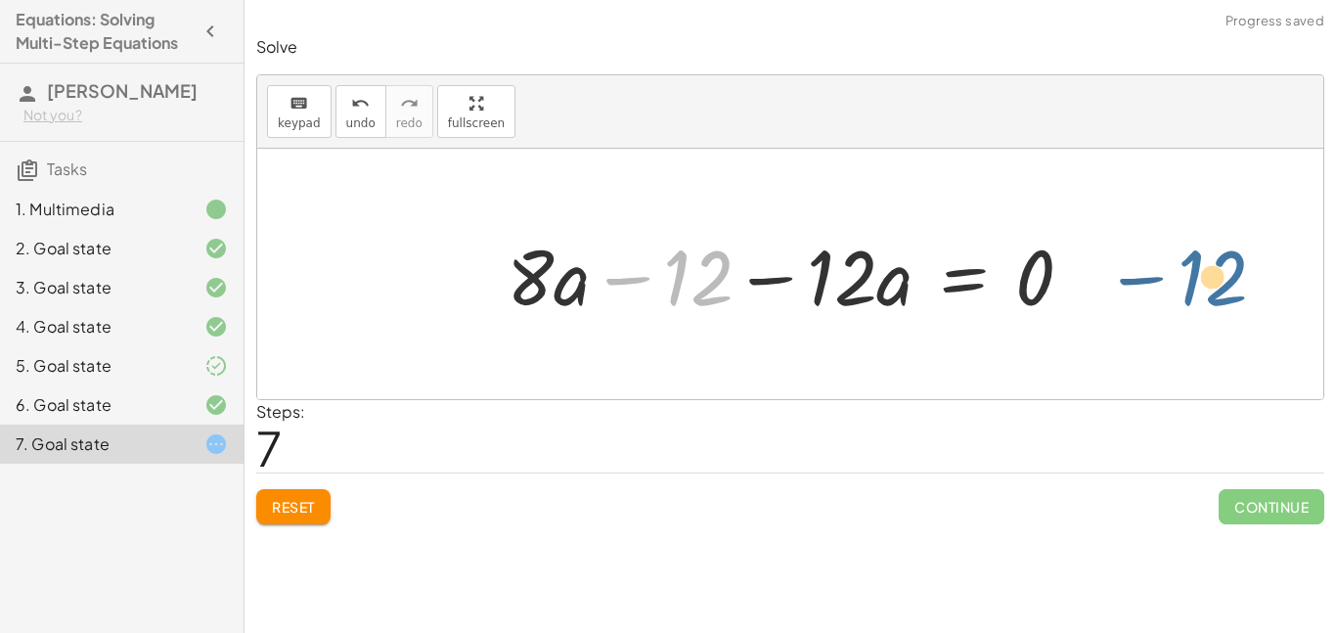
drag, startPoint x: 705, startPoint y: 281, endPoint x: 1236, endPoint y: 275, distance: 531.0
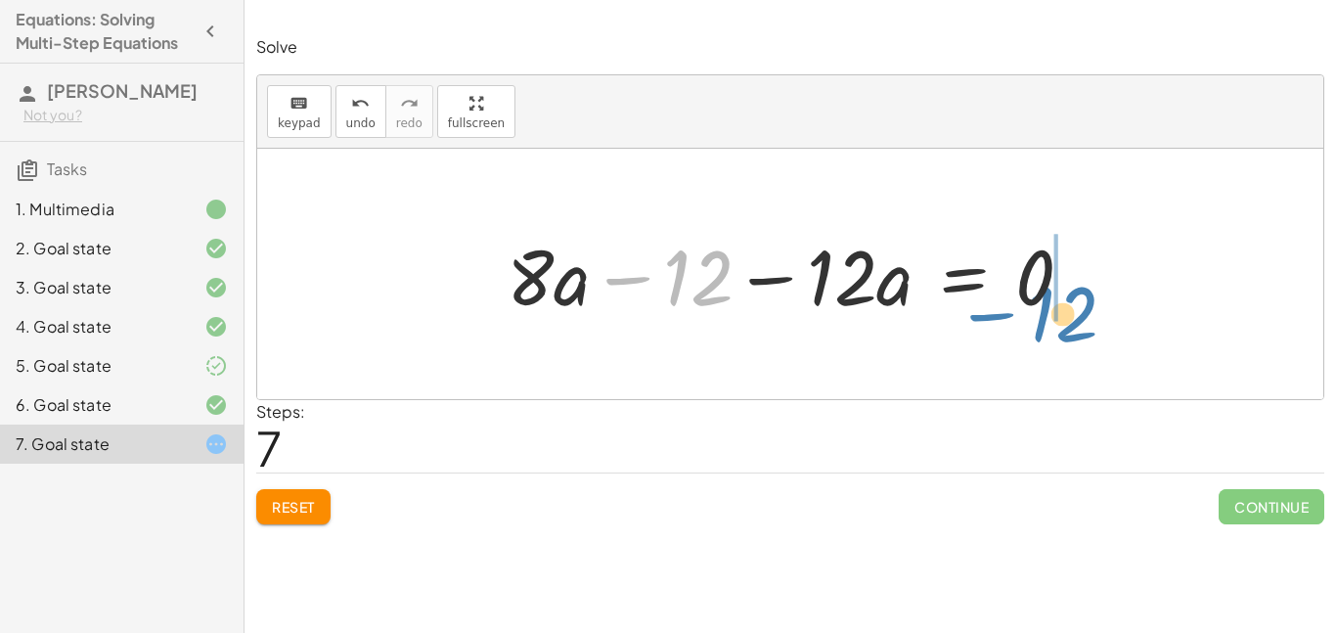
drag, startPoint x: 689, startPoint y: 276, endPoint x: 1052, endPoint y: 312, distance: 364.6
click at [1052, 312] on div at bounding box center [797, 274] width 601 height 101
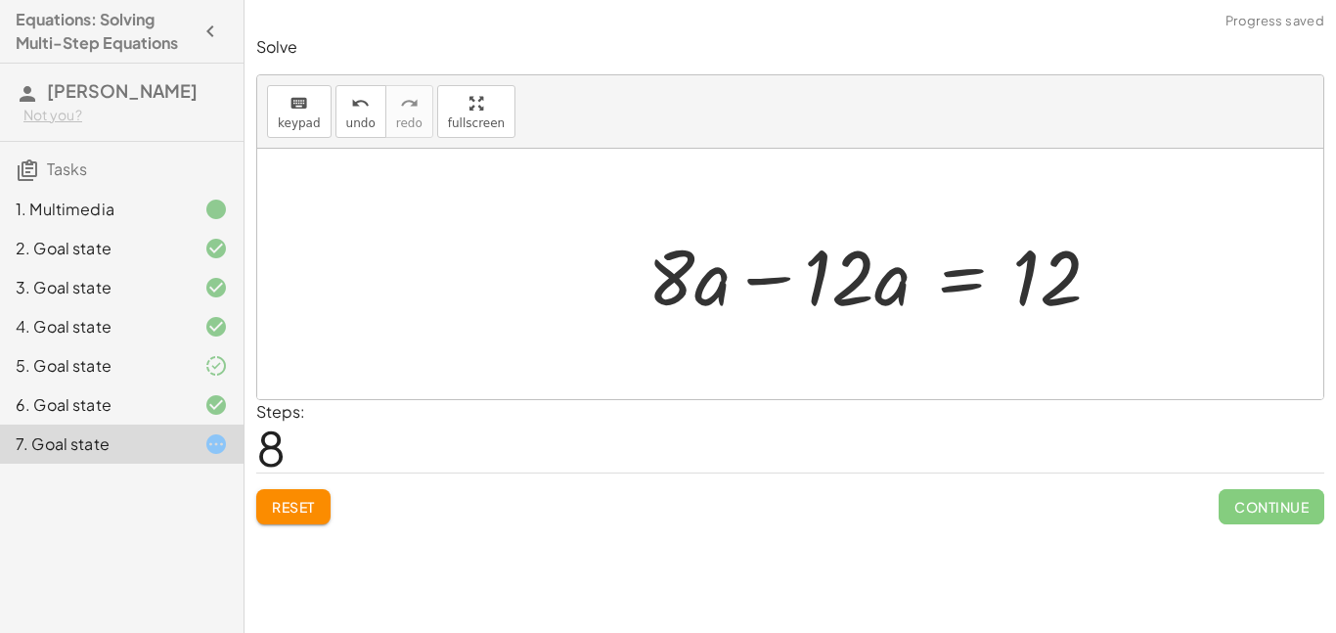
click at [866, 287] on div at bounding box center [882, 274] width 489 height 101
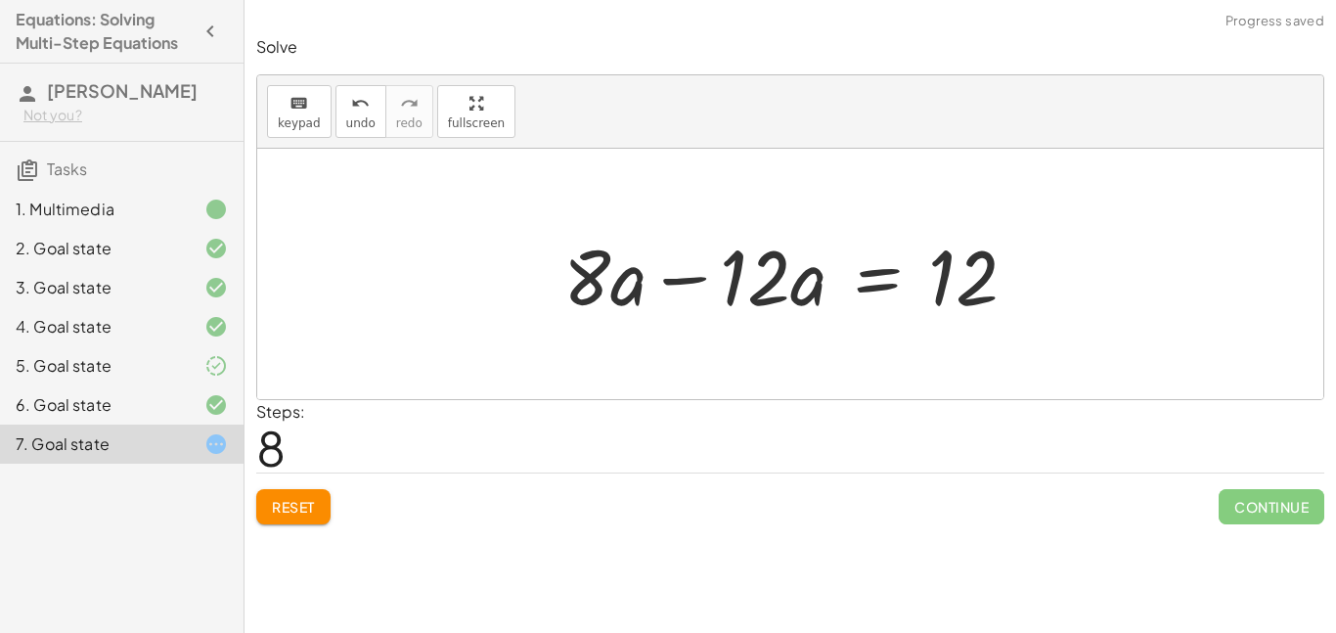
click at [786, 278] on div at bounding box center [797, 274] width 489 height 101
click at [702, 280] on div at bounding box center [797, 274] width 489 height 101
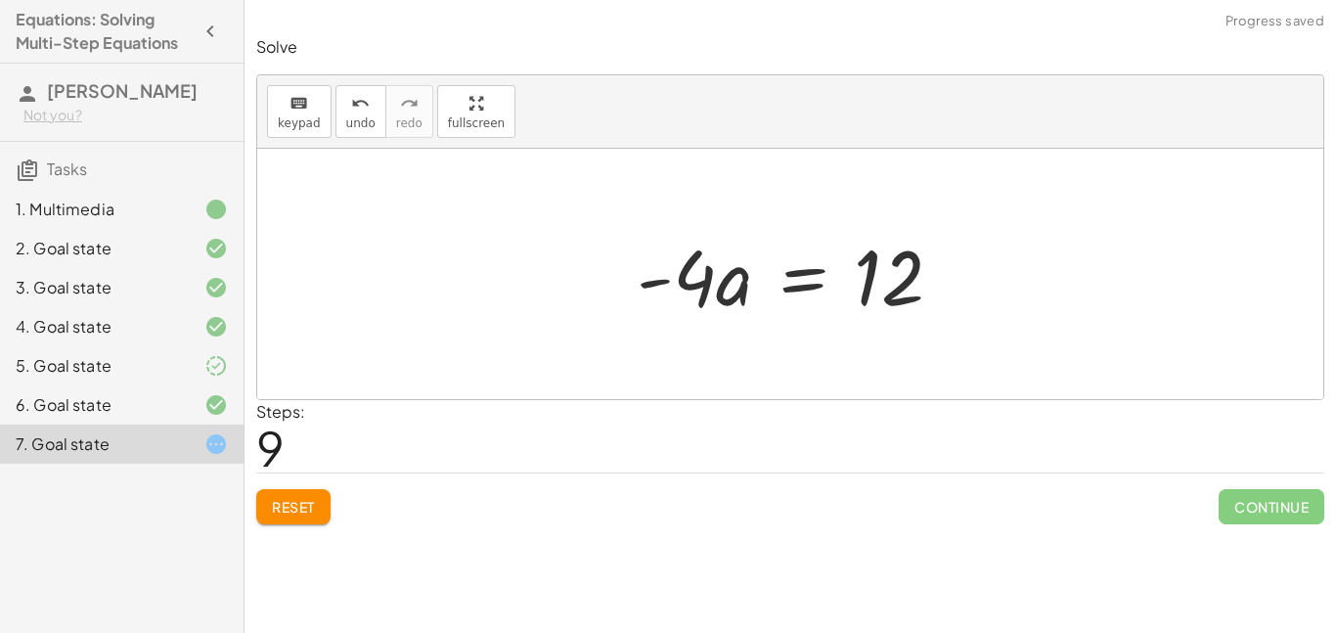
click at [788, 297] on div at bounding box center [797, 274] width 341 height 101
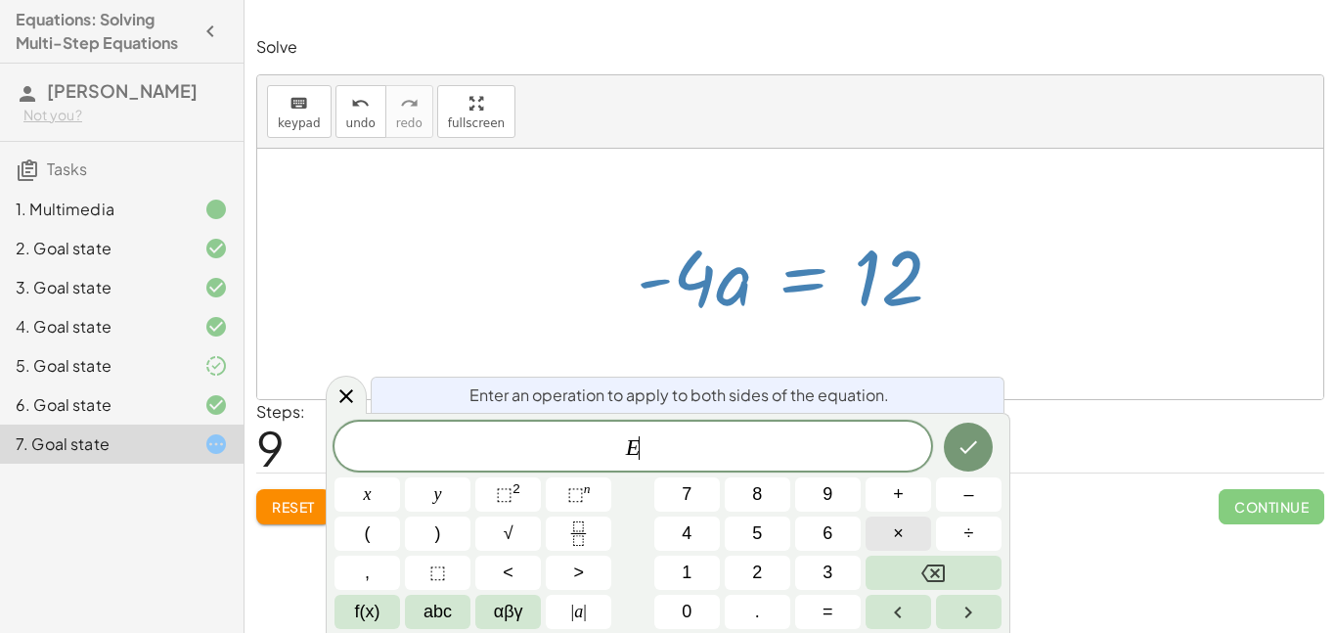
click at [910, 544] on button "×" at bounding box center [898, 533] width 66 height 34
click at [971, 453] on icon "Done" at bounding box center [967, 446] width 23 height 23
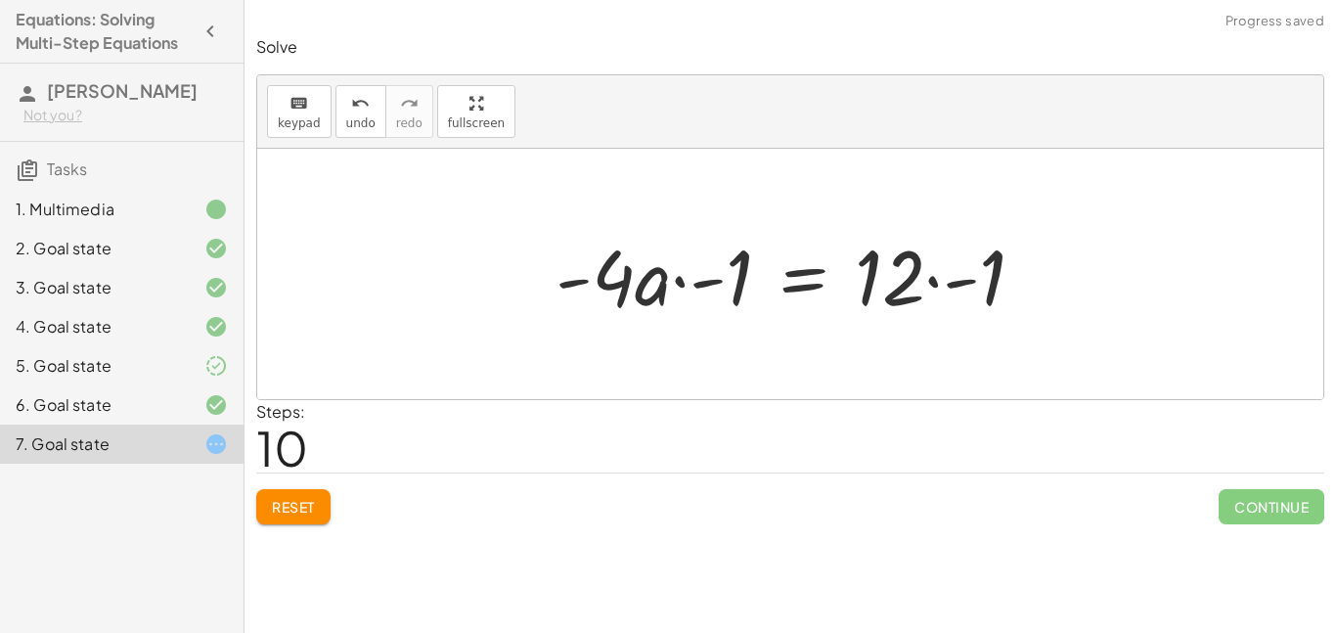
click at [721, 305] on div at bounding box center [798, 274] width 505 height 101
click at [942, 290] on div at bounding box center [843, 274] width 414 height 101
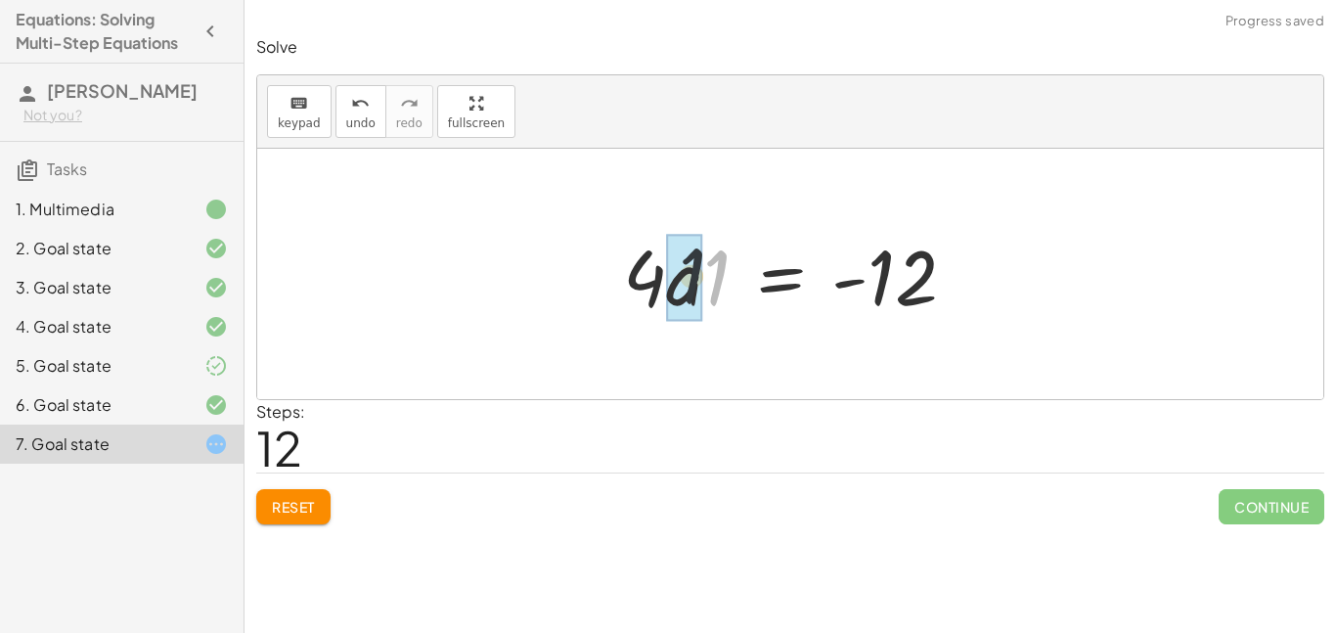
drag, startPoint x: 712, startPoint y: 266, endPoint x: 673, endPoint y: 265, distance: 39.1
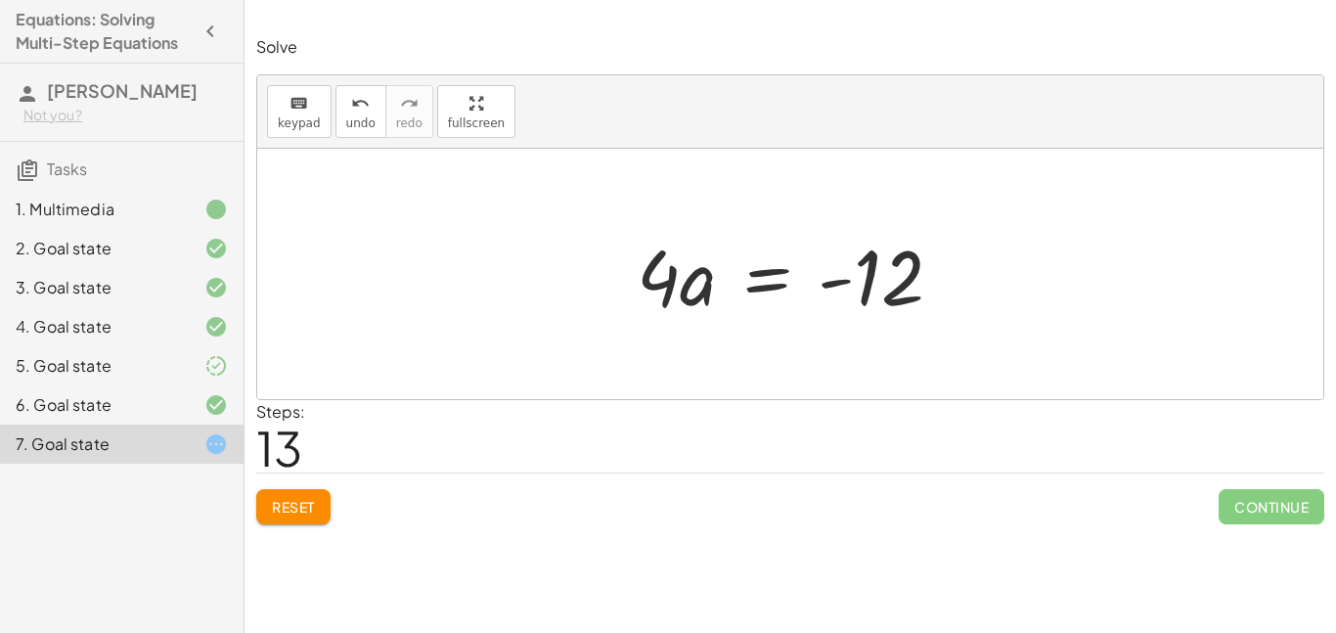
click at [767, 262] on div at bounding box center [797, 274] width 341 height 101
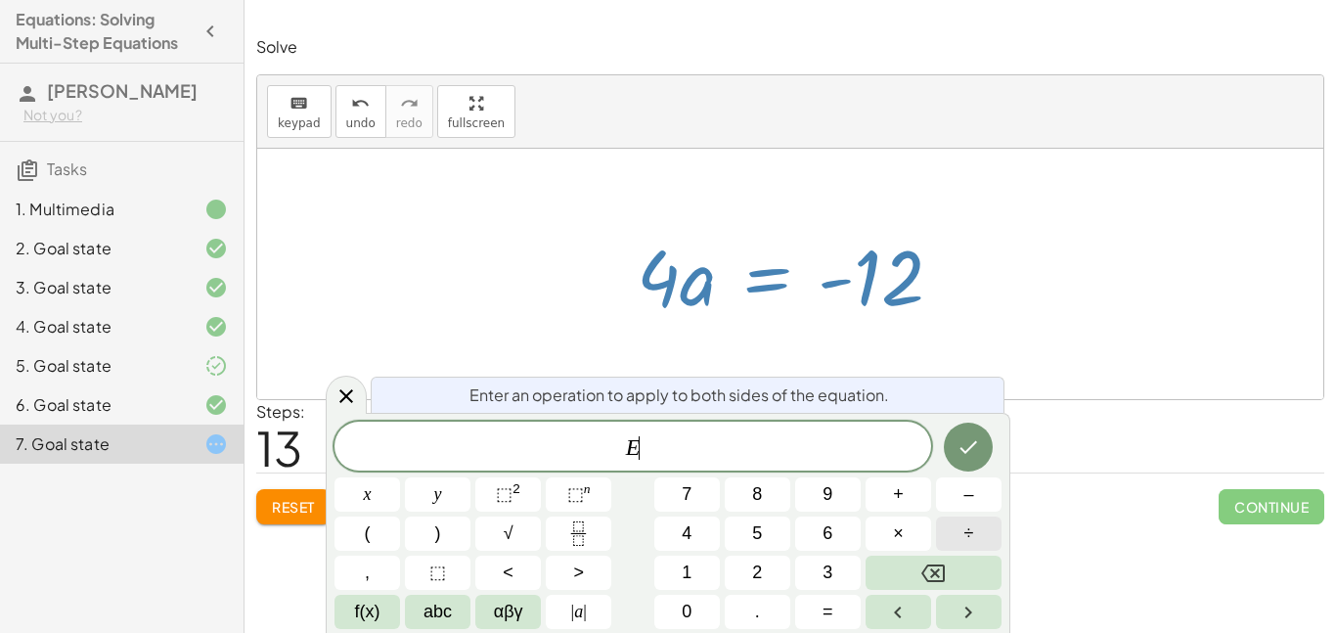
click at [981, 538] on button "÷" at bounding box center [969, 533] width 66 height 34
click at [982, 472] on div "E ÷ 4 ​ x y ⬚ 2 ⬚ n 7 8 9 + – ( ) √ 4 5 6 × ÷ , ⬚ < > 1 2 3 f(x) abc αβγ | a | …" at bounding box center [667, 524] width 667 height 207
click at [400, 477] on div at bounding box center [367, 494] width 66 height 34
click at [975, 447] on icon "Done" at bounding box center [967, 446] width 23 height 23
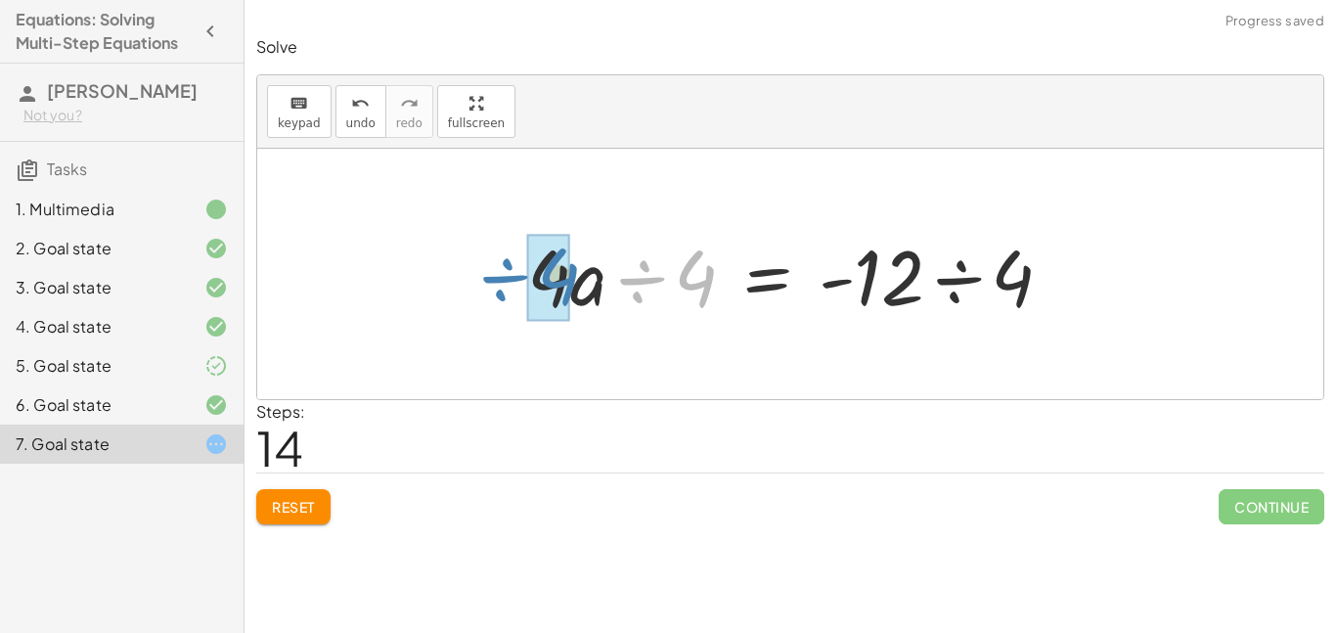
drag, startPoint x: 694, startPoint y: 294, endPoint x: 561, endPoint y: 291, distance: 133.0
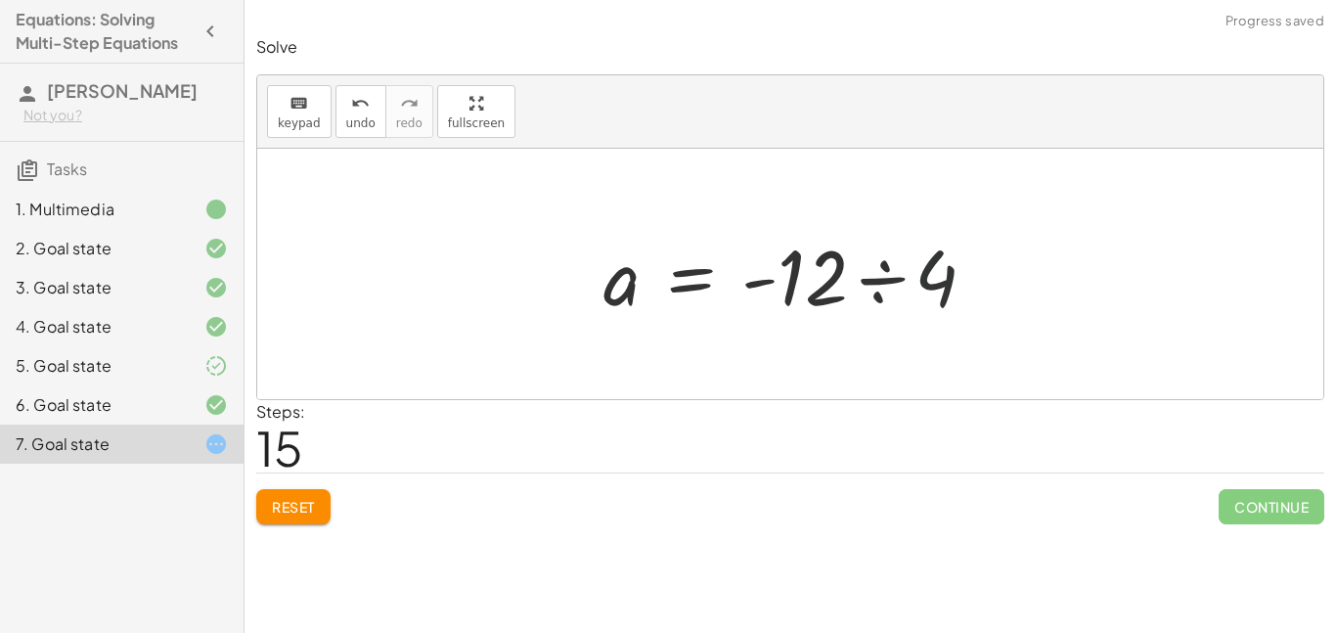
click at [946, 270] on div at bounding box center [798, 274] width 408 height 101
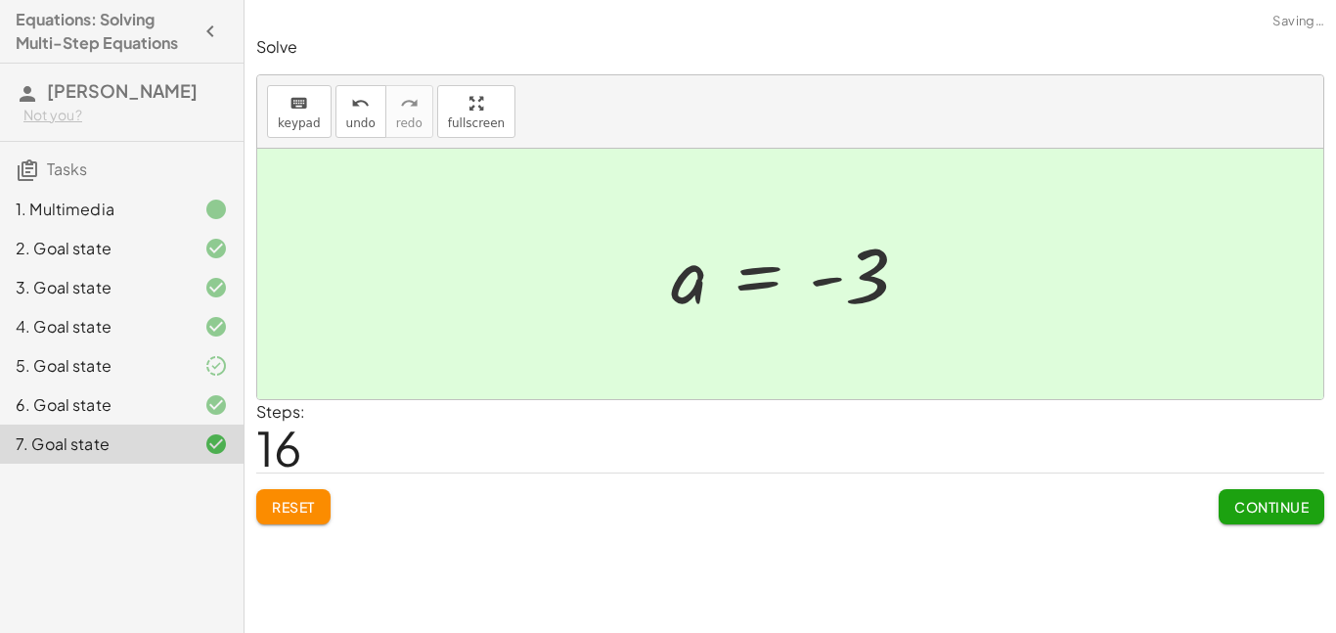
click at [1252, 500] on span "Continue" at bounding box center [1271, 507] width 74 height 18
